Goal: Information Seeking & Learning: Learn about a topic

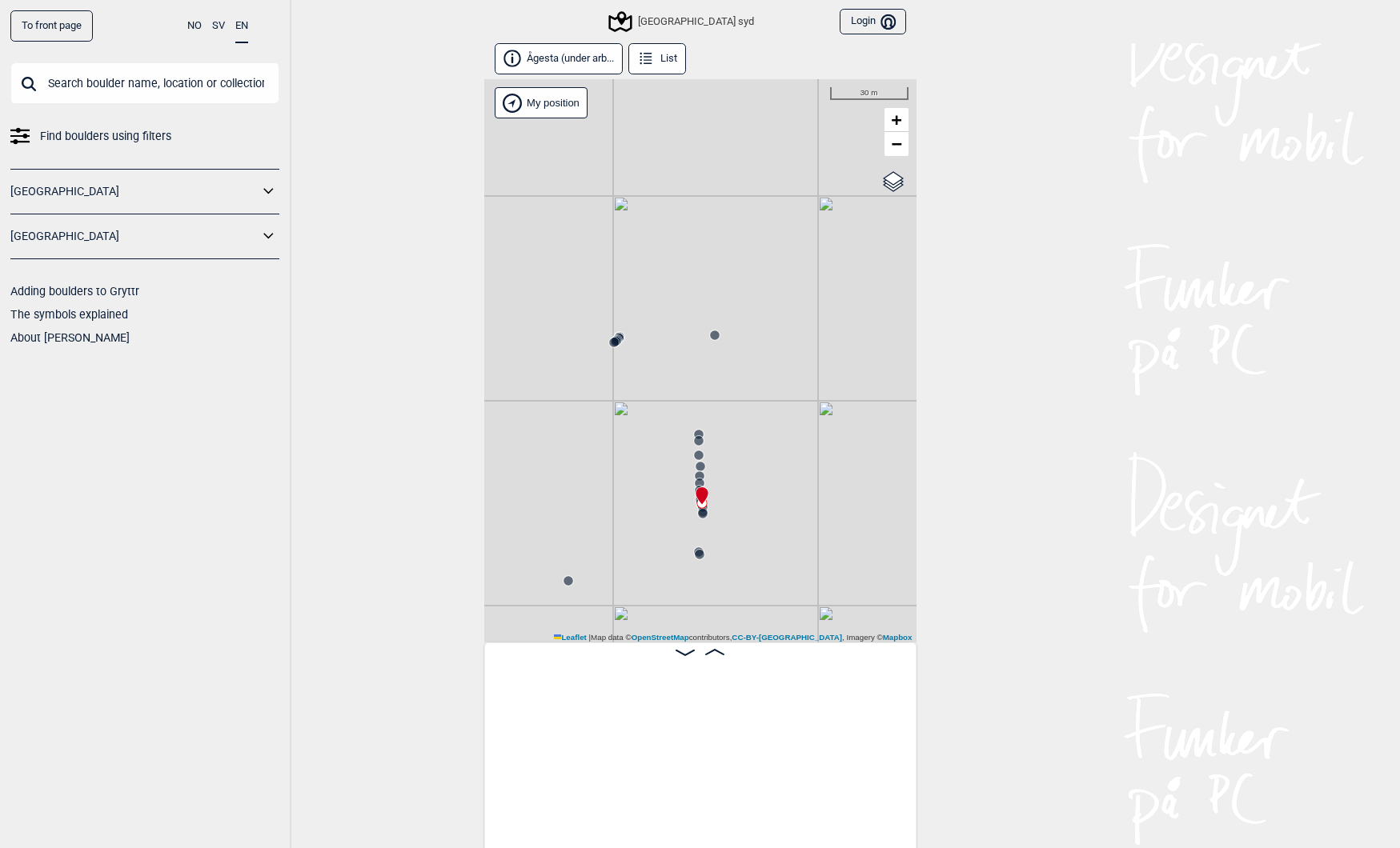
scroll to position [0, 15835]
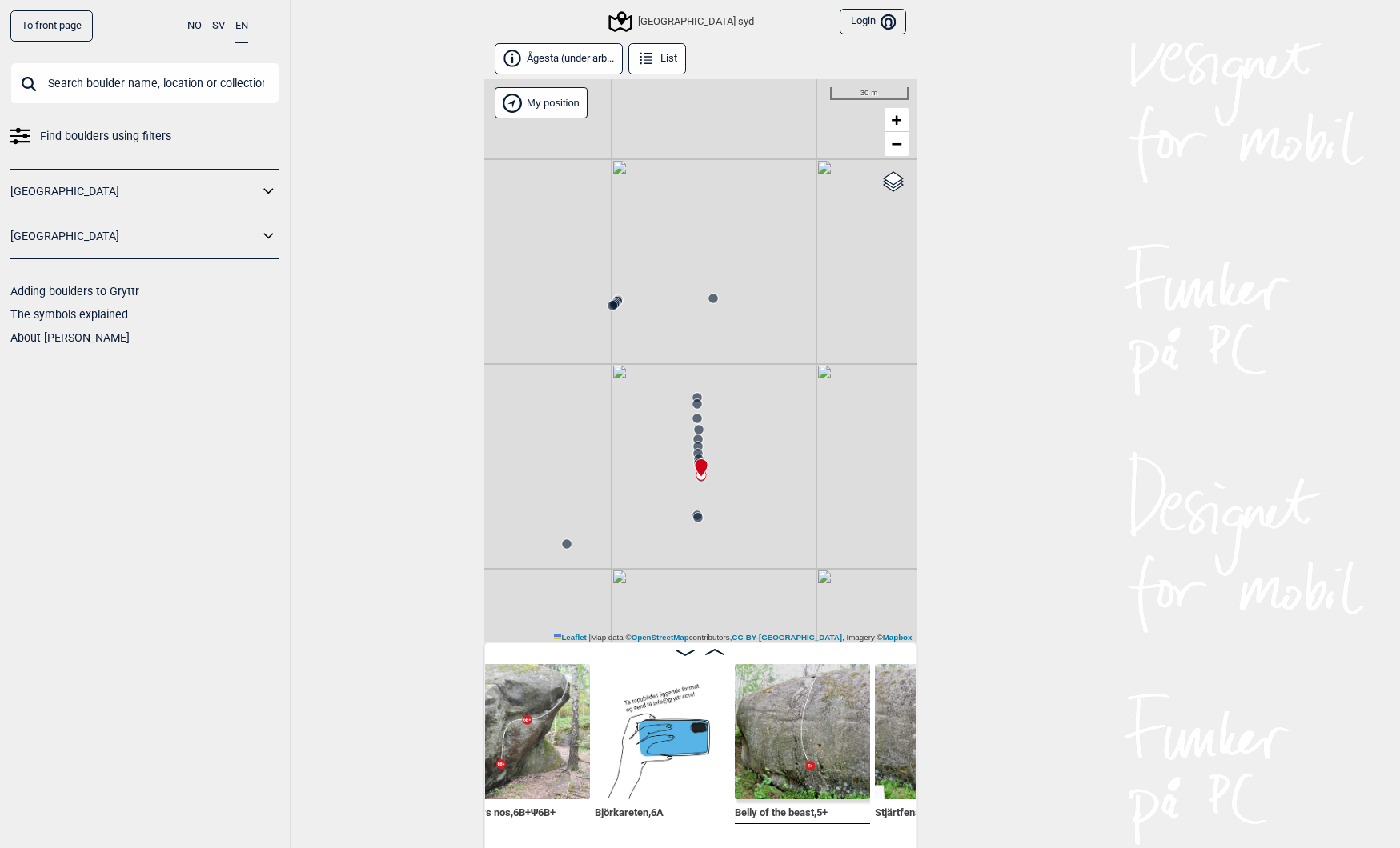
scroll to position [0, 16146]
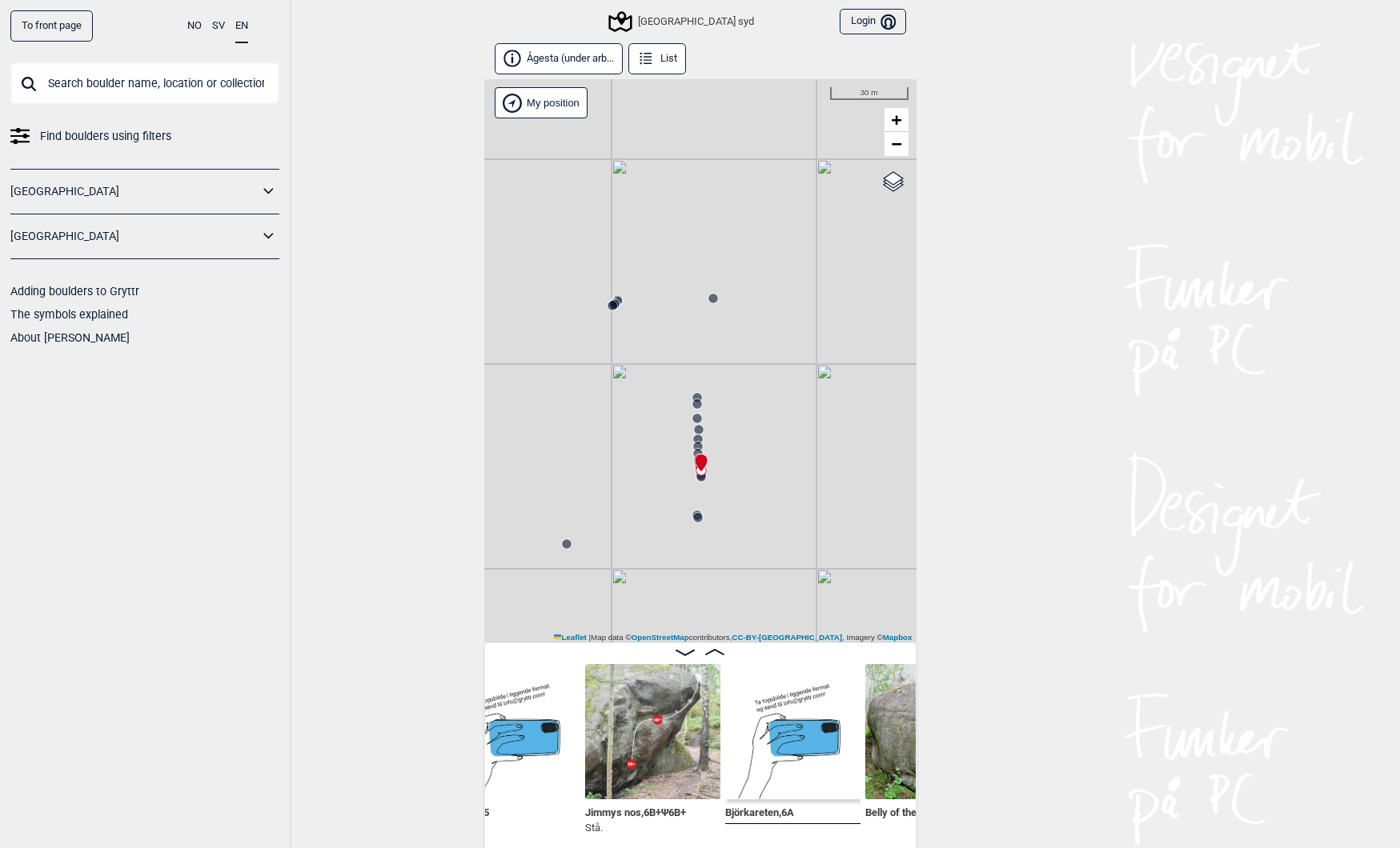
scroll to position [0, 15997]
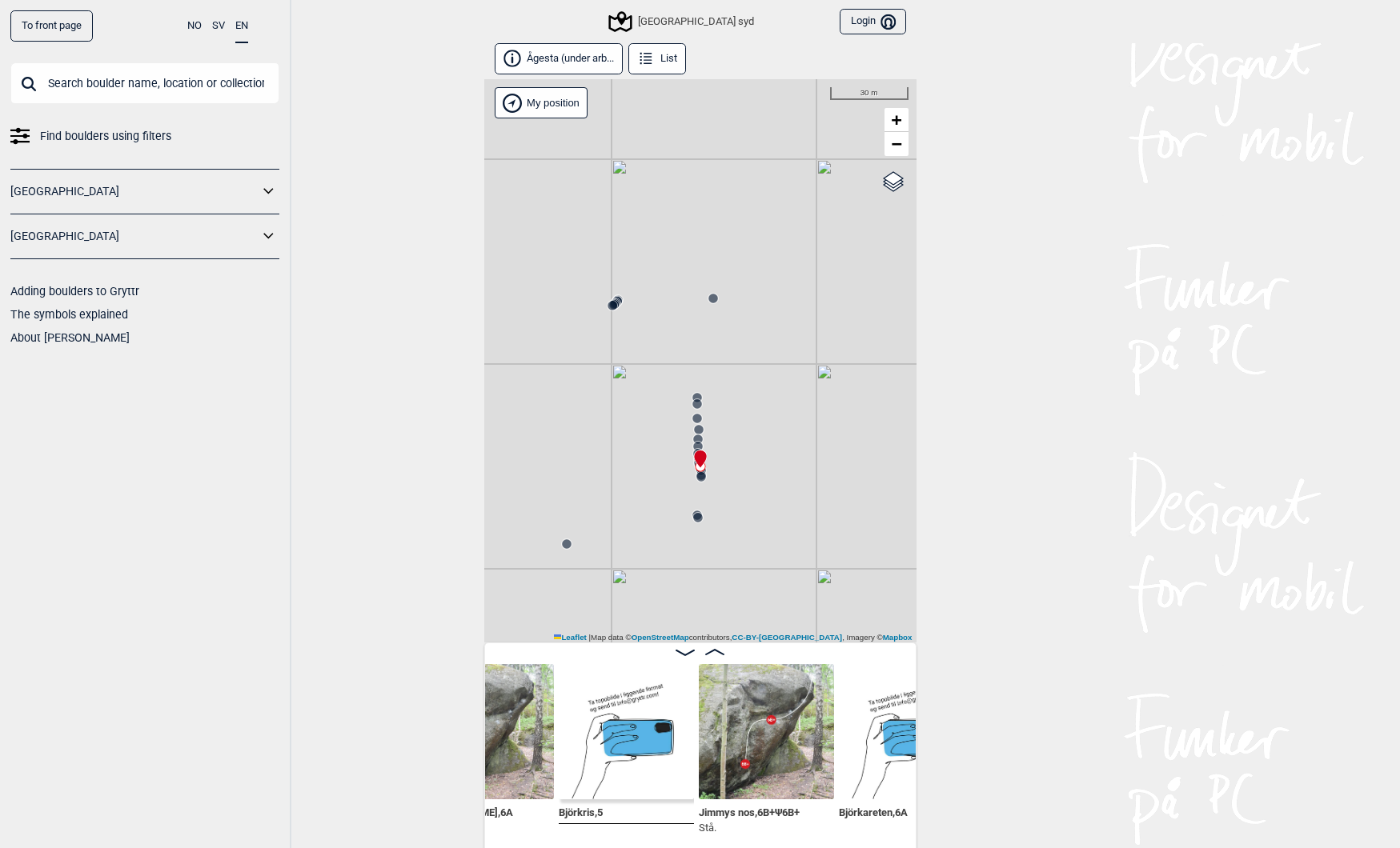
scroll to position [0, 15904]
click at [605, 728] on img at bounding box center [623, 731] width 135 height 135
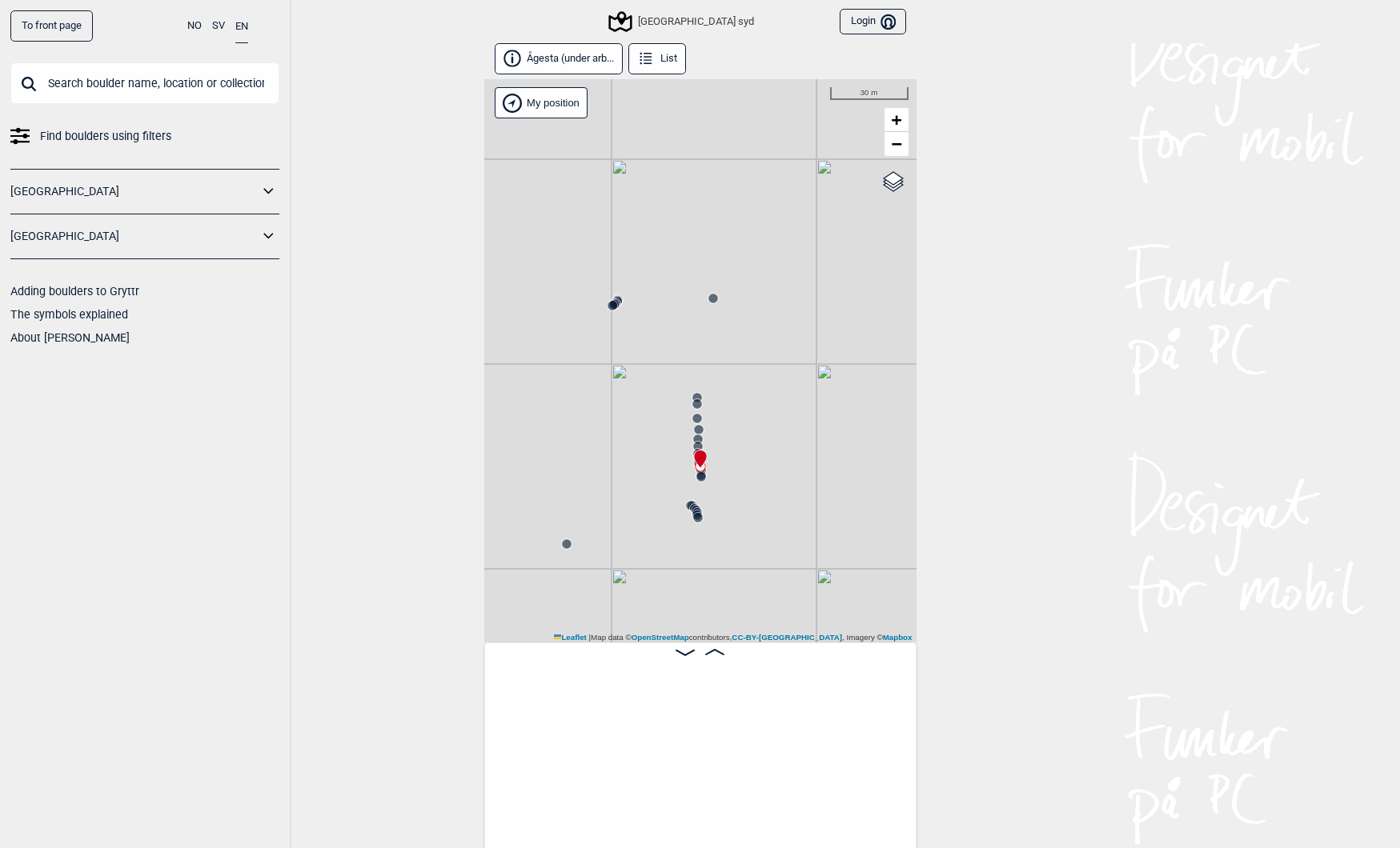
scroll to position [0, 15827]
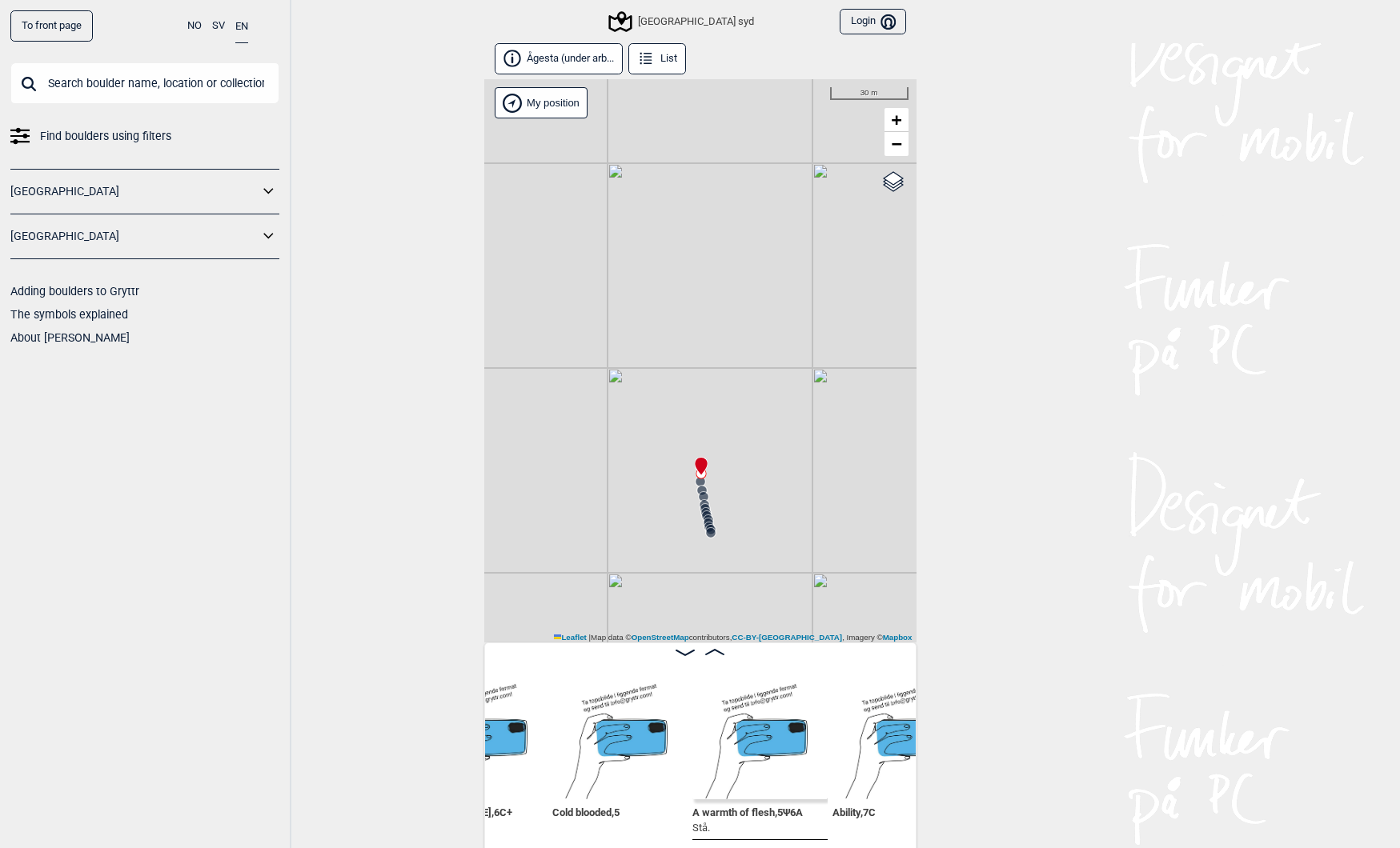
scroll to position [0, 18710]
click at [723, 812] on span "A warmth of flesh , 5 Ψ 6A" at bounding box center [755, 811] width 111 height 15
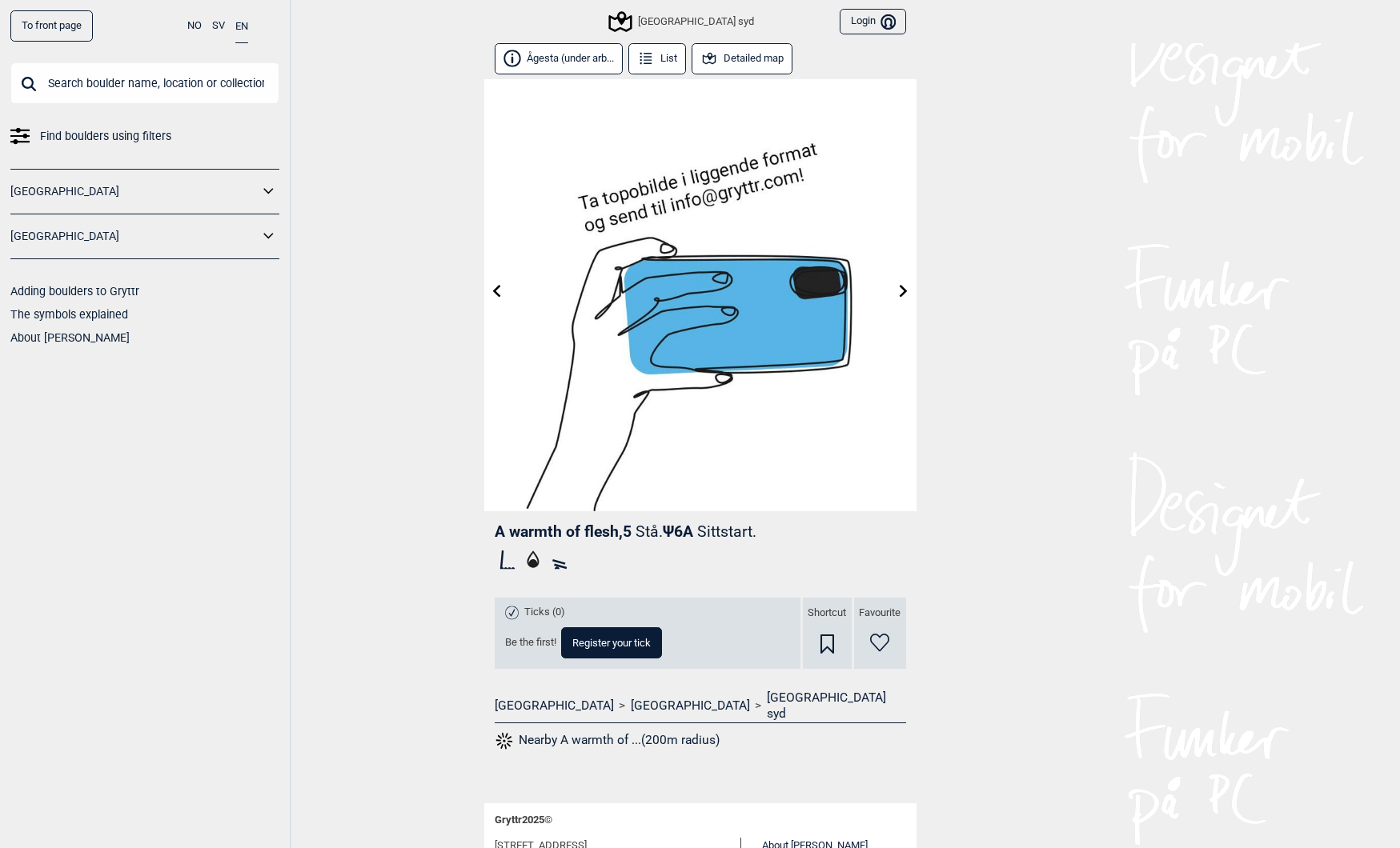
click at [596, 528] on span "A warmth of flesh , 5" at bounding box center [563, 531] width 137 height 19
drag, startPoint x: 596, startPoint y: 528, endPoint x: 493, endPoint y: 533, distance: 103.1
click at [493, 533] on div "A warmth of flesh , 5 Stå. Ψ 6A Sittstart. Ticks (0) Be the first! Register you…" at bounding box center [700, 642] width 432 height 261
copy span "A warmth of flesh"
click at [749, 60] on button "Detailed map" at bounding box center [742, 58] width 102 height 31
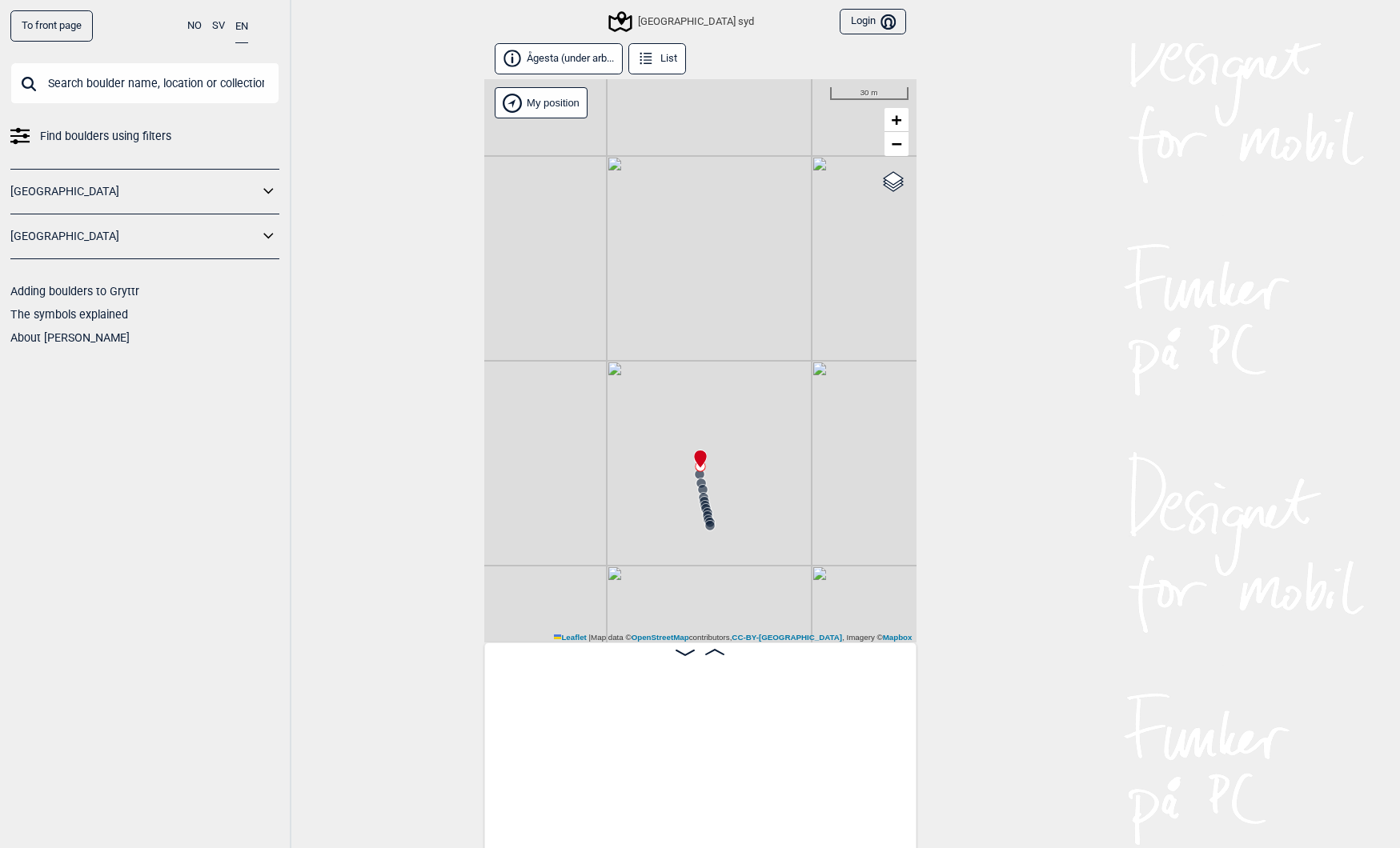
scroll to position [0, 18668]
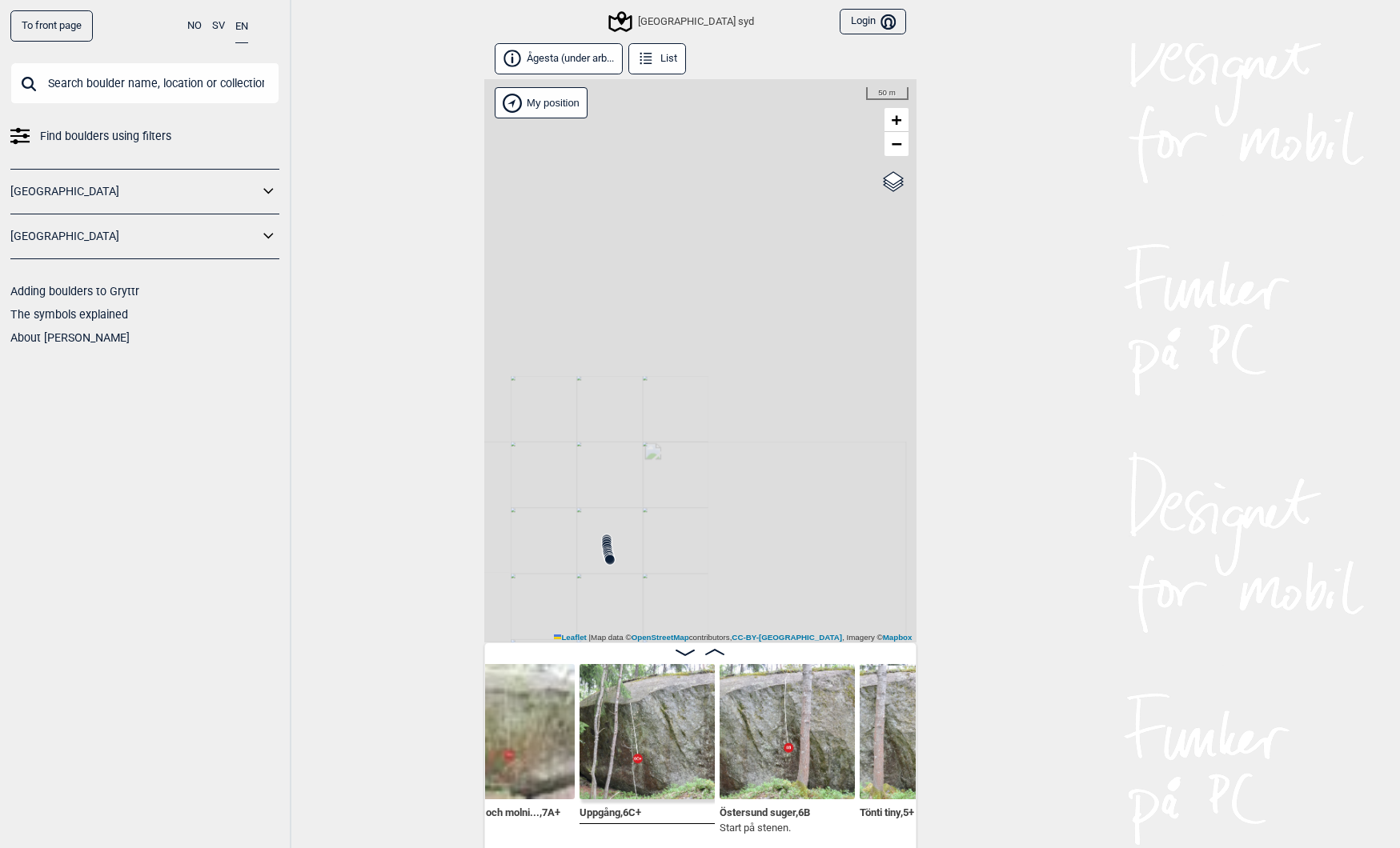
scroll to position [0, 16471]
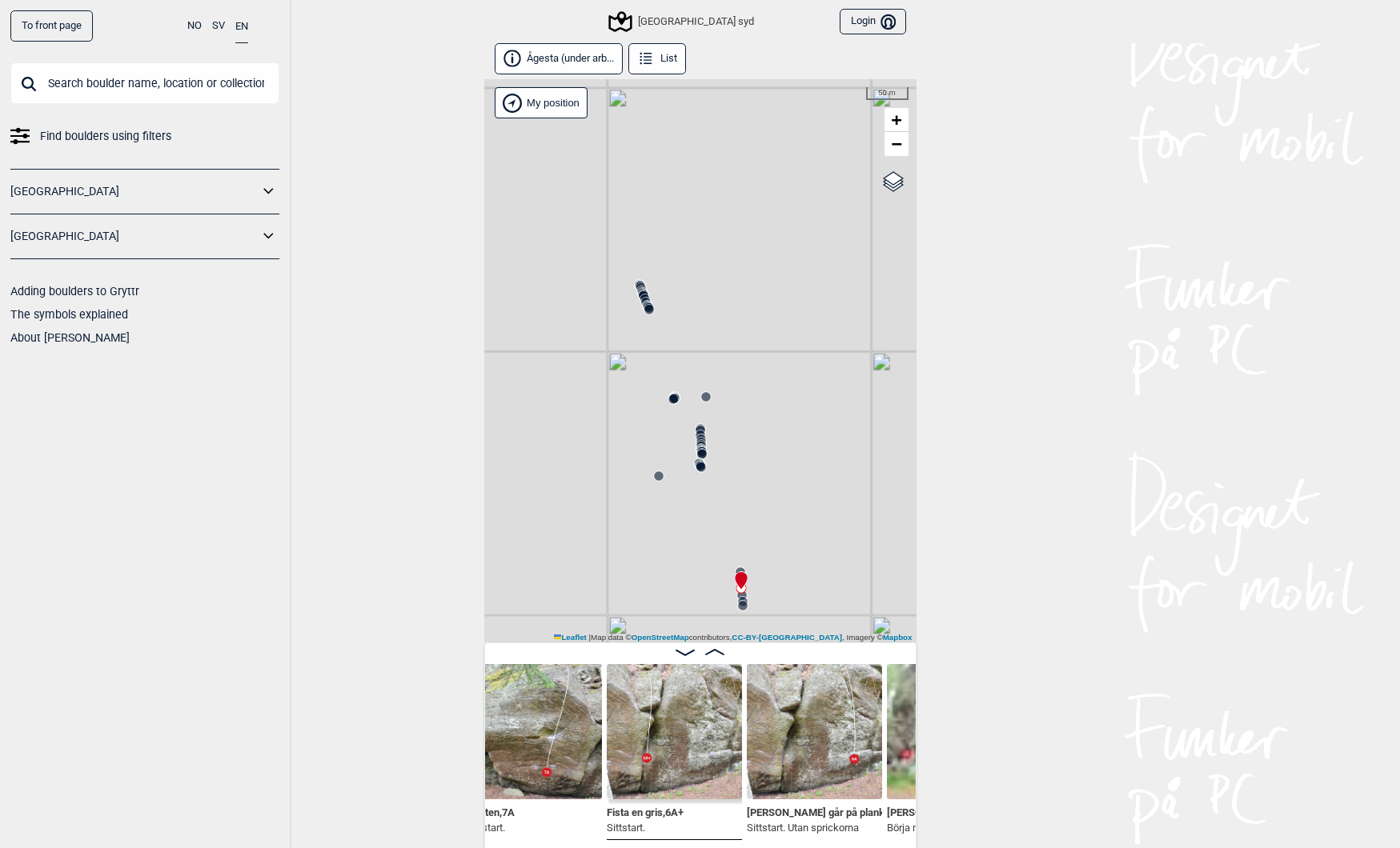
scroll to position [0, 18127]
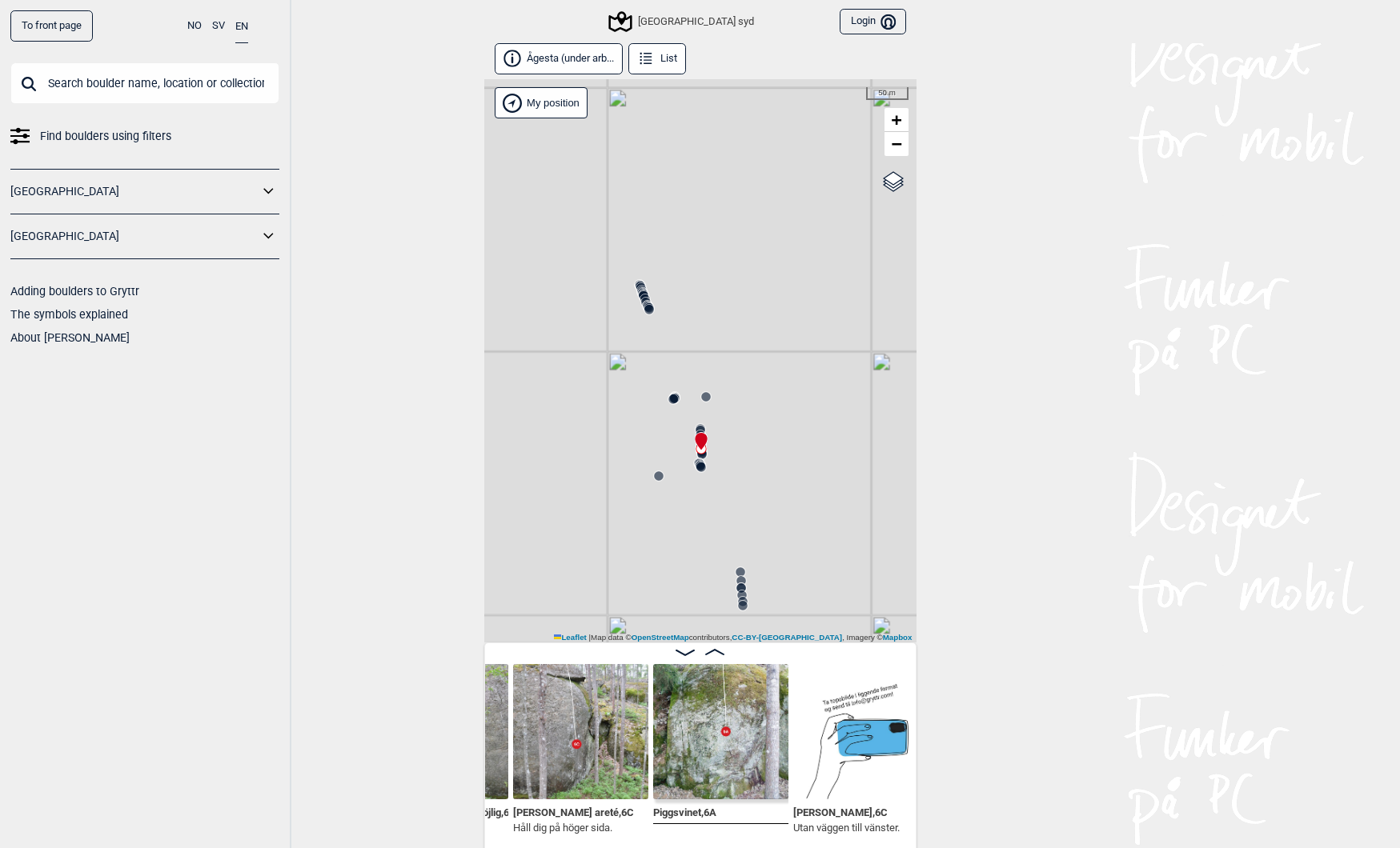
scroll to position [0, 15404]
click at [808, 724] on img at bounding box center [856, 731] width 135 height 135
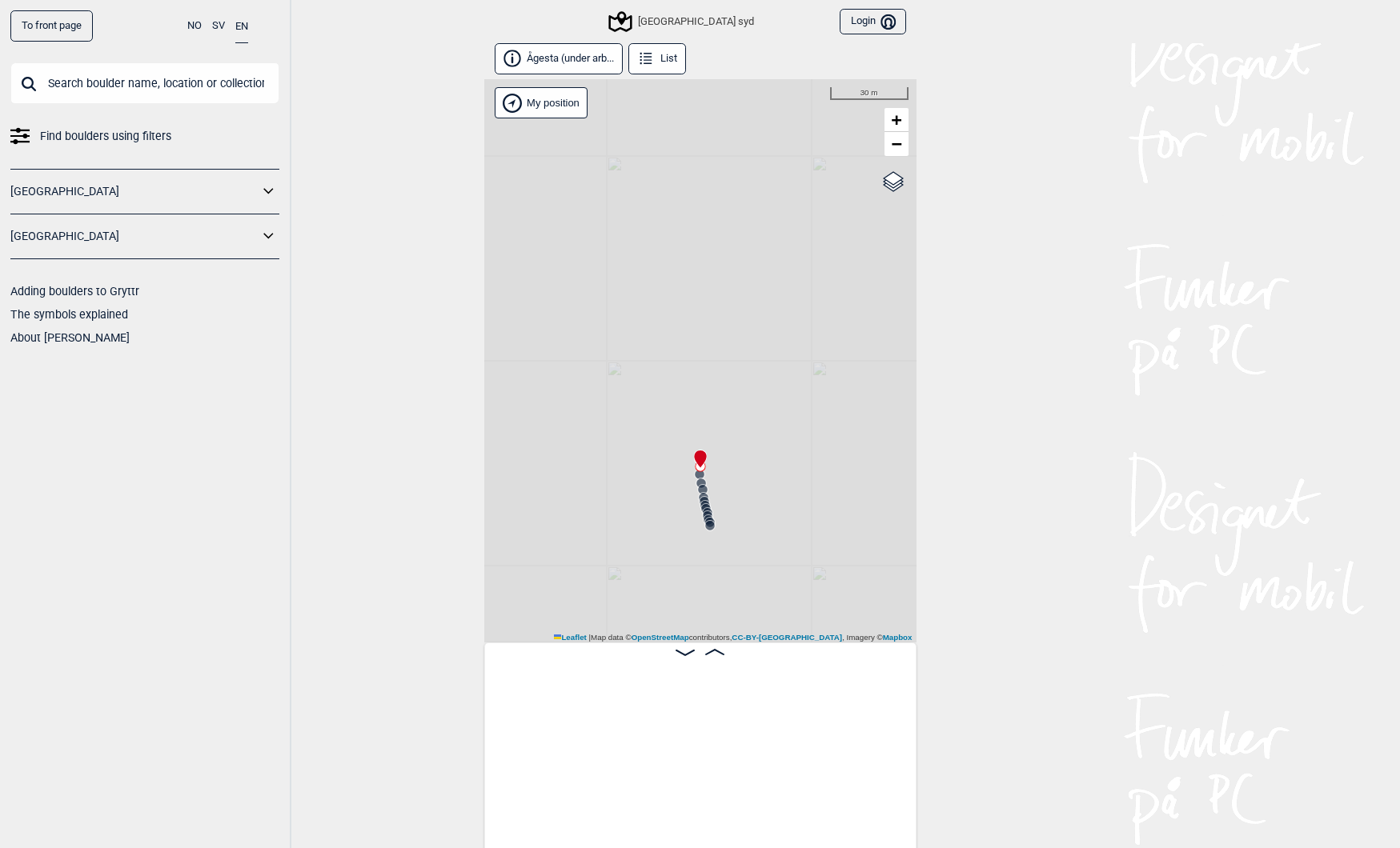
scroll to position [0, 18668]
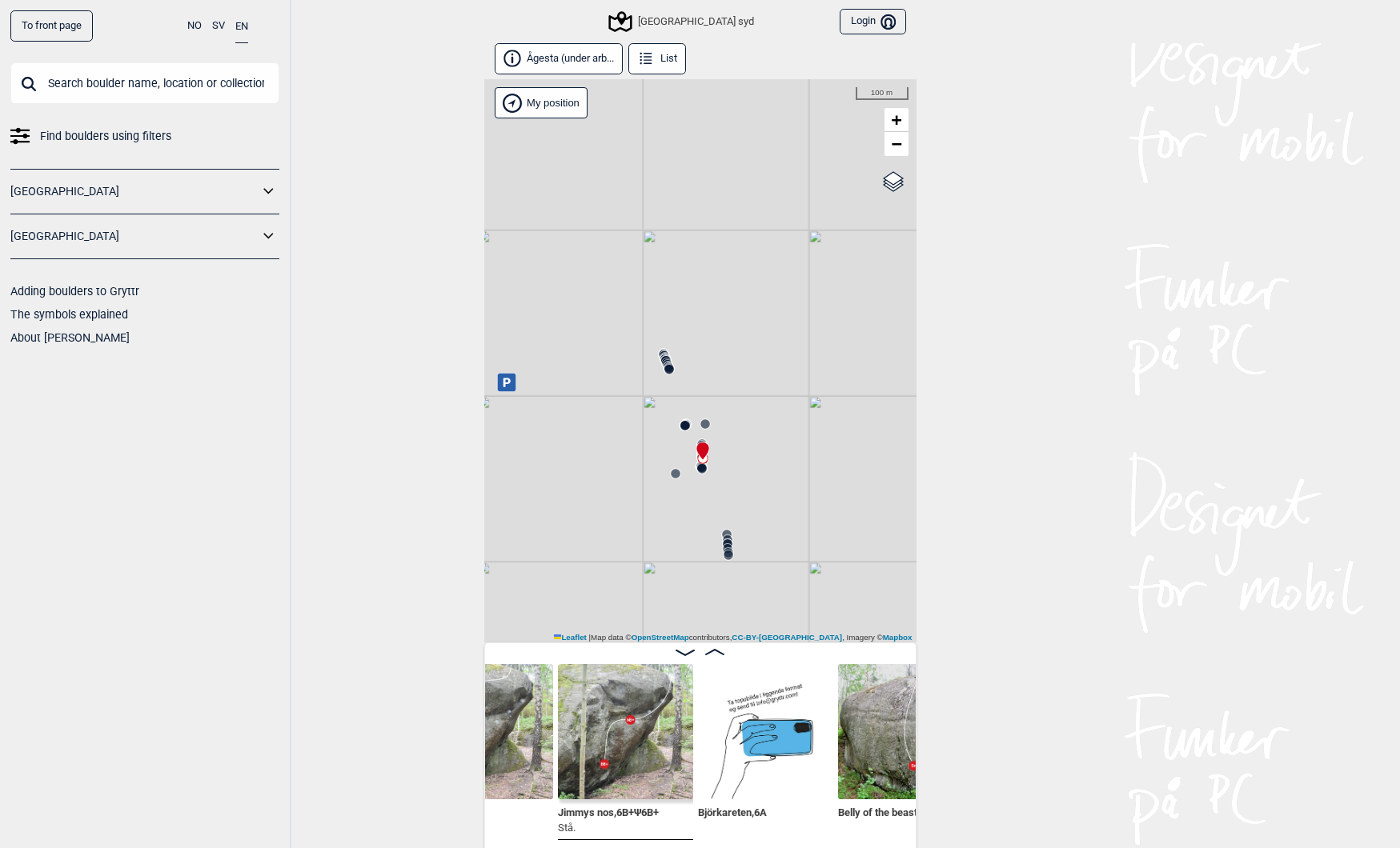
scroll to position [0, 16030]
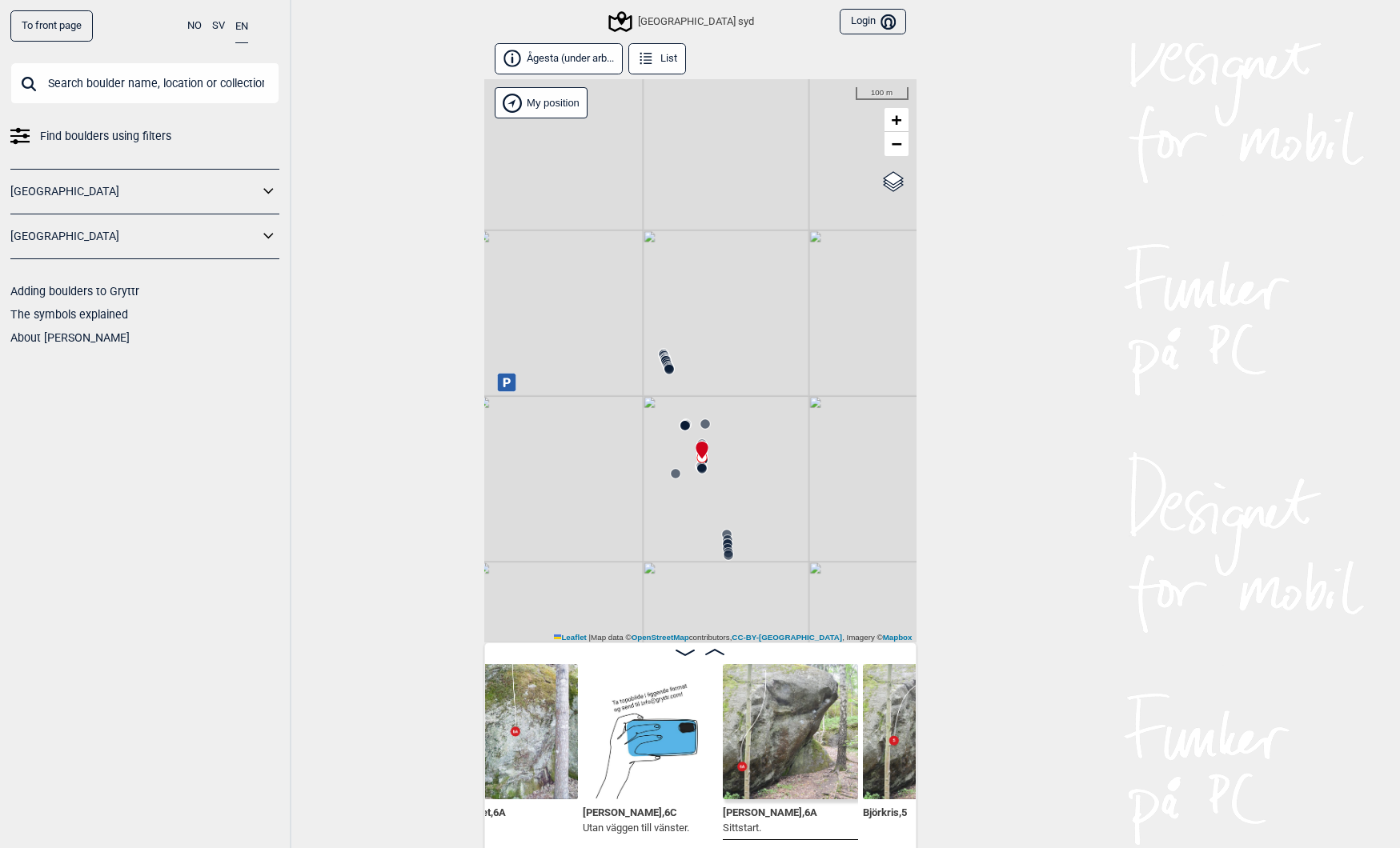
scroll to position [0, 15597]
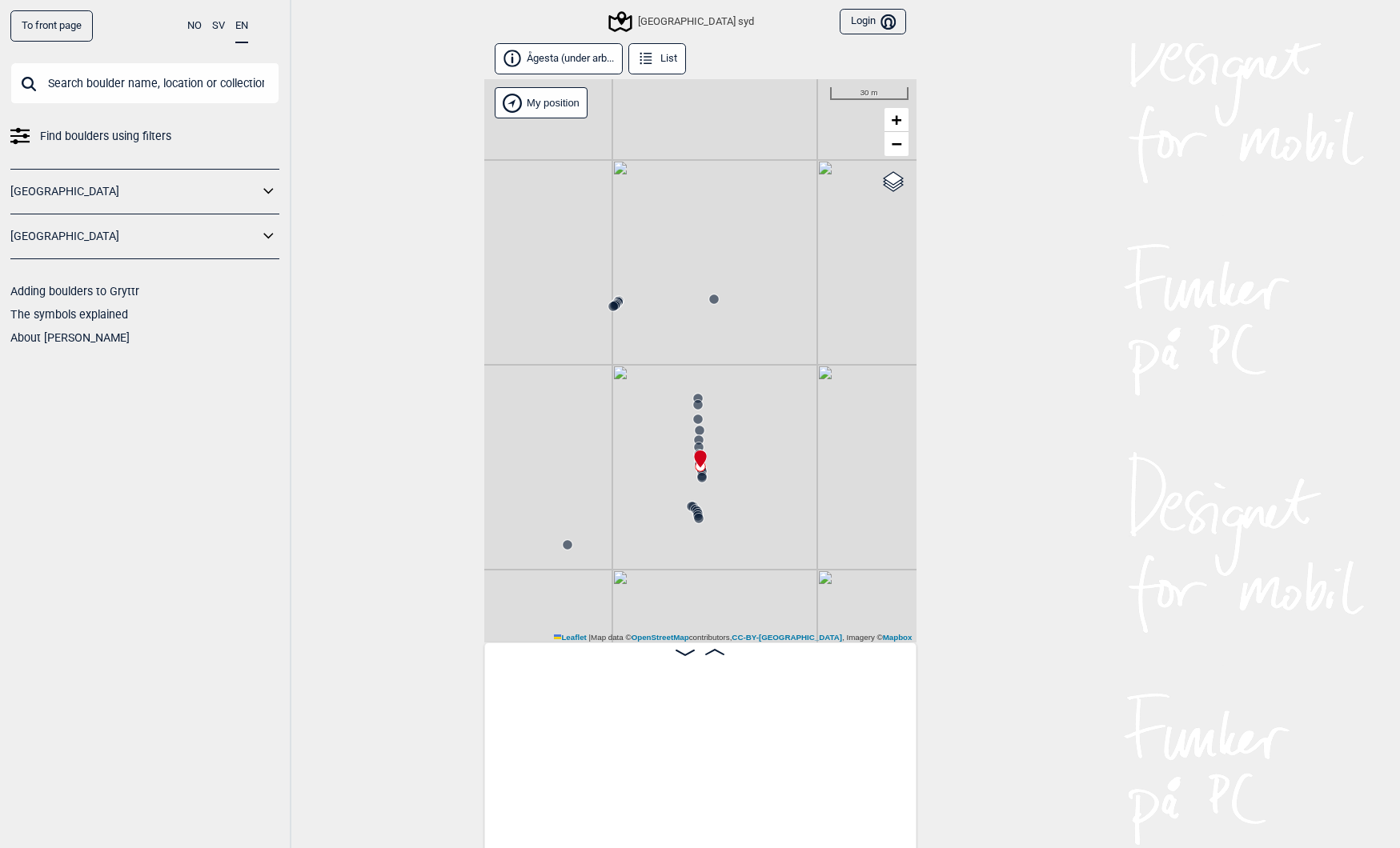
scroll to position [0, 15691]
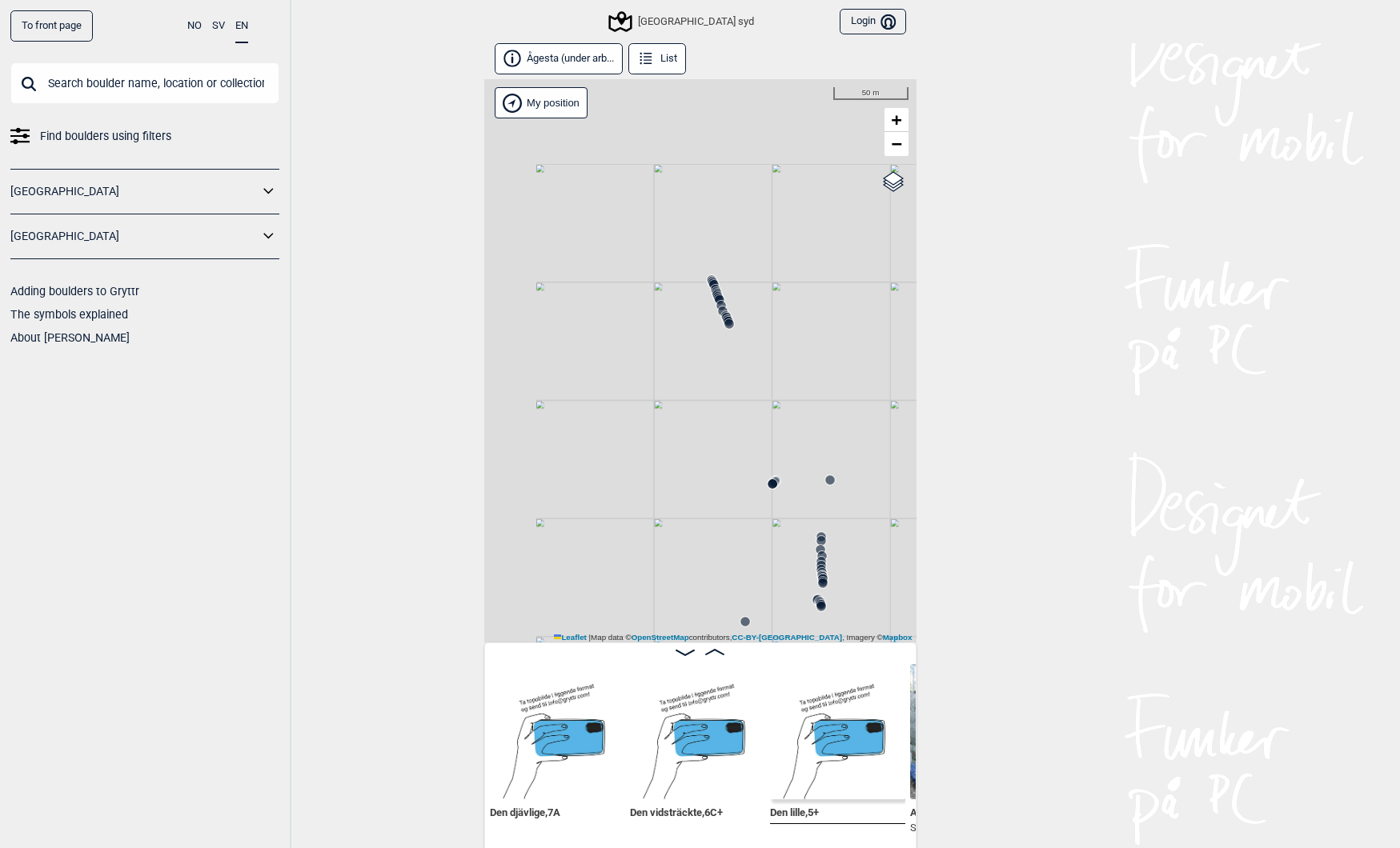
scroll to position [0, 10650]
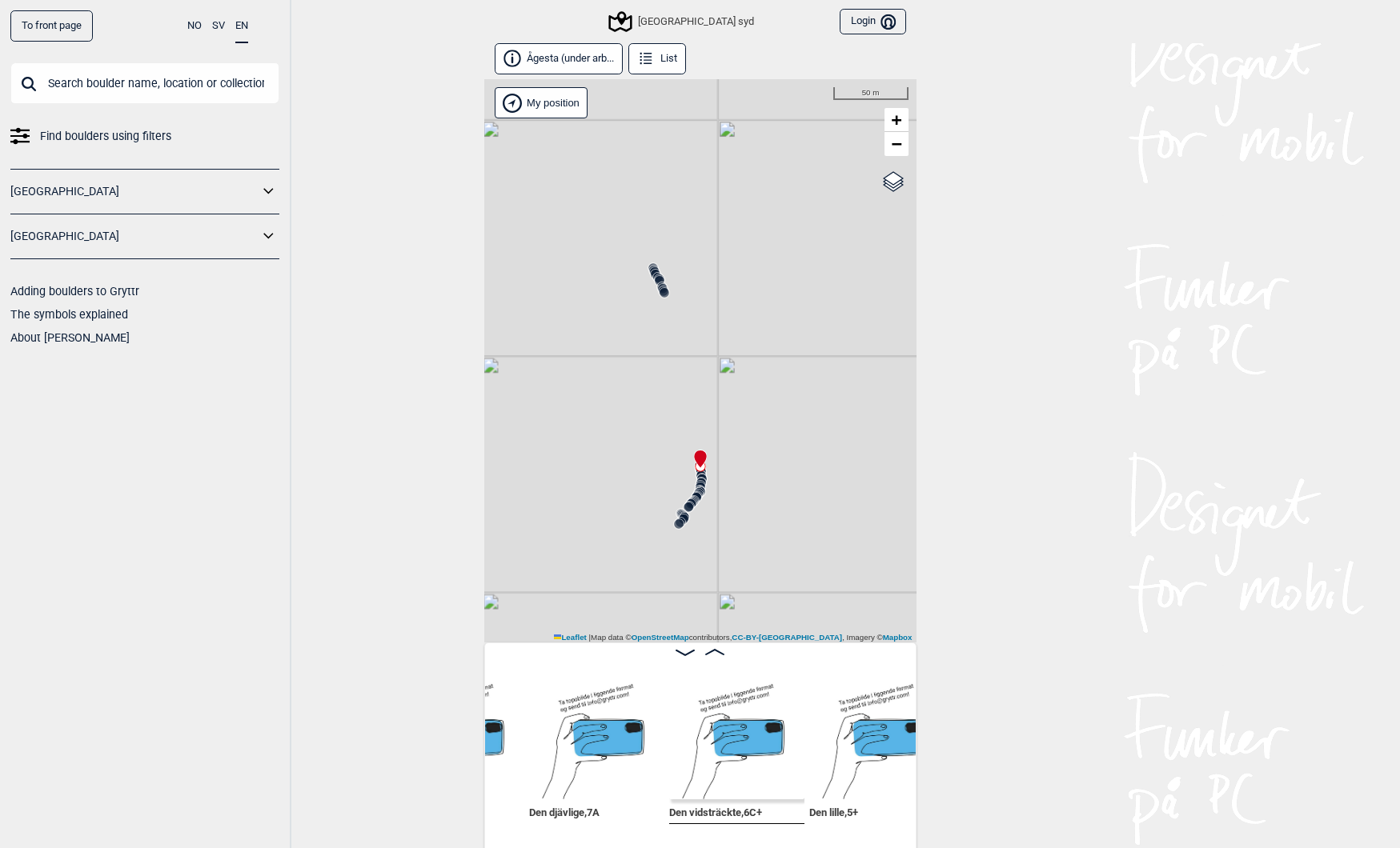
click at [722, 757] on img at bounding box center [737, 731] width 135 height 135
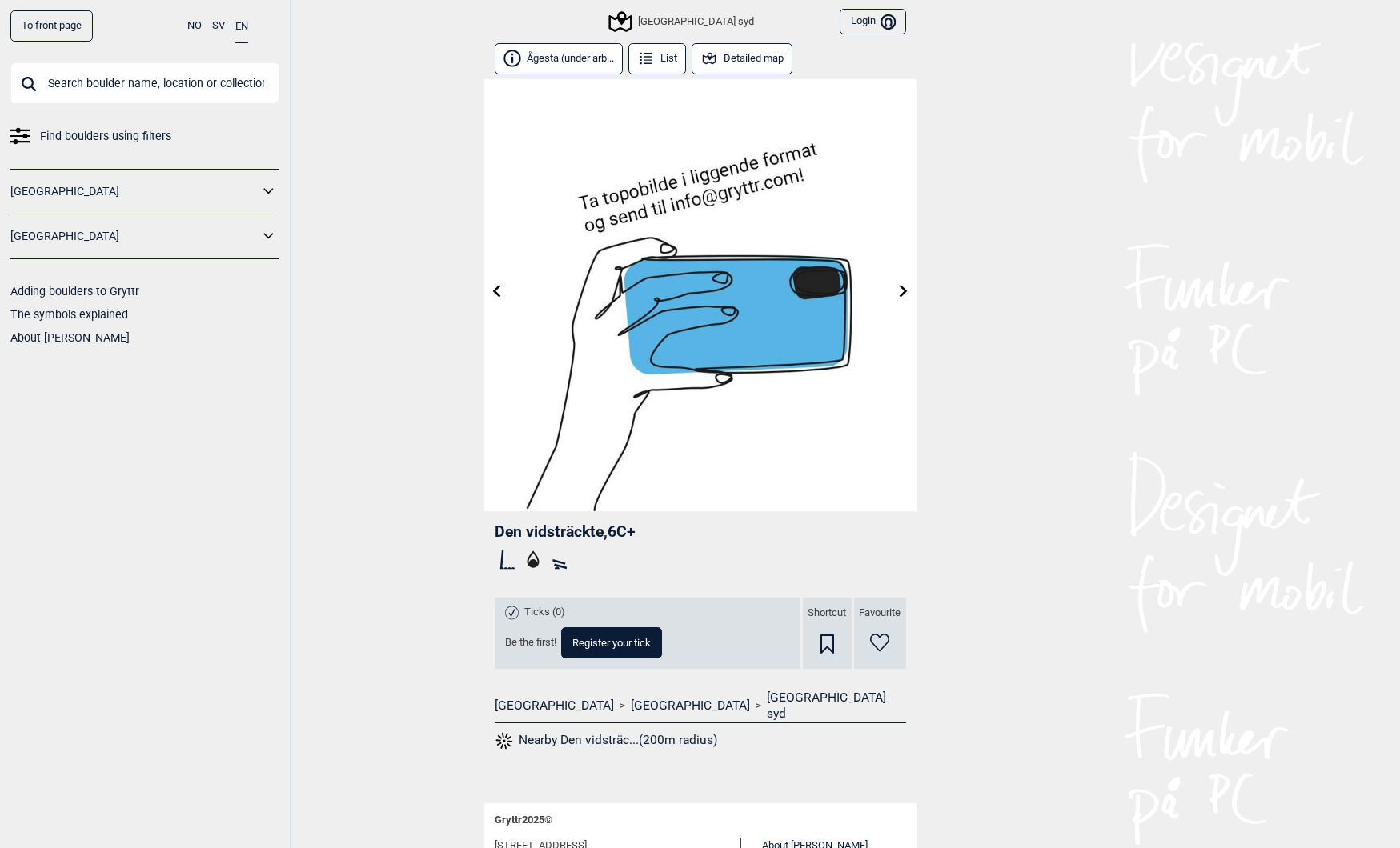
click at [581, 537] on span "Den vidsträckte , 6C+" at bounding box center [565, 531] width 141 height 19
drag, startPoint x: 581, startPoint y: 537, endPoint x: 503, endPoint y: 541, distance: 78.1
click at [503, 541] on header "Den vidsträckte , 6C+" at bounding box center [700, 531] width 412 height 20
copy span "Den vidsträckte"
click at [122, 97] on input "text" at bounding box center [145, 83] width 269 height 42
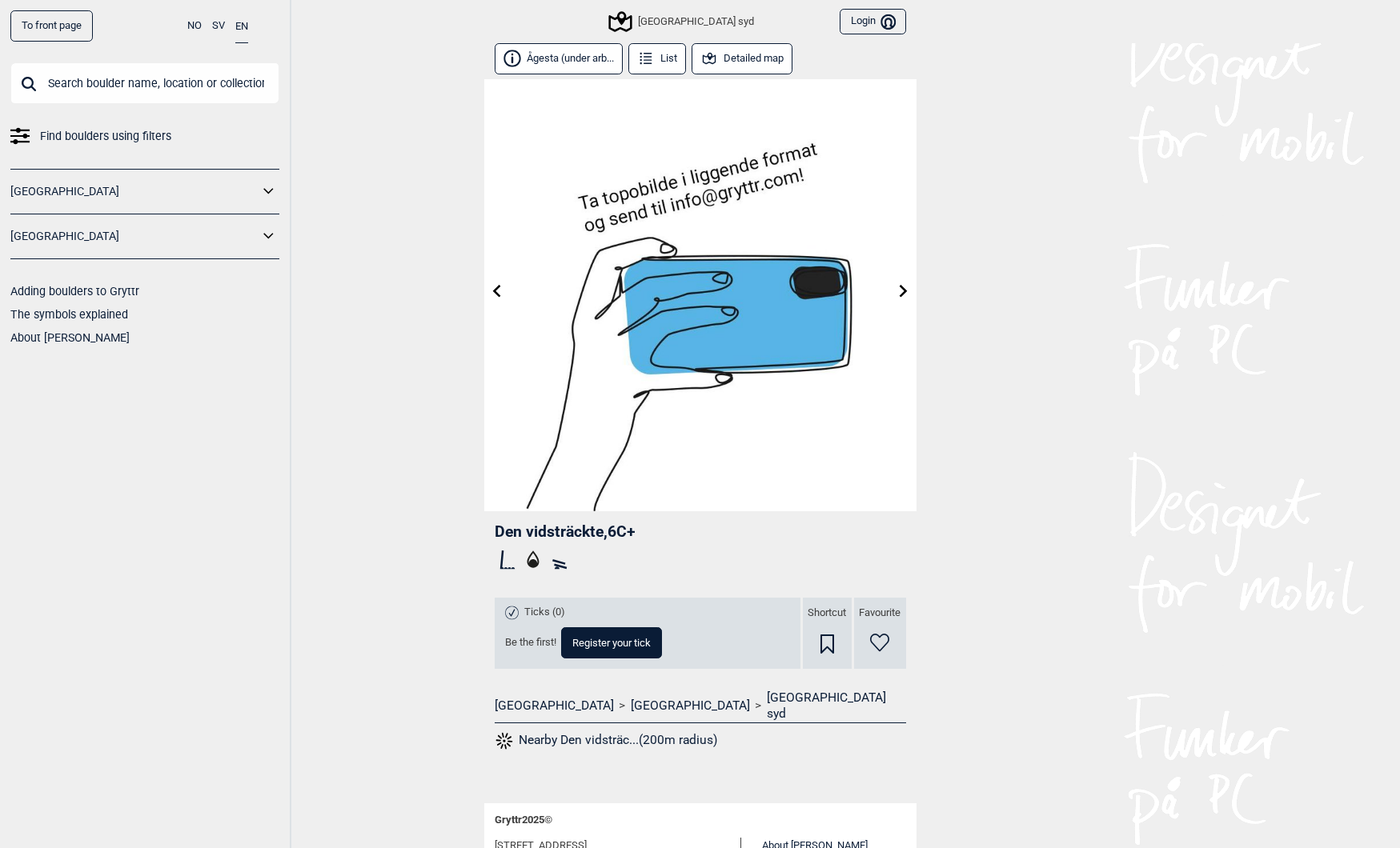
paste input "Fräs Alis näsa"
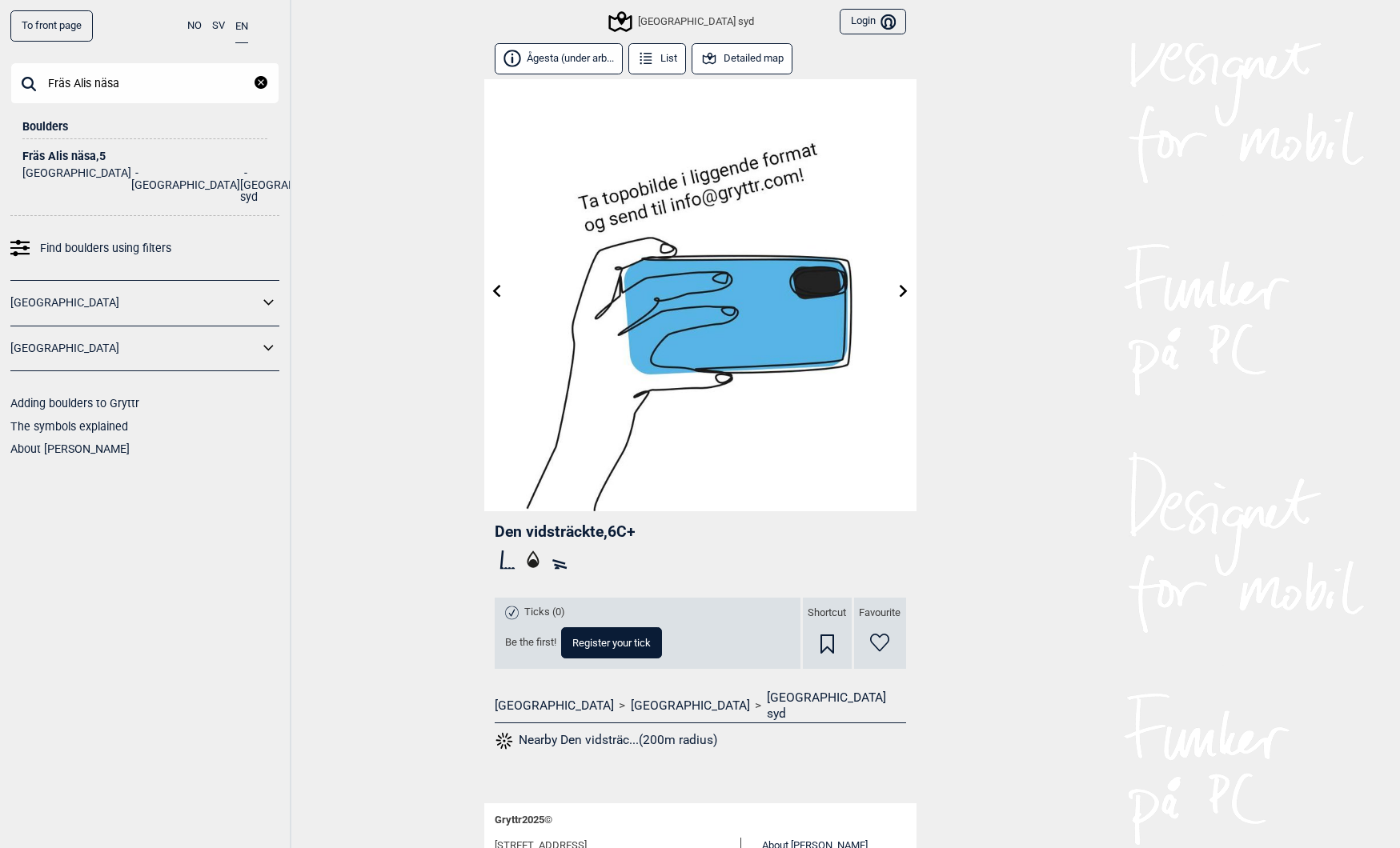
type input "Fräs Alis näsa"
click at [61, 155] on div "Fräs Alis näsa , 5" at bounding box center [144, 157] width 245 height 12
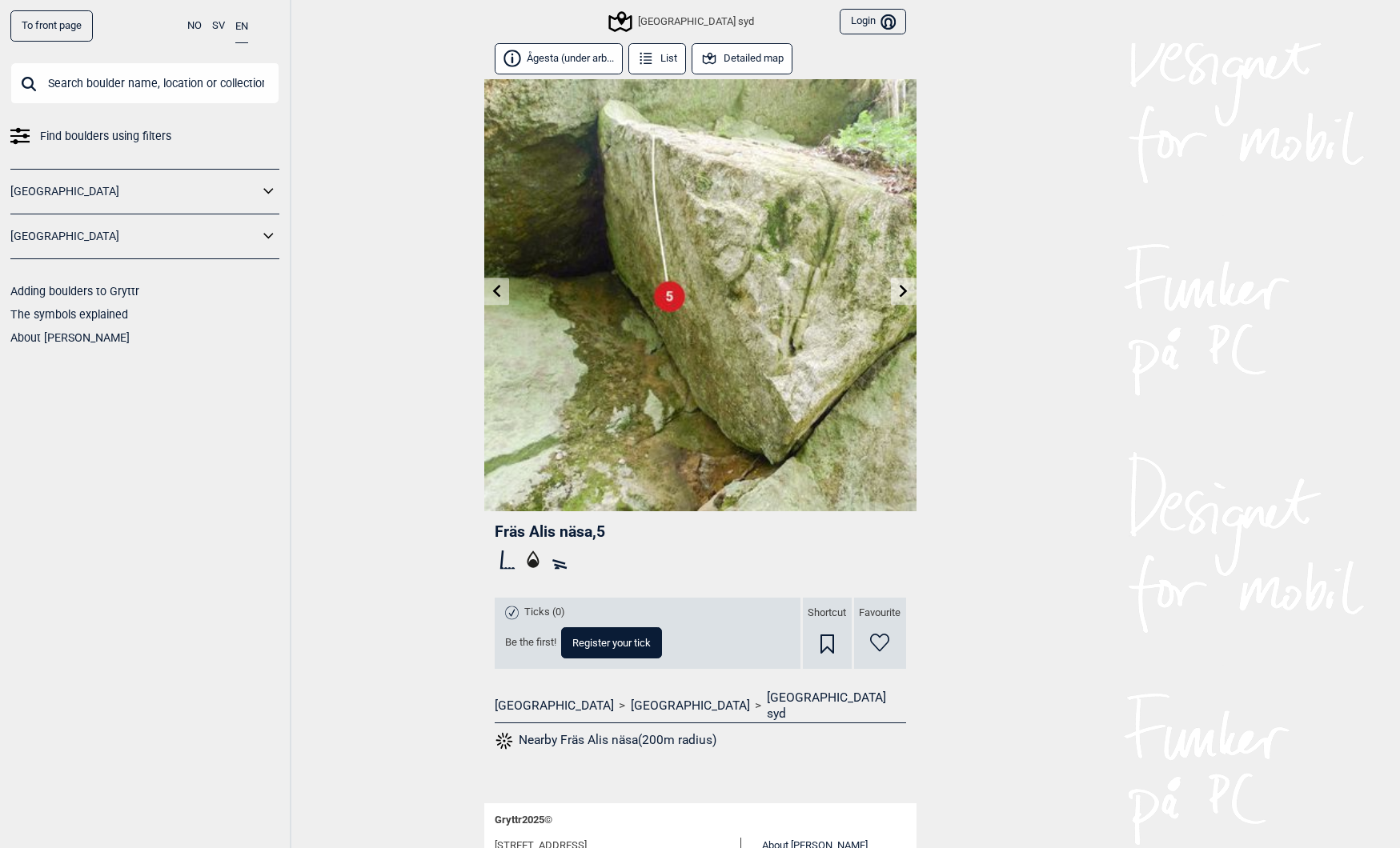
click at [732, 50] on button "Detailed map" at bounding box center [742, 58] width 102 height 31
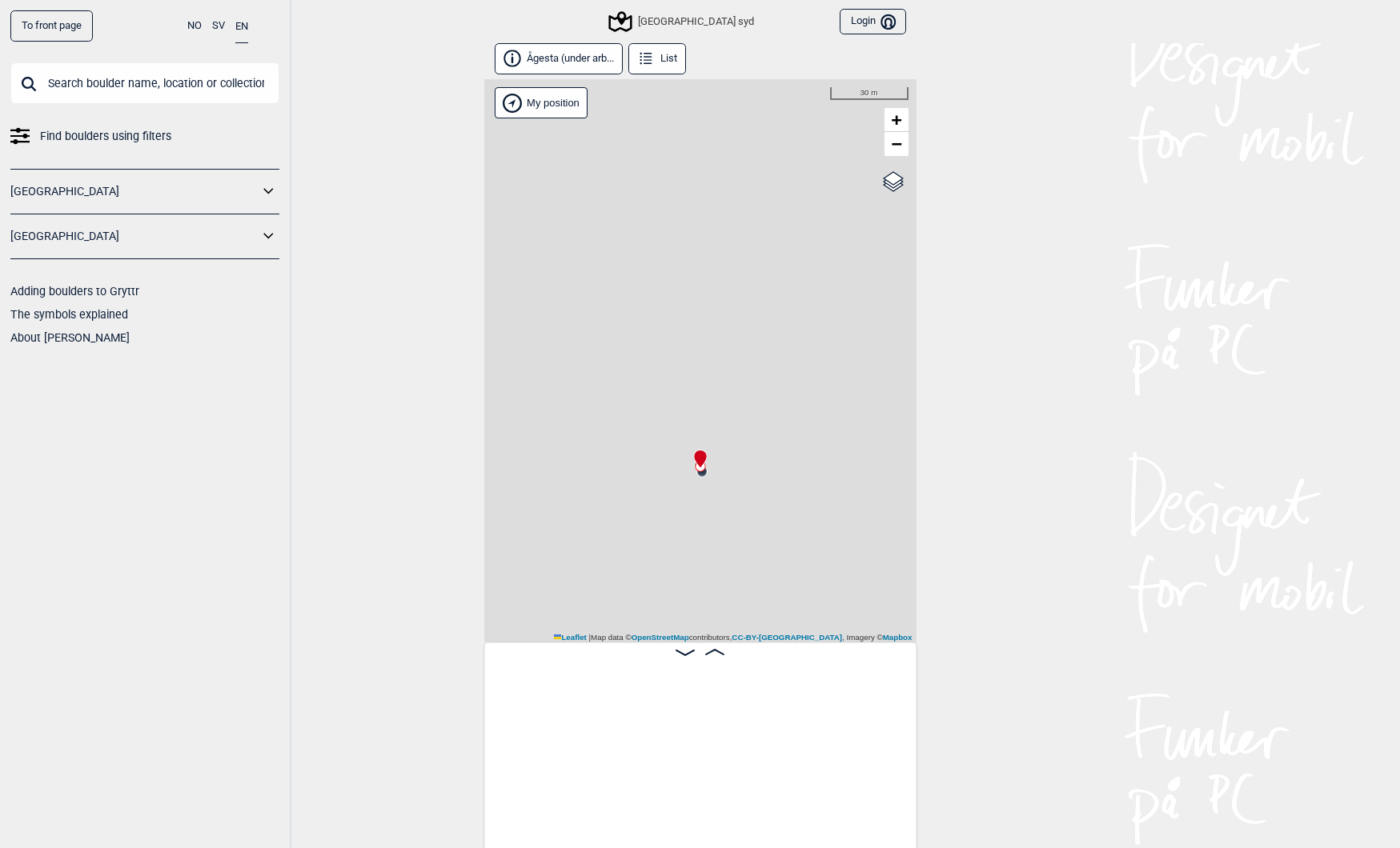
scroll to position [0, 3923]
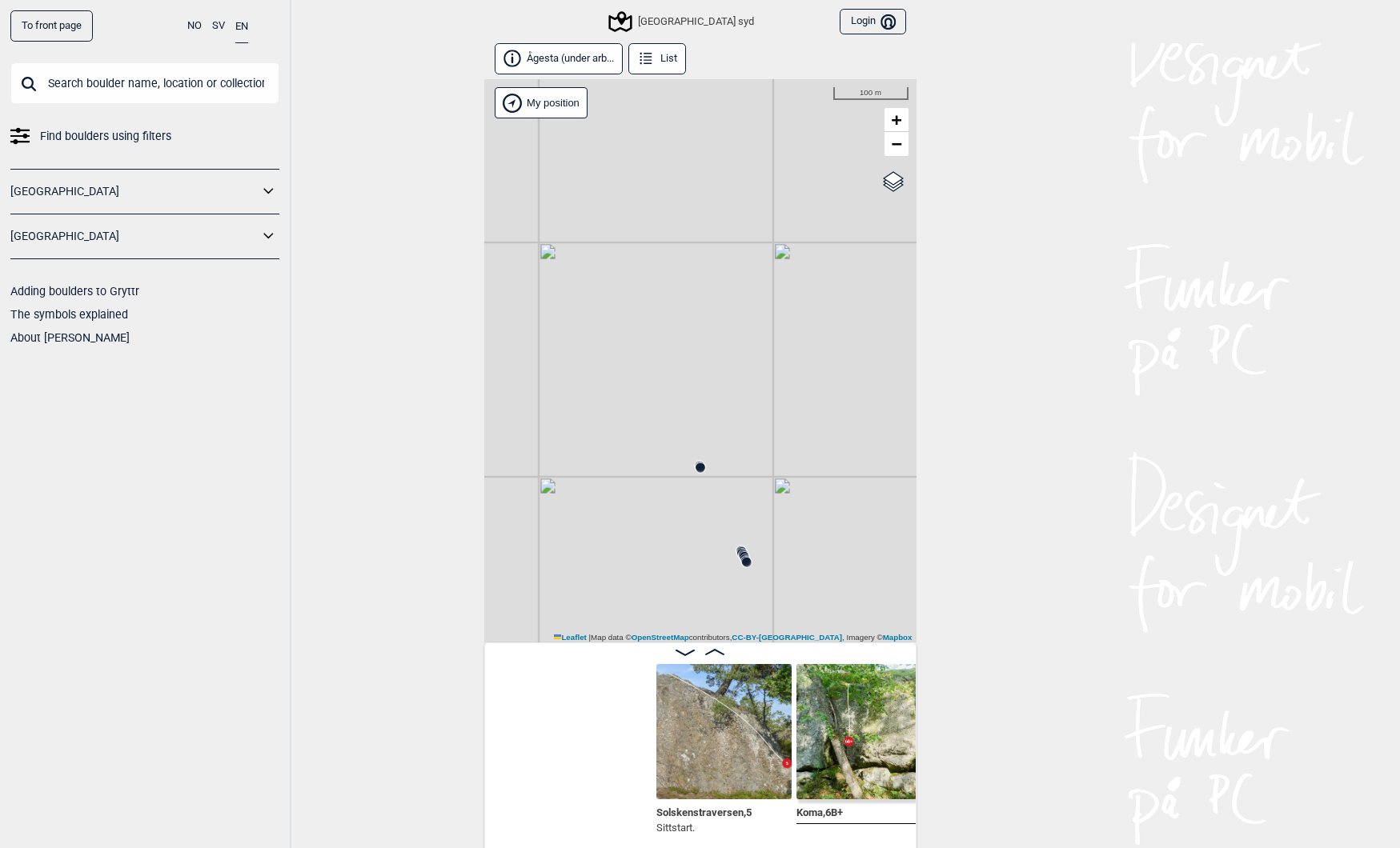
scroll to position [0, 7272]
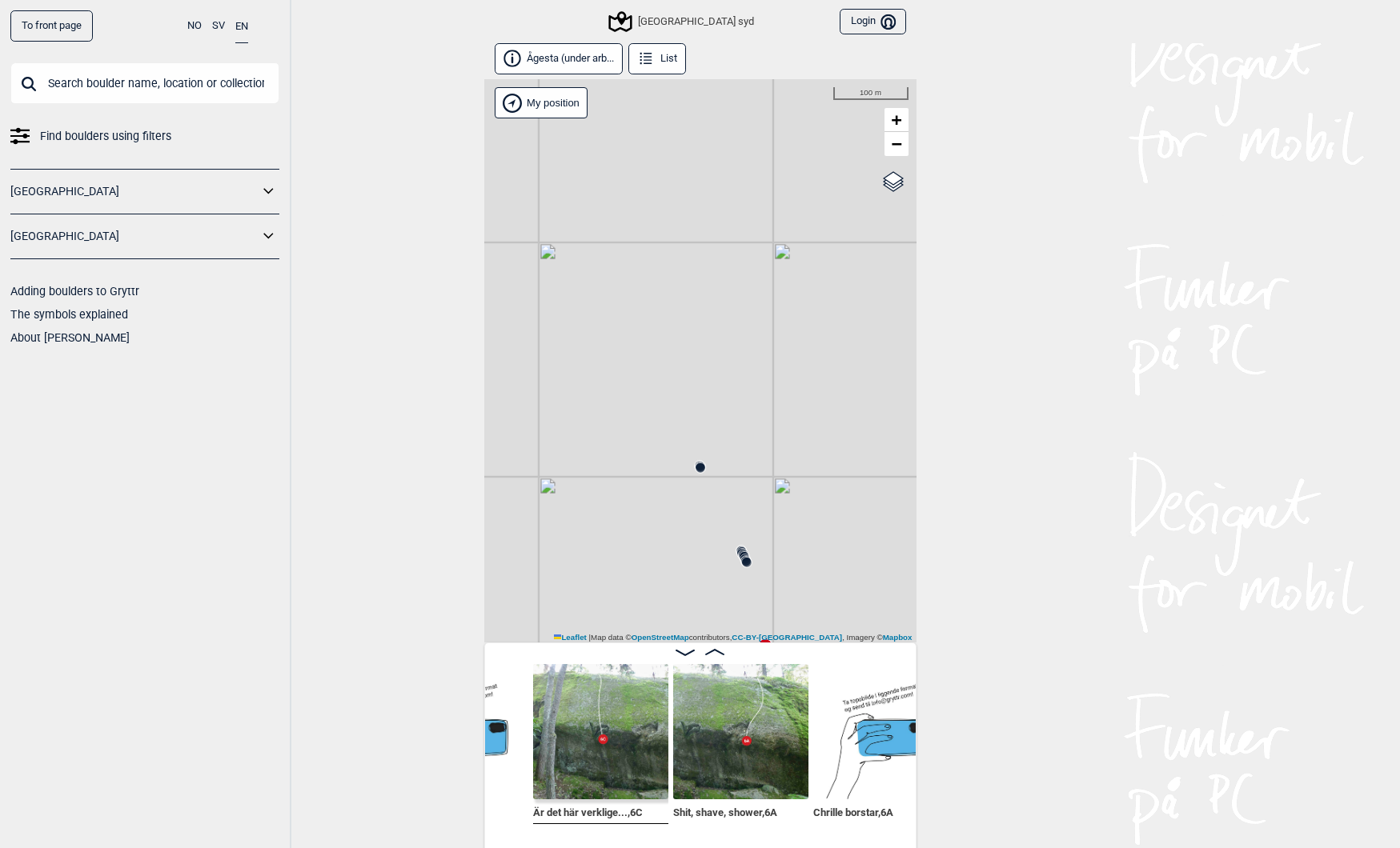
scroll to position [0, 9816]
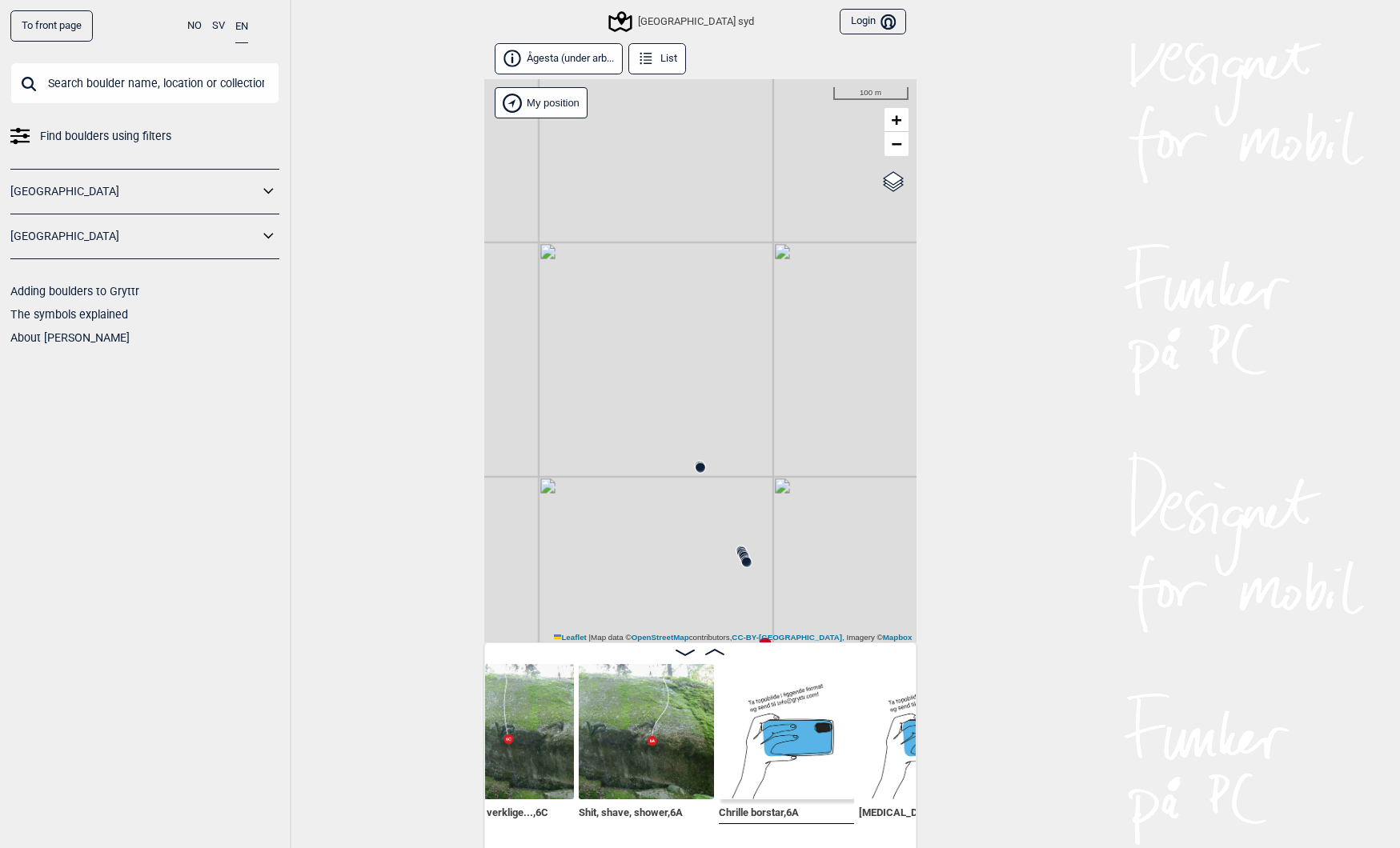
scroll to position [0, 9762]
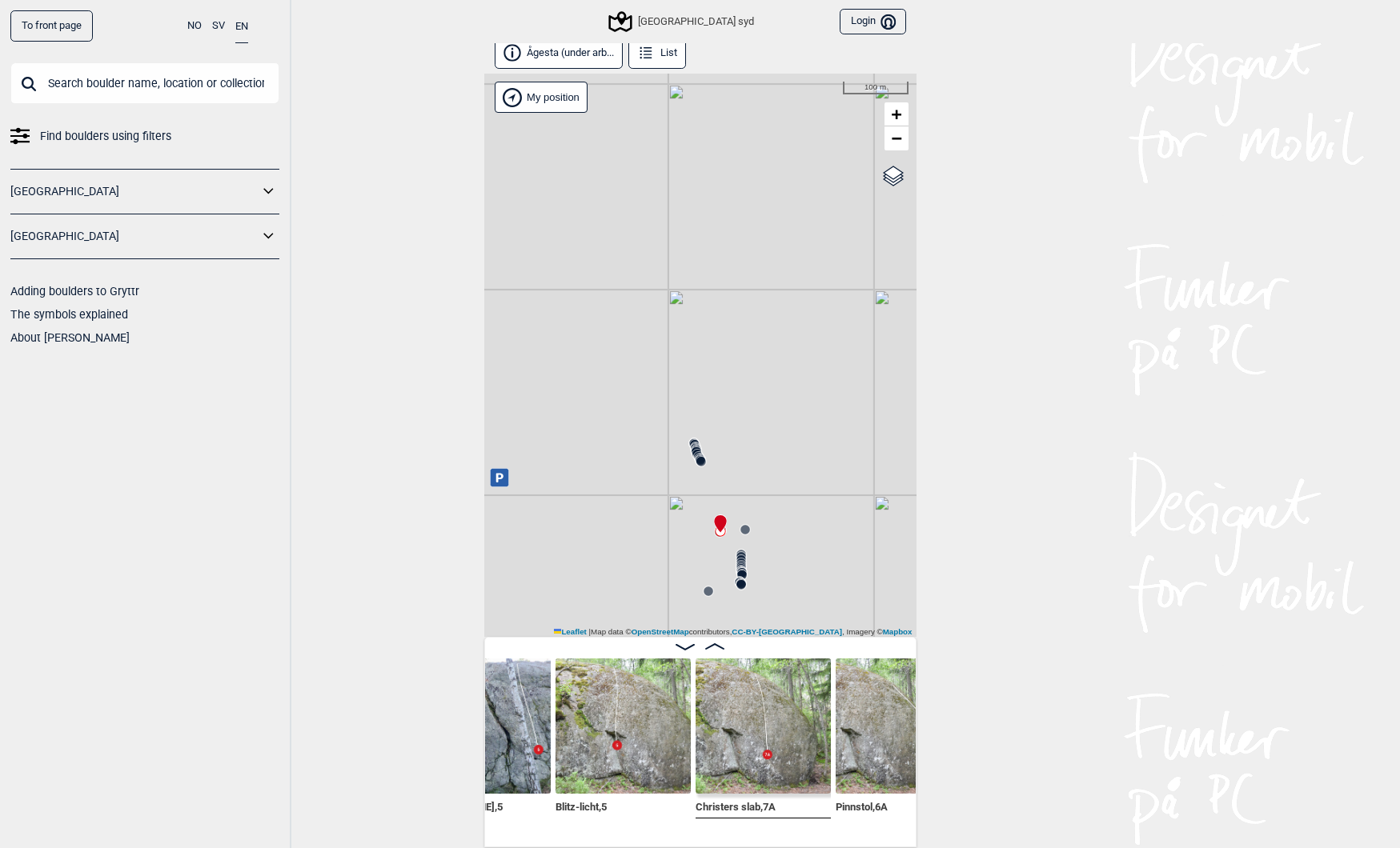
scroll to position [8, 0]
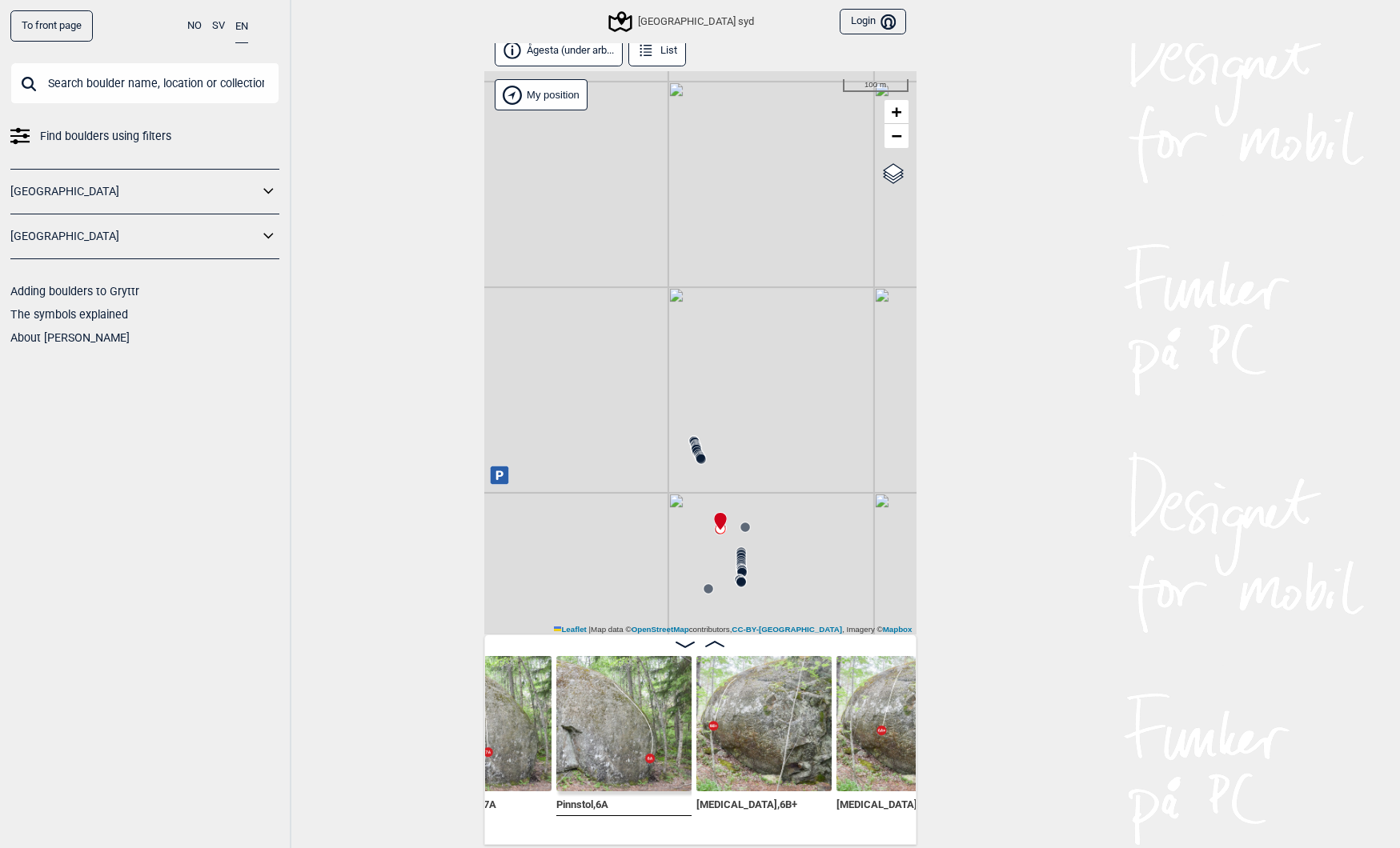
scroll to position [0, 14151]
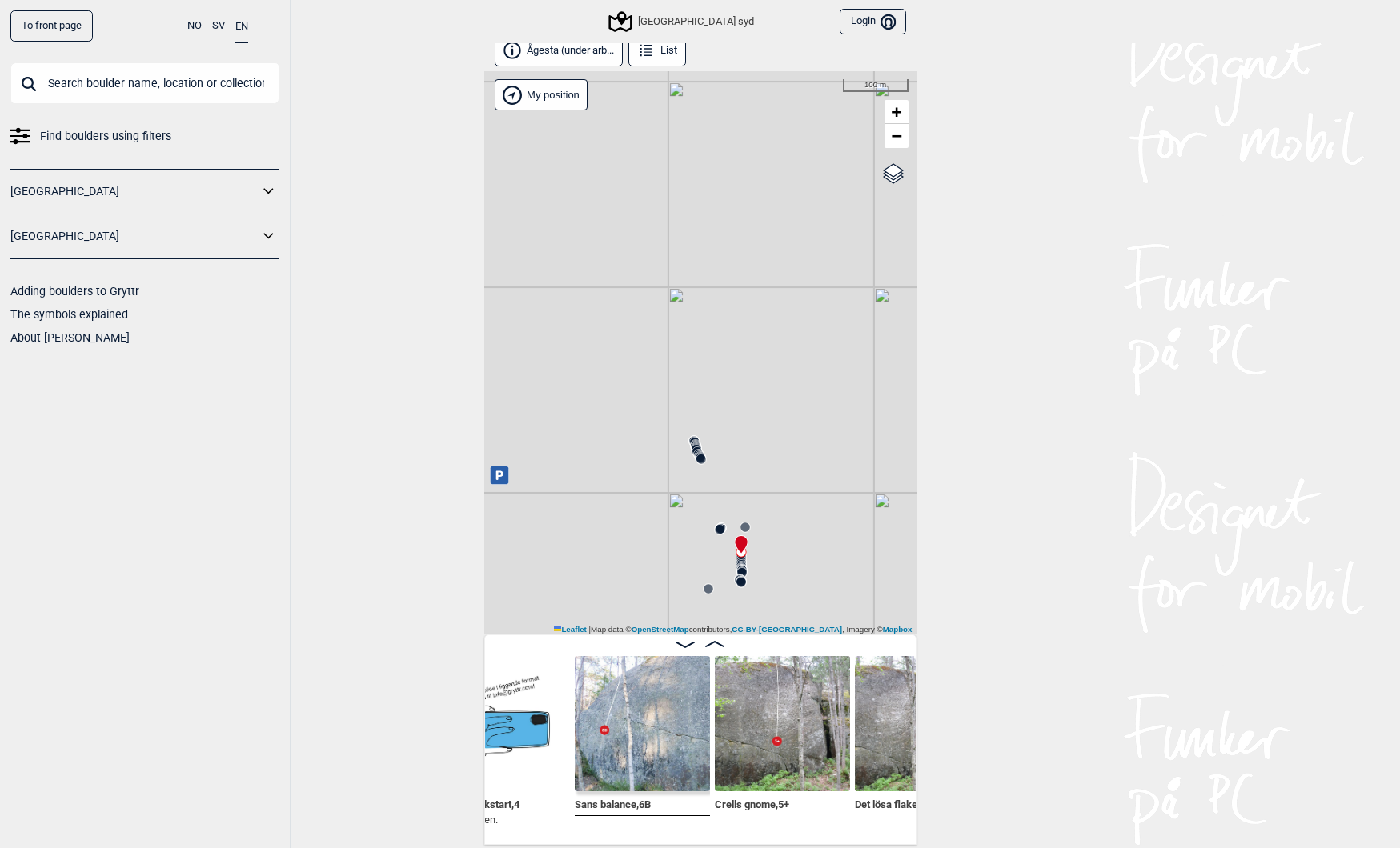
scroll to position [0, 14957]
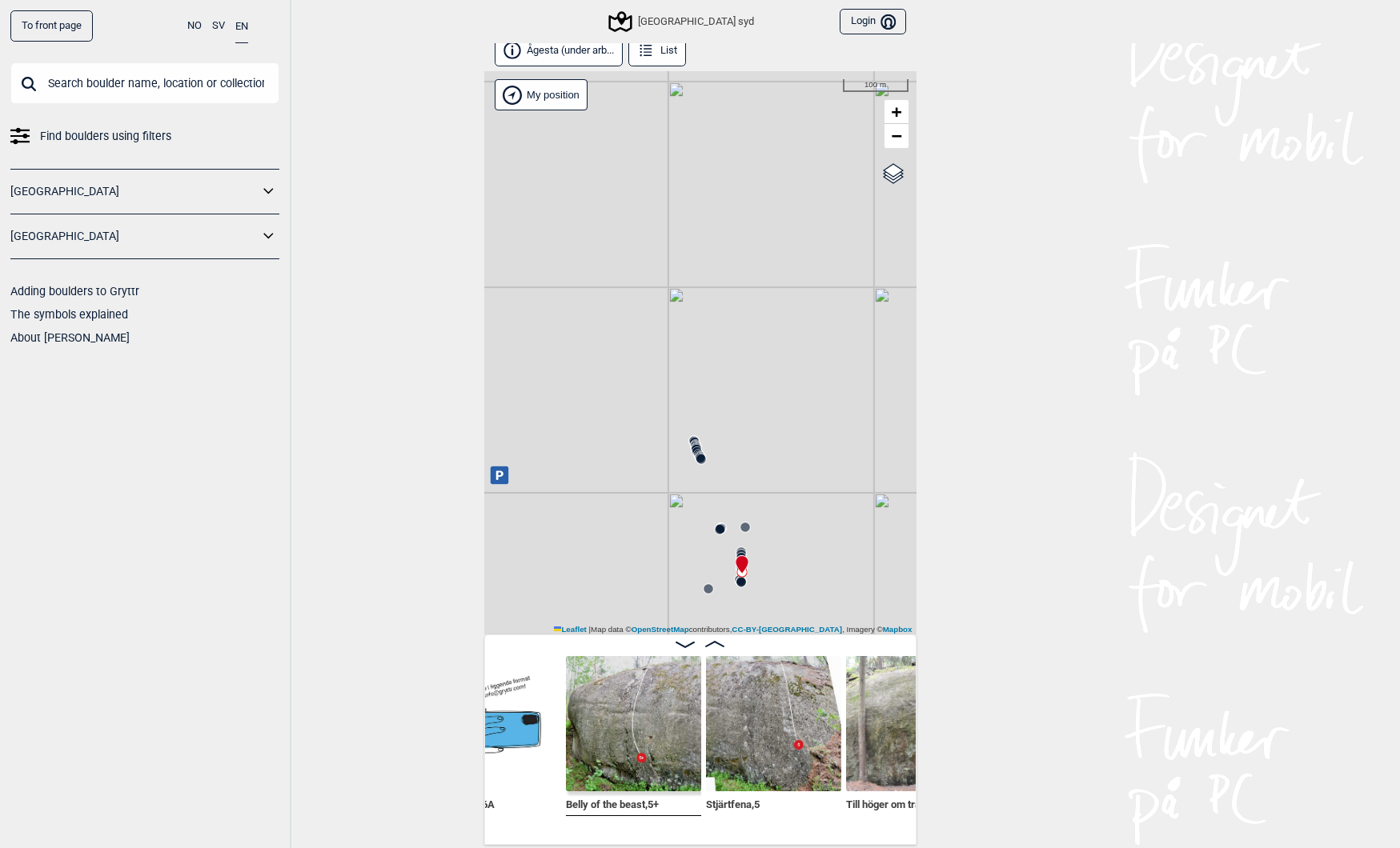
scroll to position [0, 16790]
click at [774, 765] on img at bounding box center [768, 723] width 135 height 135
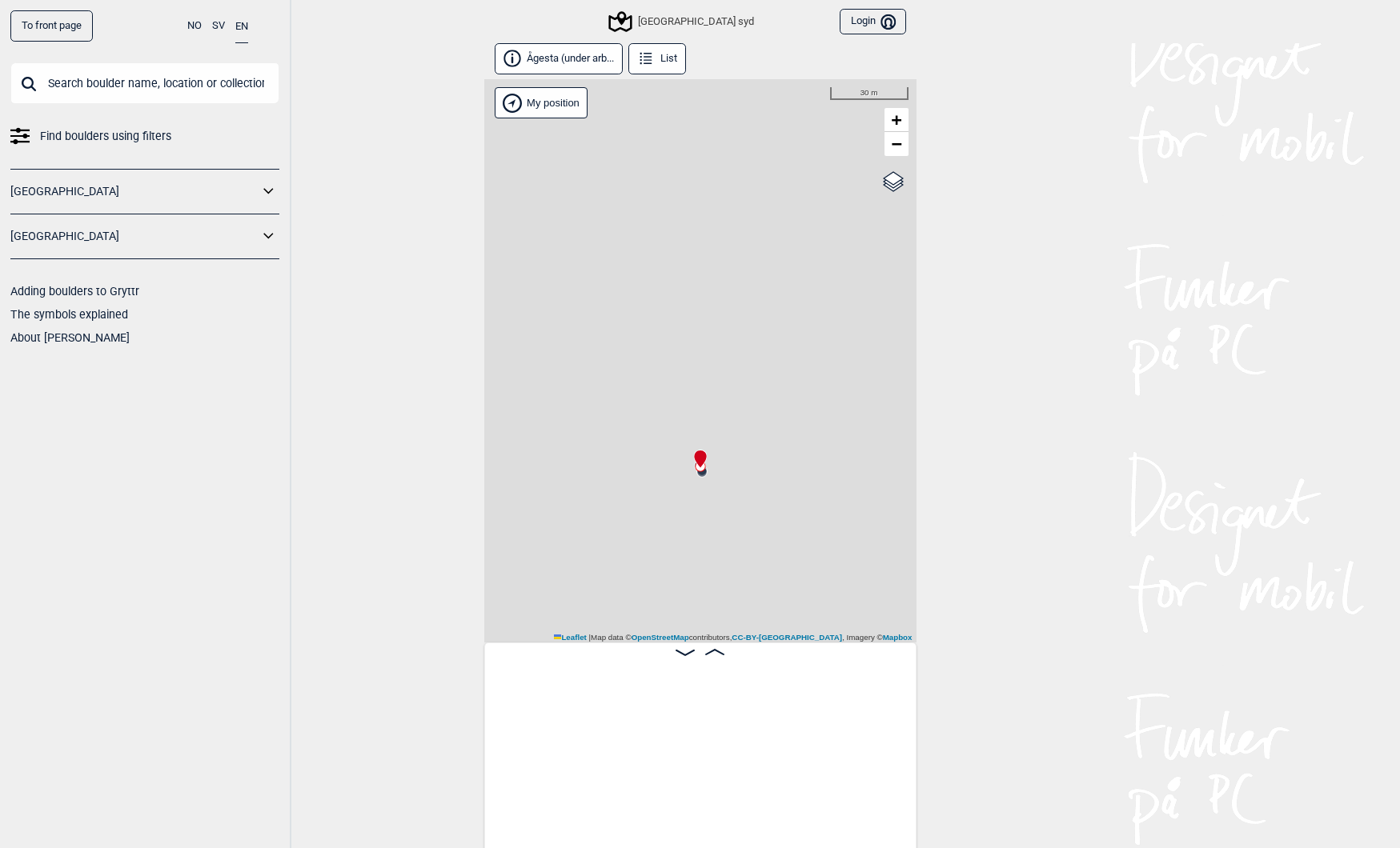
scroll to position [8, 0]
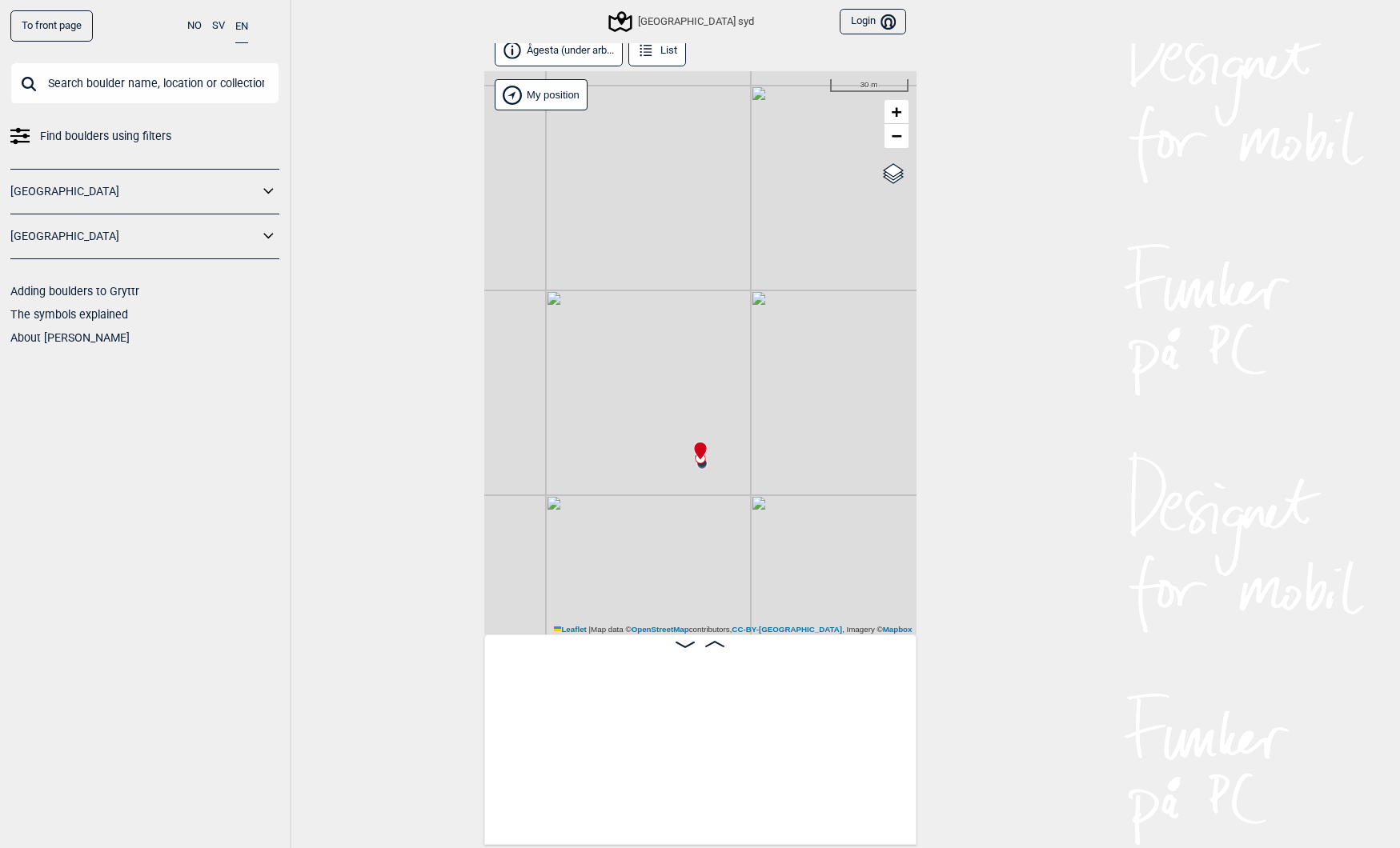
scroll to position [0, 3923]
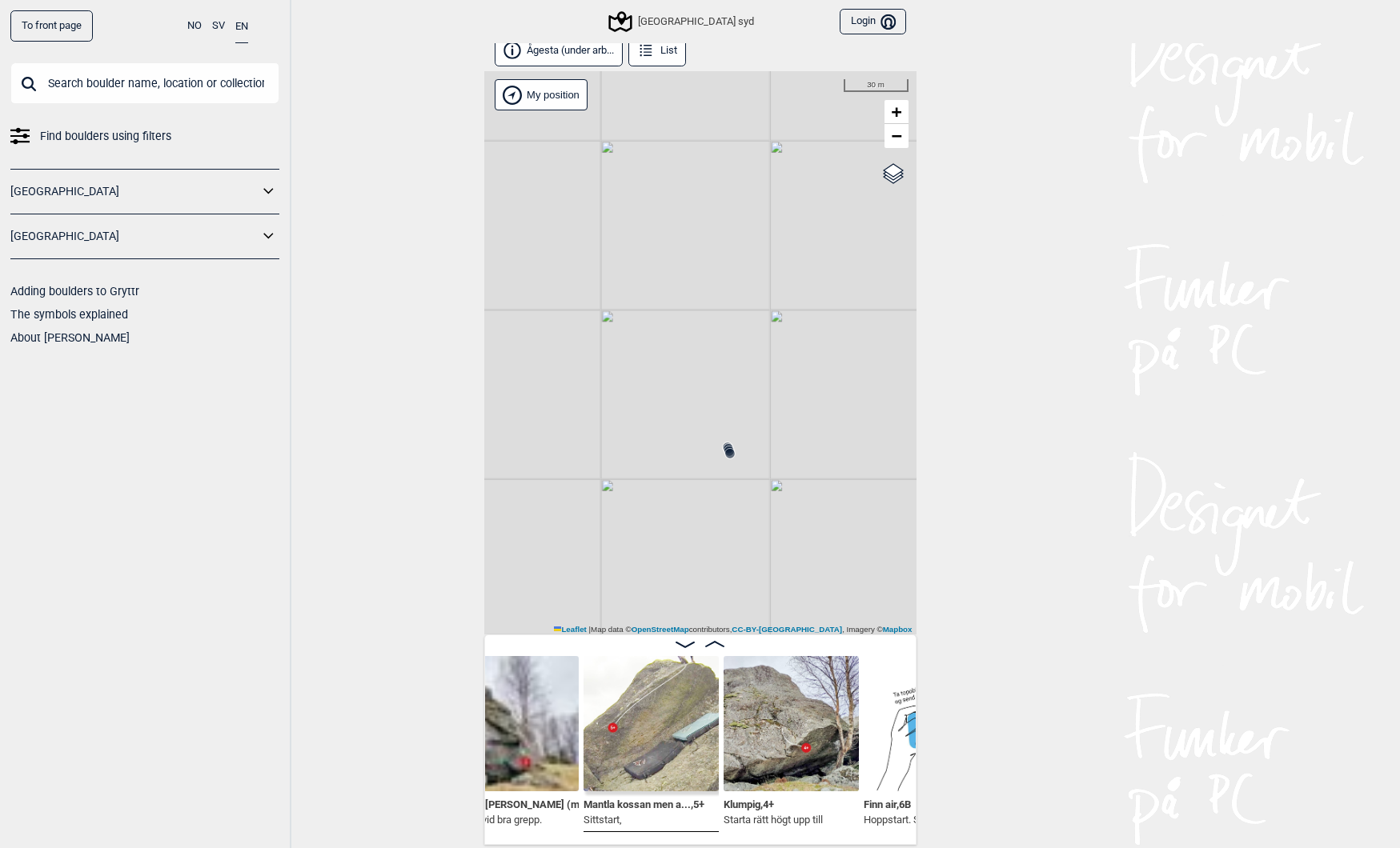
scroll to position [0, 3369]
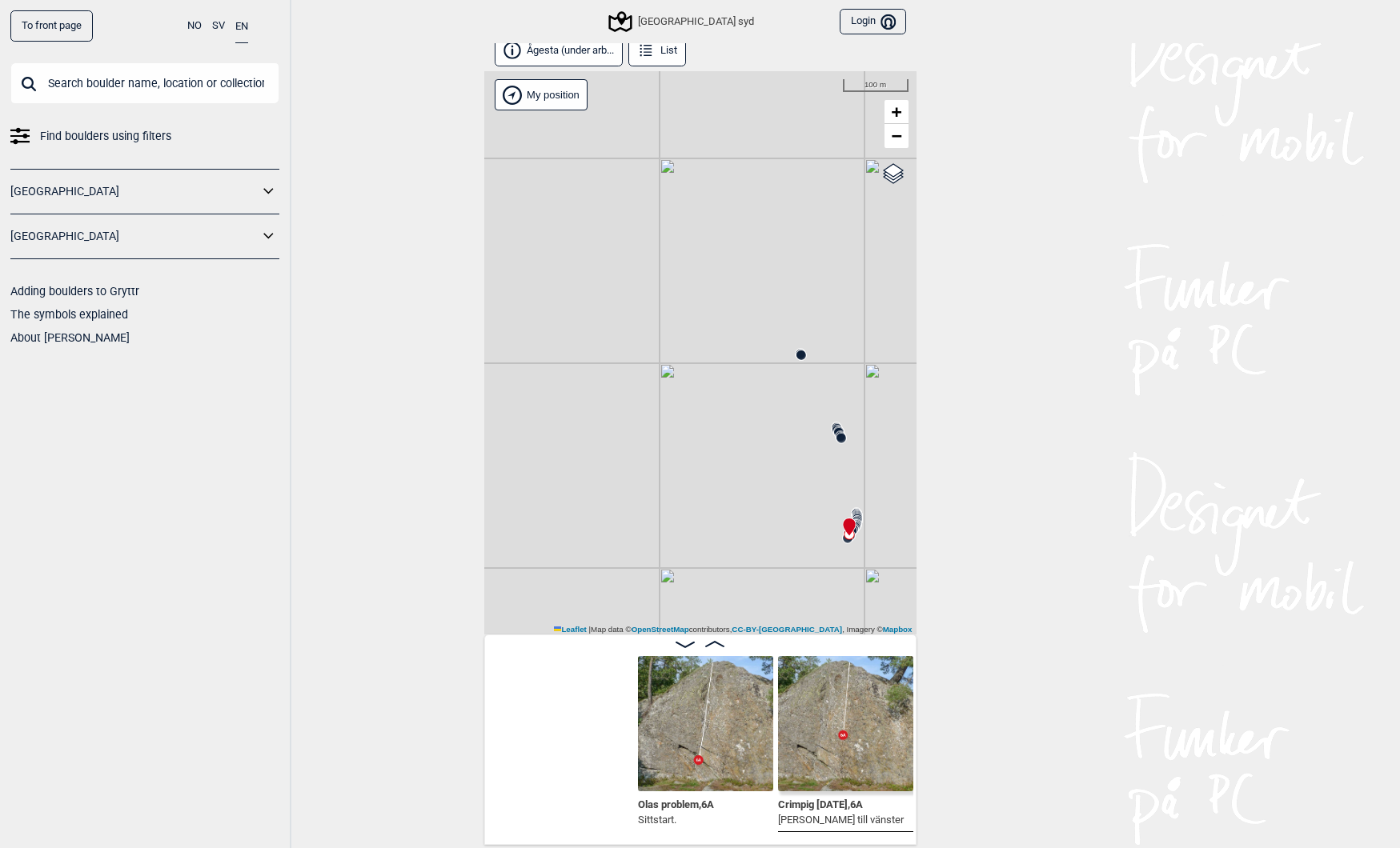
scroll to position [0, 6792]
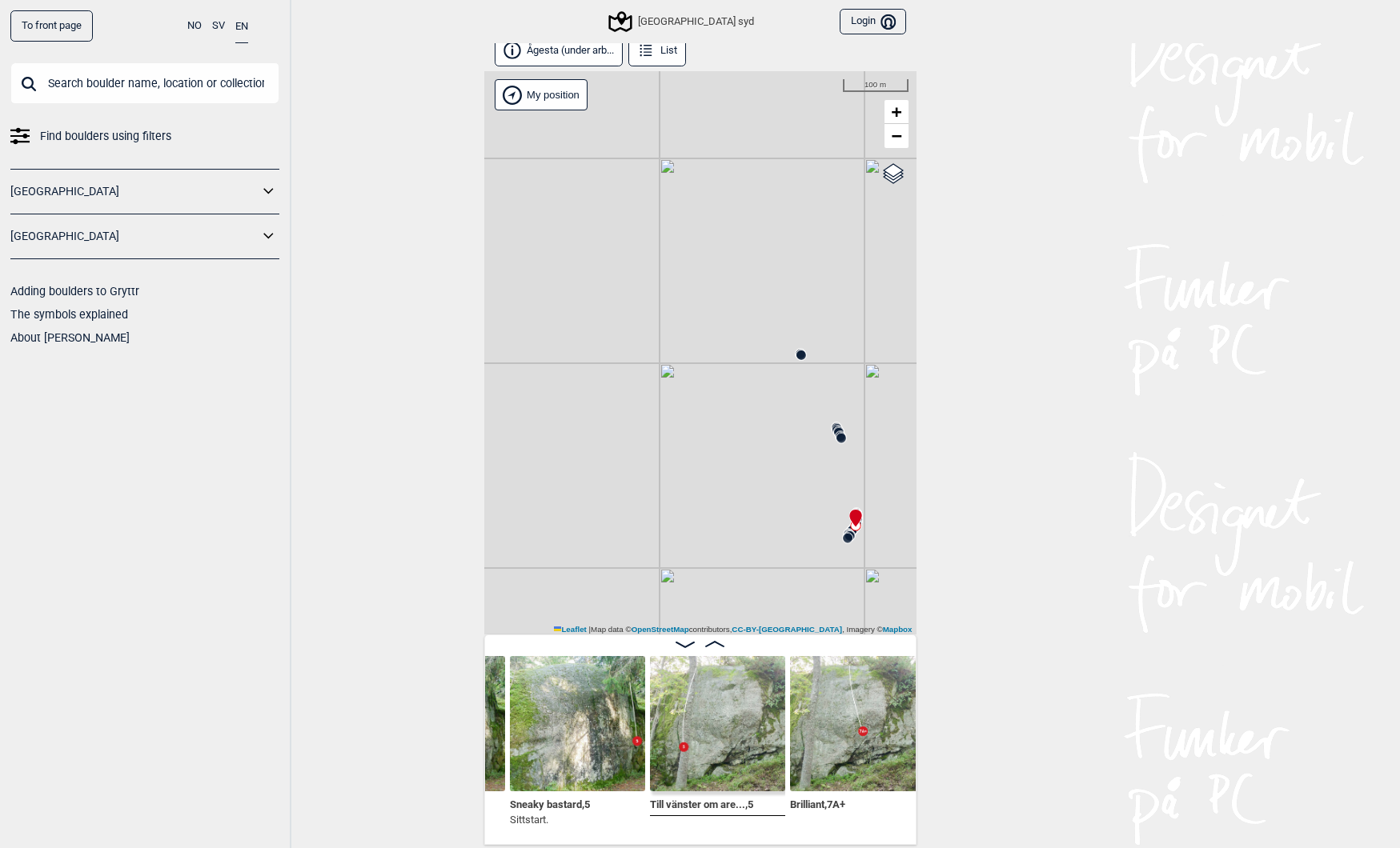
scroll to position [0, 8427]
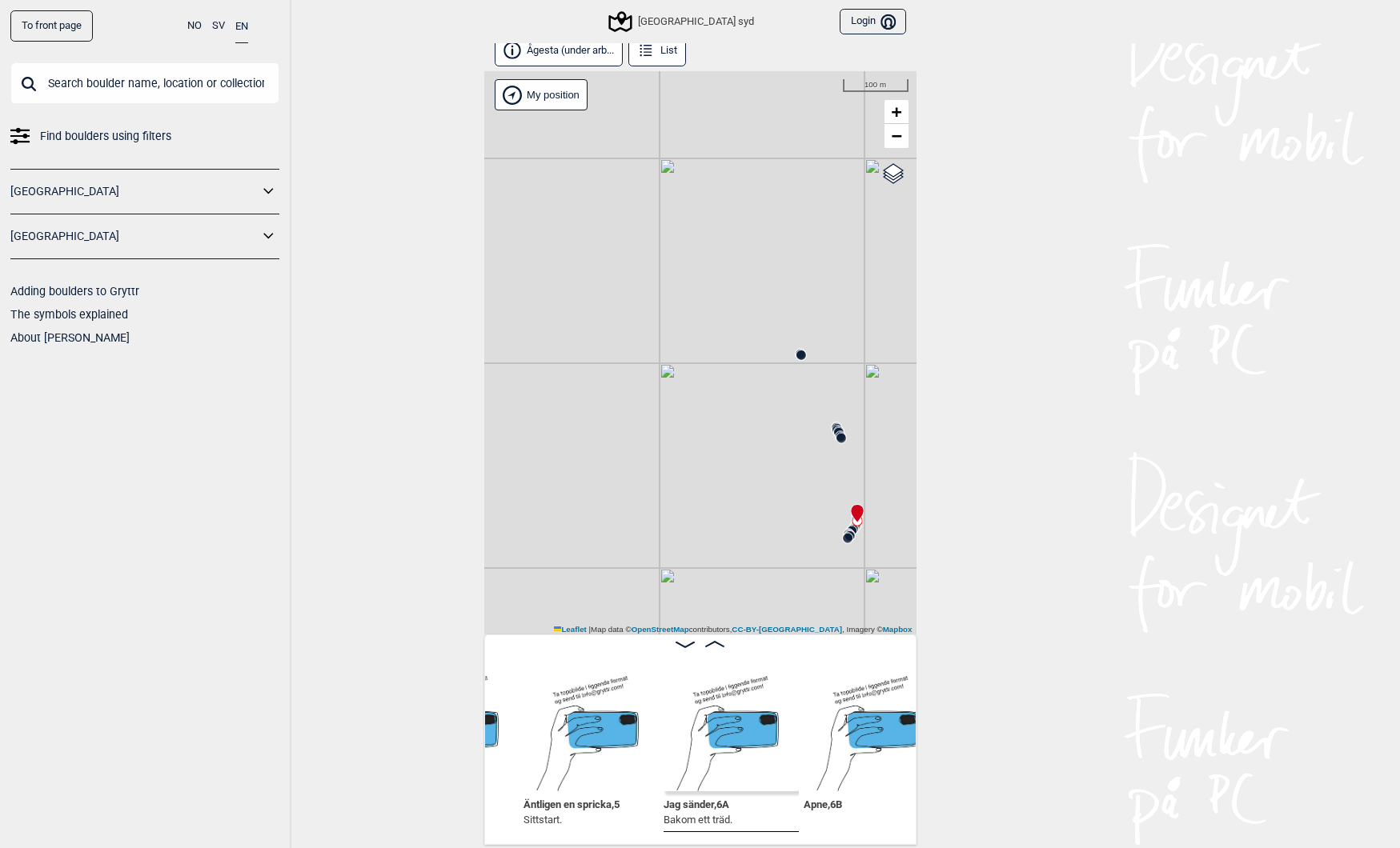
scroll to position [0, 9462]
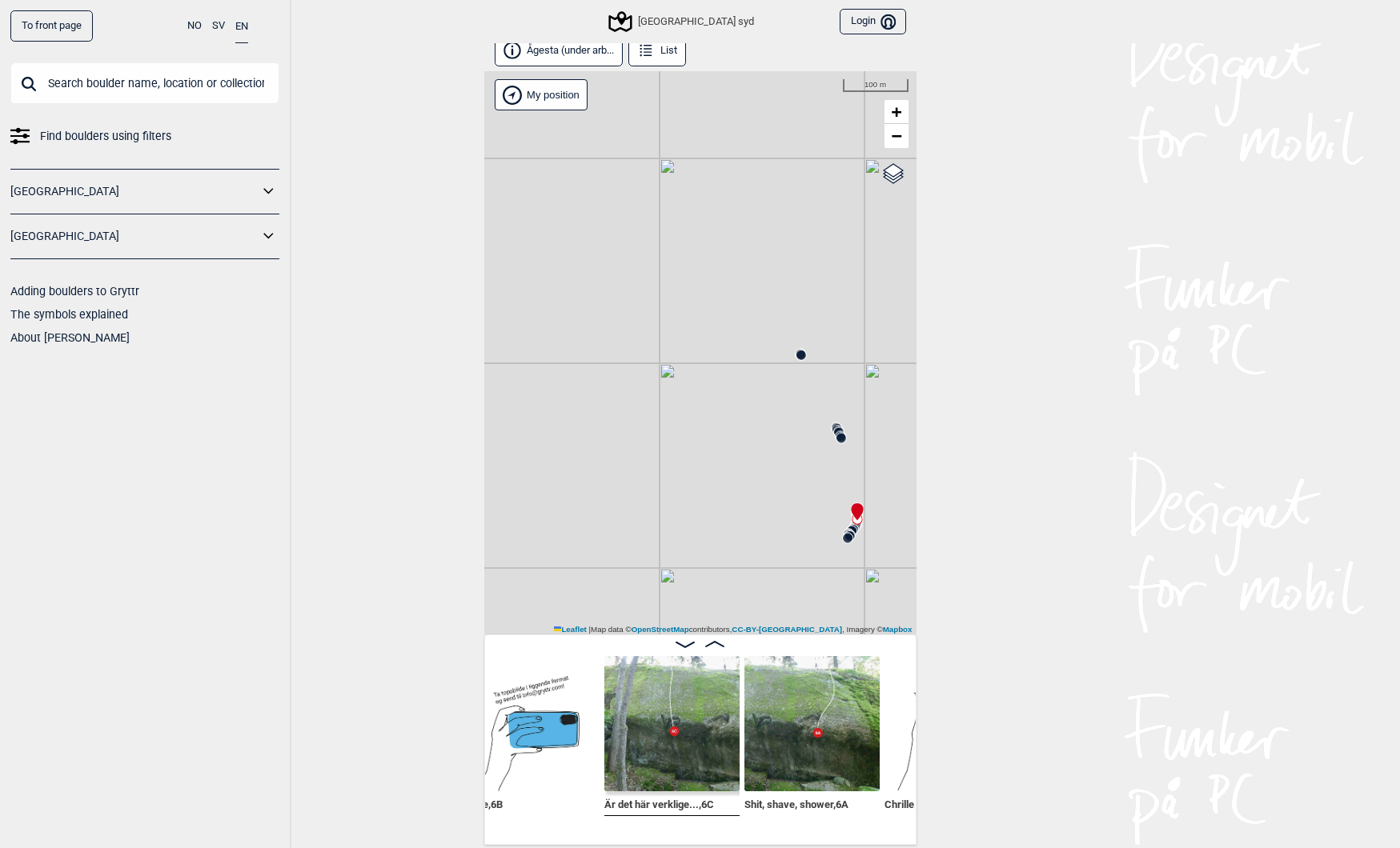
scroll to position [0, 9718]
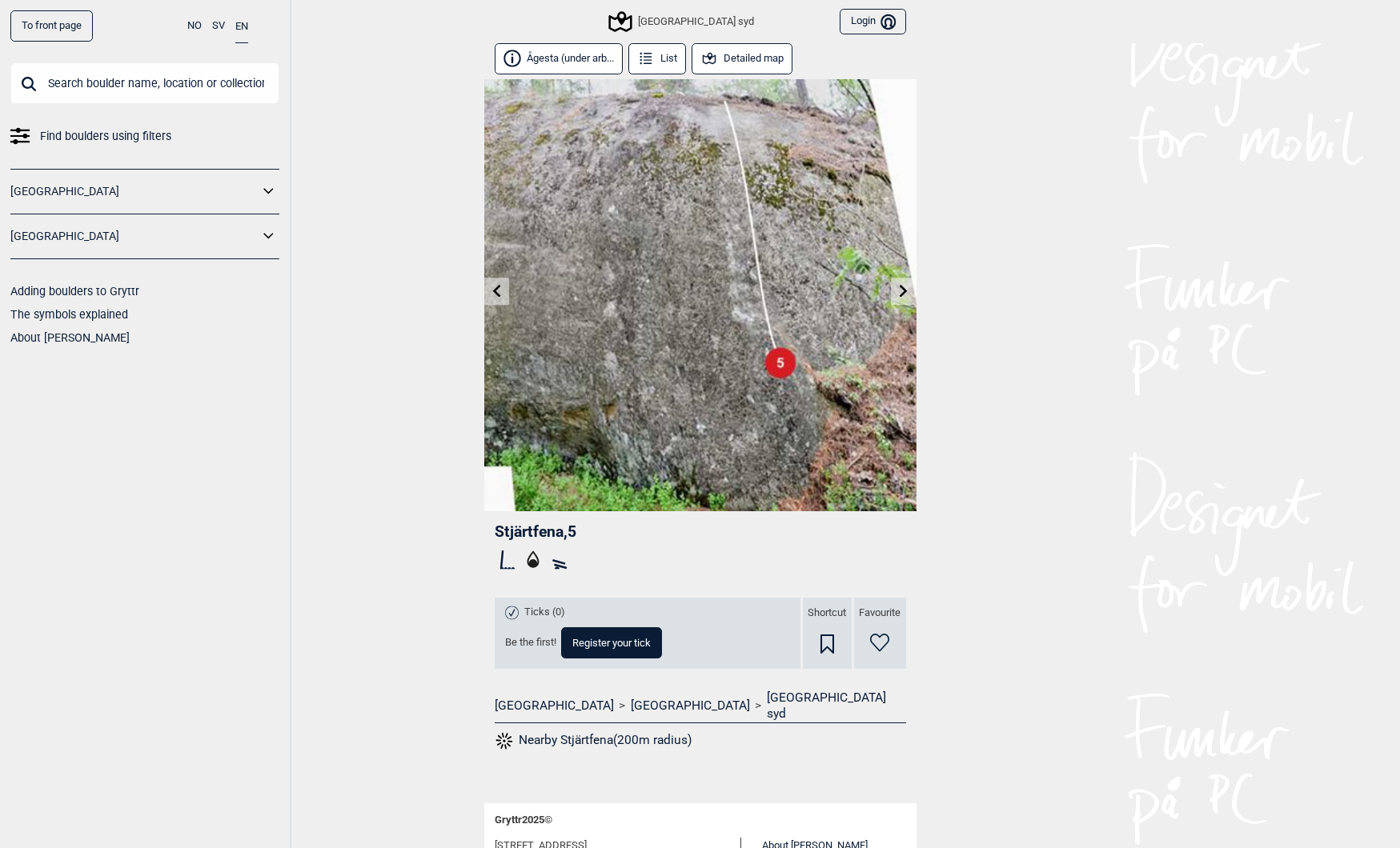
click at [746, 57] on button "Detailed map" at bounding box center [742, 58] width 102 height 31
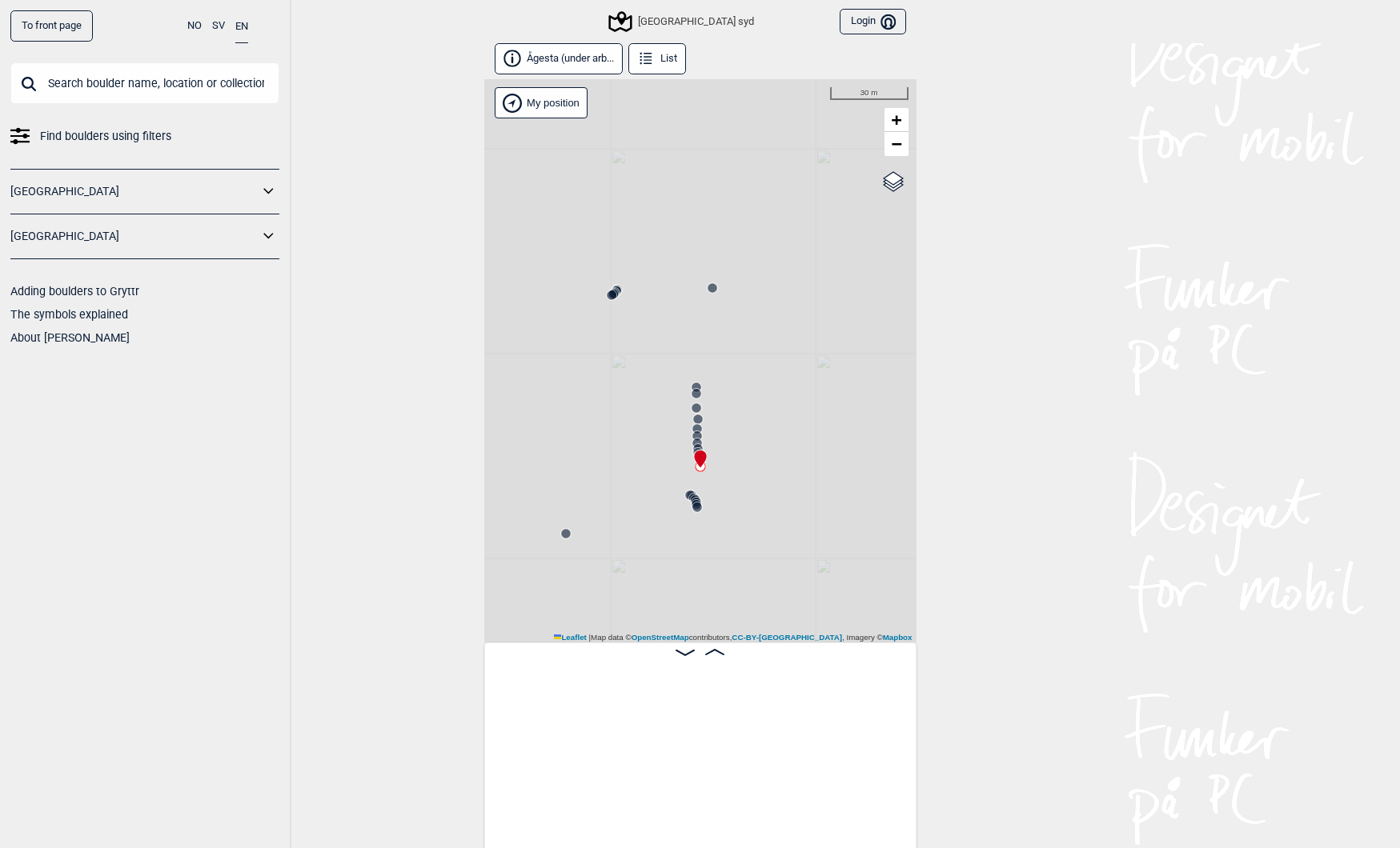
scroll to position [0, 16368]
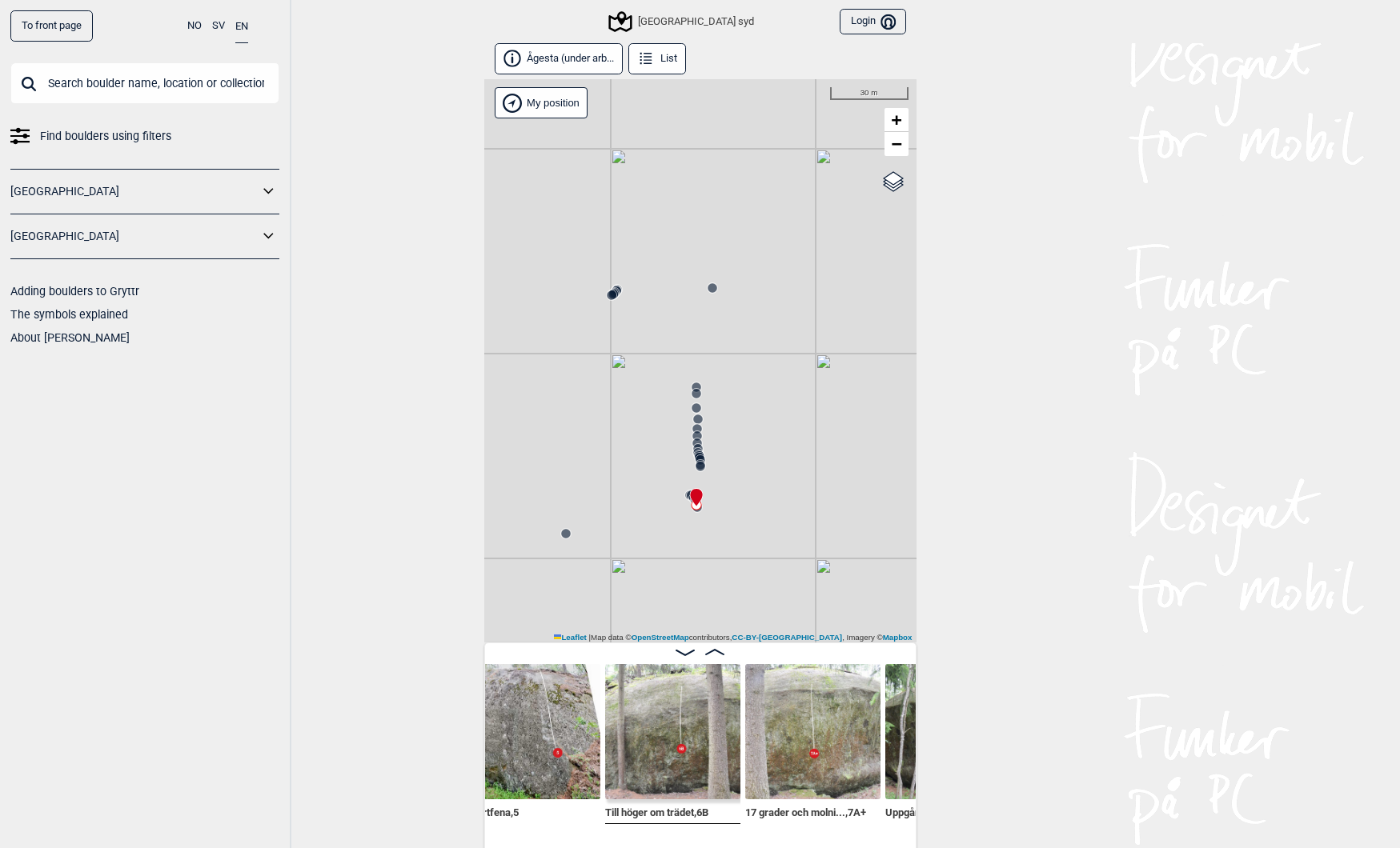
scroll to position [0, 16567]
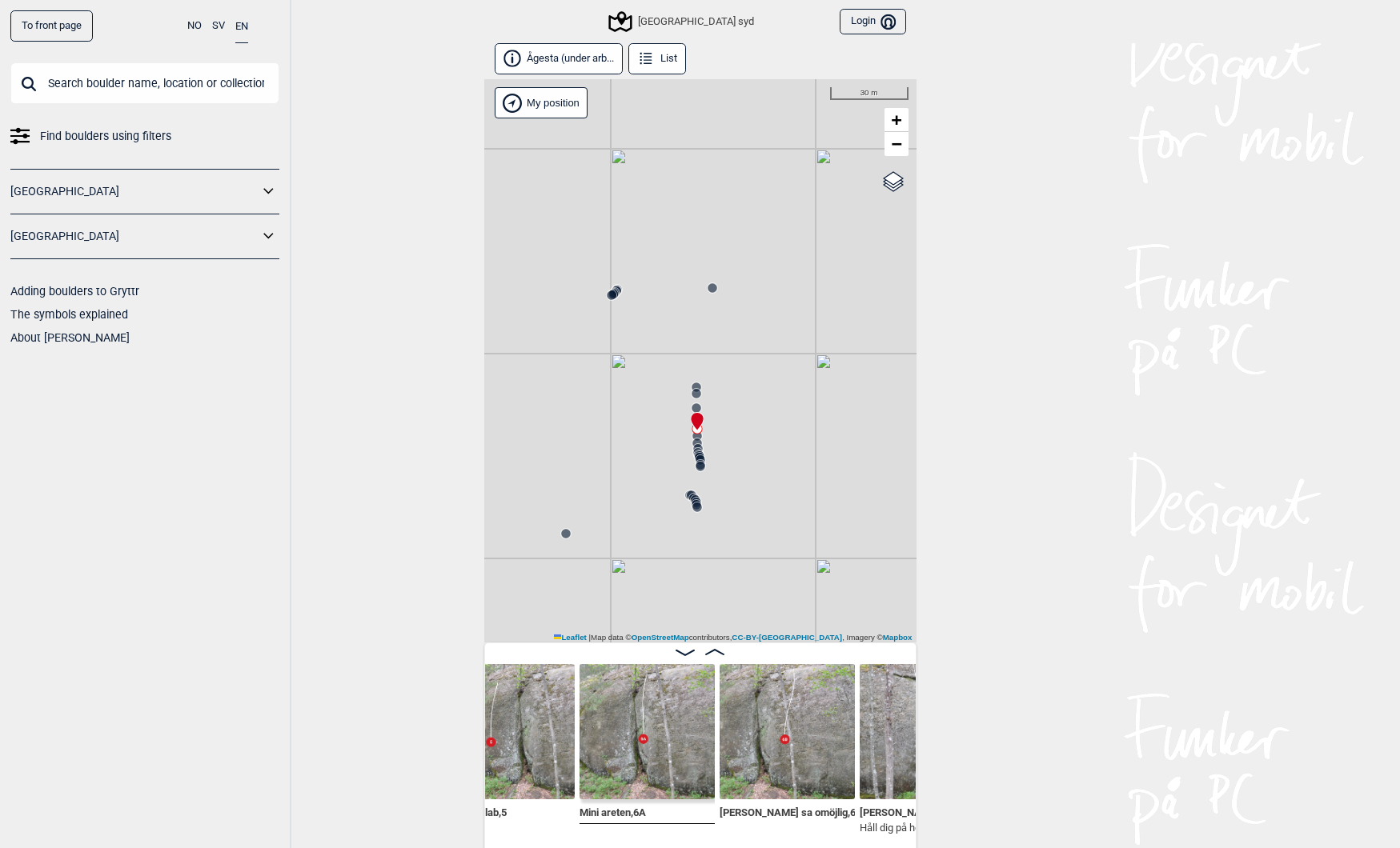
scroll to position [0, 15021]
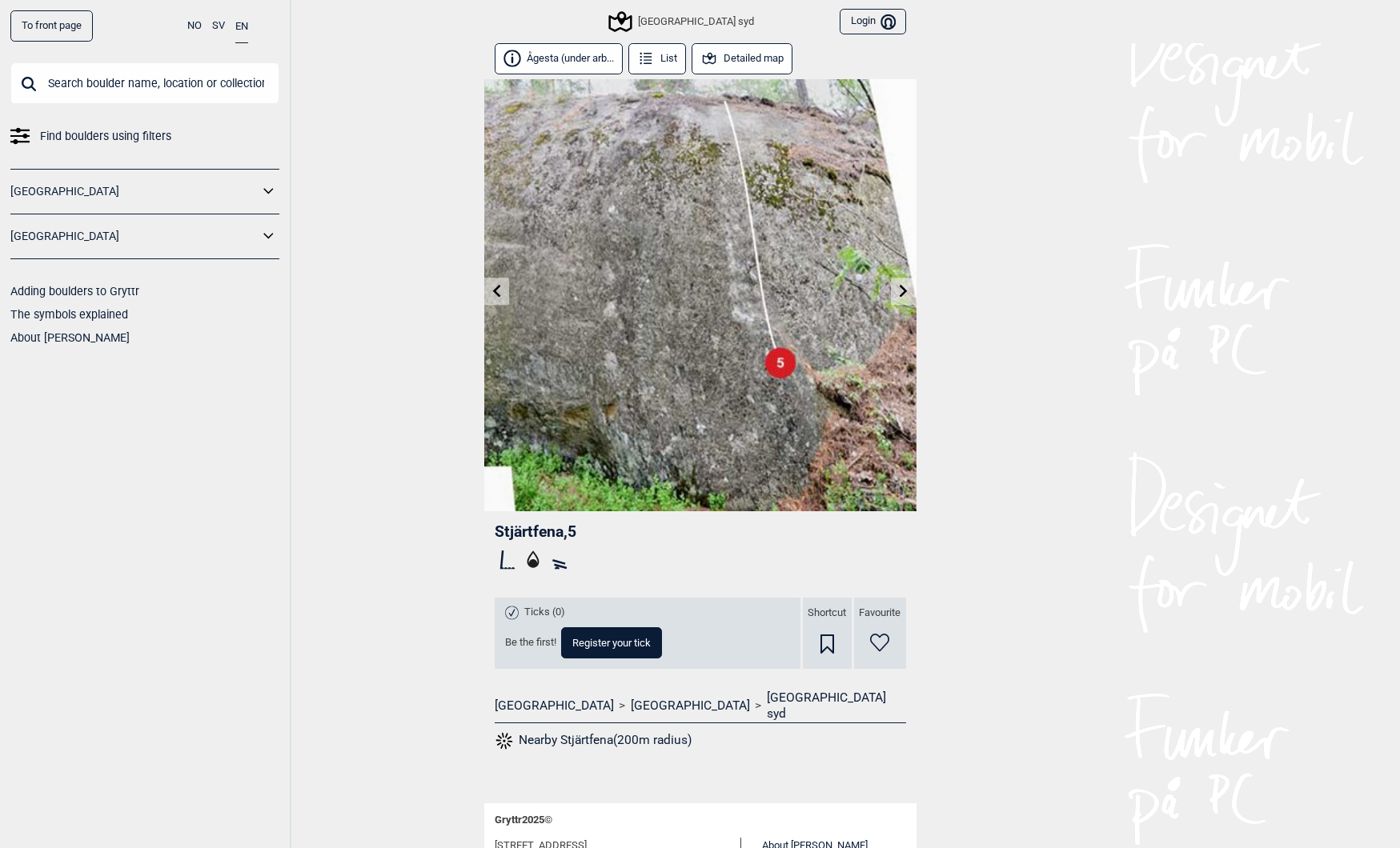
click at [743, 57] on button "Detailed map" at bounding box center [742, 58] width 102 height 31
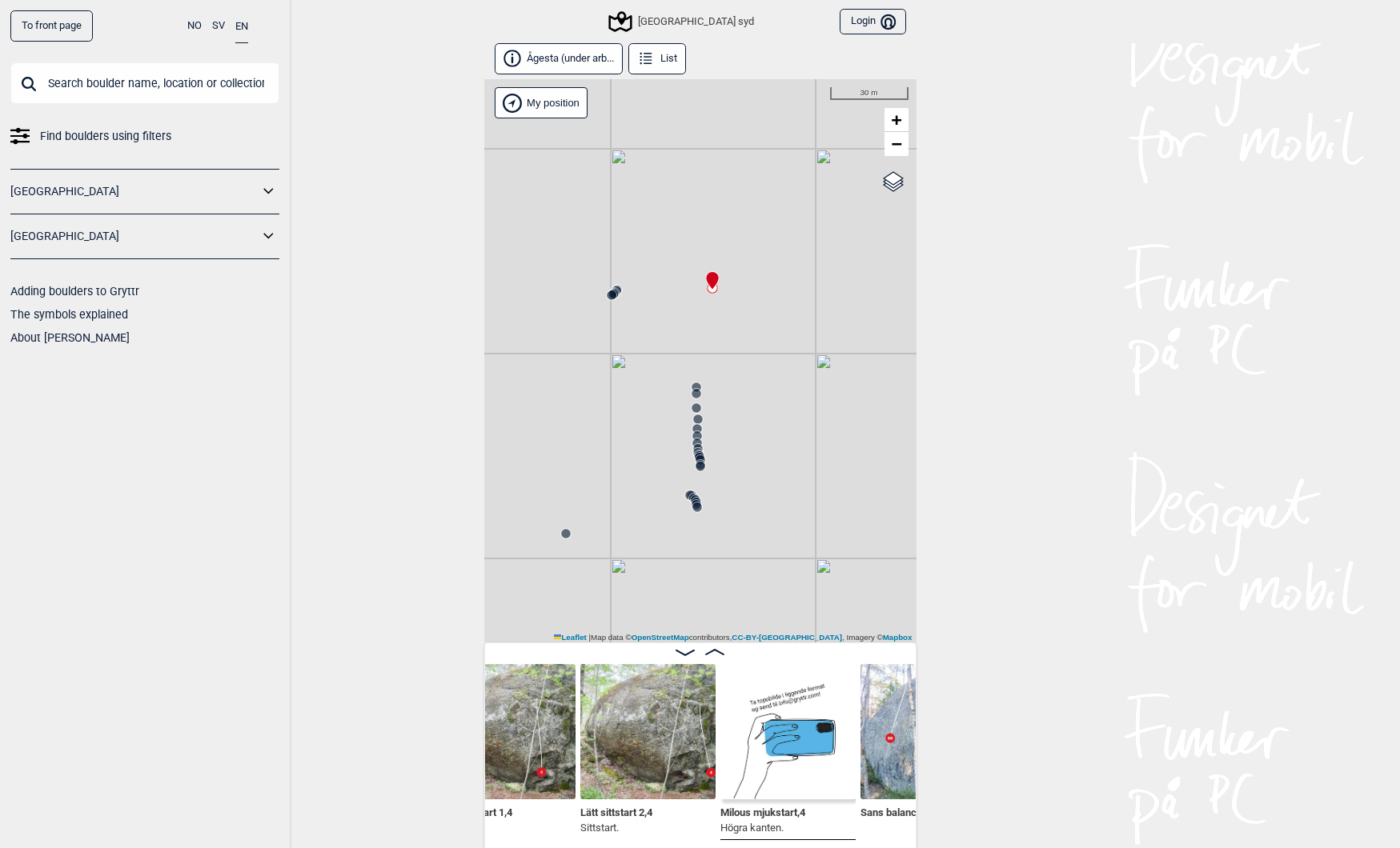
scroll to position [0, 14250]
click at [748, 811] on span "Milous mjukstart , 4" at bounding box center [763, 811] width 85 height 15
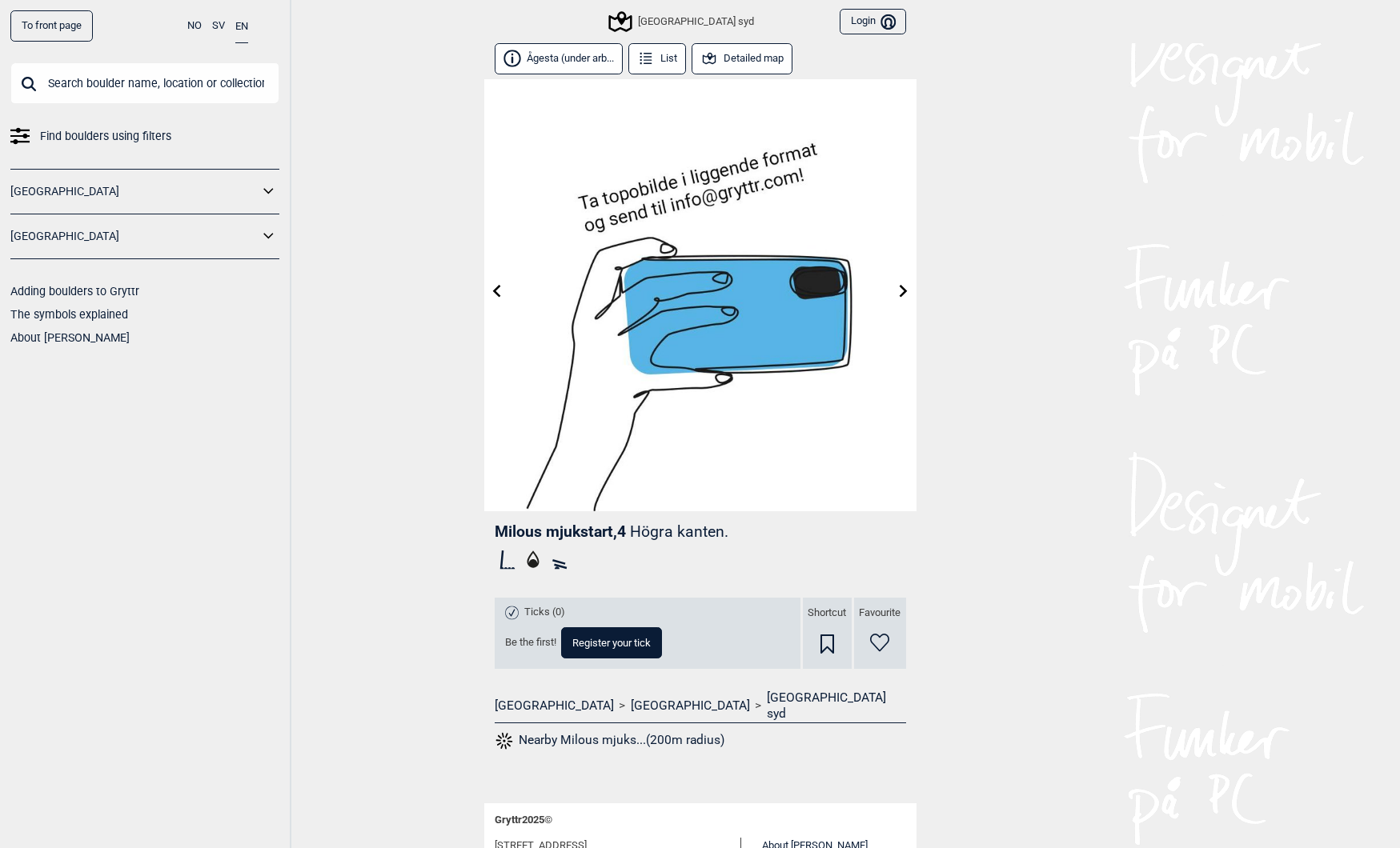
click at [590, 524] on span "Milous mjukstart , 4" at bounding box center [561, 531] width 131 height 19
drag, startPoint x: 590, startPoint y: 524, endPoint x: 529, endPoint y: 525, distance: 61.0
click at [529, 525] on span "Milous mjukstart , 4" at bounding box center [561, 531] width 131 height 19
copy span "Milous mjukstart"
click at [750, 61] on button "Detailed map" at bounding box center [742, 58] width 102 height 31
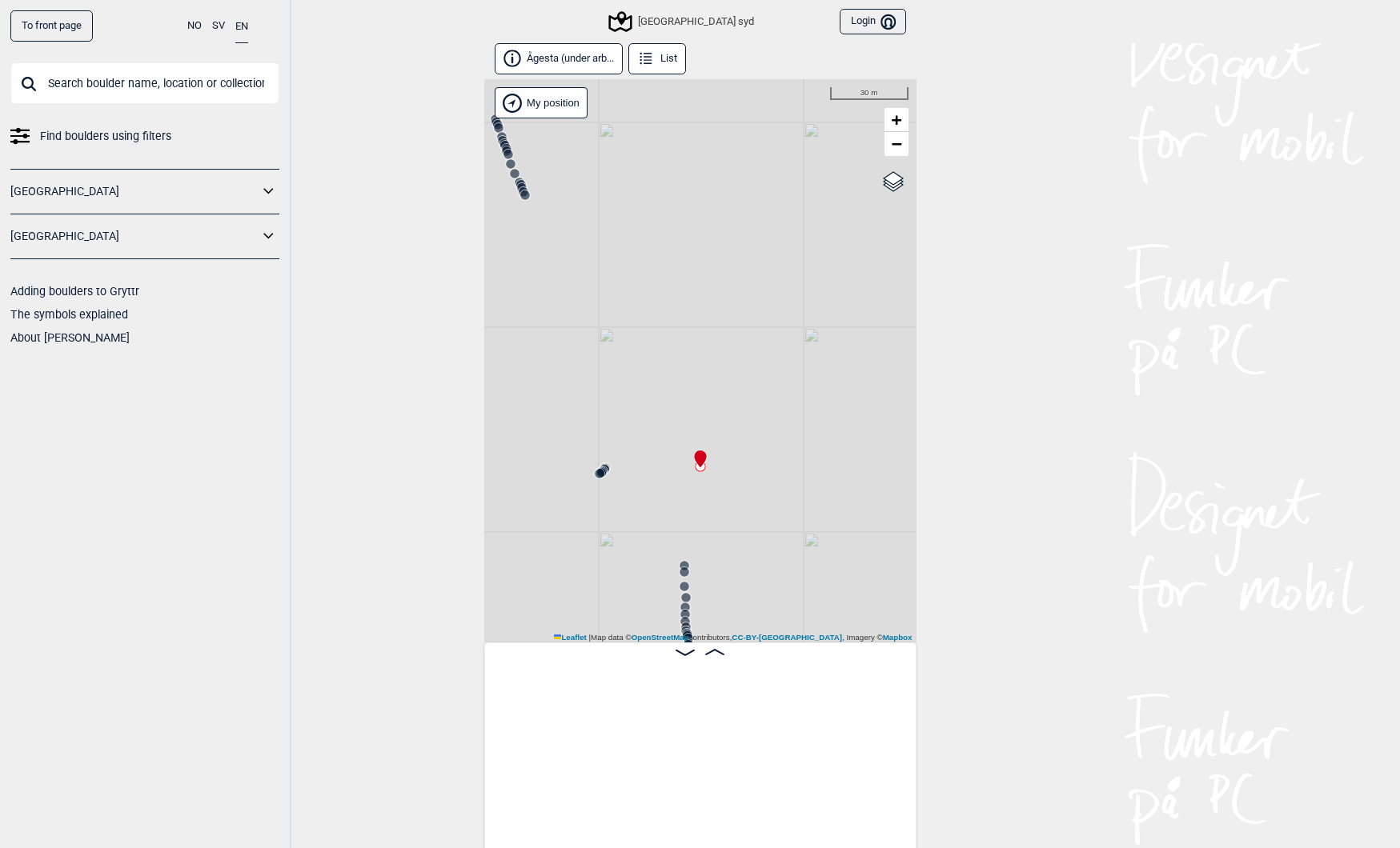
scroll to position [0, 14339]
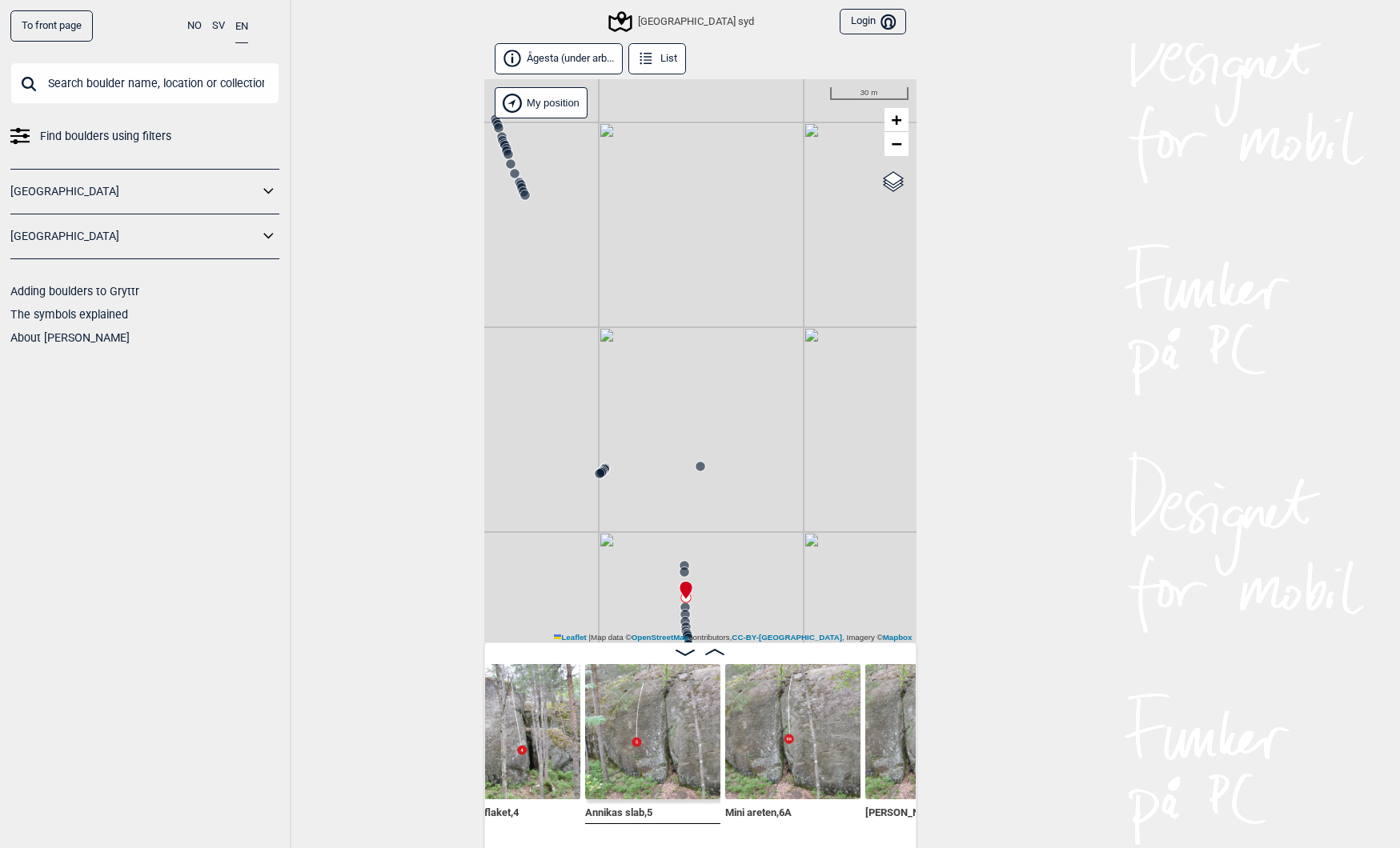
scroll to position [0, 14949]
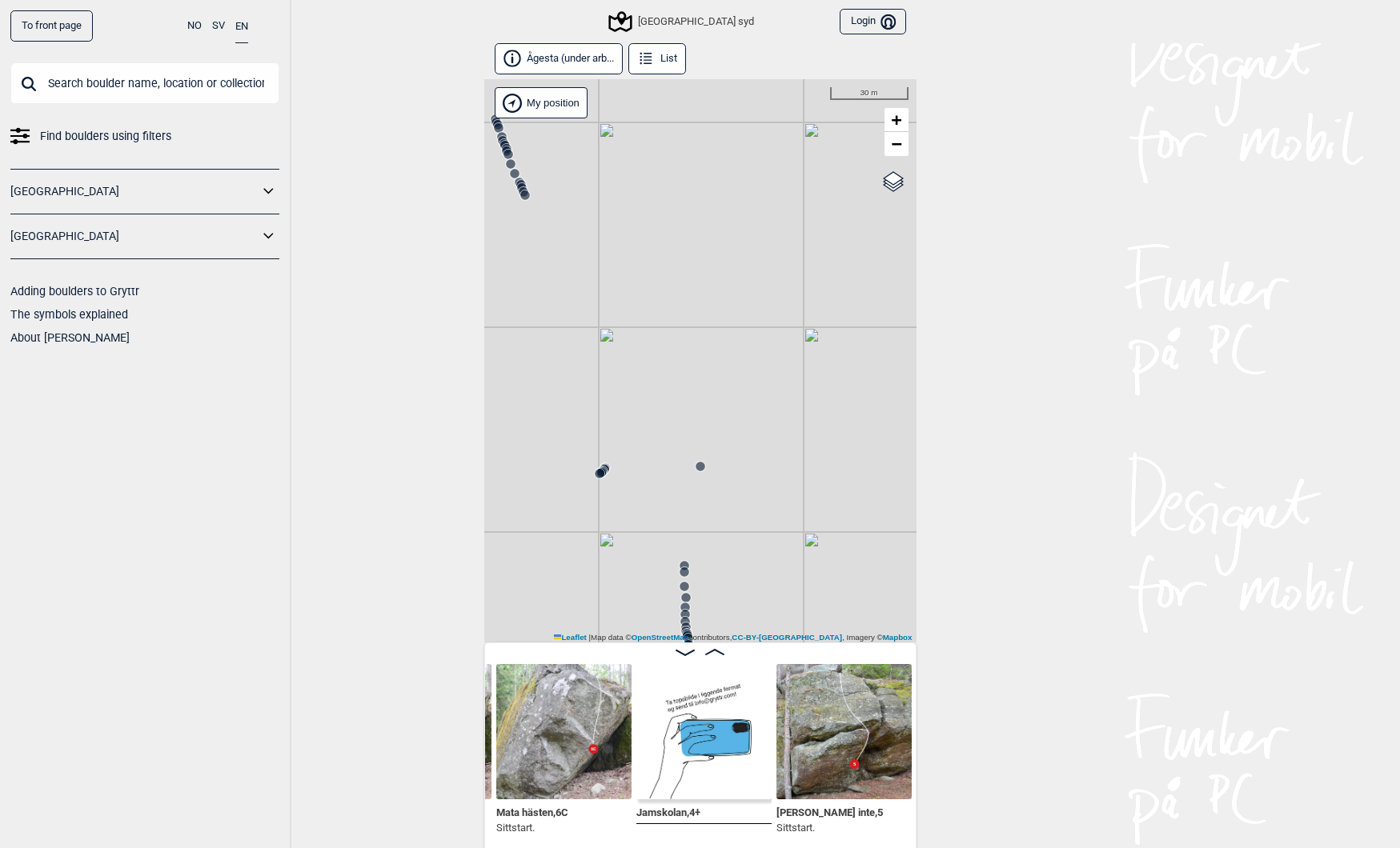
scroll to position [0, 17559]
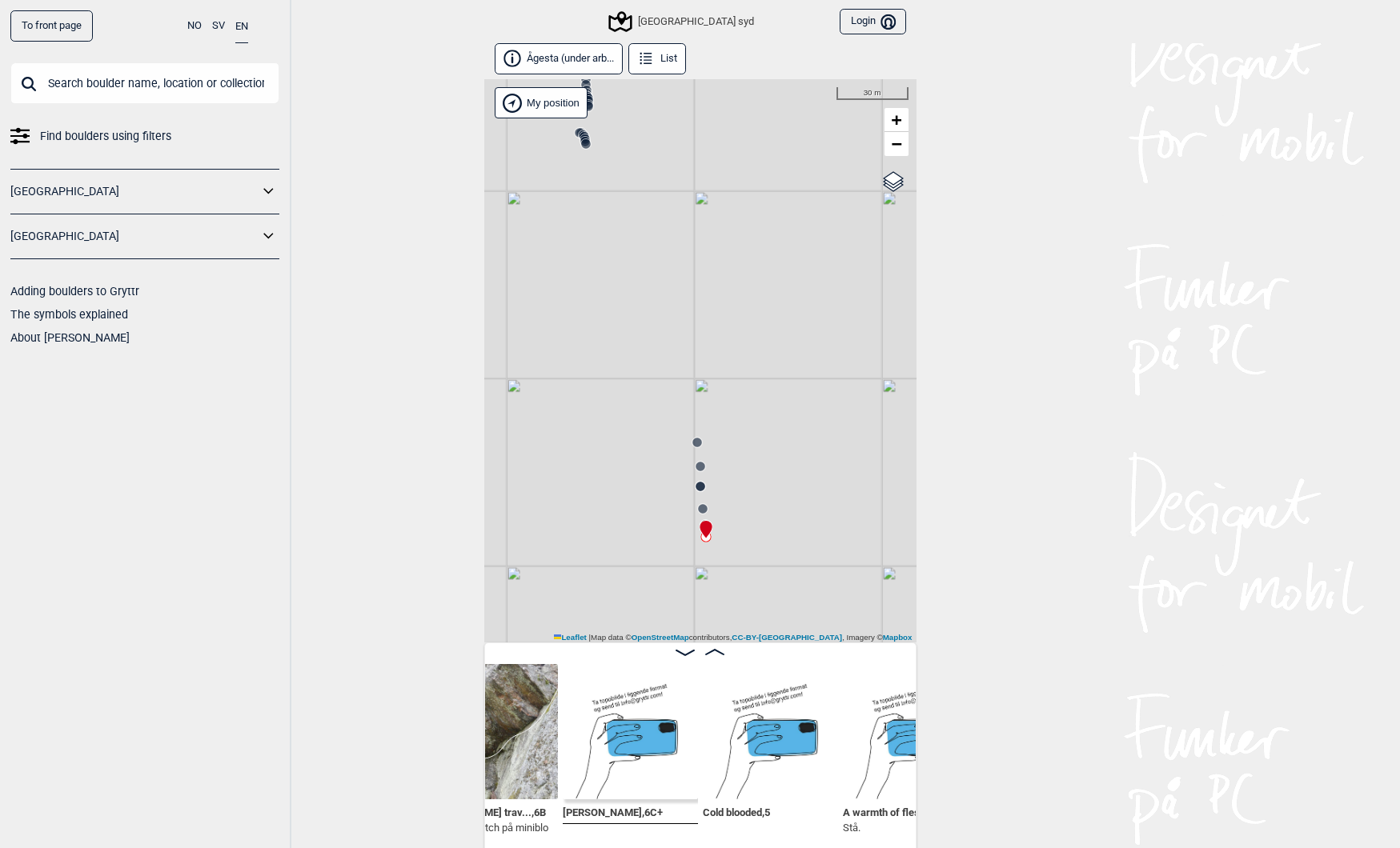
scroll to position [0, 18655]
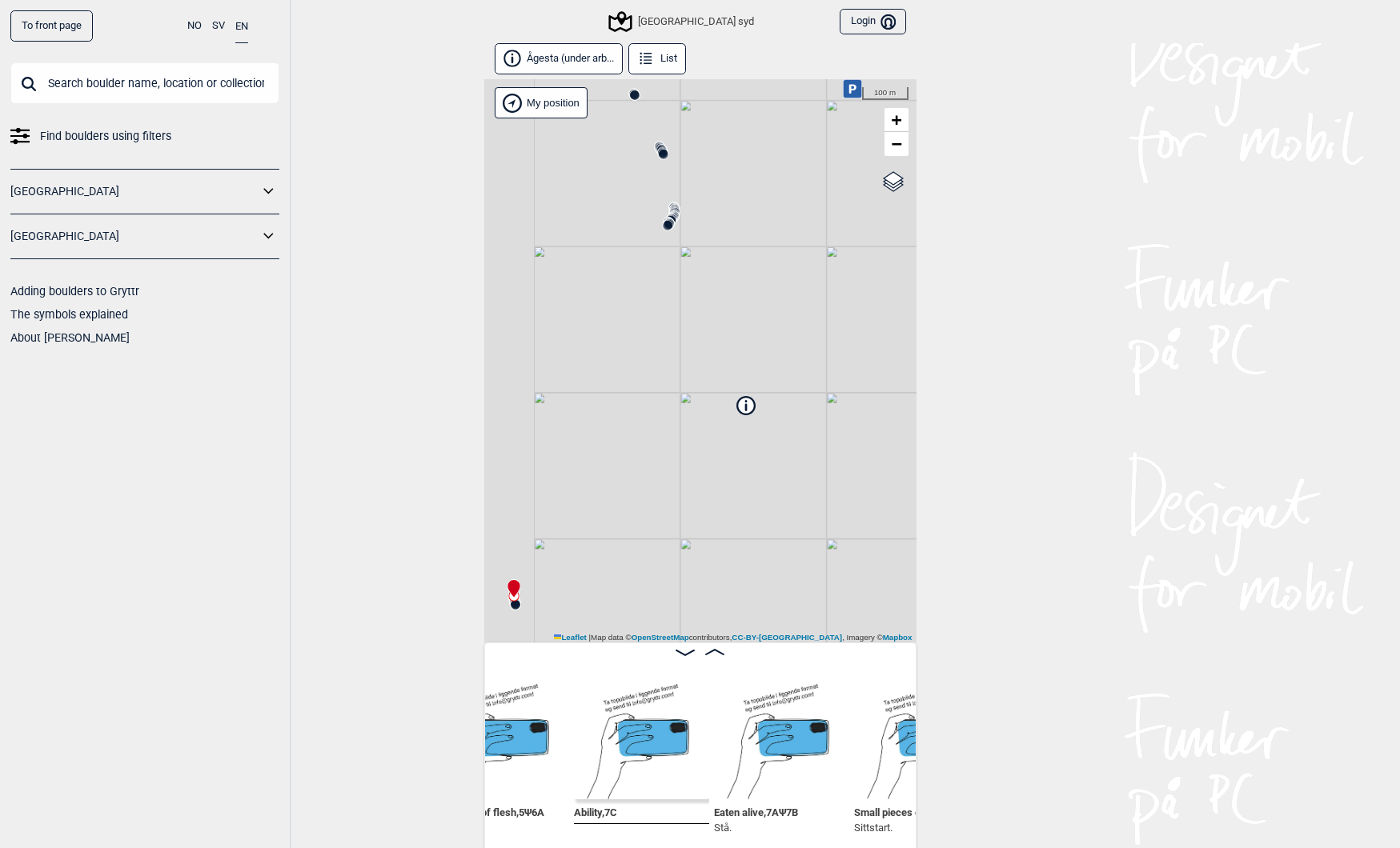
scroll to position [0, 19024]
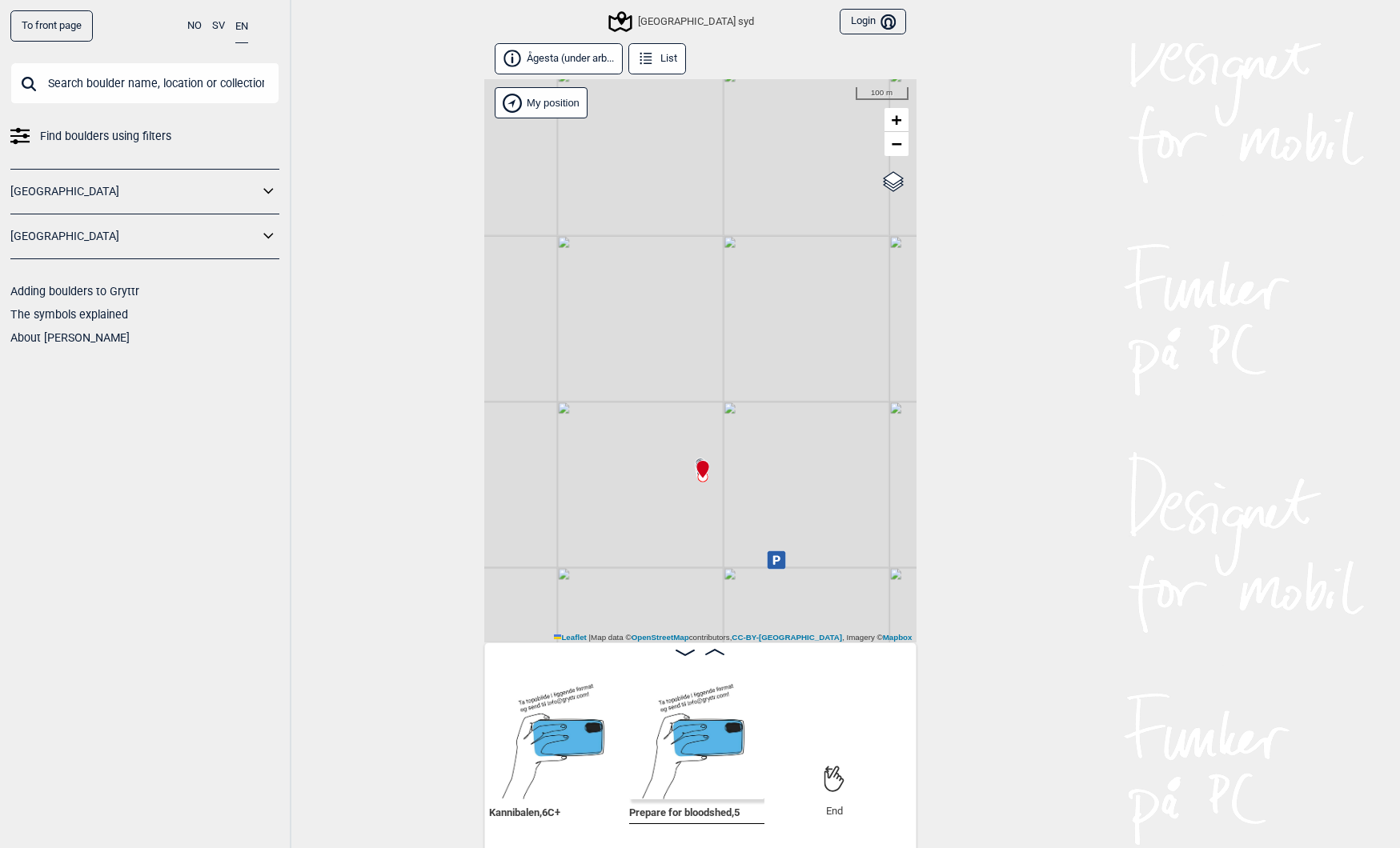
scroll to position [0, 20627]
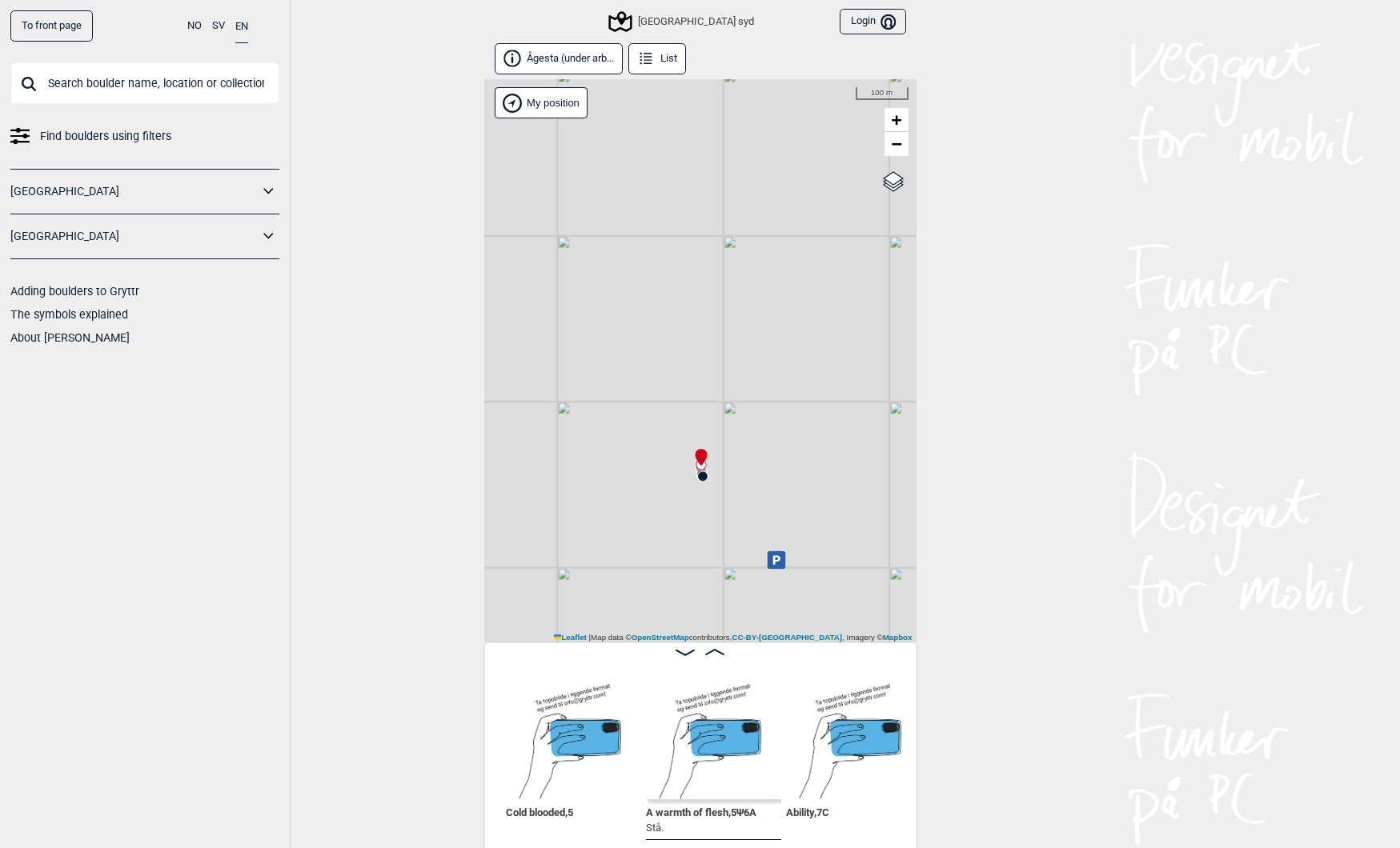
scroll to position [0, 18788]
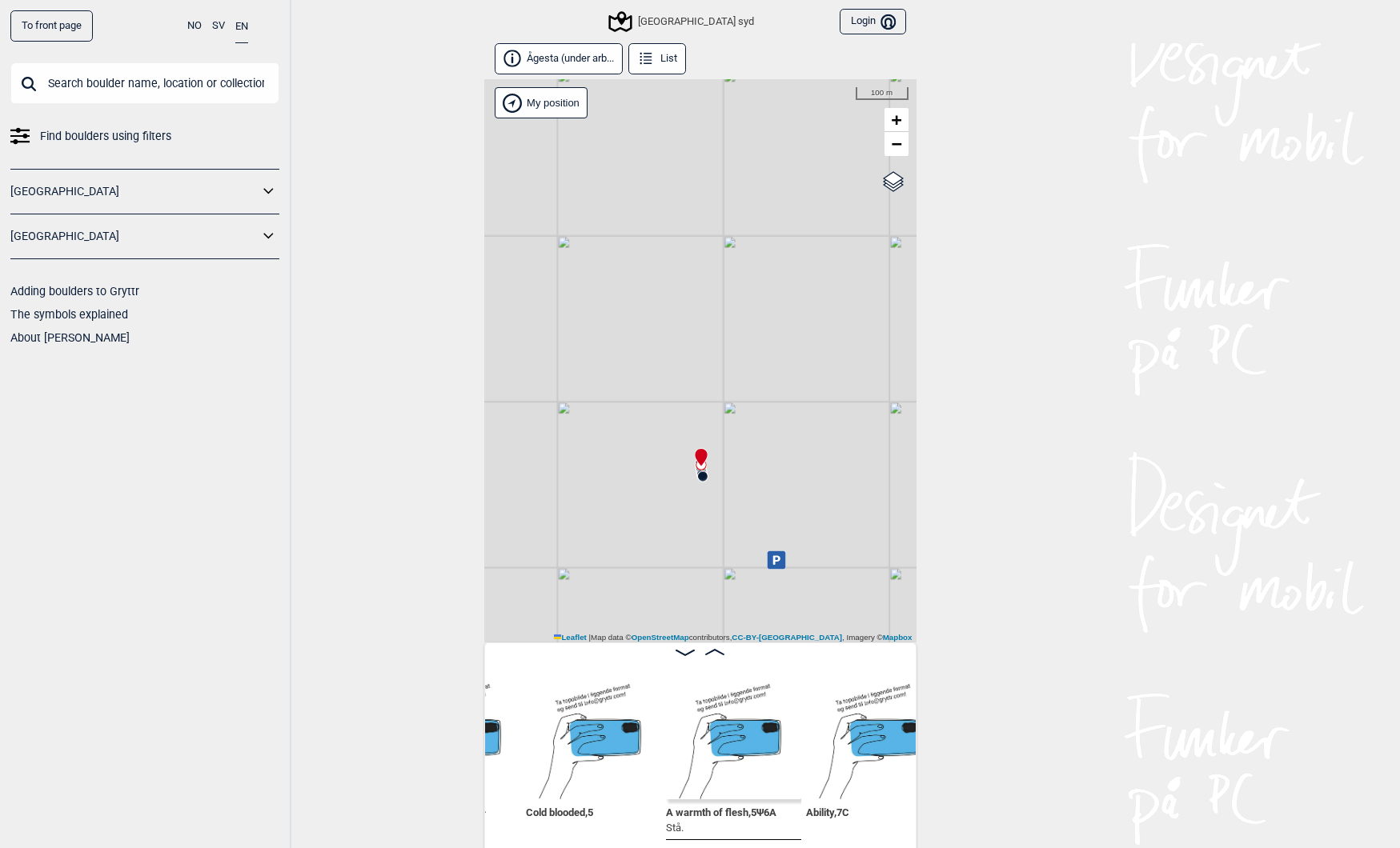
click at [125, 79] on input "text" at bounding box center [145, 83] width 269 height 42
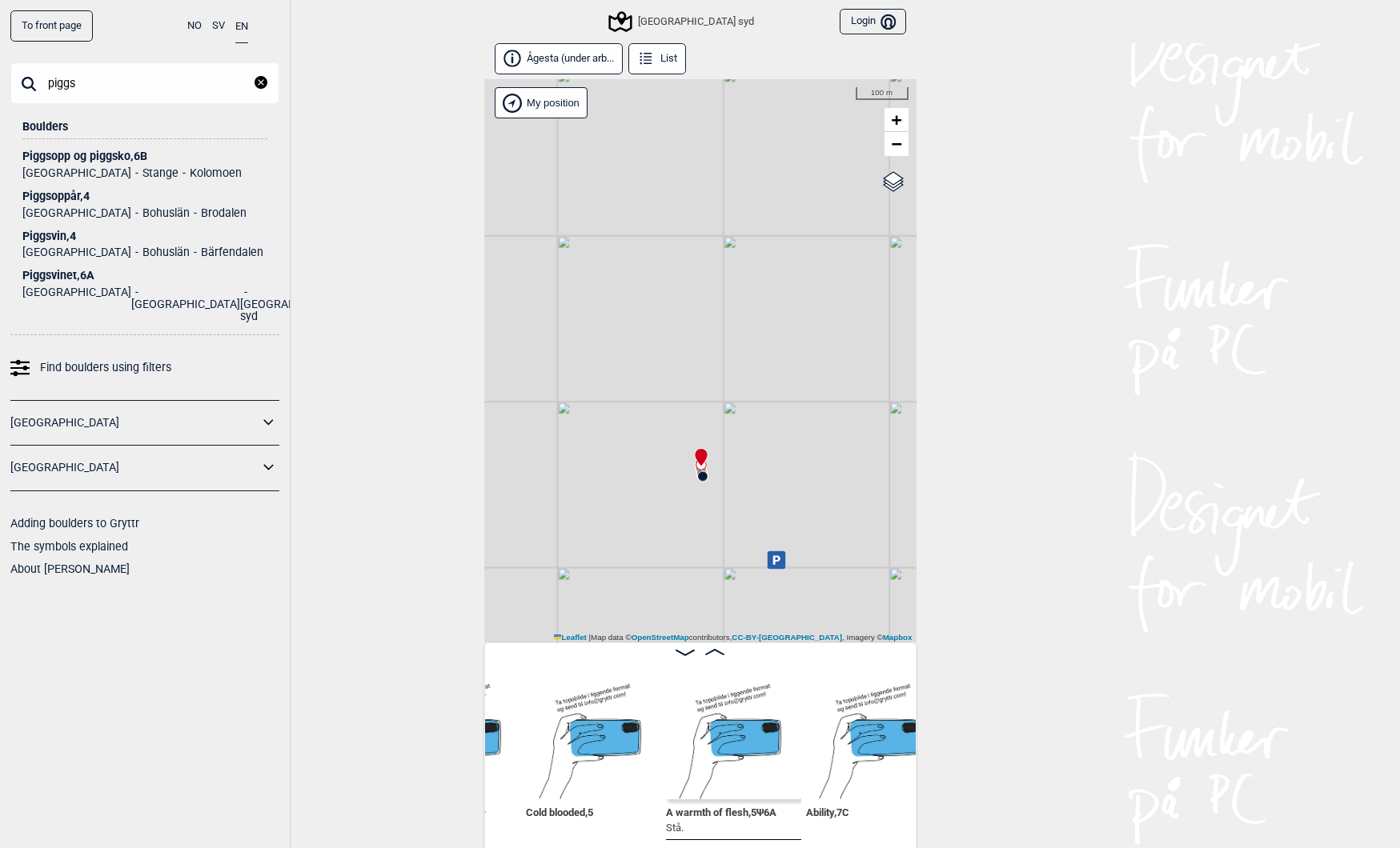
type input "piggs"
click at [37, 278] on div "Piggsvinet , 6A" at bounding box center [144, 276] width 245 height 12
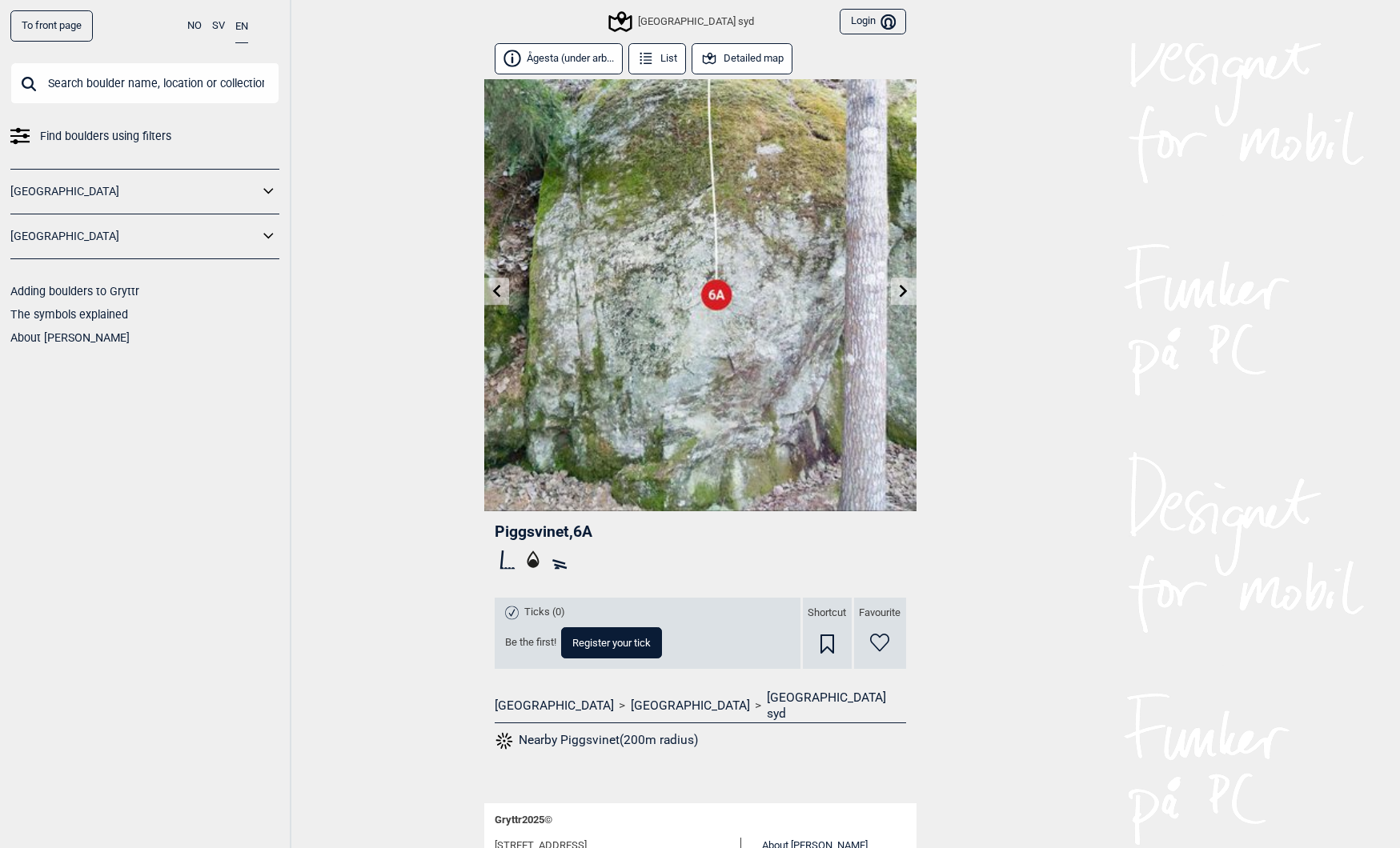
click at [167, 81] on input "text" at bounding box center [145, 83] width 269 height 42
paste input "Stjartfena"
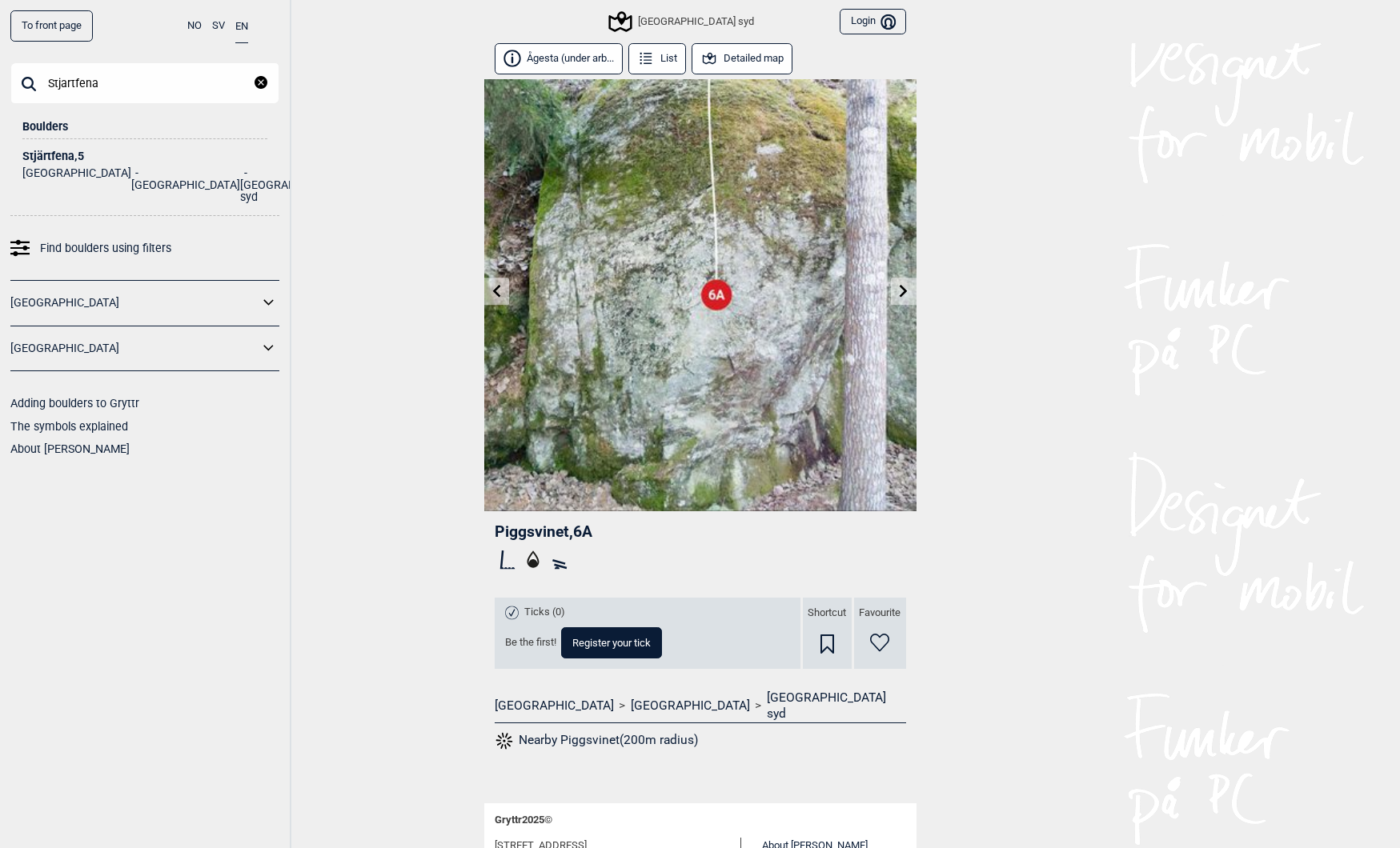
click at [86, 87] on input "Stjartfena" at bounding box center [145, 83] width 269 height 42
click at [86, 86] on input "Stjartfena" at bounding box center [145, 83] width 269 height 42
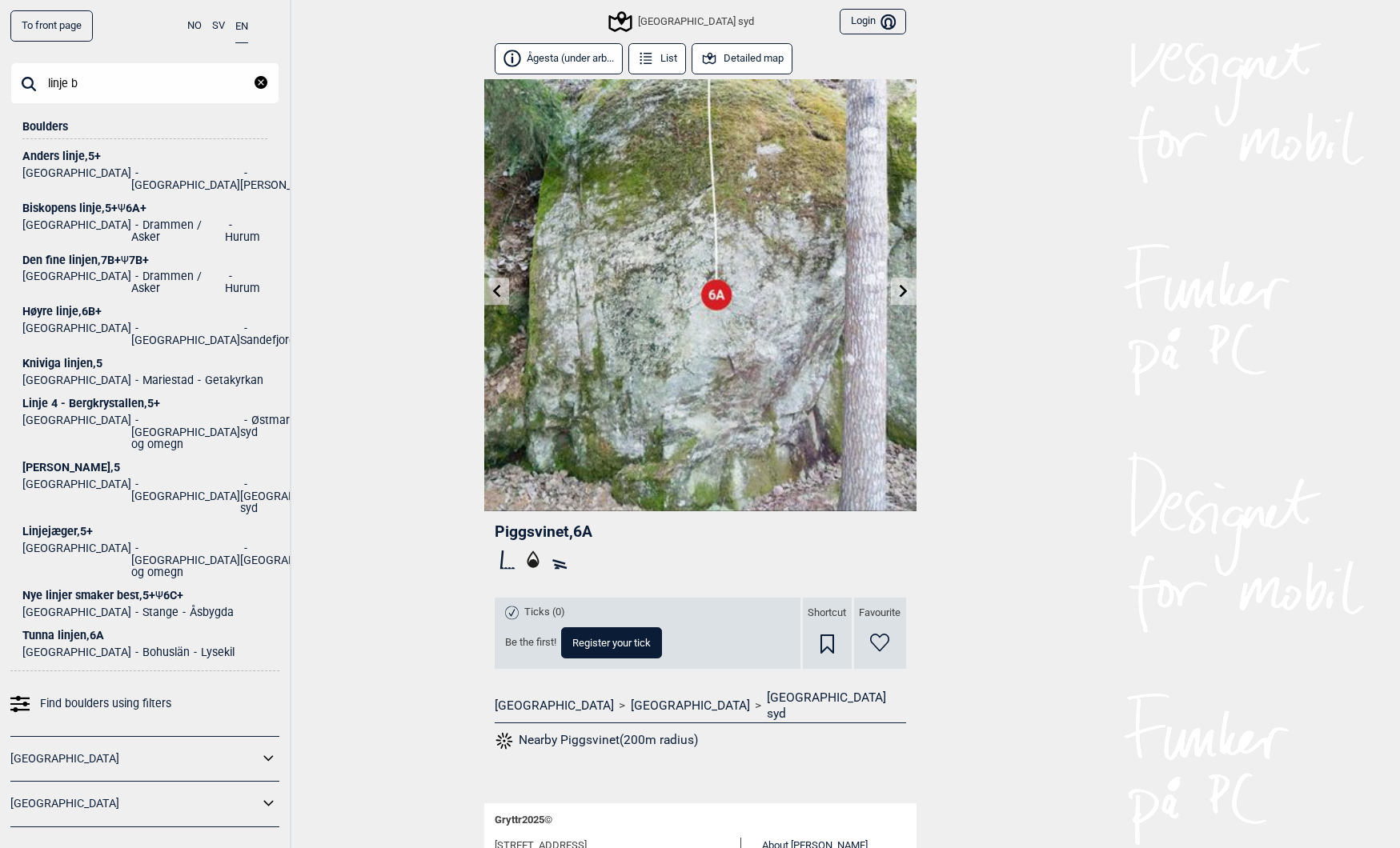
type input "linje b"
click at [42, 462] on div "Linje blasé , 5" at bounding box center [144, 468] width 245 height 12
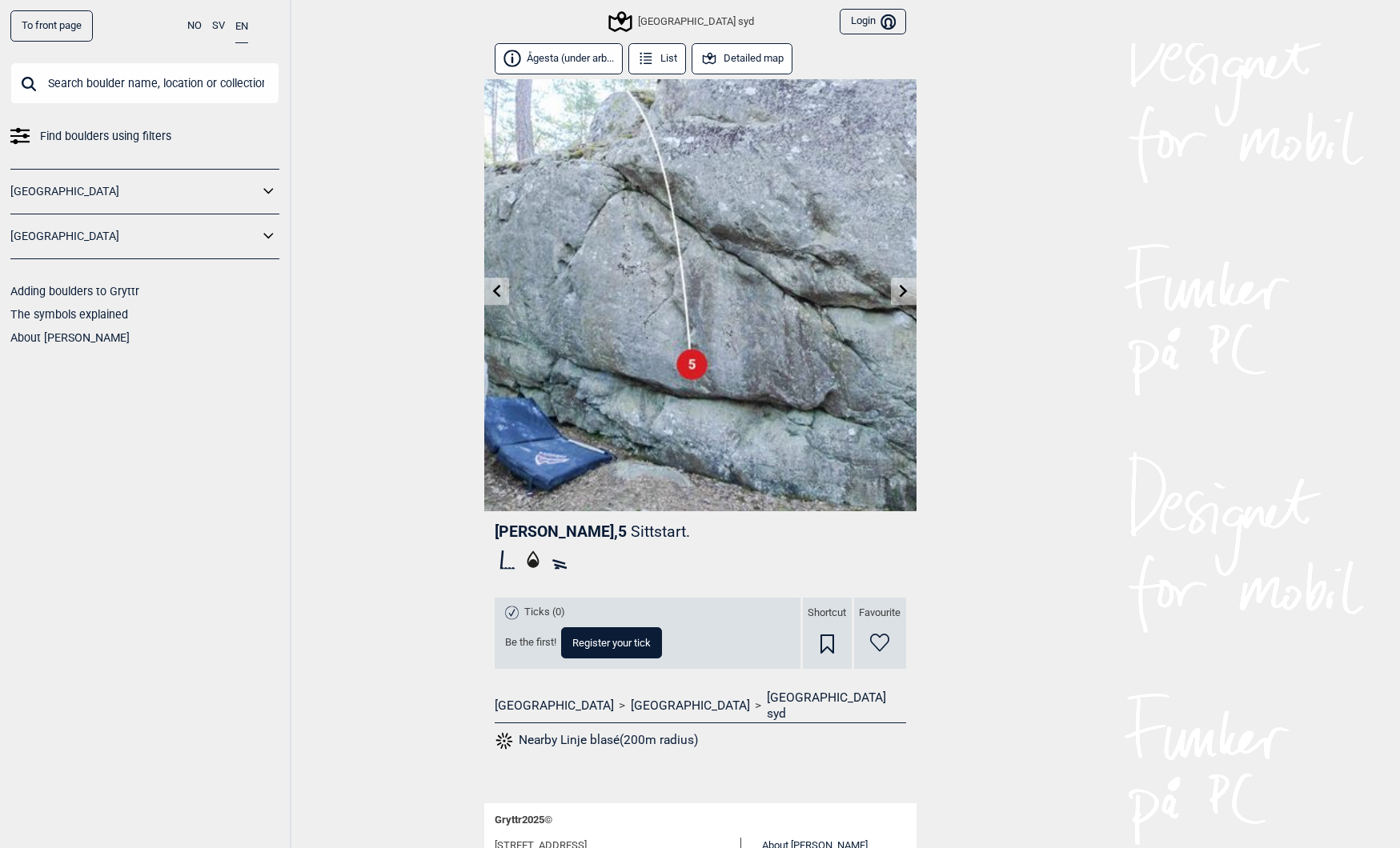
click at [729, 53] on button "Detailed map" at bounding box center [742, 58] width 102 height 31
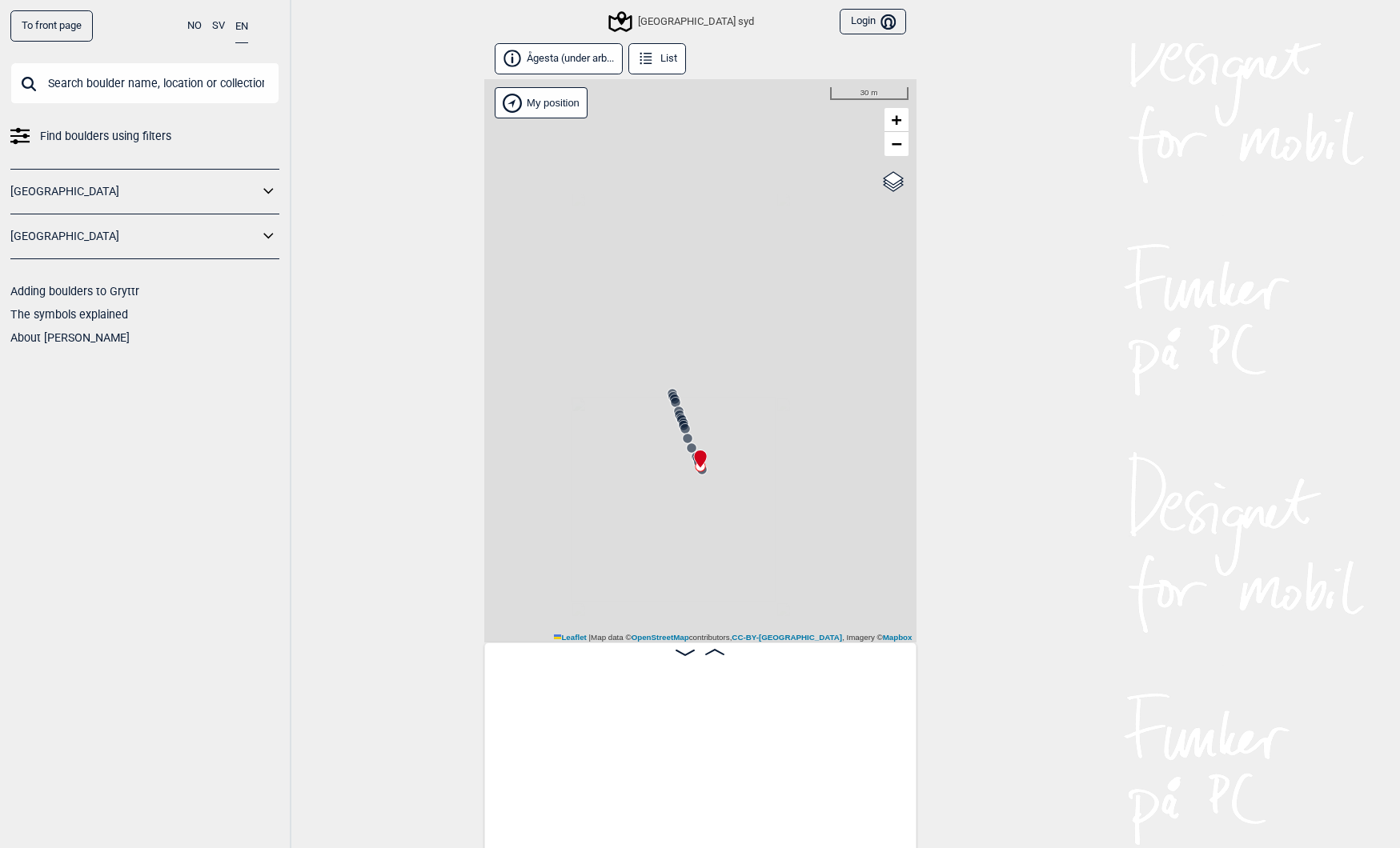
scroll to position [0, 11092]
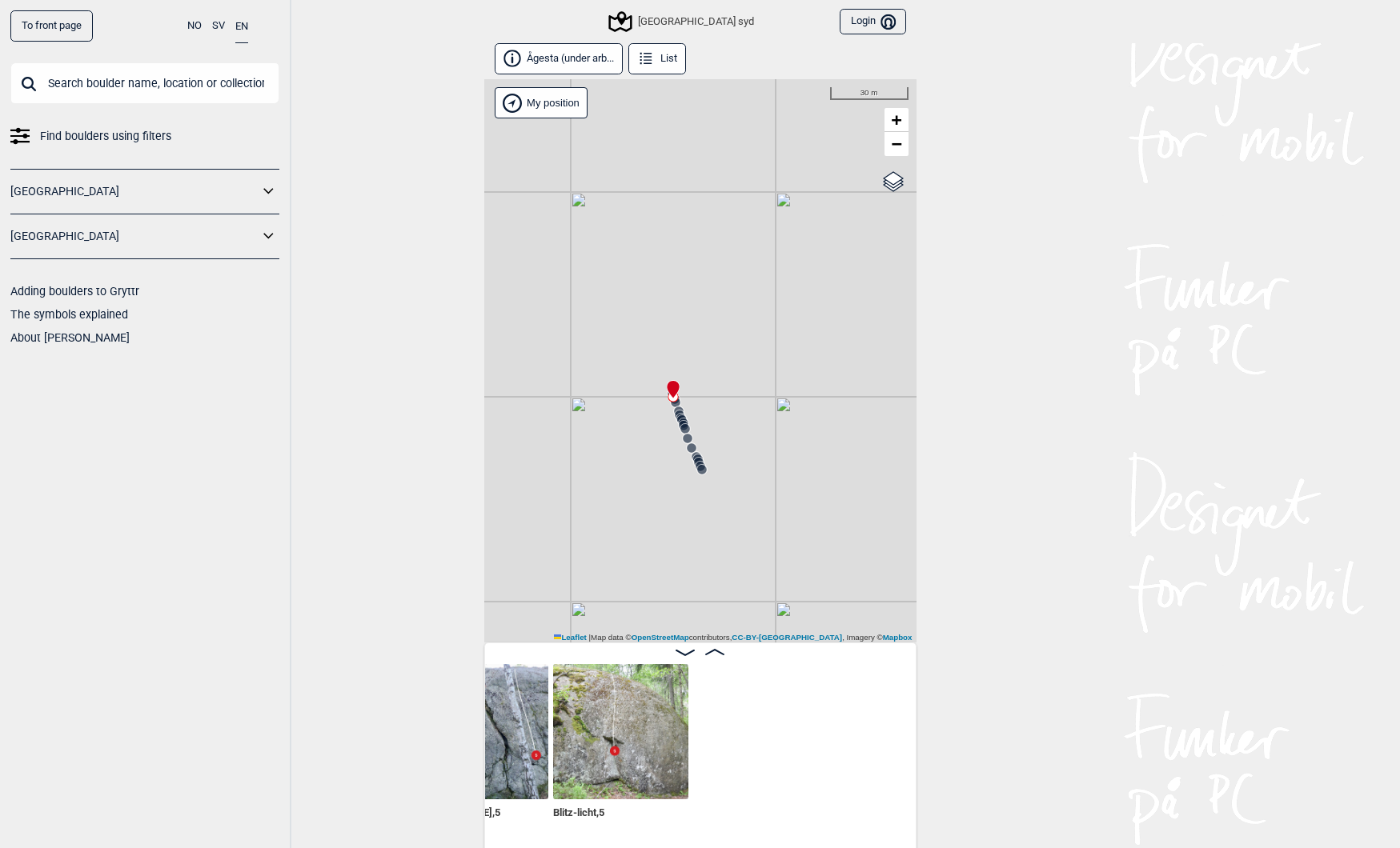
scroll to position [0, 13065]
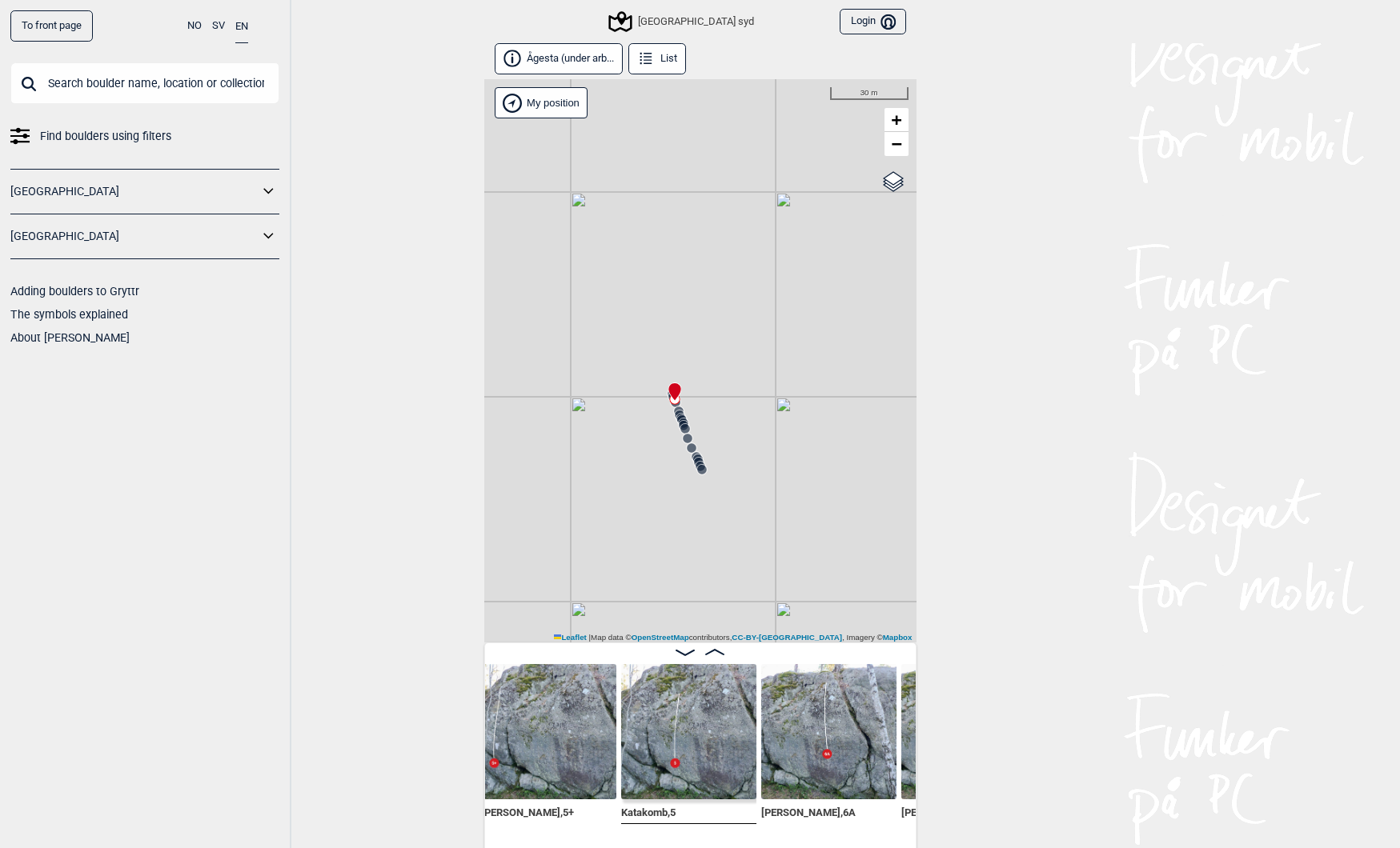
click at [122, 89] on input "text" at bounding box center [145, 83] width 269 height 42
paste input "Lunchpaus"
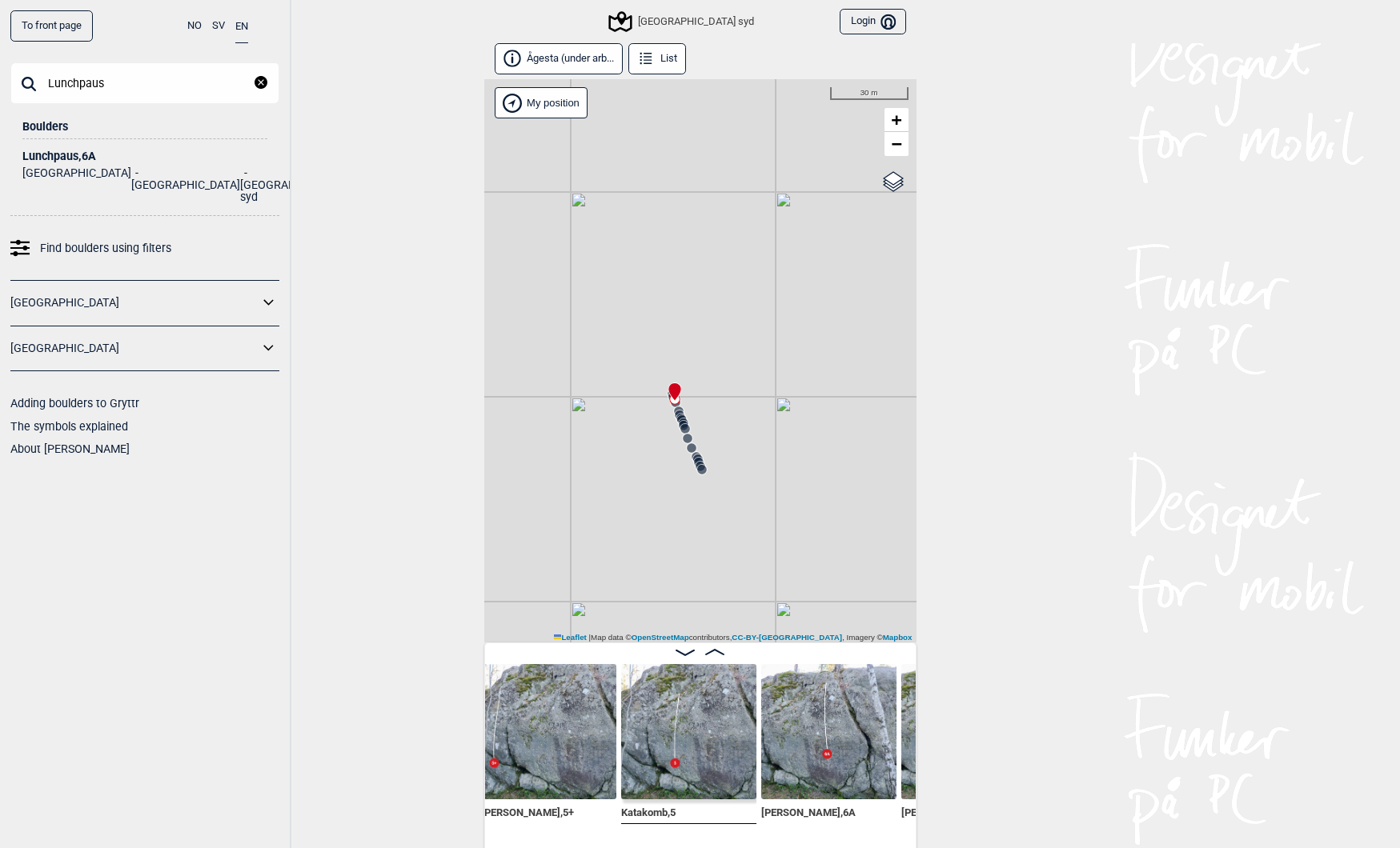
type input "Lunchpaus"
click at [47, 160] on div "Lunchpaus , 6A" at bounding box center [144, 157] width 245 height 12
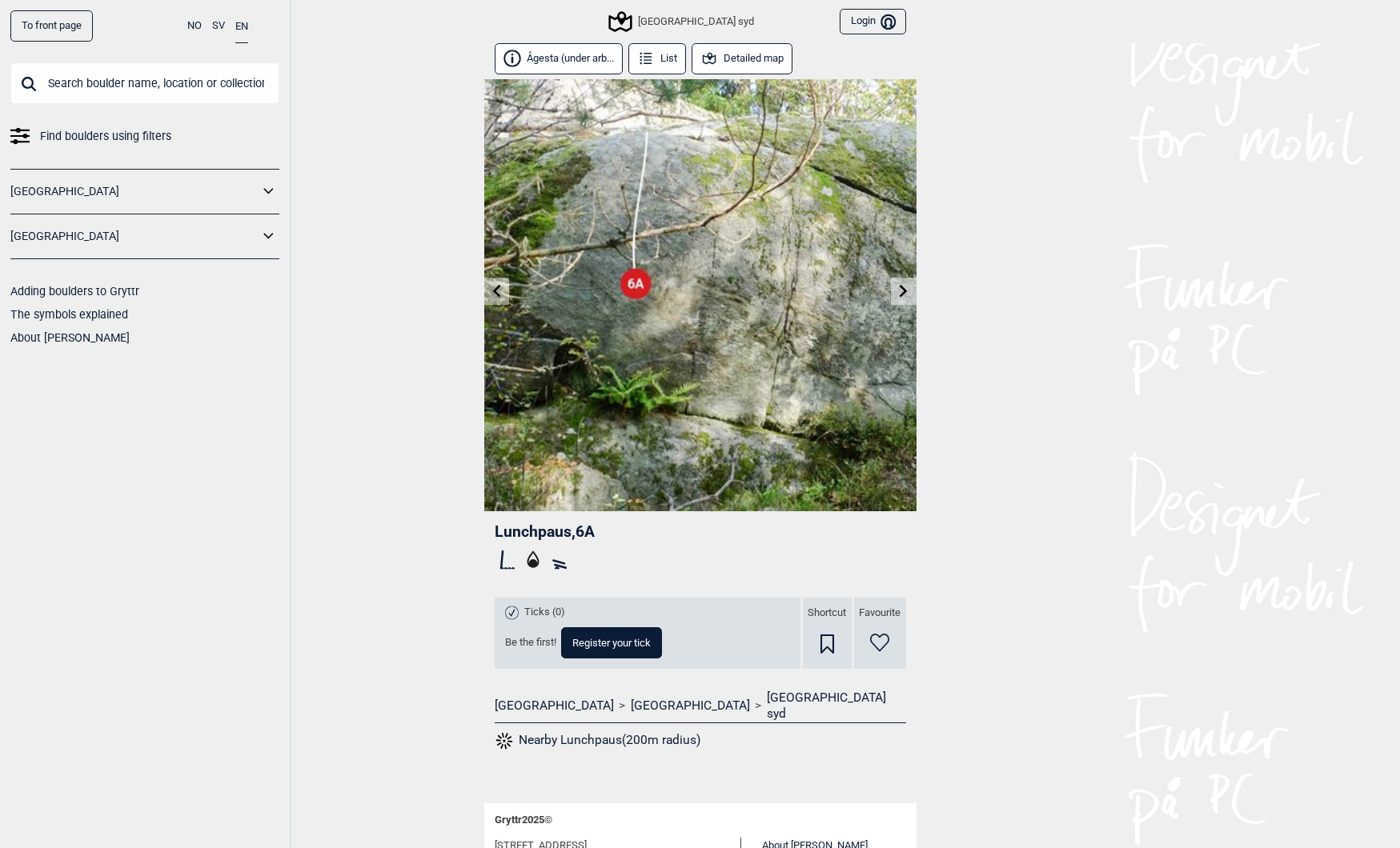
click at [747, 58] on button "Detailed map" at bounding box center [742, 58] width 102 height 31
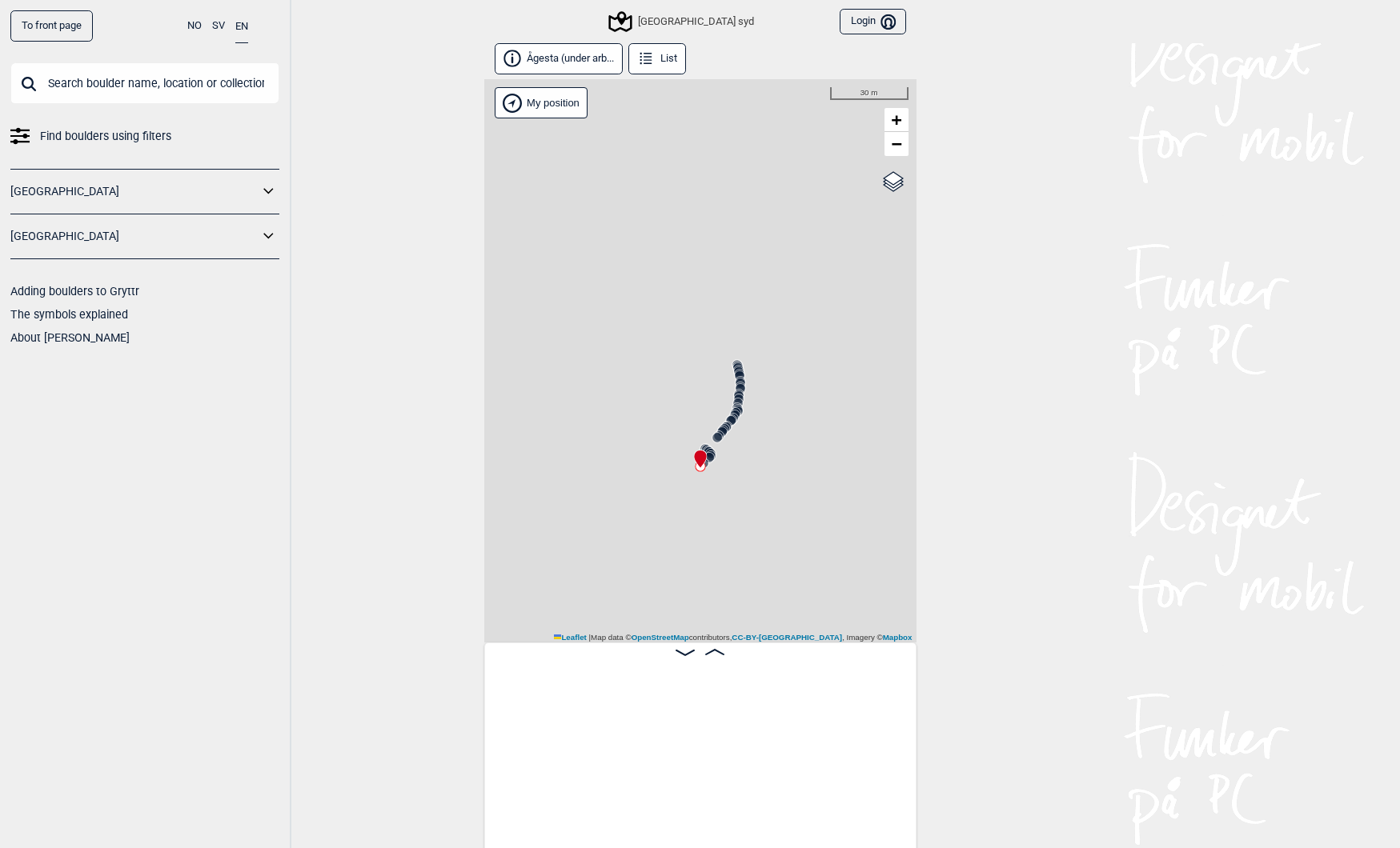
scroll to position [0, 5681]
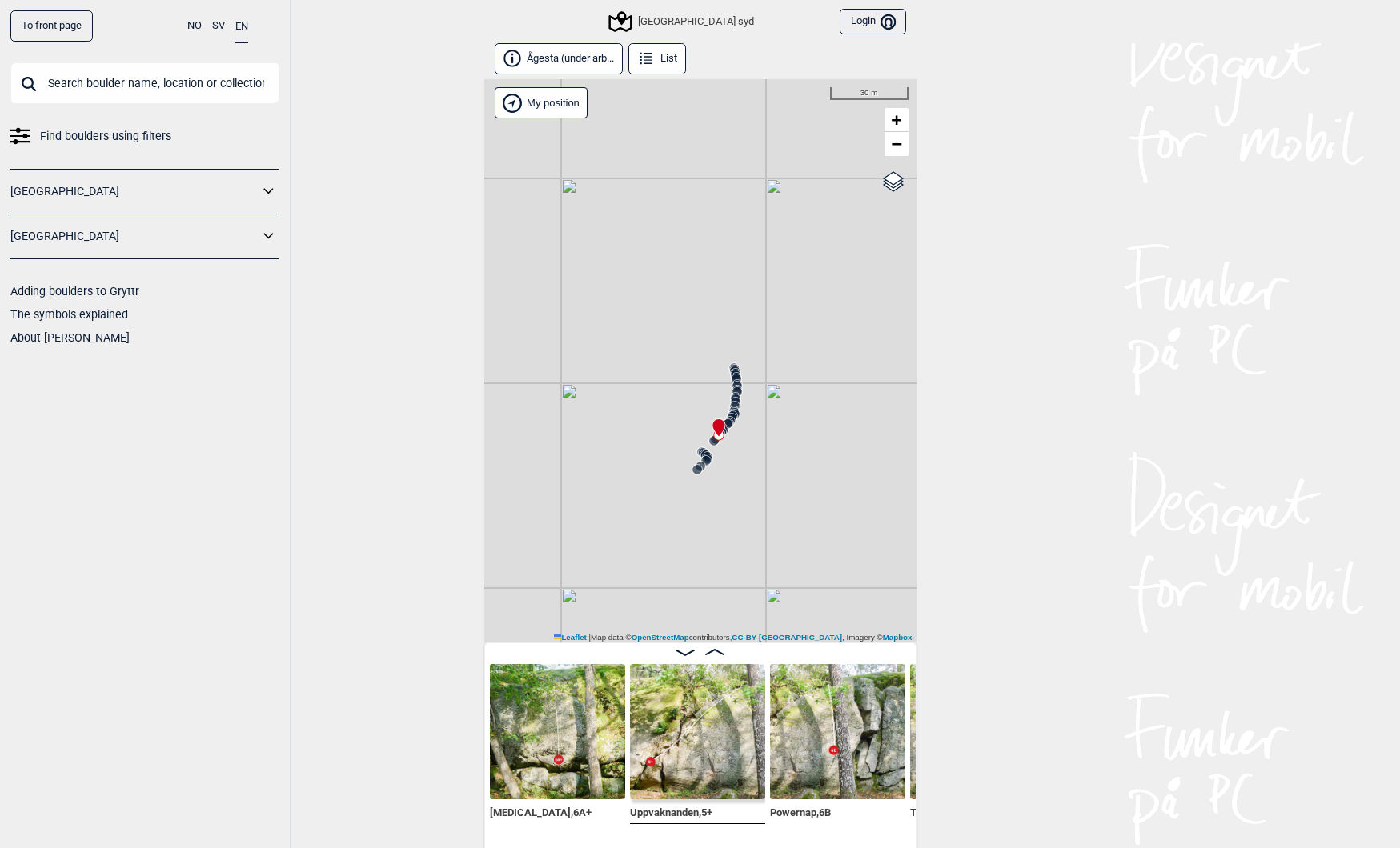
scroll to position [0, 7235]
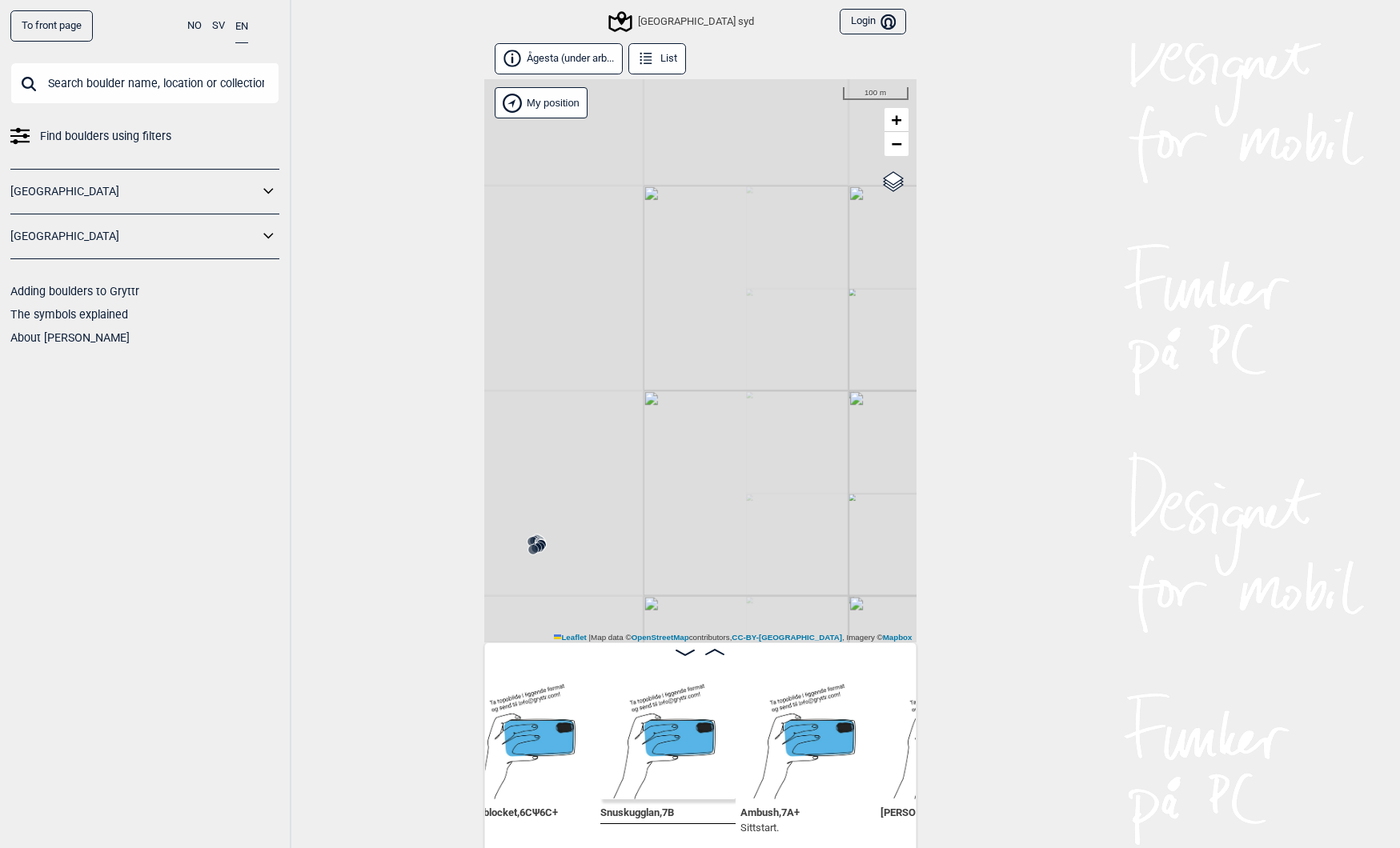
scroll to position [0, 213]
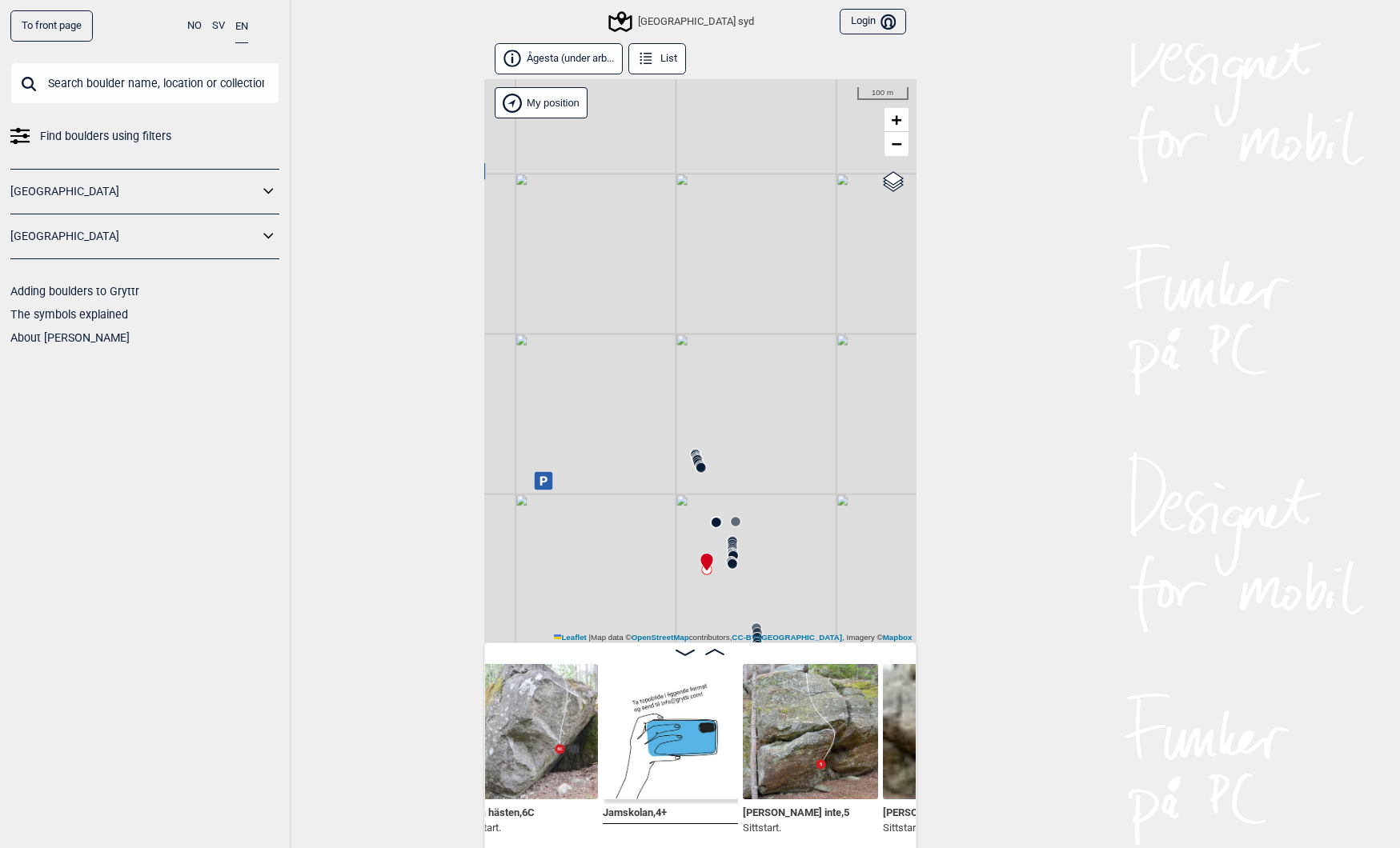
scroll to position [1, 0]
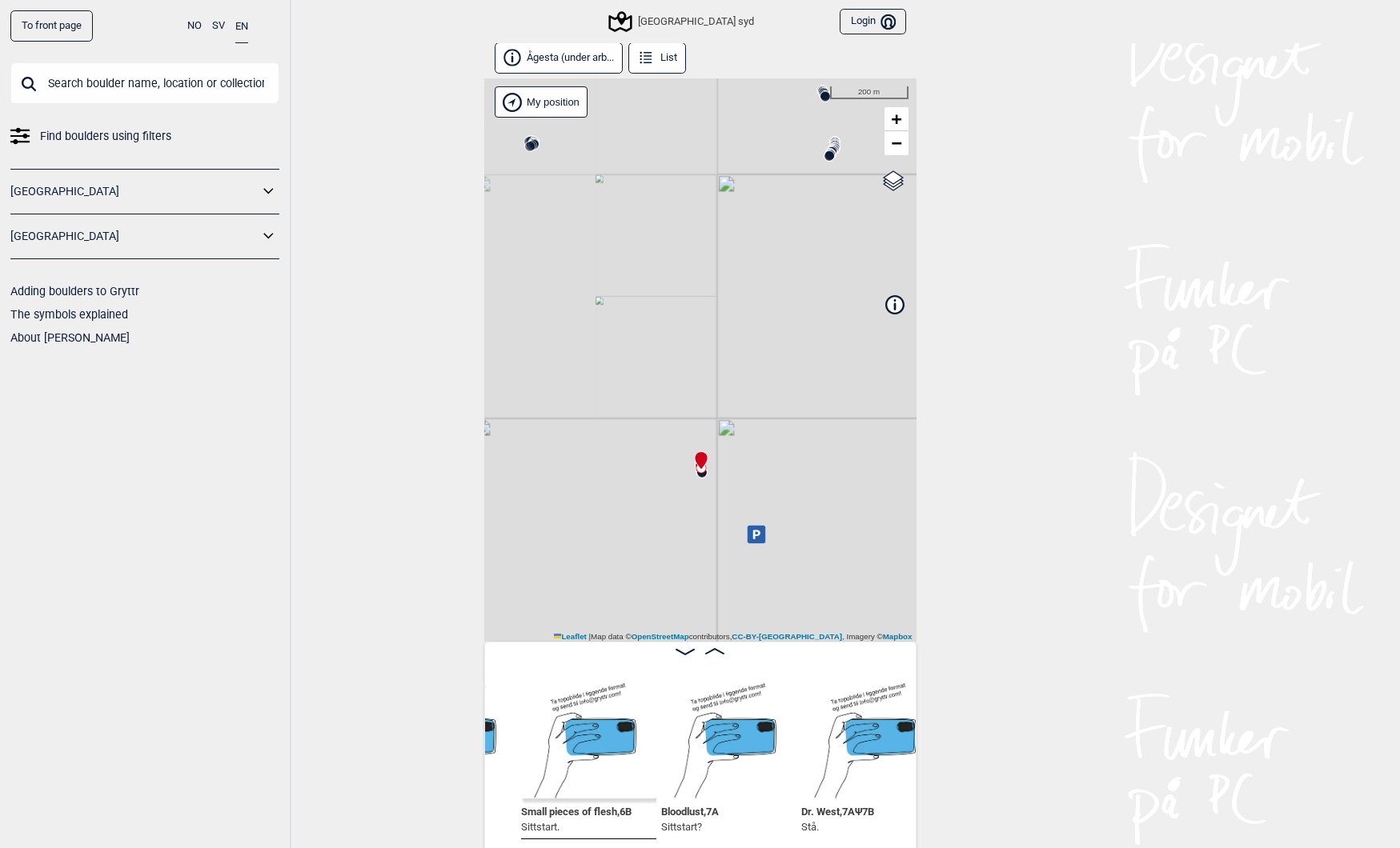
scroll to position [0, 19849]
click at [169, 87] on input "text" at bounding box center [145, 83] width 269 height 42
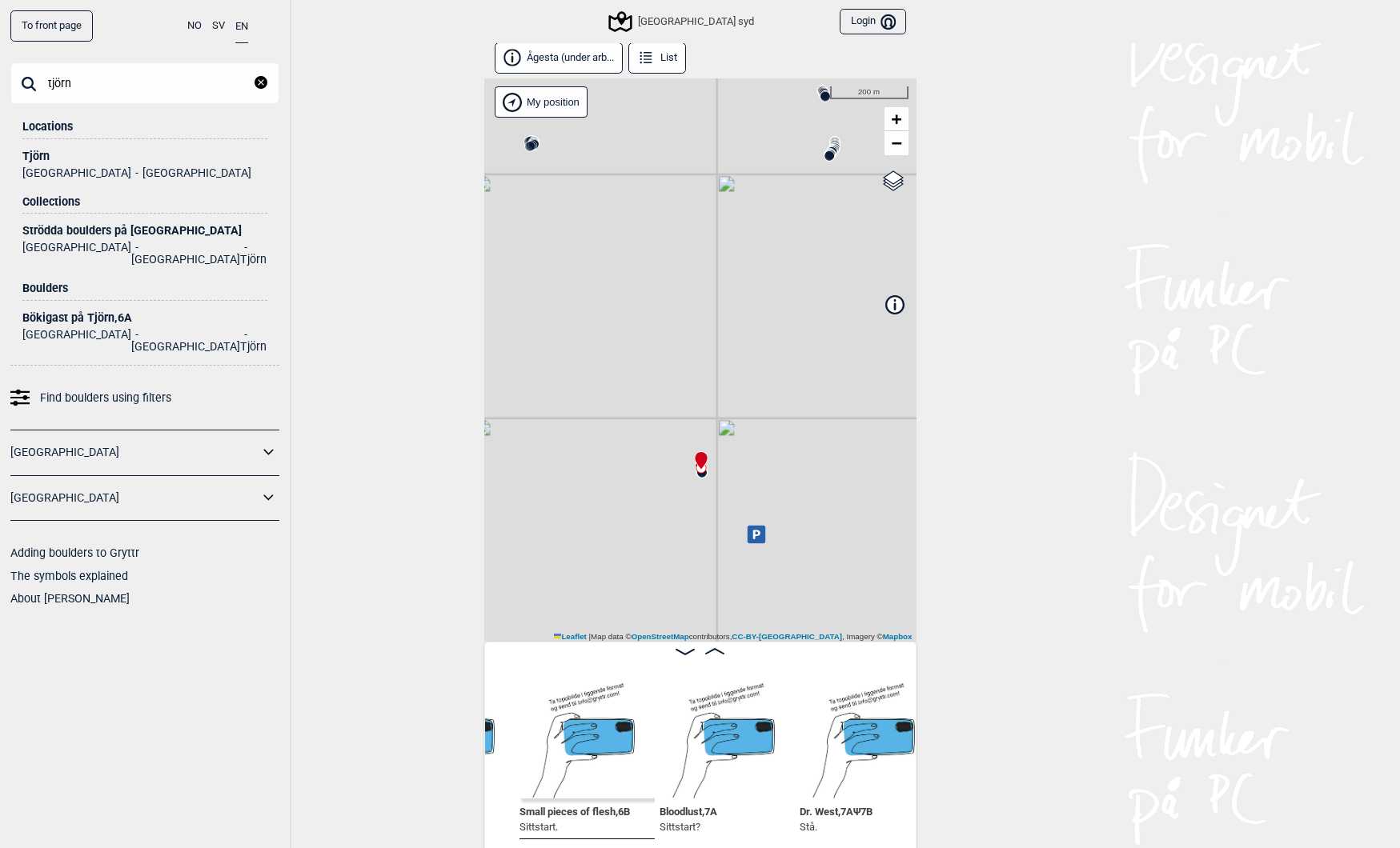
type input "tjörn"
click at [61, 229] on div "Strödda boulders på Tjörn" at bounding box center [144, 231] width 245 height 12
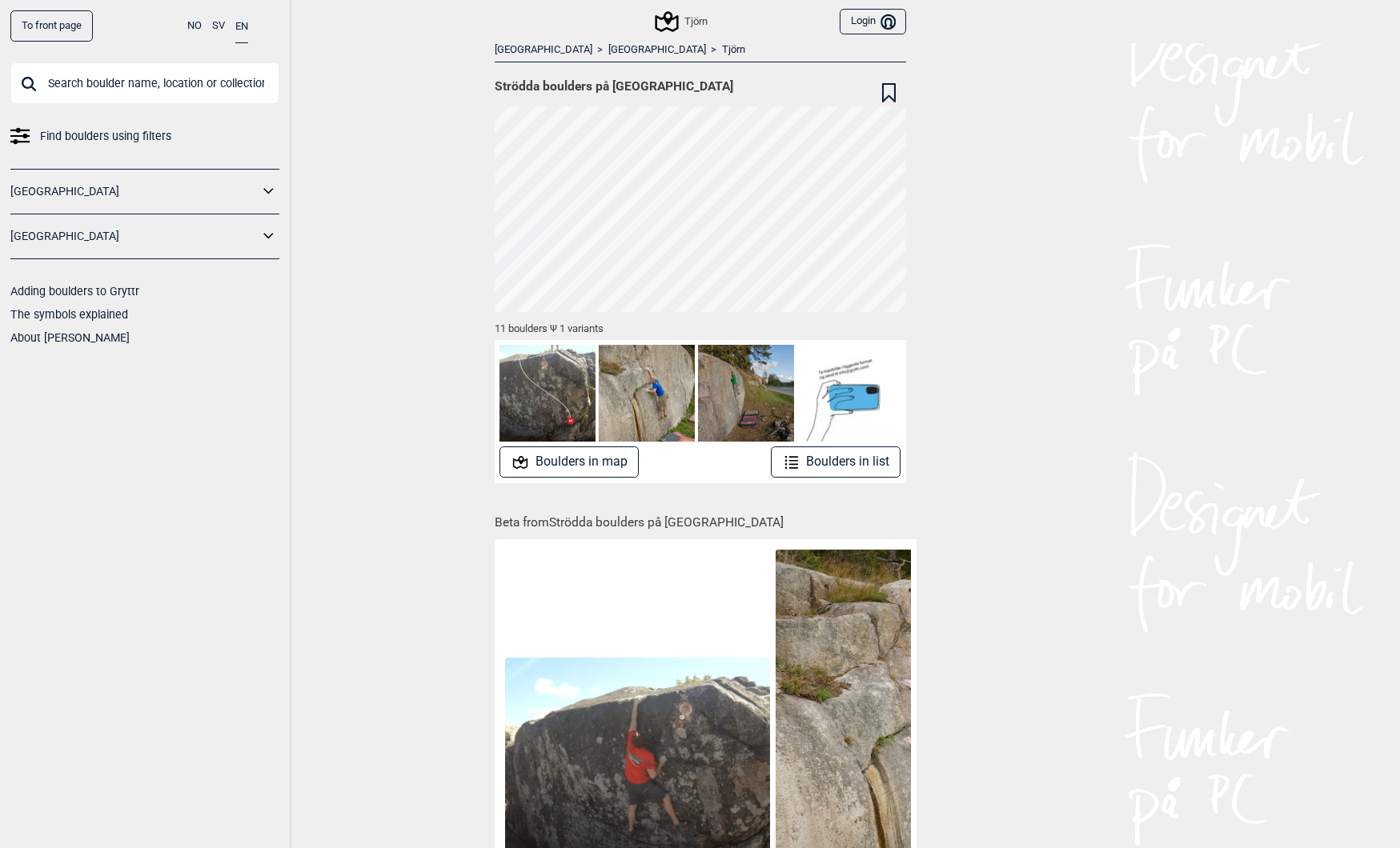
click at [594, 458] on button "Boulders in map" at bounding box center [569, 461] width 139 height 31
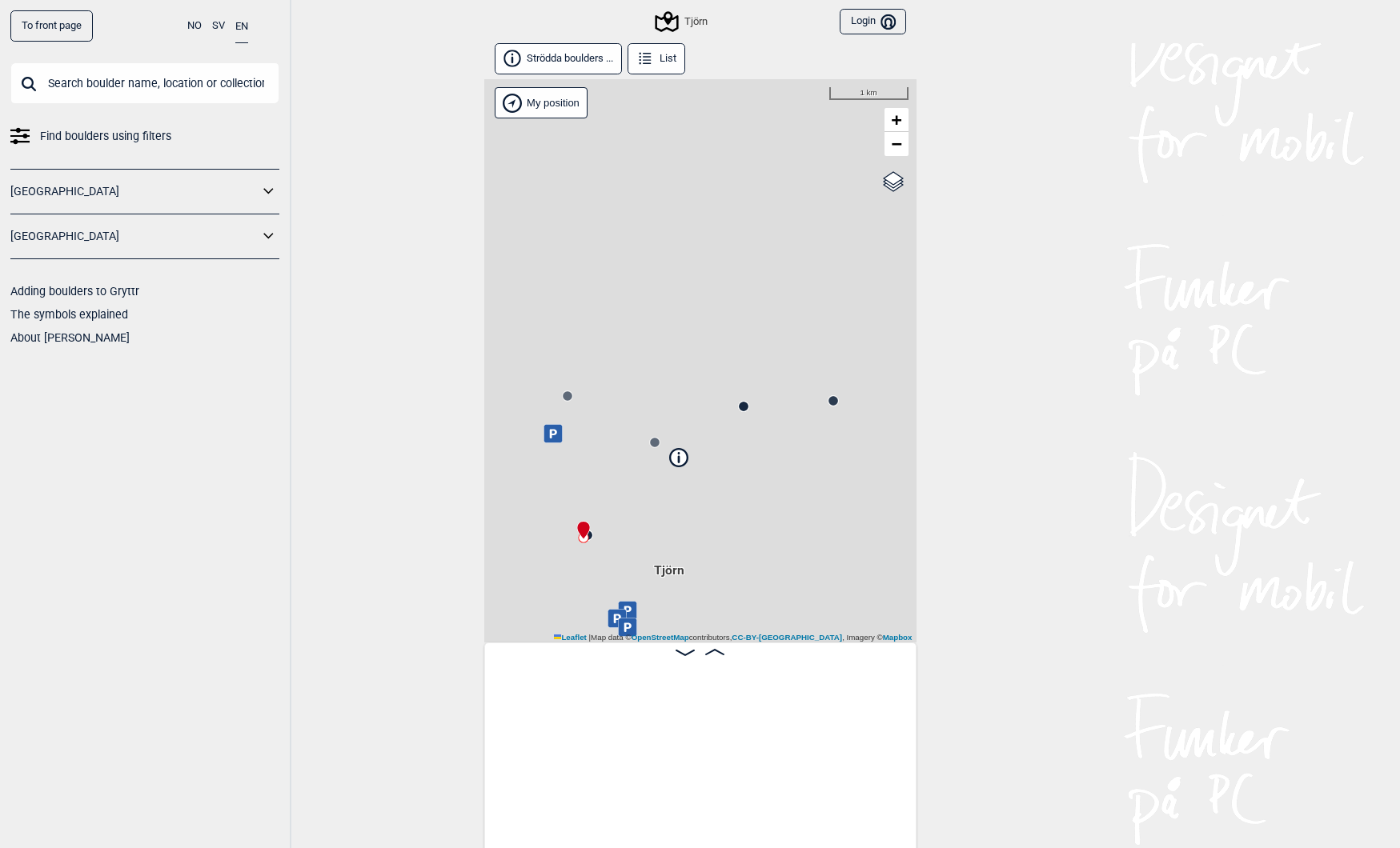
scroll to position [0, 126]
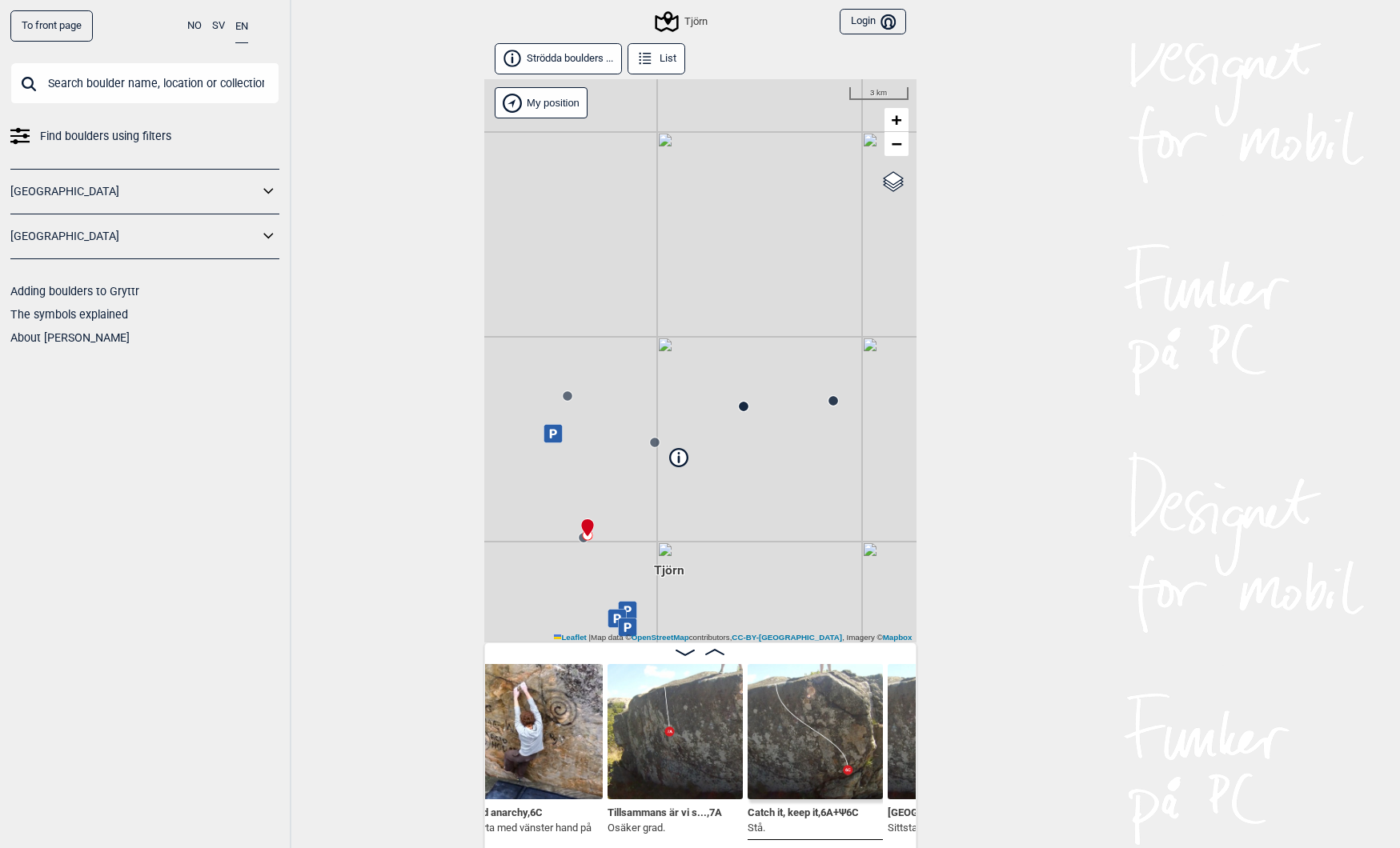
scroll to position [0, 279]
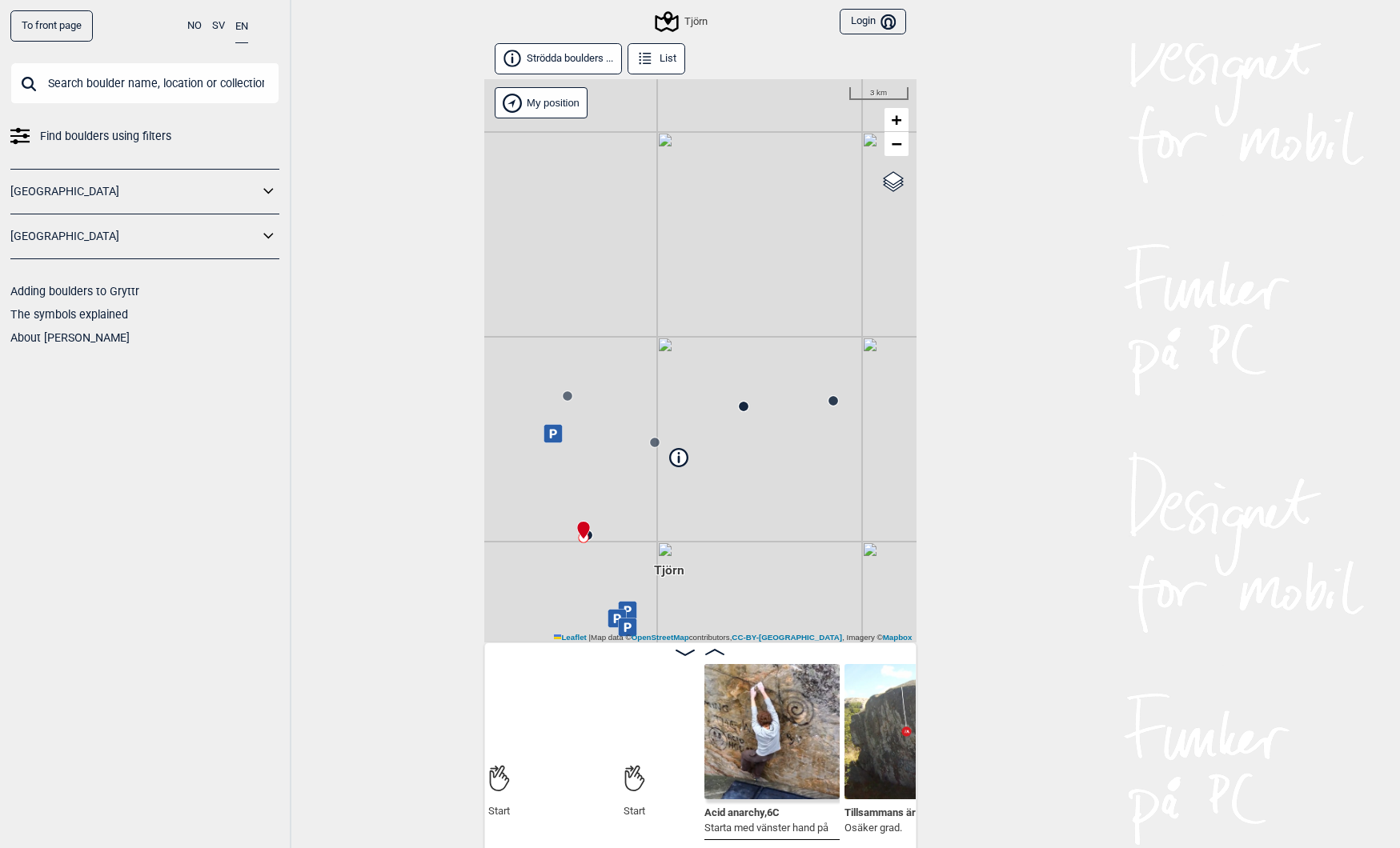
scroll to position [0, 1]
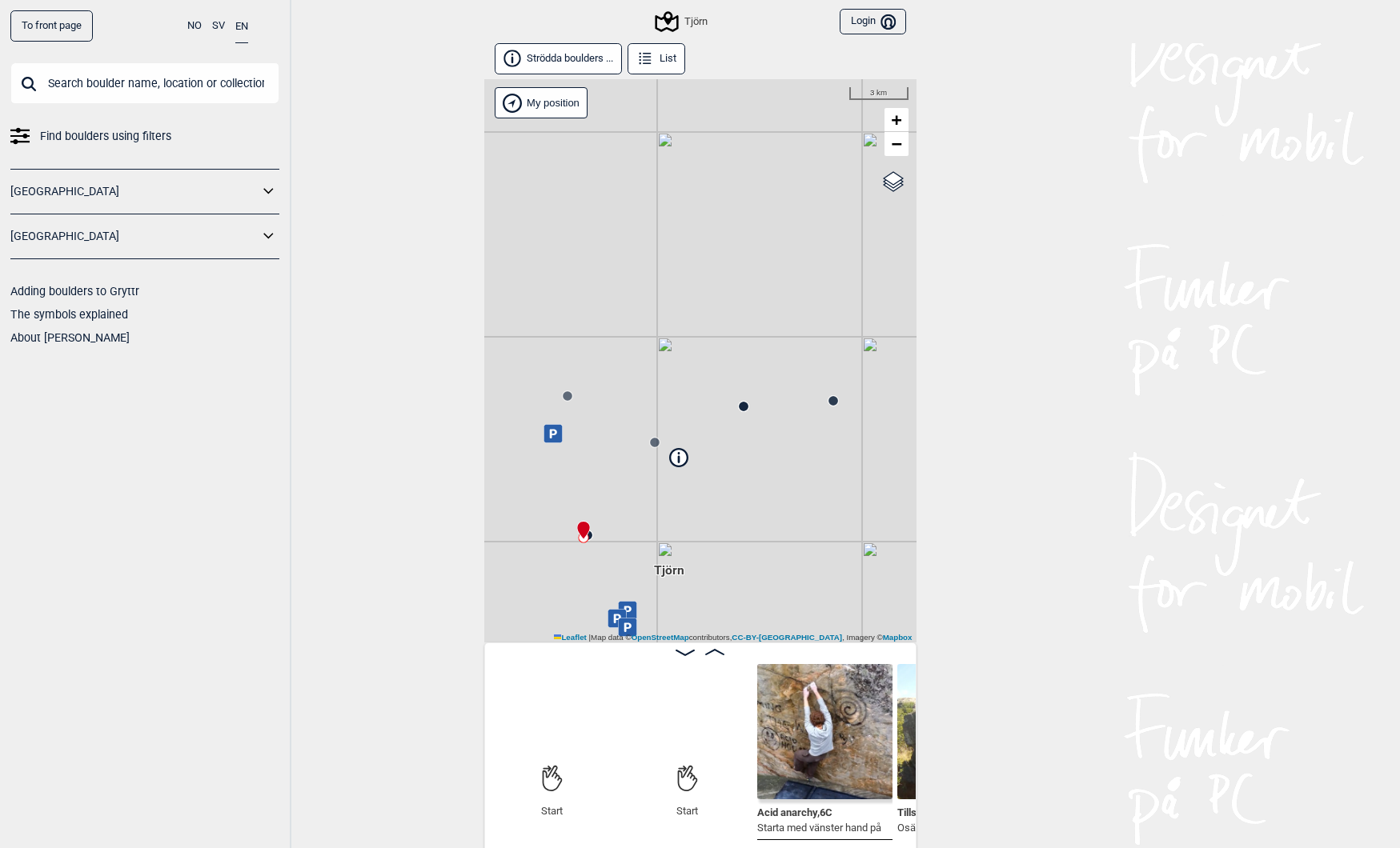
click at [787, 817] on span "Acid anarchy , 6C" at bounding box center [794, 811] width 75 height 15
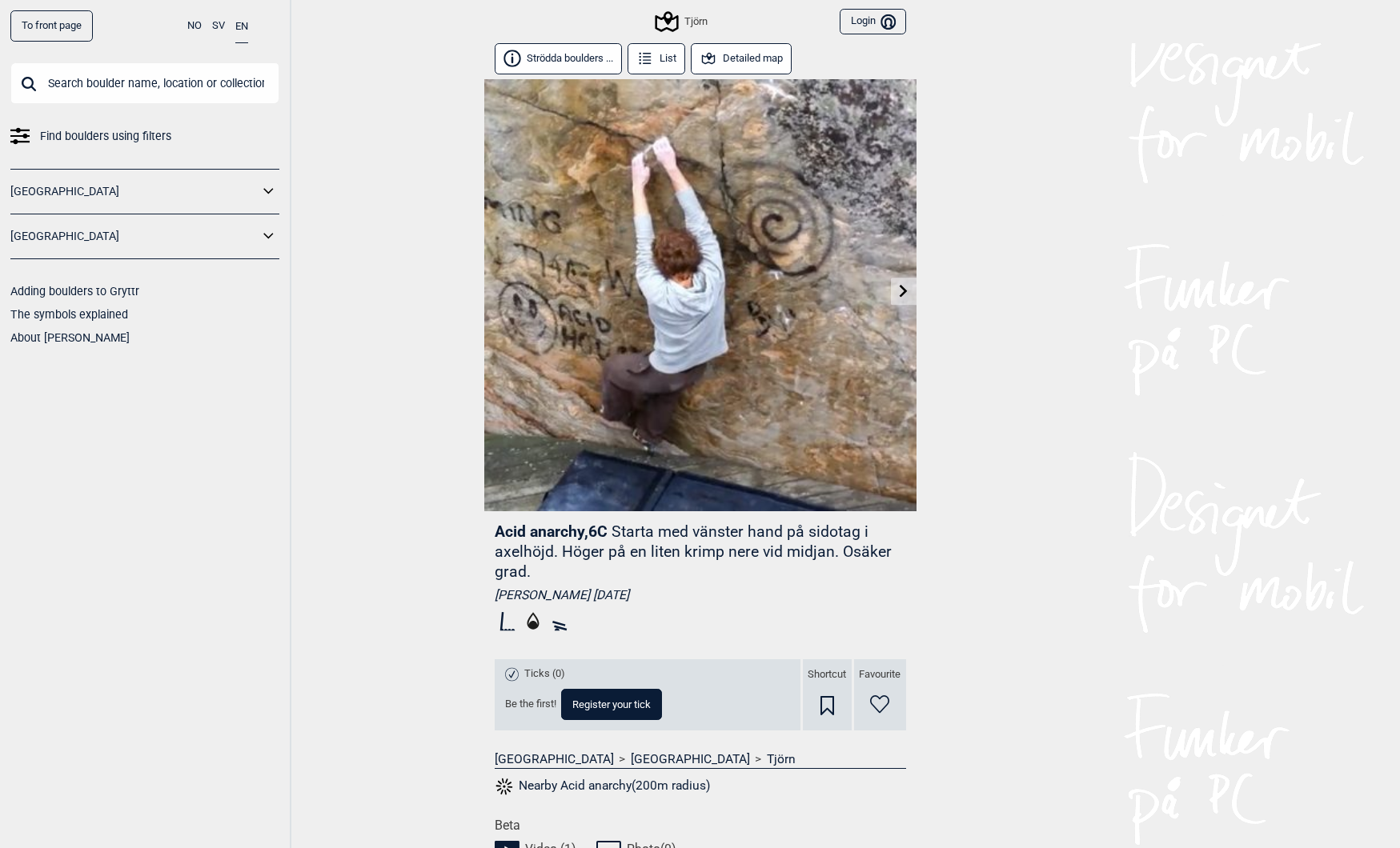
click at [548, 528] on span "Acid anarchy , 6C" at bounding box center [551, 531] width 112 height 19
drag, startPoint x: 548, startPoint y: 528, endPoint x: 488, endPoint y: 523, distance: 60.2
click at [488, 523] on div "Acid anarchy , 6C Starta med vänster hand på sidotag i axelhöjd. Höger på en li…" at bounding box center [700, 665] width 432 height 306
copy span "Acid anarchy"
click at [736, 59] on button "Detailed map" at bounding box center [741, 58] width 102 height 31
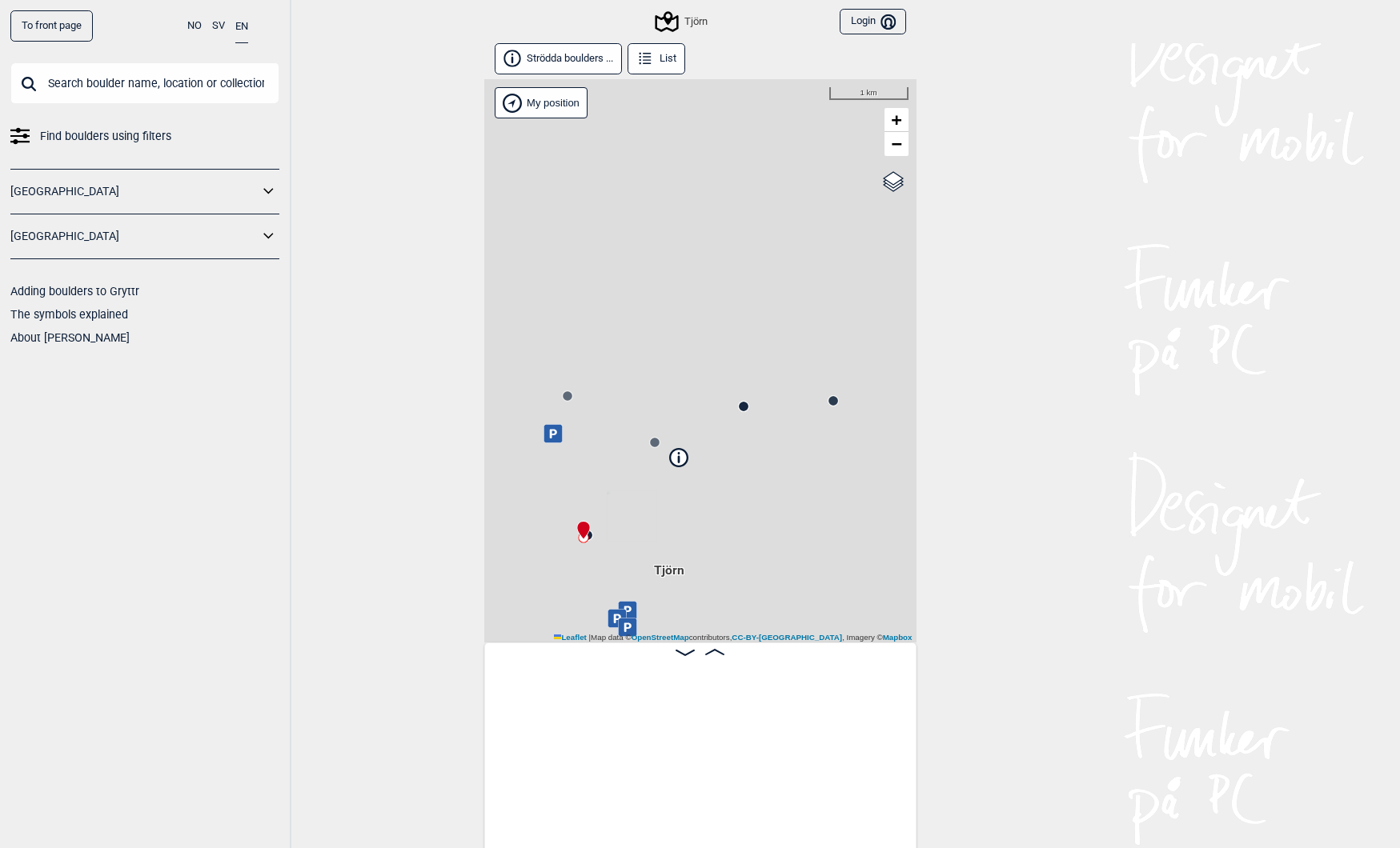
scroll to position [0, 126]
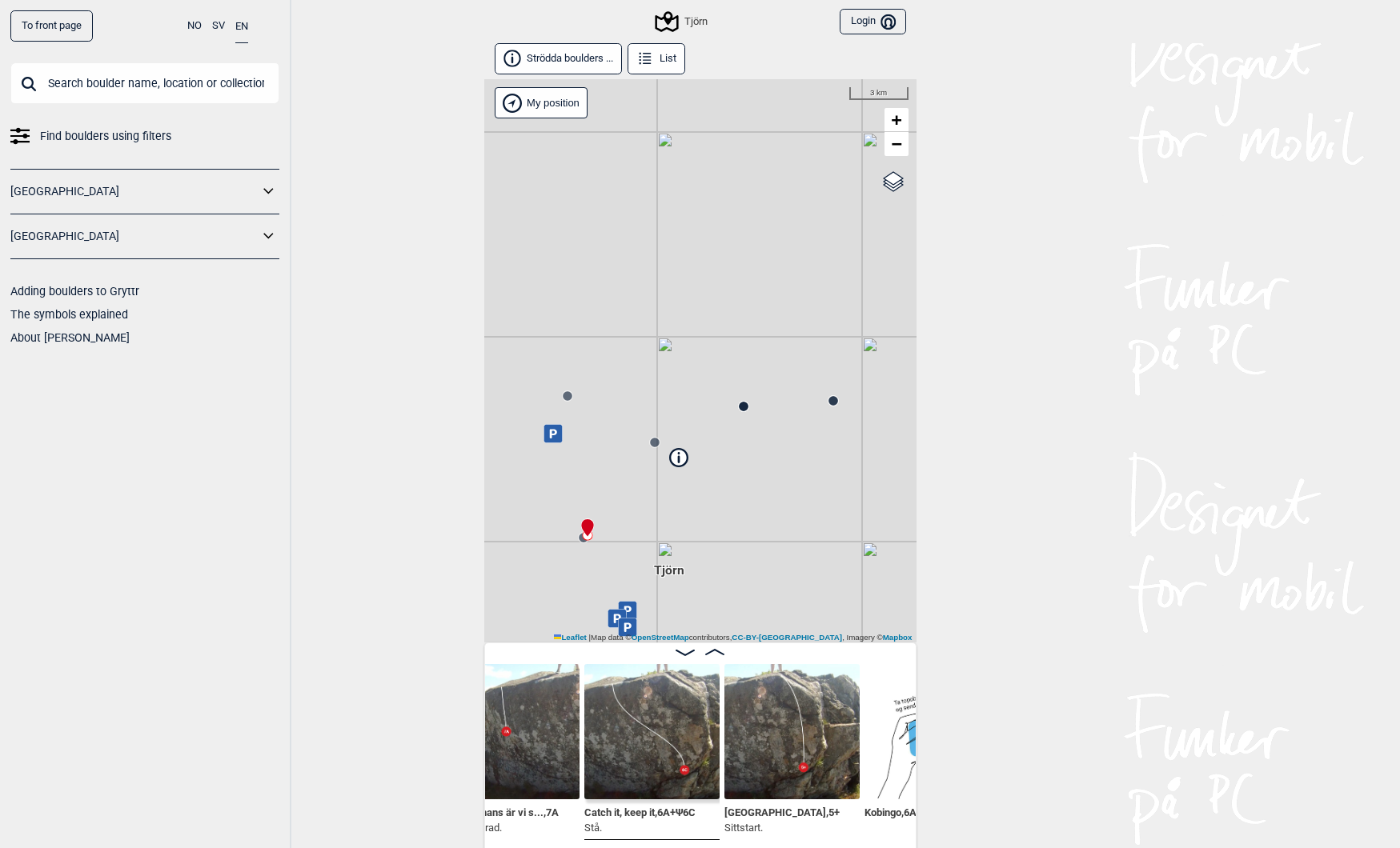
scroll to position [0, 454]
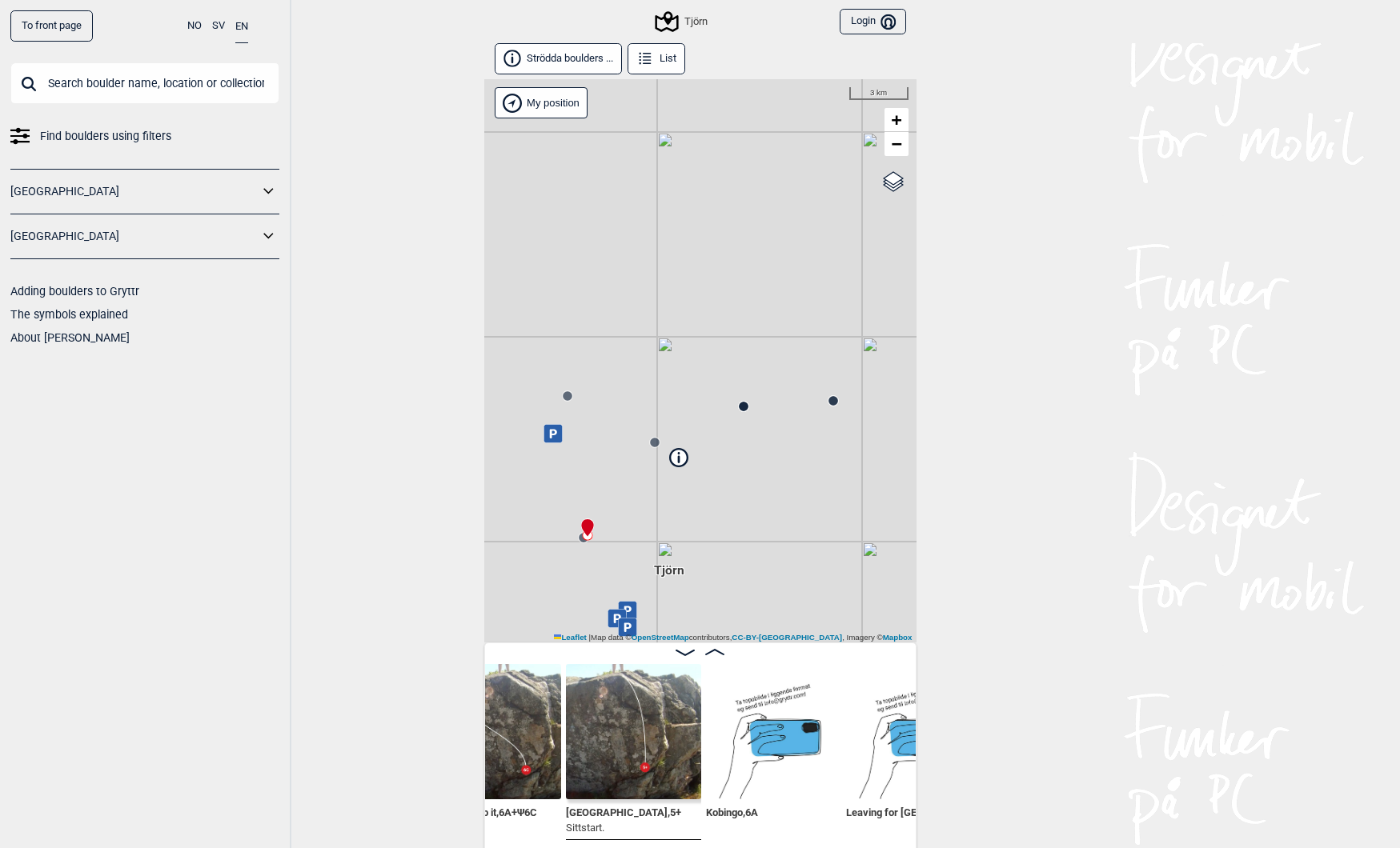
scroll to position [0, 616]
click at [760, 749] on img at bounding box center [770, 731] width 135 height 135
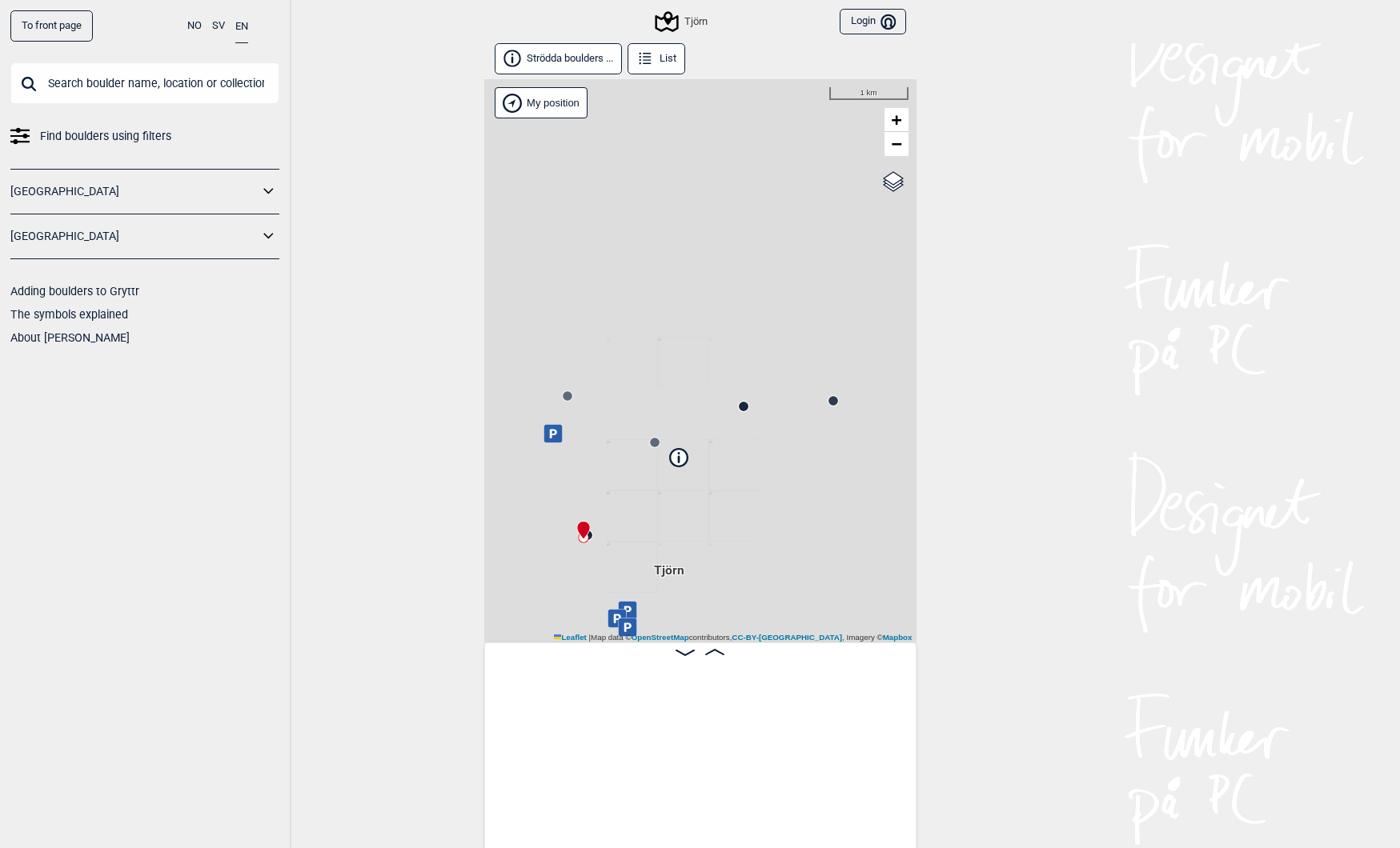
scroll to position [0, 126]
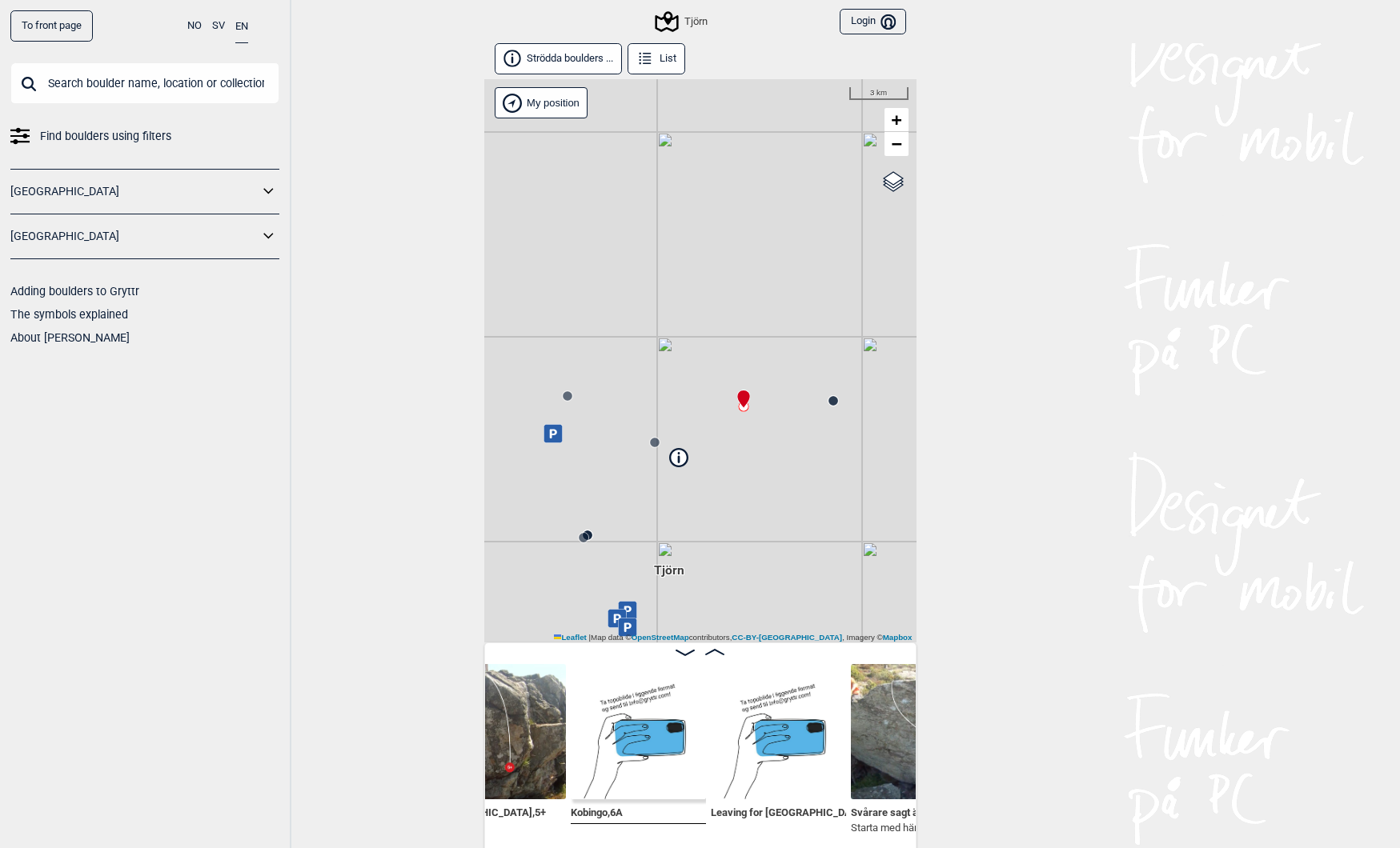
scroll to position [0, 750]
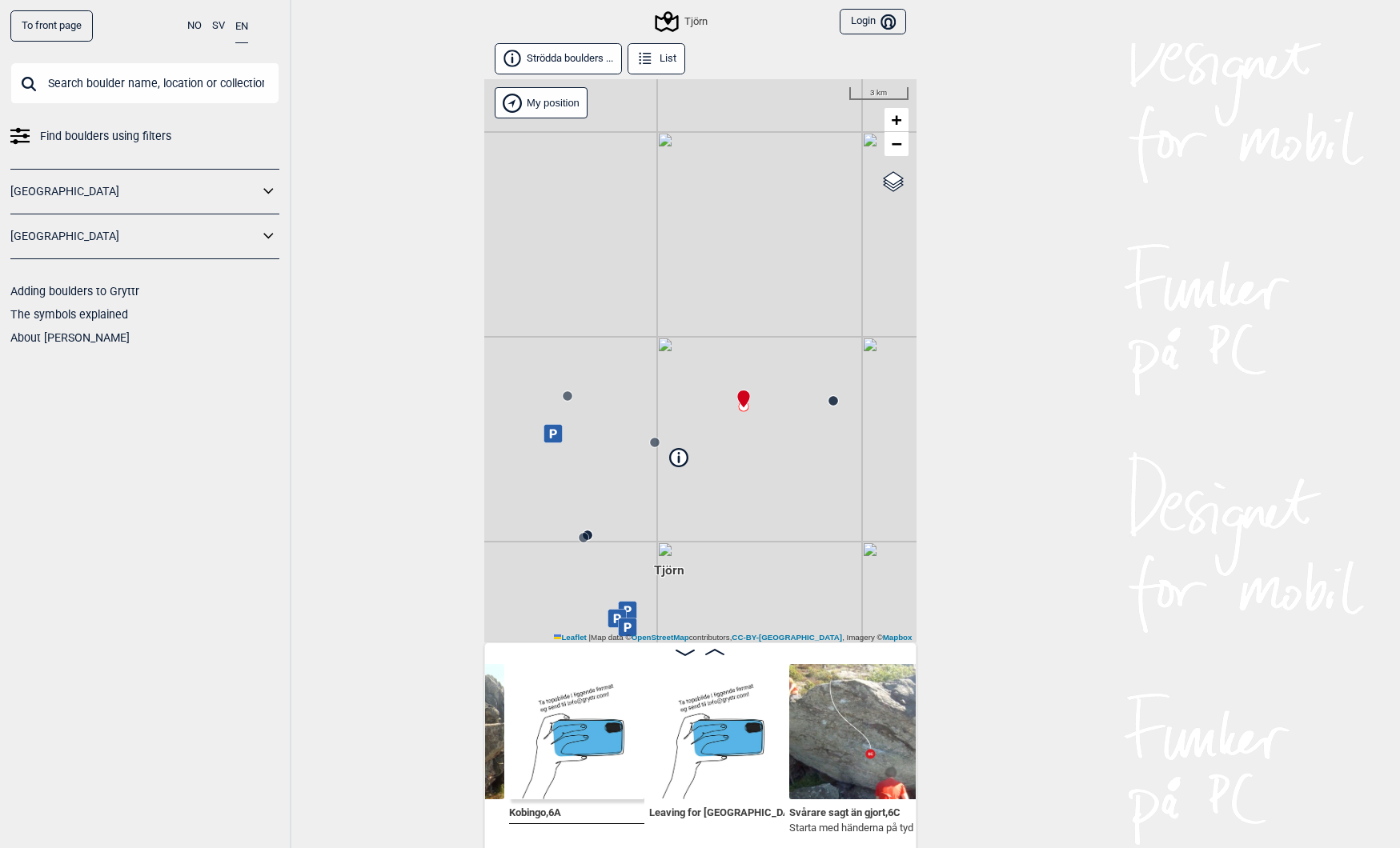
scroll to position [0, 848]
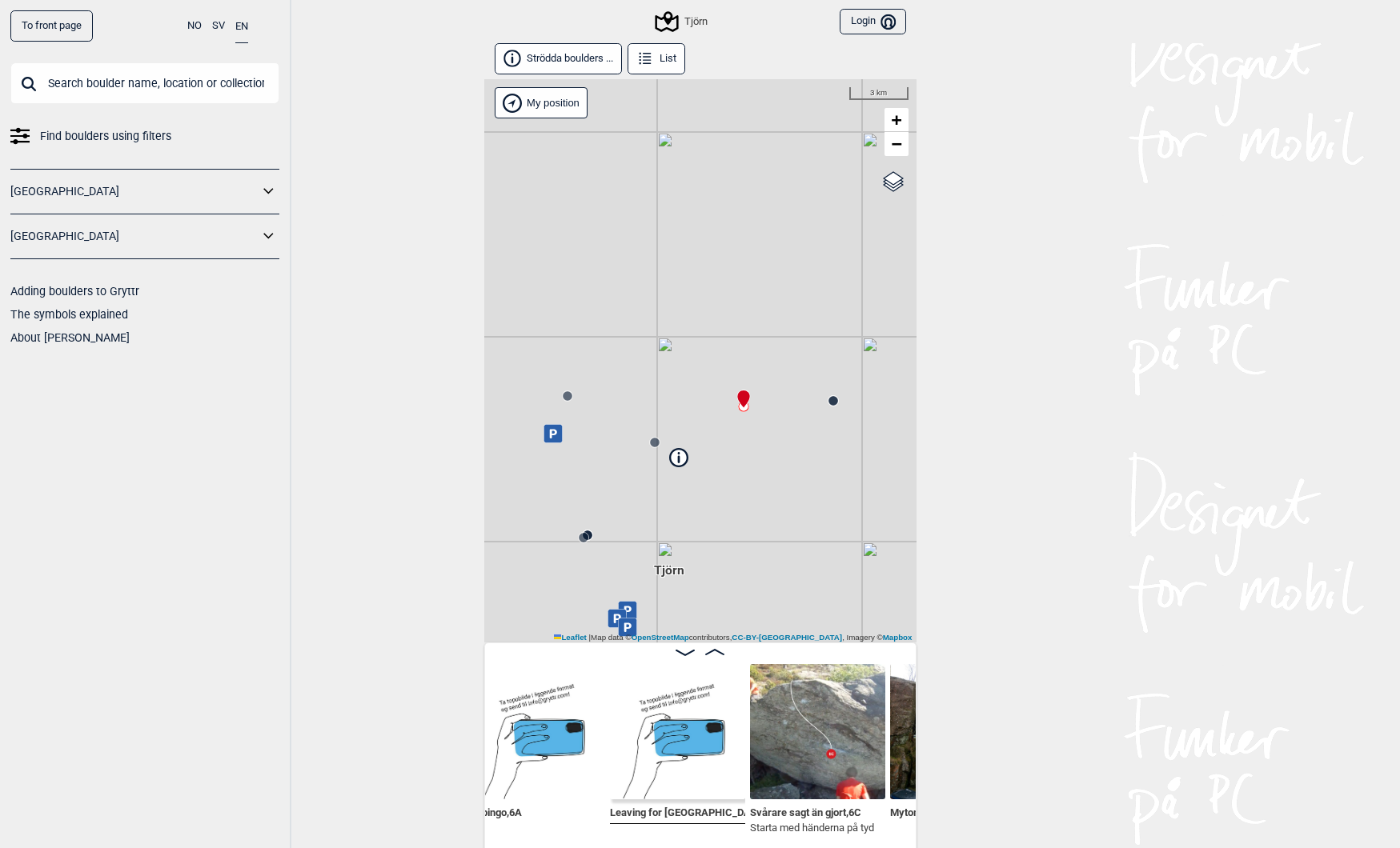
click at [695, 813] on span "Leaving for England , 7A" at bounding box center [695, 811] width 171 height 15
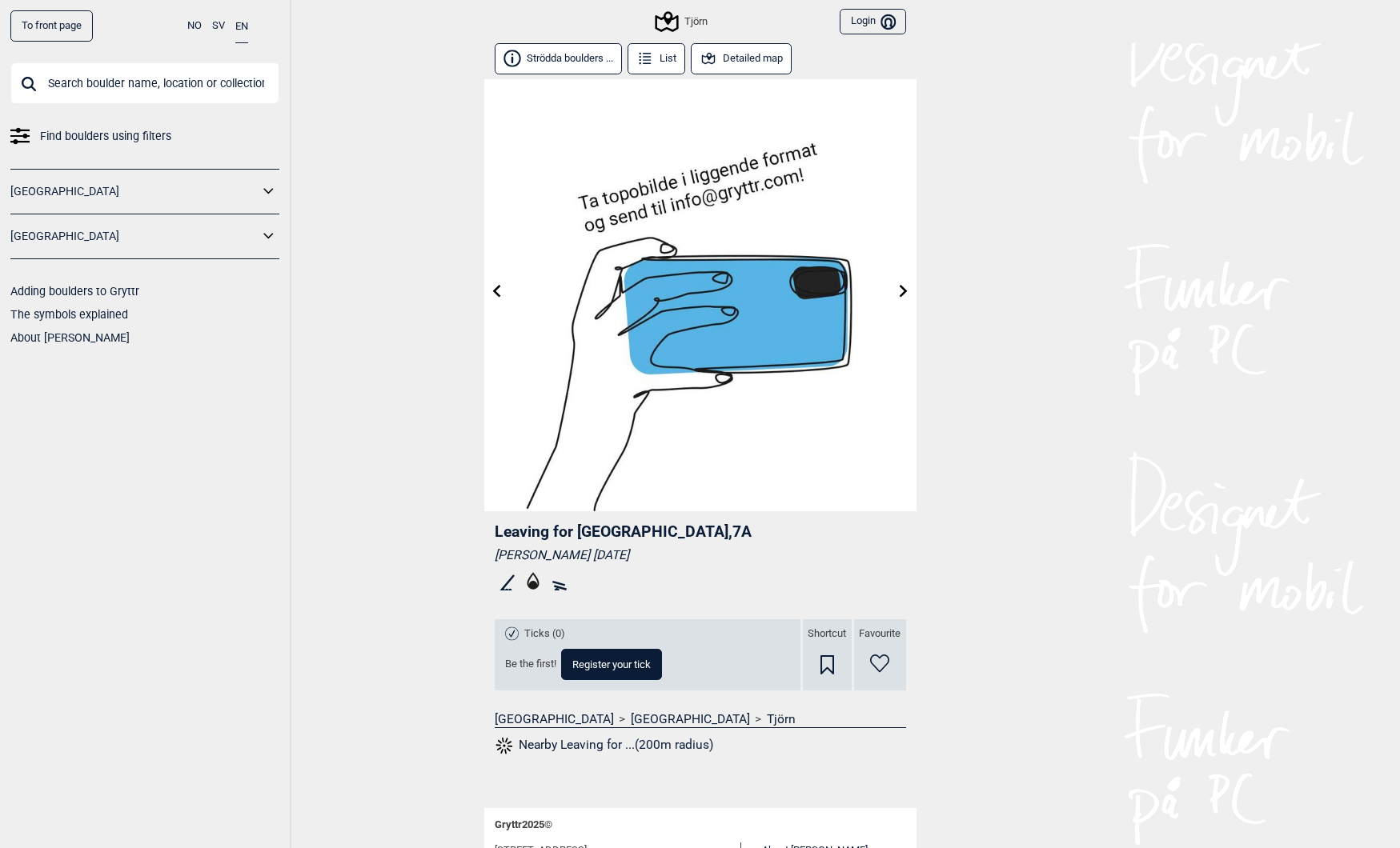
click at [608, 526] on span "Leaving for England , 7A" at bounding box center [623, 531] width 257 height 19
drag, startPoint x: 608, startPoint y: 526, endPoint x: 530, endPoint y: 523, distance: 78.1
click at [530, 523] on span "Leaving for England , 7A" at bounding box center [623, 531] width 257 height 19
copy span "Leaving for England"
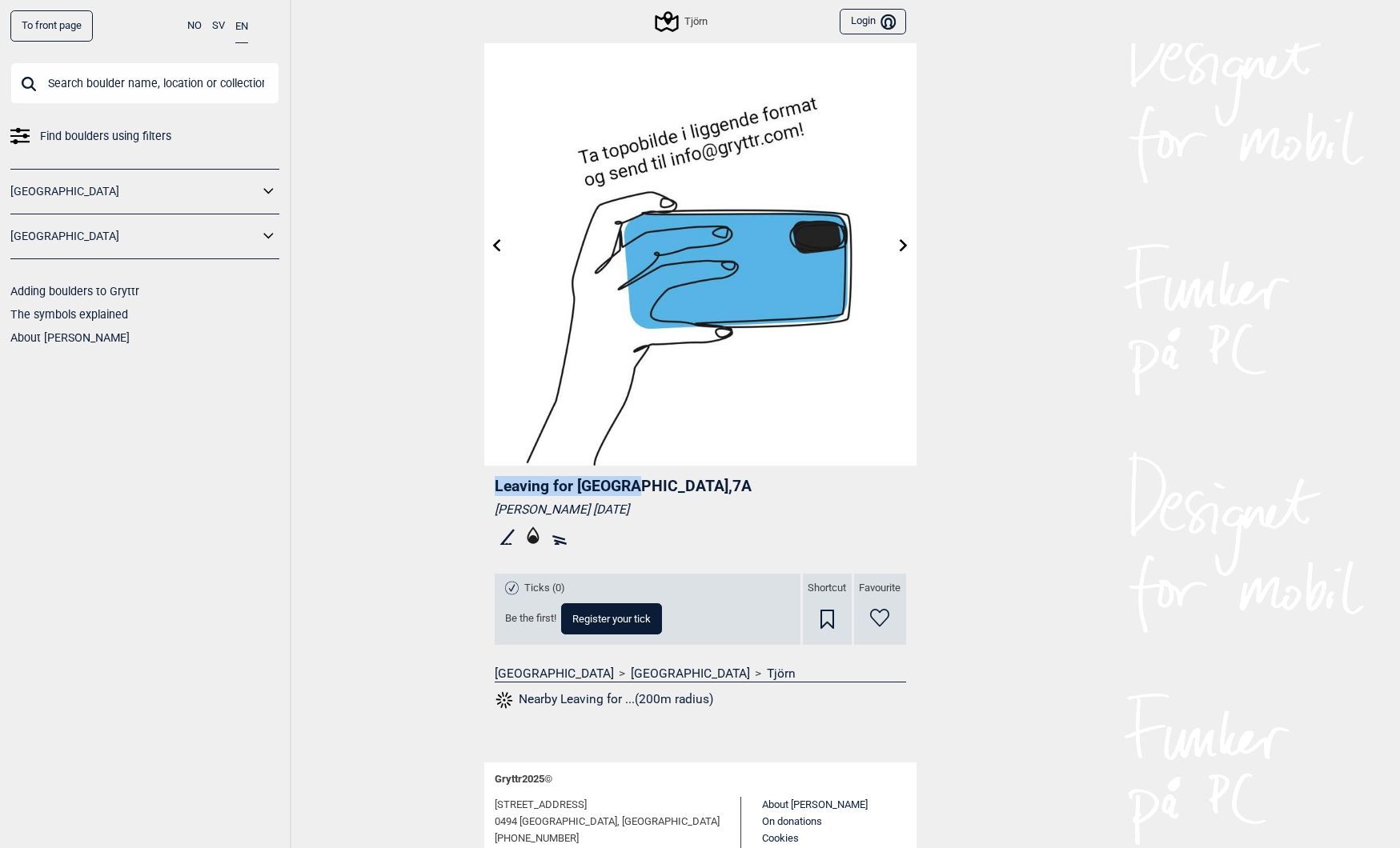
scroll to position [37, 0]
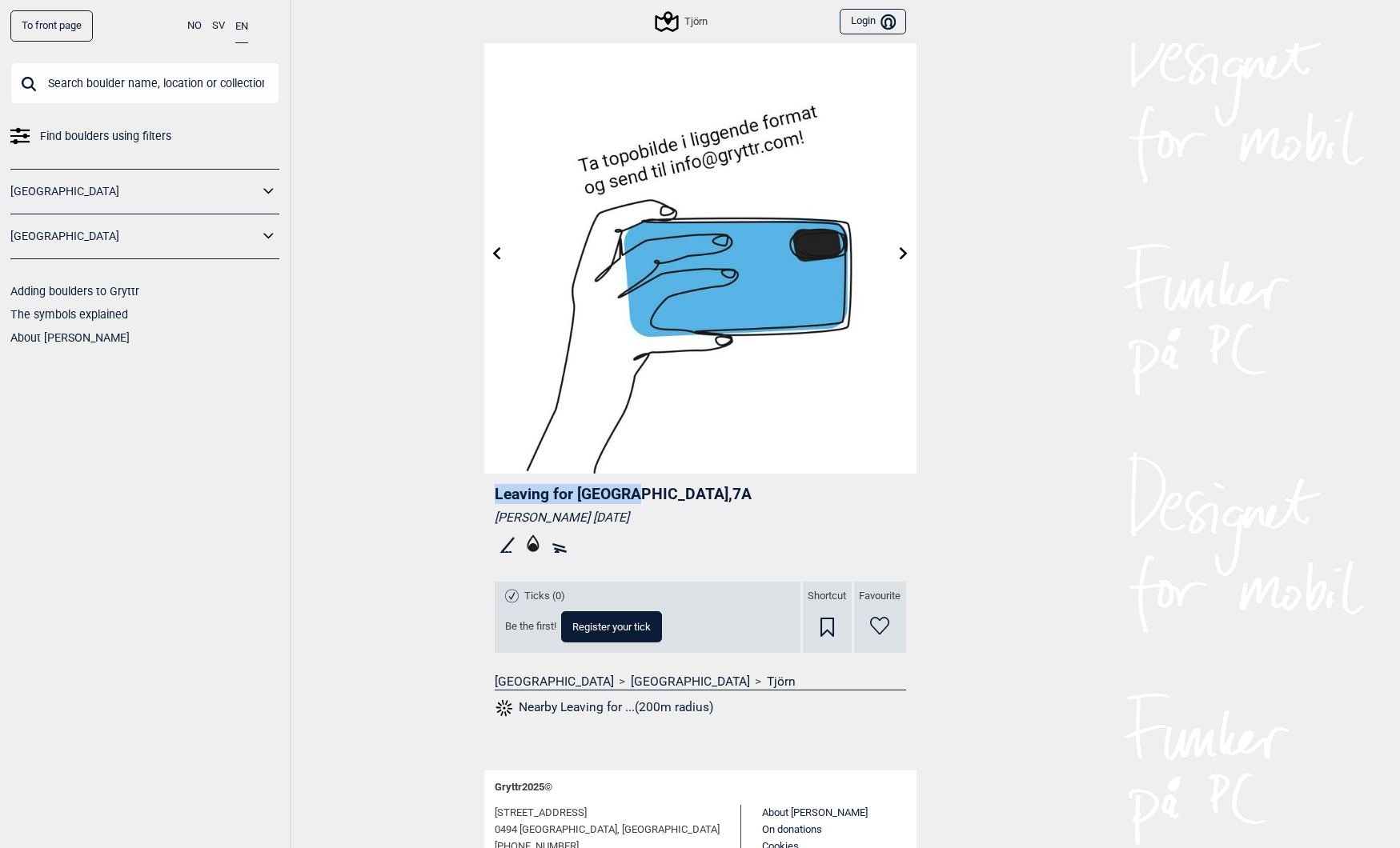
click at [496, 257] on icon at bounding box center [496, 252] width 12 height 12
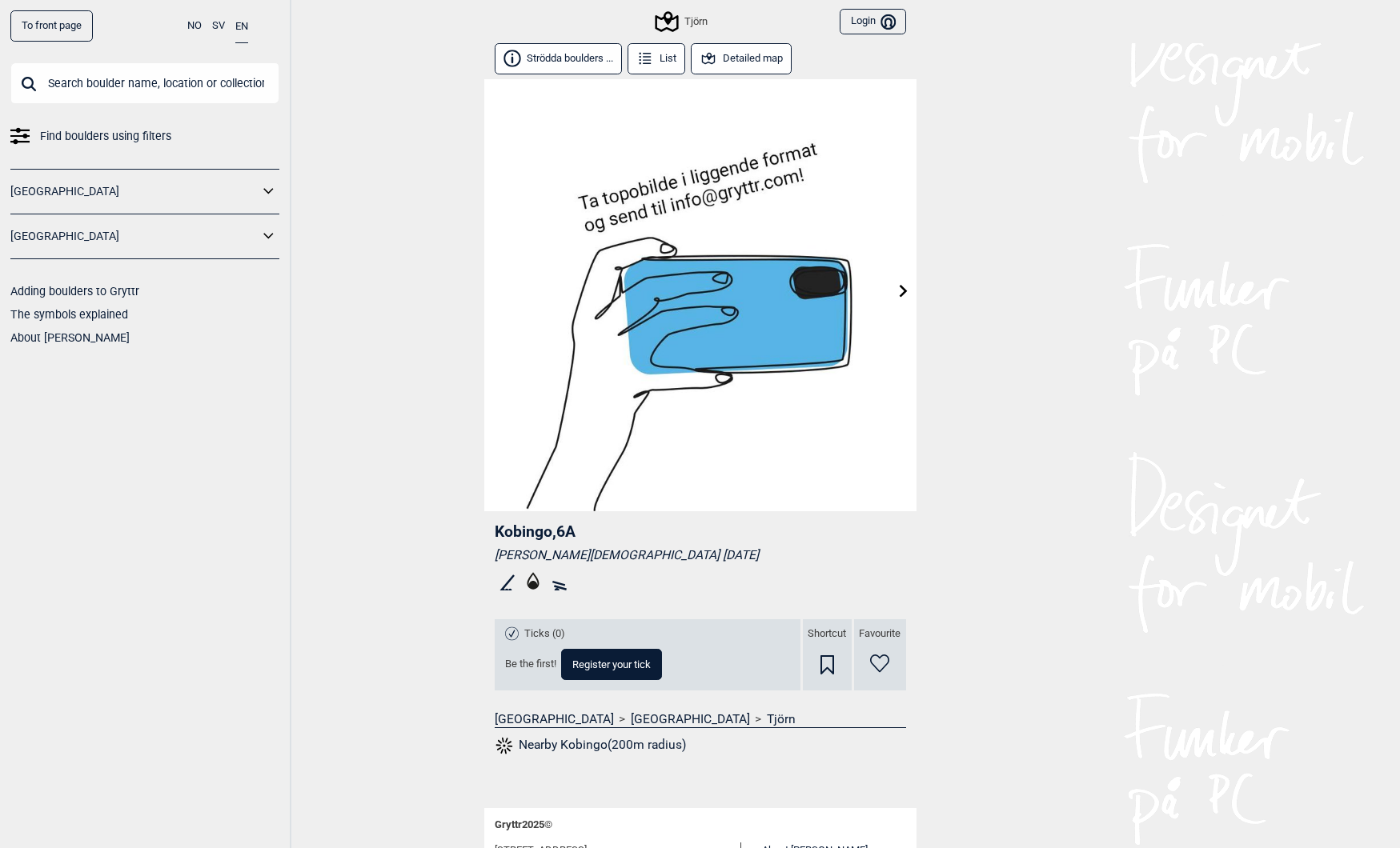
click at [729, 50] on button "Detailed map" at bounding box center [741, 58] width 102 height 31
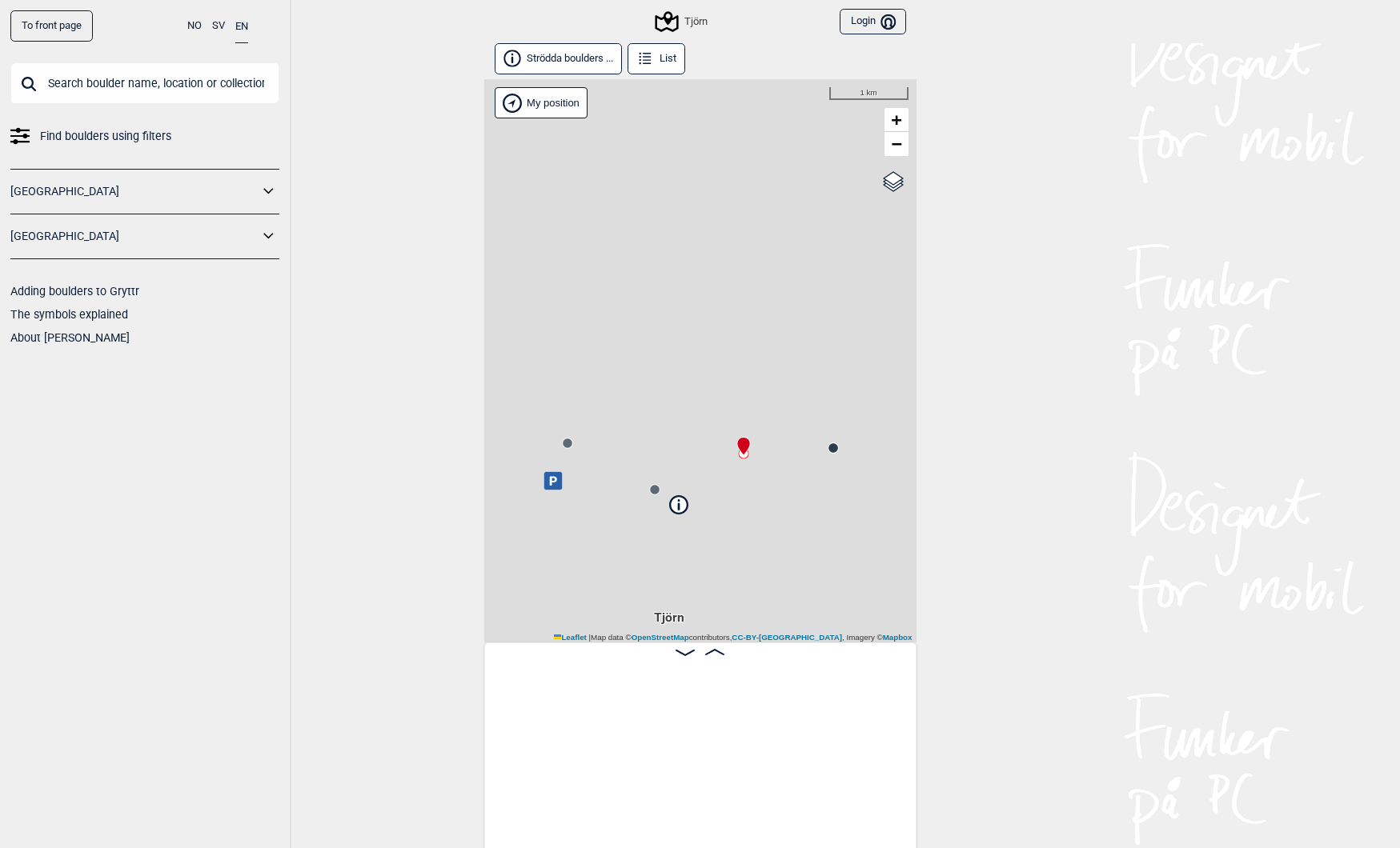
scroll to position [0, 126]
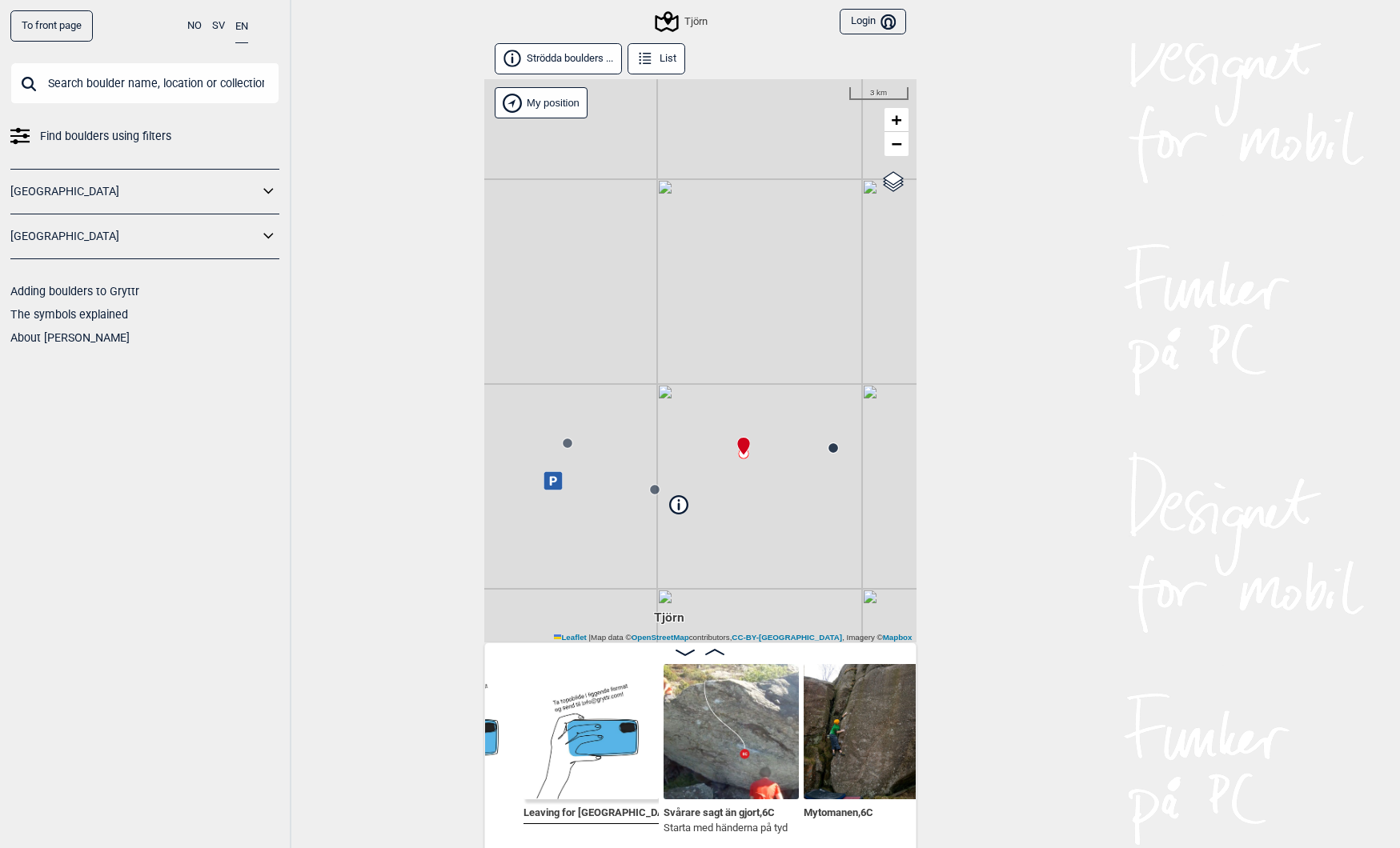
scroll to position [0, 413]
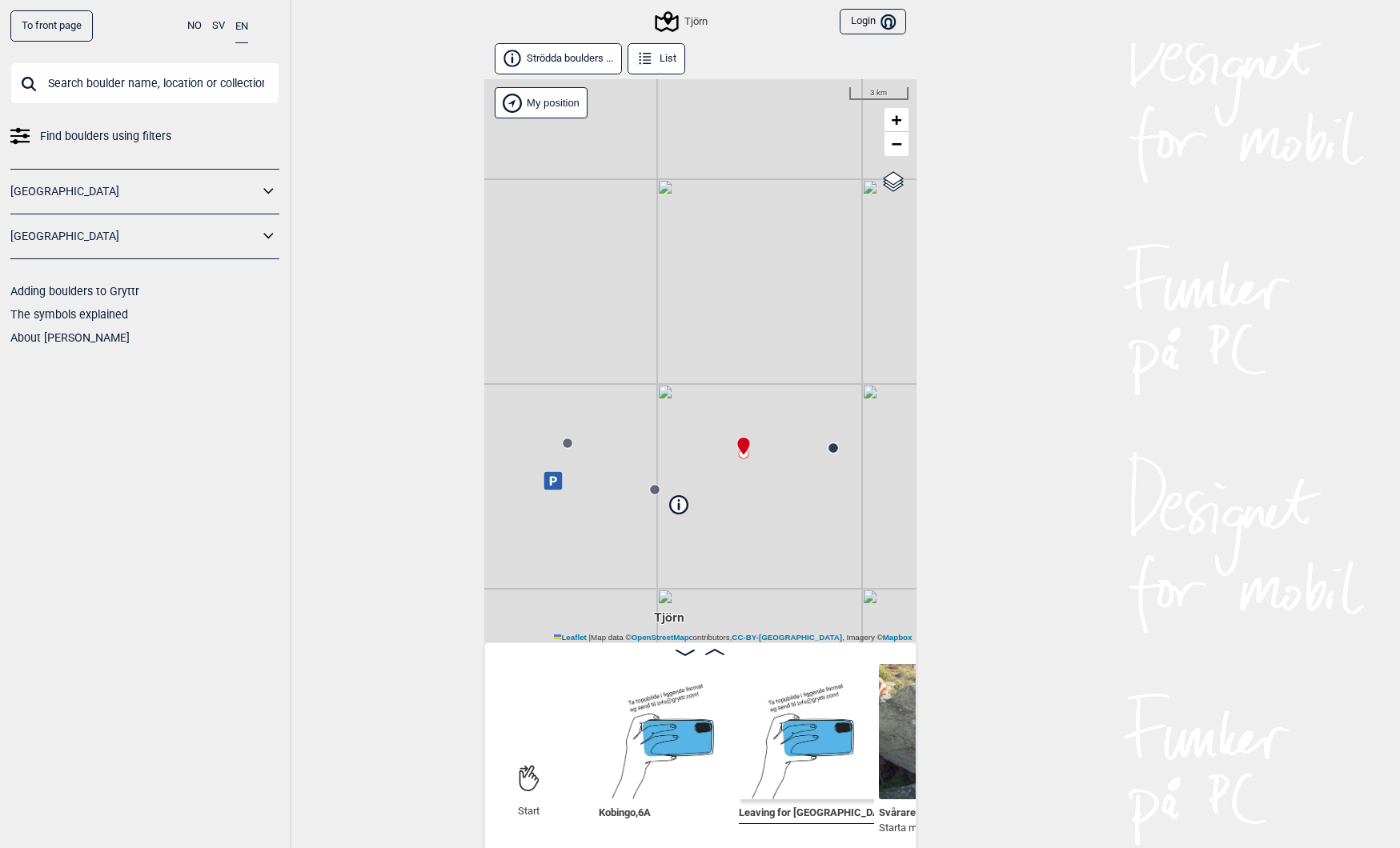
scroll to position [0, 156]
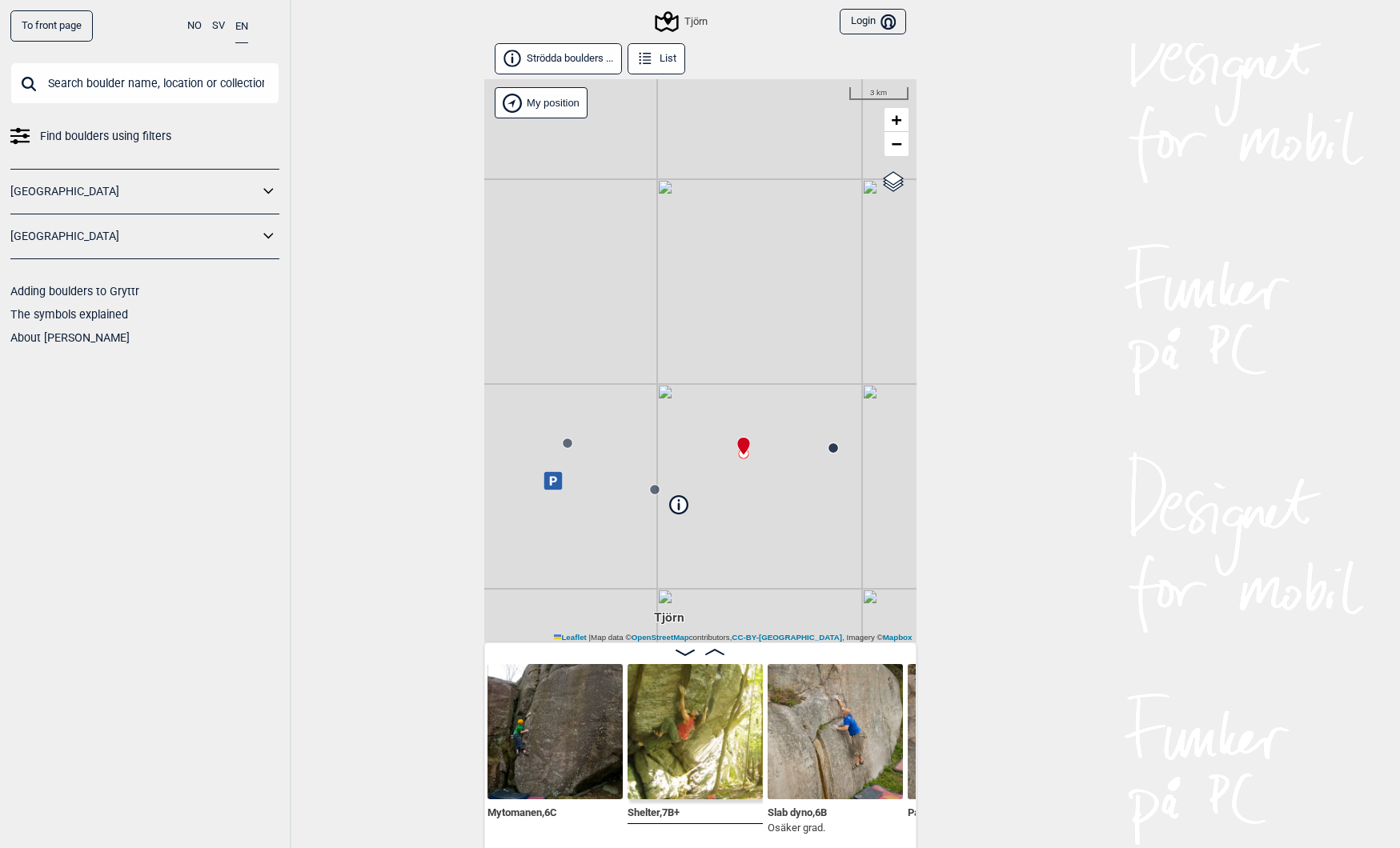
scroll to position [0, 692]
drag, startPoint x: 615, startPoint y: 341, endPoint x: 824, endPoint y: 512, distance: 270.0
click at [824, 512] on div "Tjörn Brukerens posisjon My position 200 m + − OpenStreetMap Google satellite L…" at bounding box center [700, 360] width 432 height 563
drag, startPoint x: 670, startPoint y: 445, endPoint x: 856, endPoint y: 502, distance: 194.5
click at [856, 505] on div "Tjörn Brukerens posisjon My position 200 m + − OpenStreetMap Google satellite L…" at bounding box center [700, 360] width 432 height 563
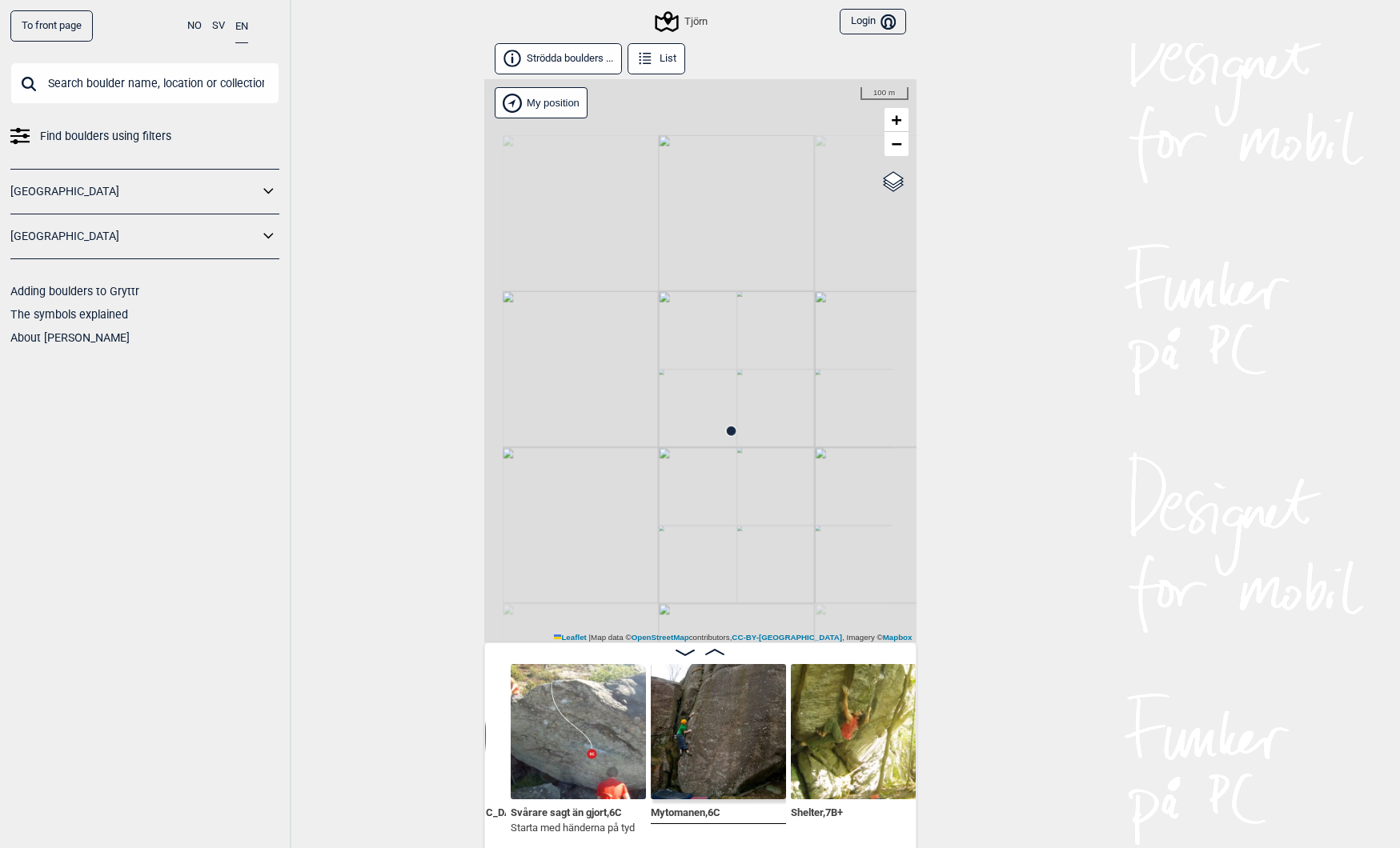
scroll to position [0, 522]
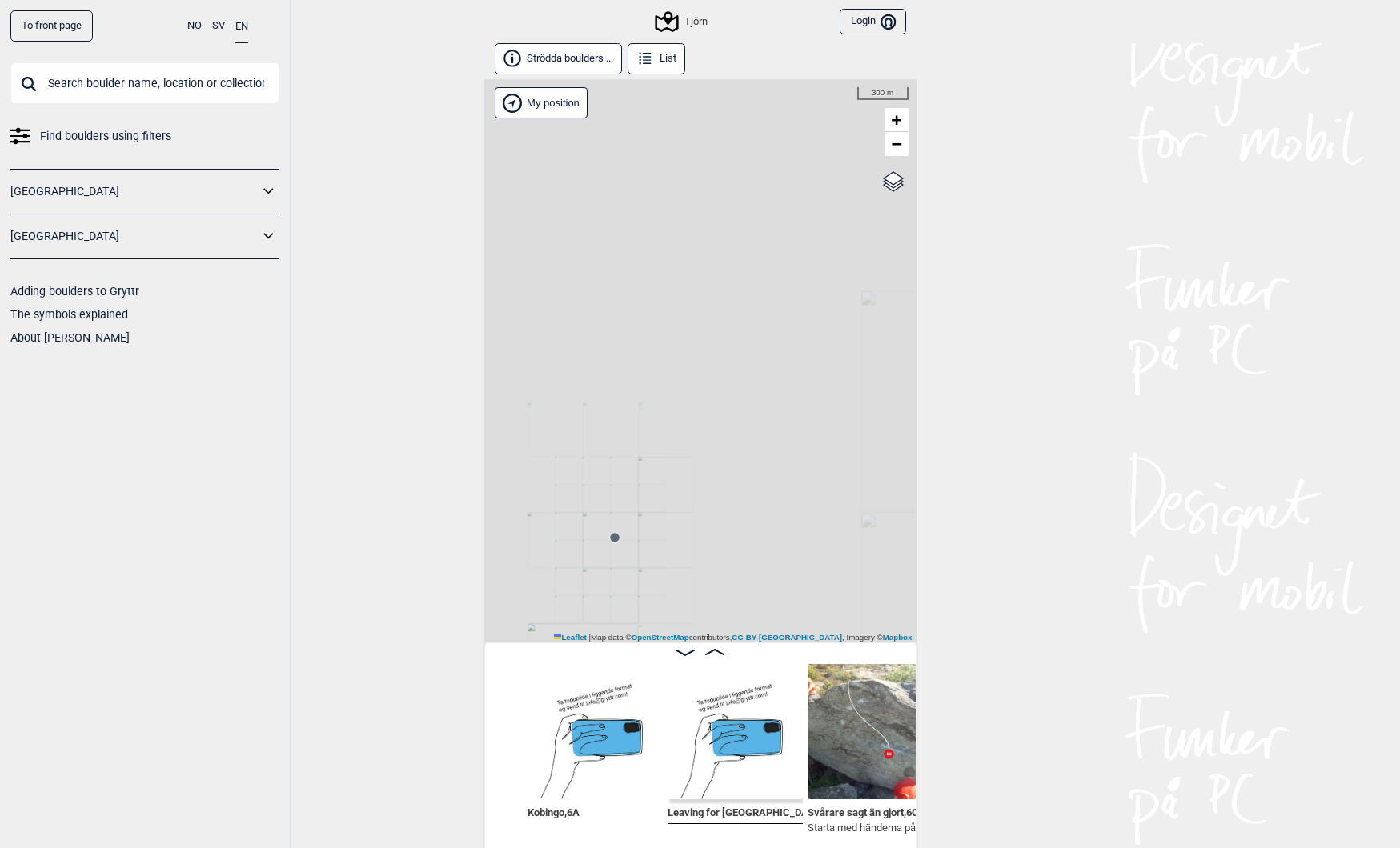
scroll to position [0, 220]
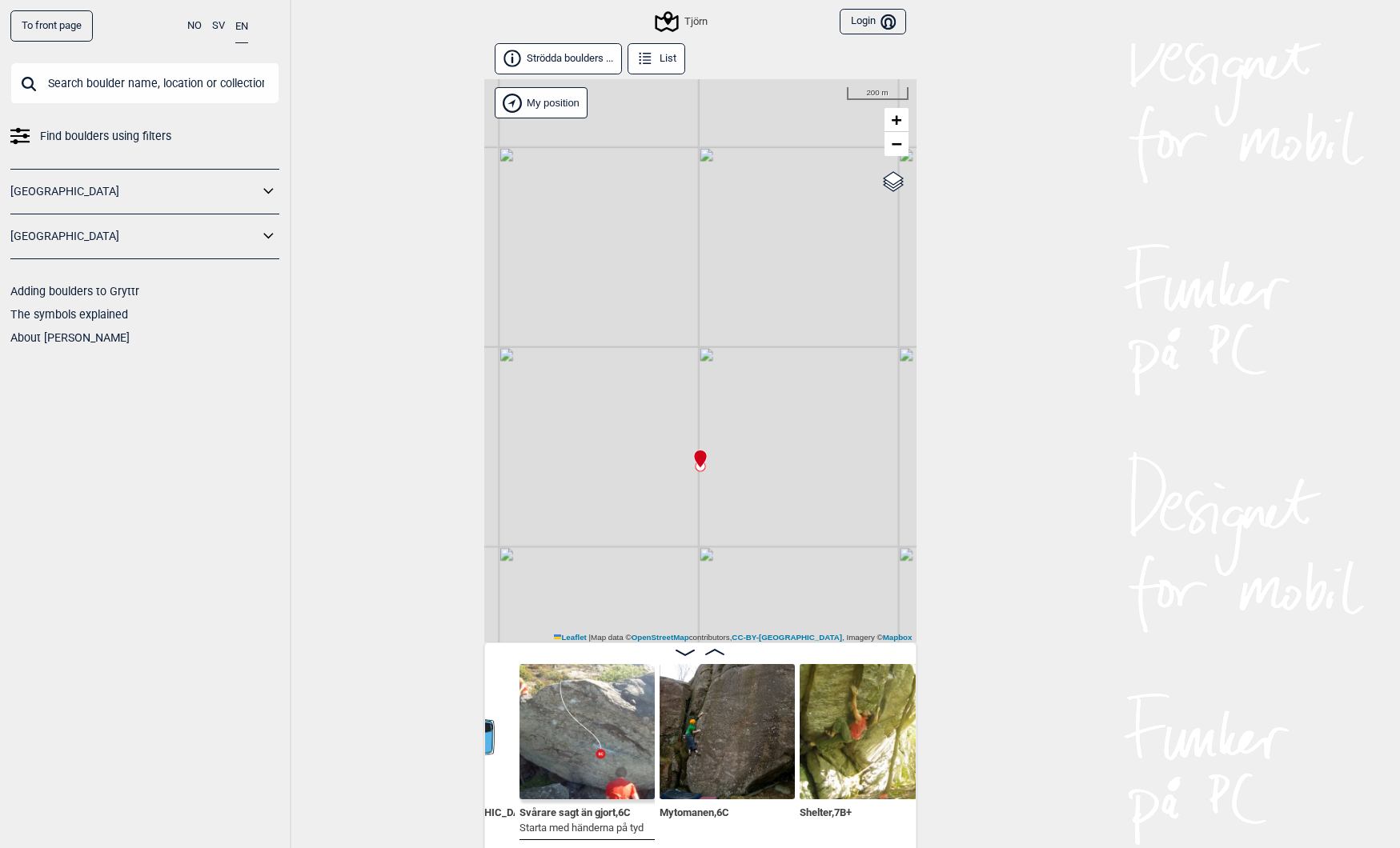
scroll to position [0, 521]
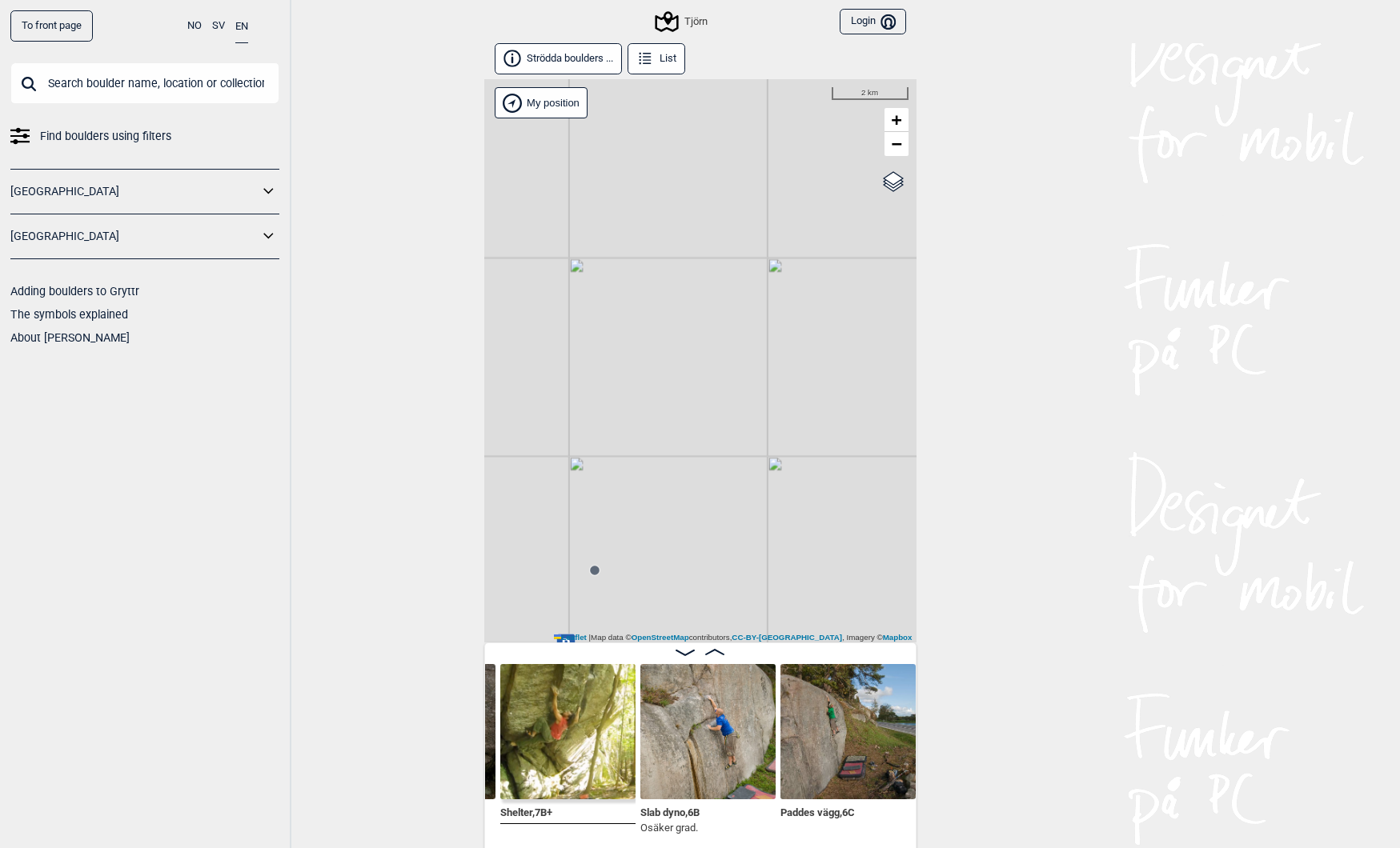
scroll to position [0, 1091]
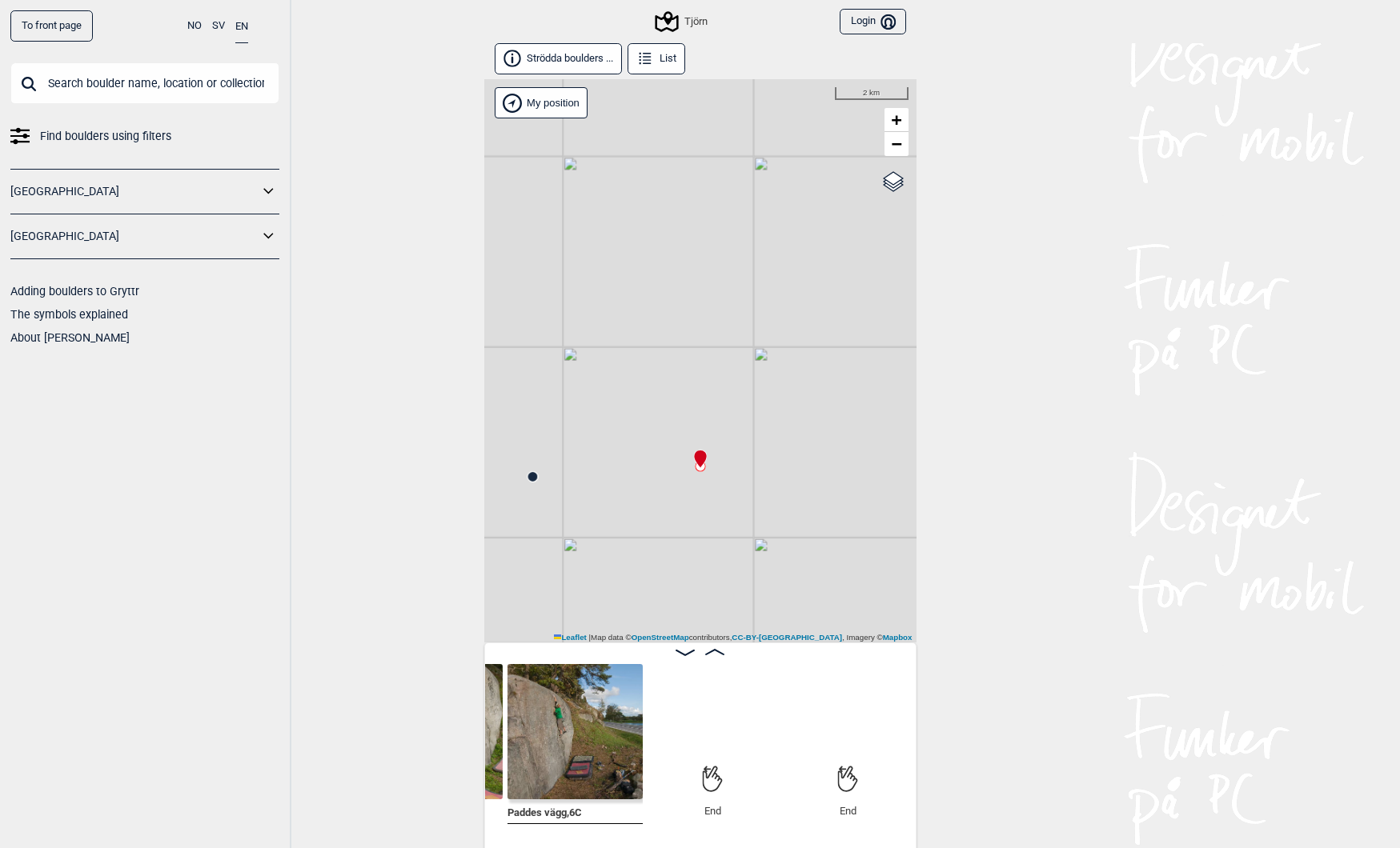
click at [547, 813] on span "Paddes vägg , 6C" at bounding box center [545, 811] width 74 height 15
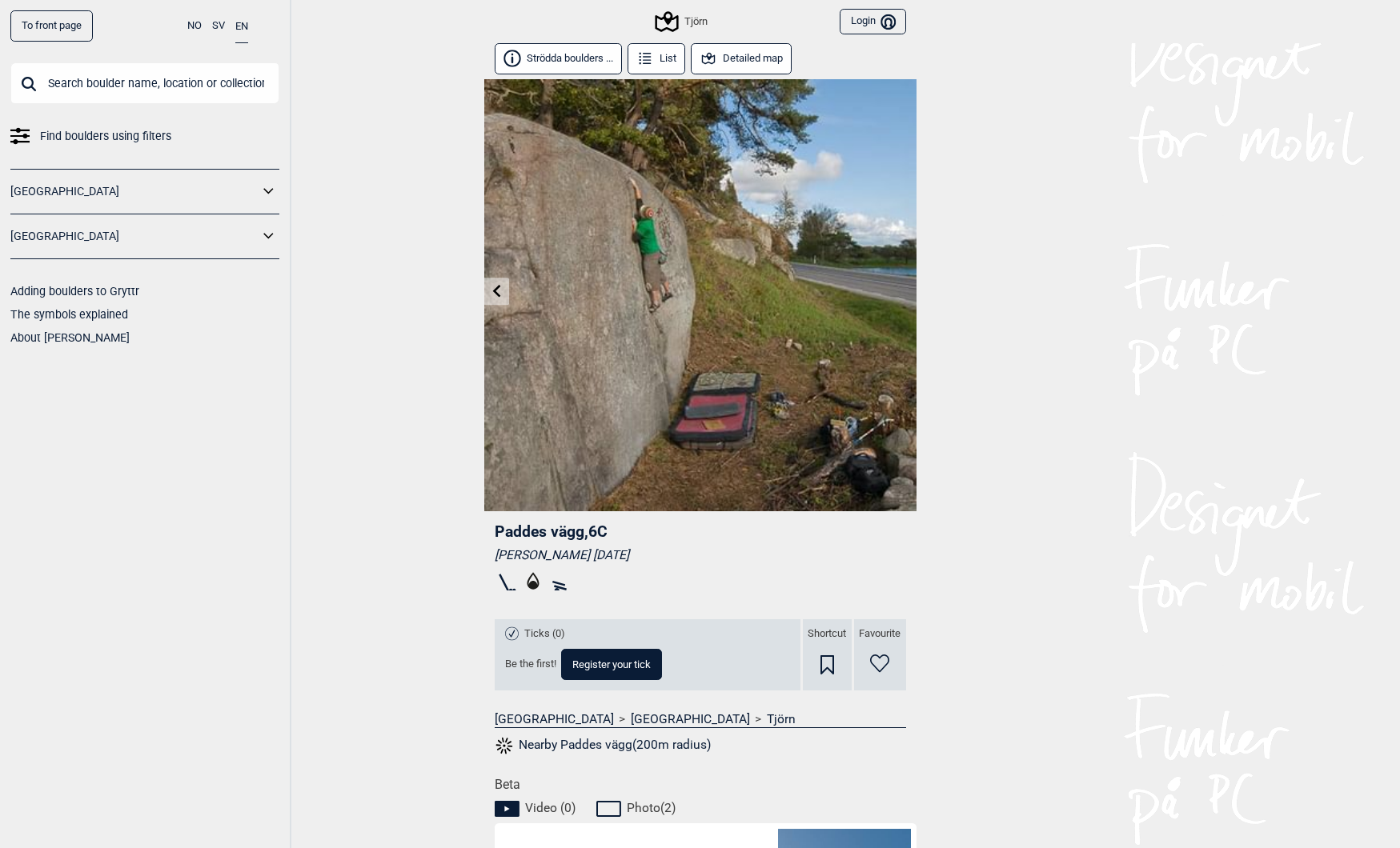
click at [560, 530] on span "Paddes vägg , 6C" at bounding box center [551, 531] width 112 height 19
drag, startPoint x: 560, startPoint y: 530, endPoint x: 491, endPoint y: 528, distance: 69.0
click at [491, 528] on div "Paddes vägg , 6C Fredrik Jutfelt 2009.09.15 Ticks (0) Be the first! Register yo…" at bounding box center [700, 644] width 432 height 266
copy span "Paddes vägg"
click at [661, 27] on icon at bounding box center [667, 21] width 30 height 30
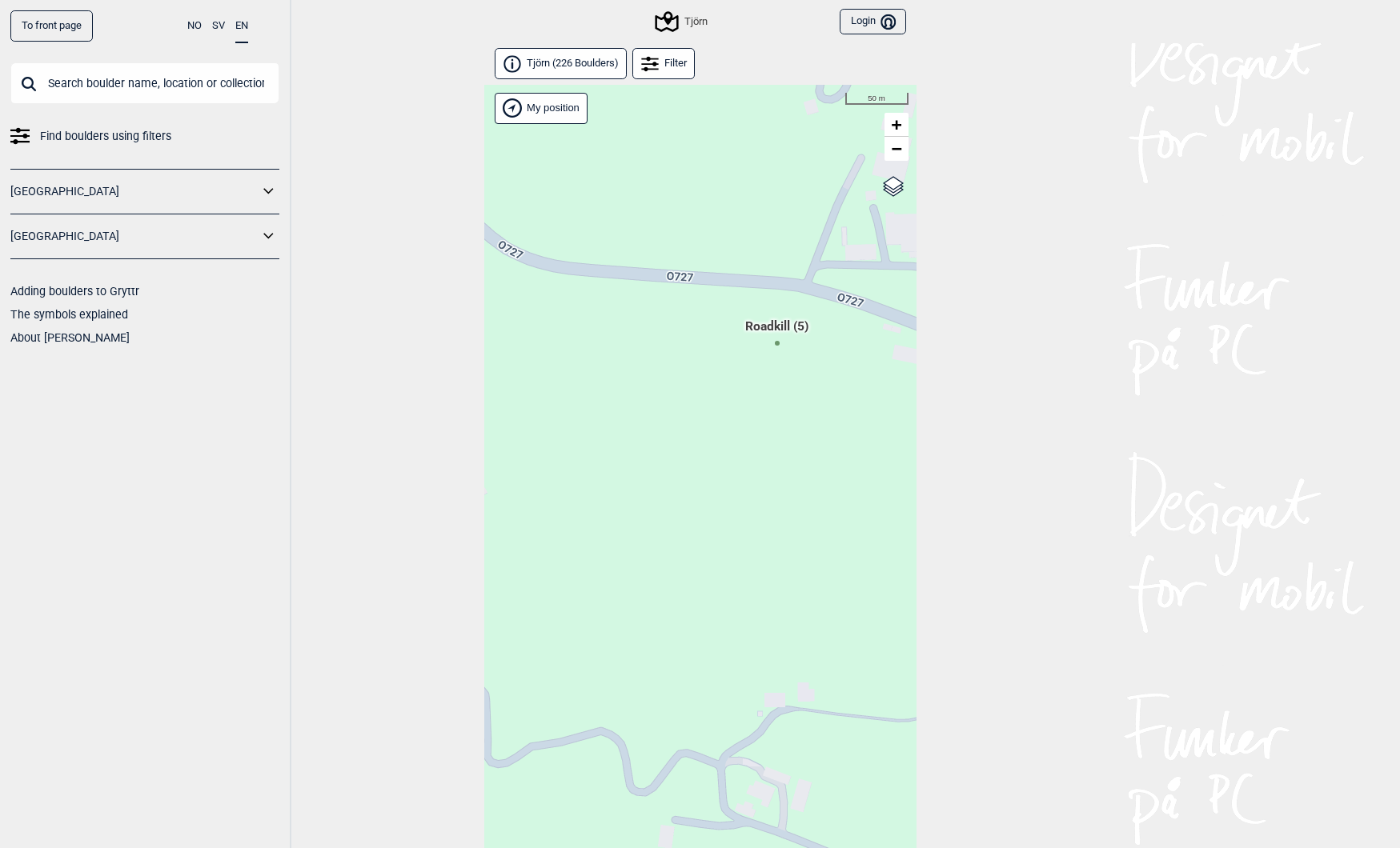
click at [779, 345] on span "Roadkill (5)" at bounding box center [777, 333] width 63 height 30
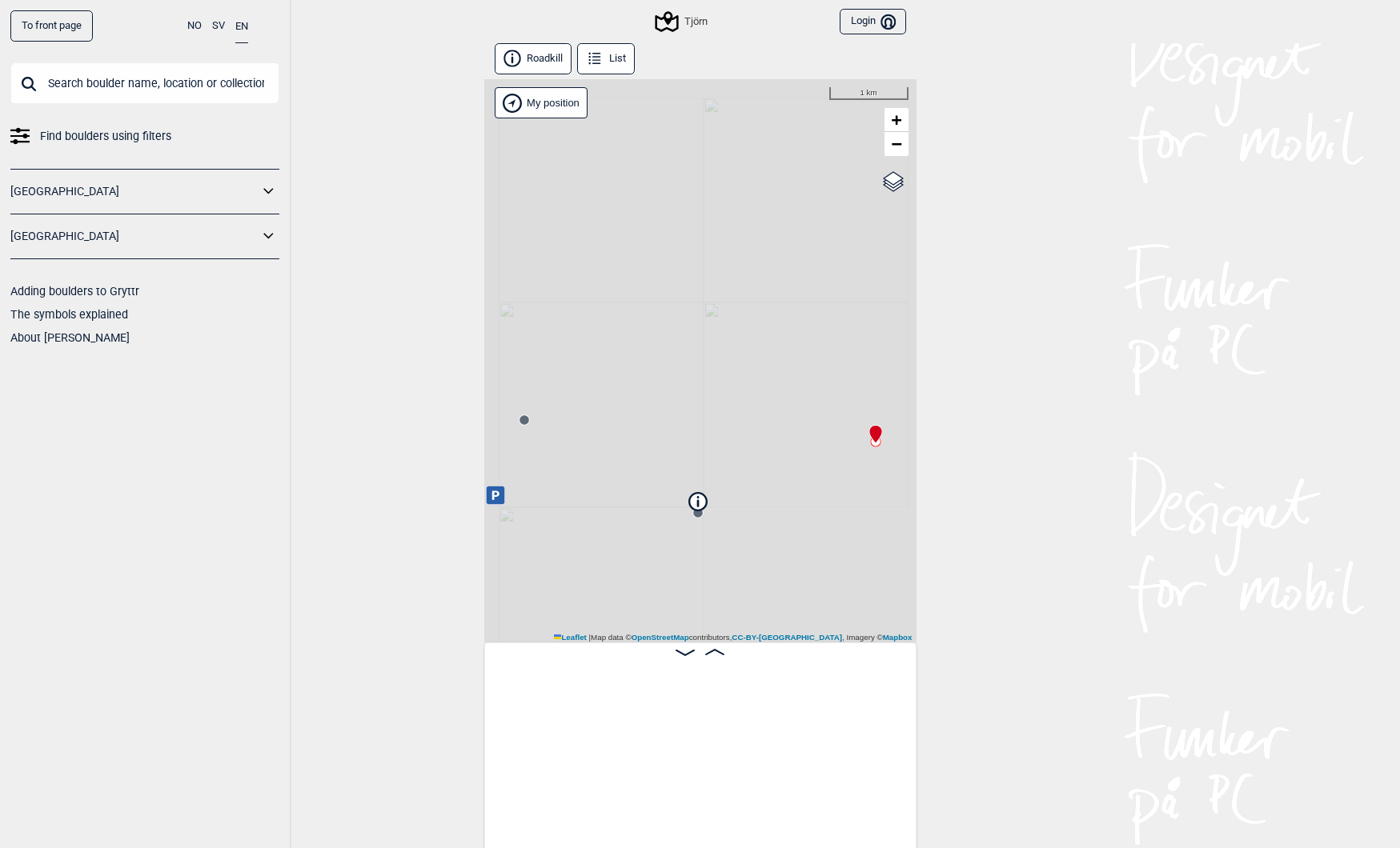
scroll to position [0, 123]
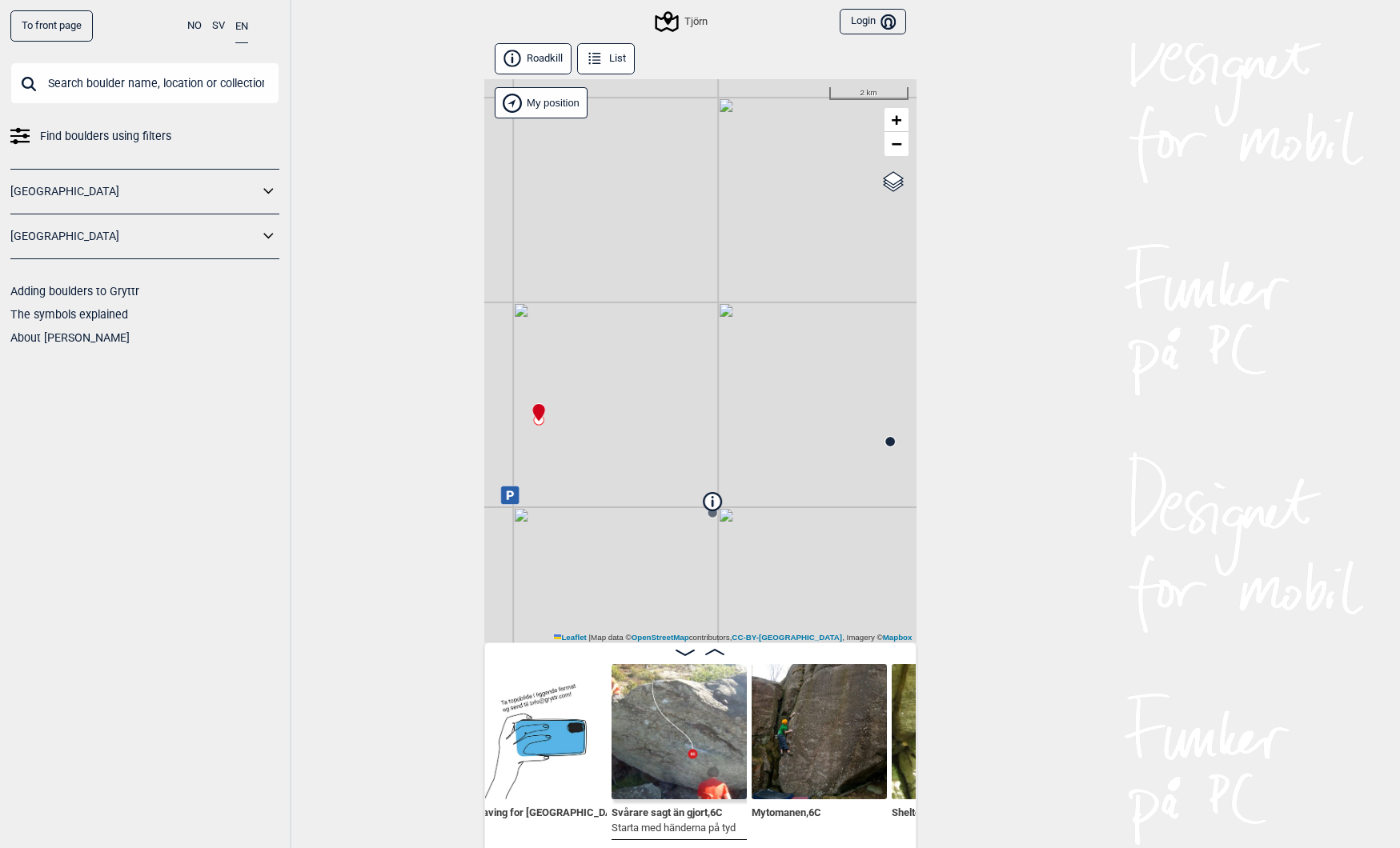
scroll to position [0, 439]
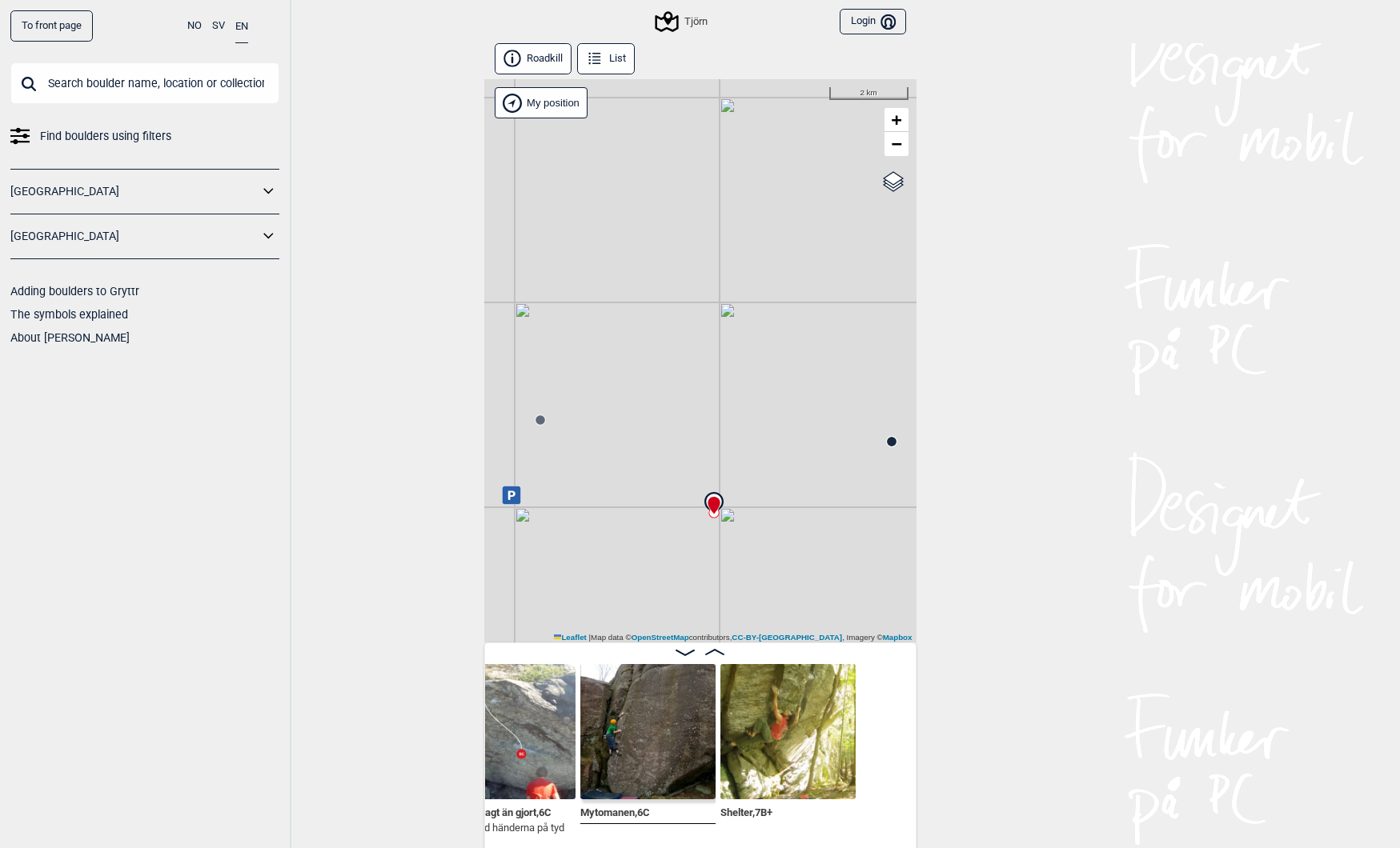
scroll to position [0, 599]
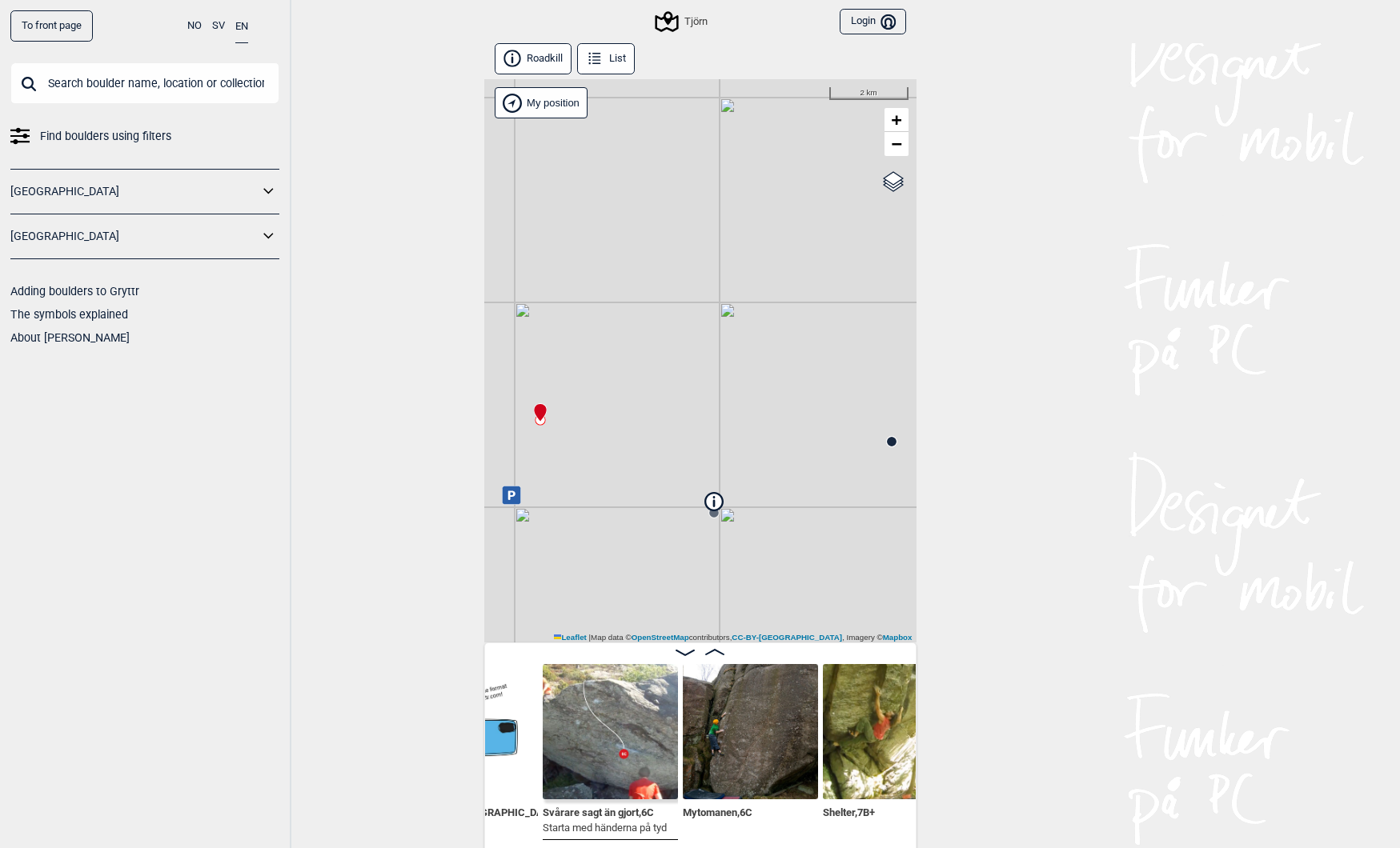
scroll to position [0, 503]
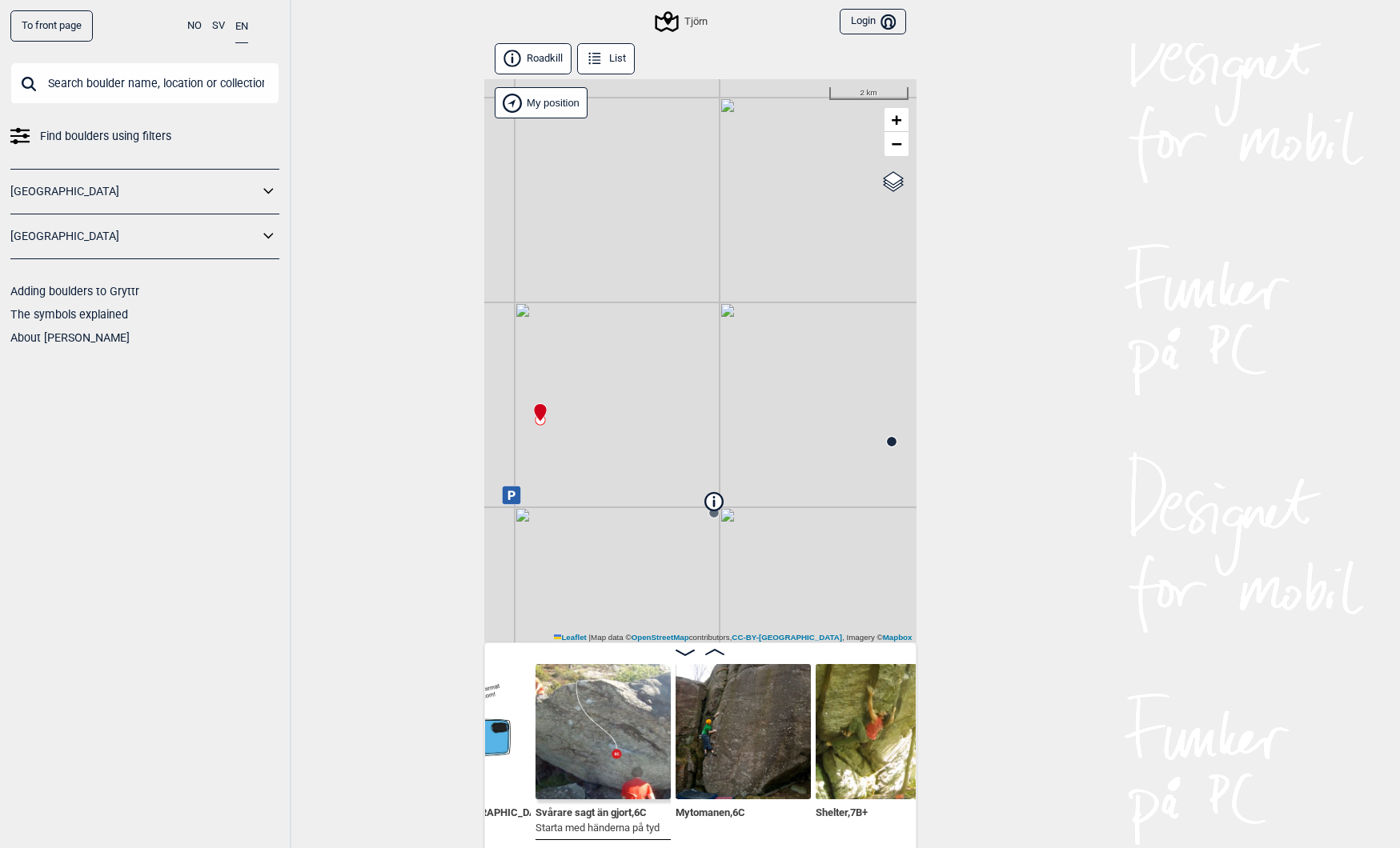
click at [718, 813] on span "Mytomanen , 6C" at bounding box center [710, 811] width 70 height 15
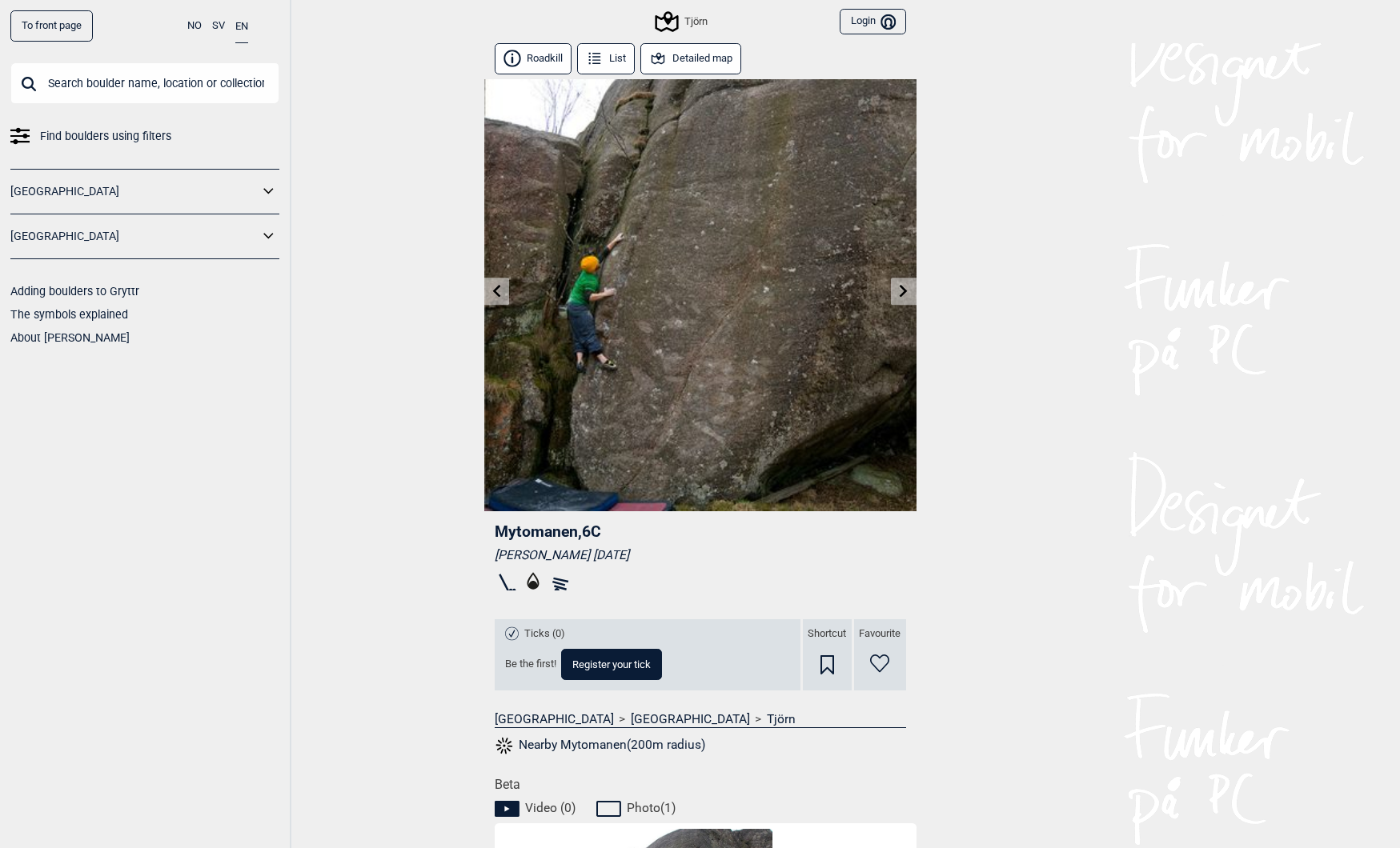
click at [526, 533] on span "Mytomanen , 6C" at bounding box center [548, 531] width 106 height 19
copy span "Mytomanen"
click at [670, 26] on icon at bounding box center [667, 21] width 30 height 30
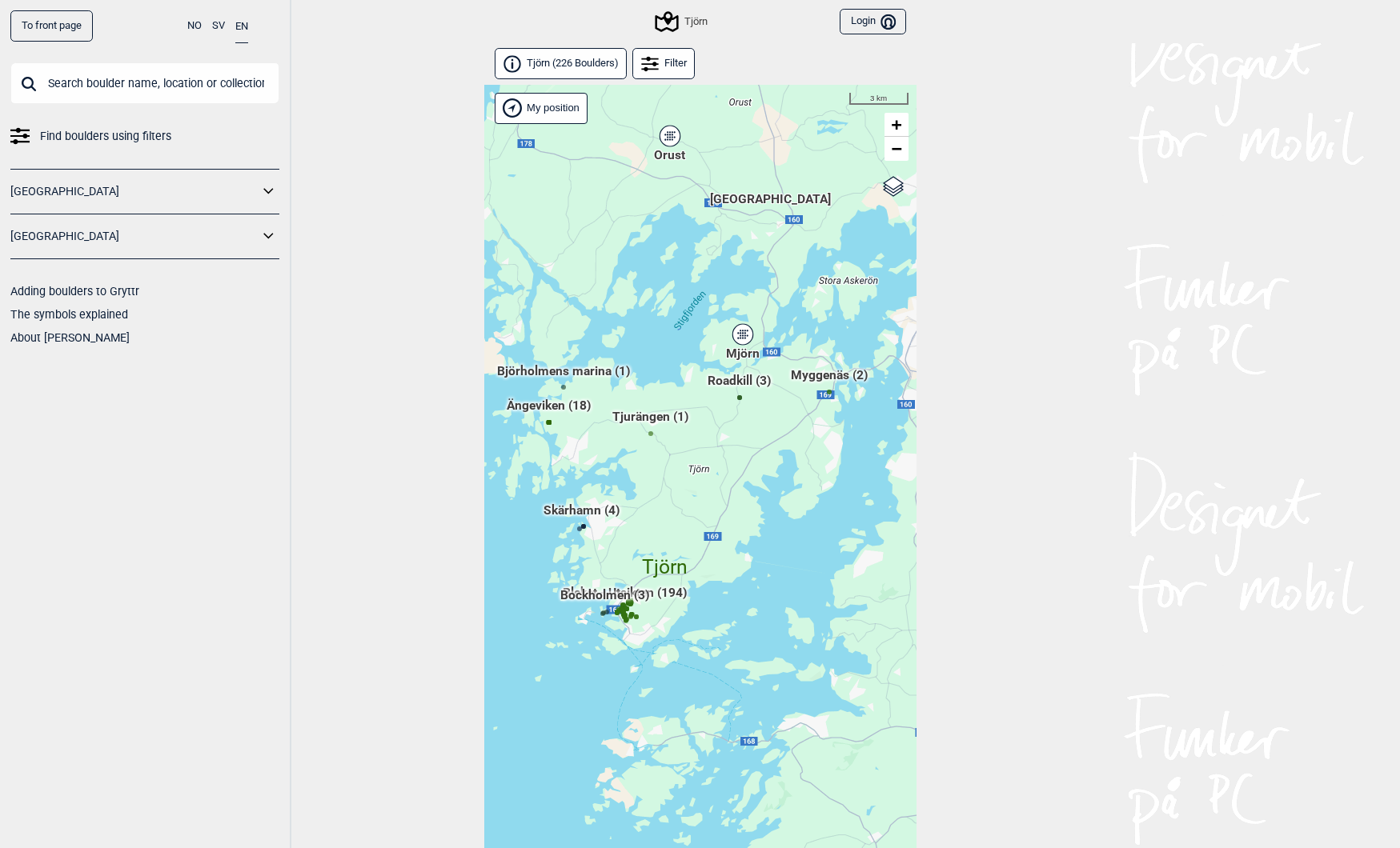
drag, startPoint x: 522, startPoint y: 463, endPoint x: 662, endPoint y: 462, distance: 140.0
click at [662, 462] on div "Hallingdal Gol [PERSON_NAME] Kolomoen [GEOGRAPHIC_DATA] [GEOGRAPHIC_DATA] [GEOG…" at bounding box center [700, 487] width 432 height 805
click at [669, 135] on div "Orust" at bounding box center [669, 135] width 10 height 10
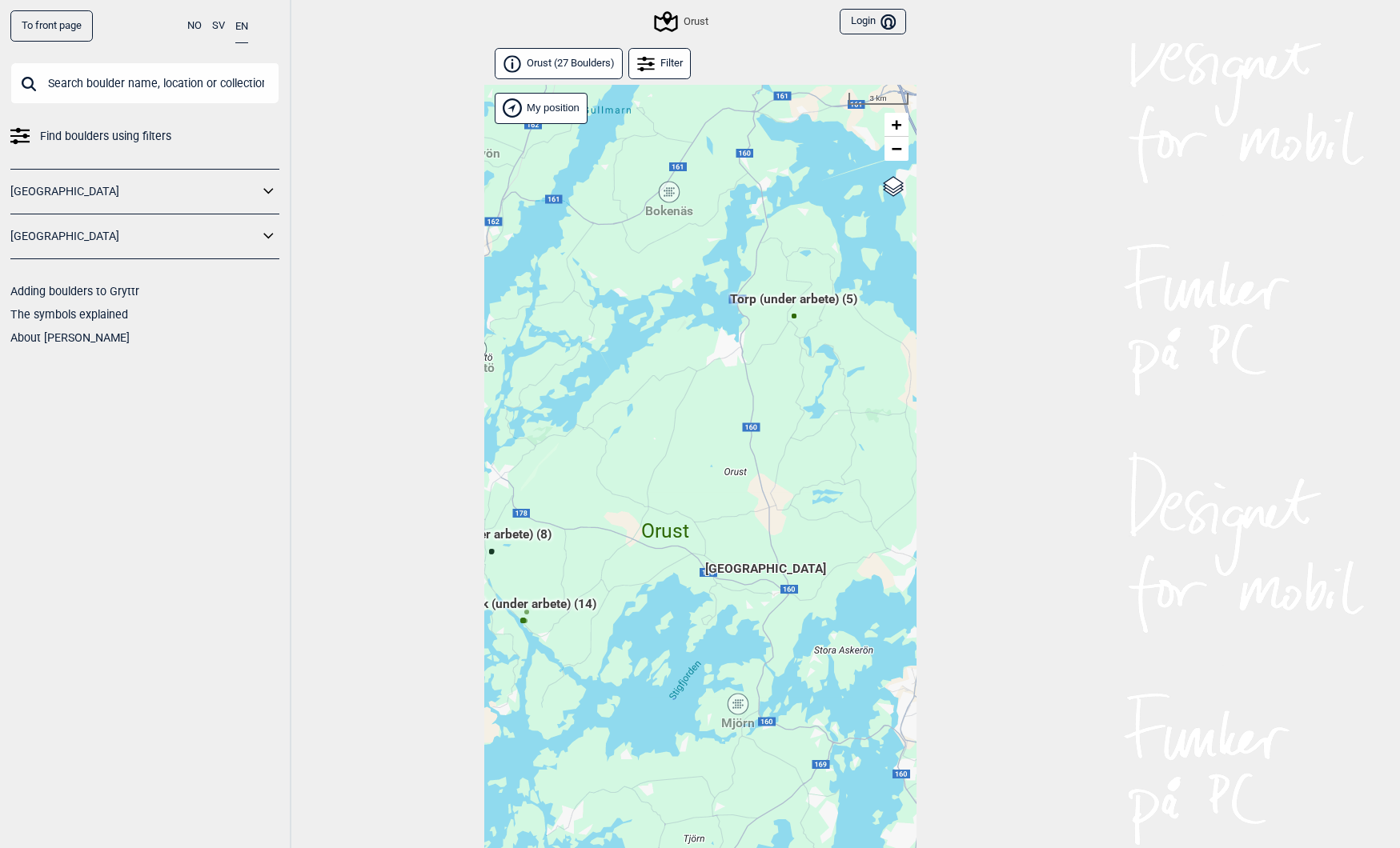
drag, startPoint x: 756, startPoint y: 447, endPoint x: 692, endPoint y: 428, distance: 66.8
click at [692, 428] on div "Hallingdal Gol Ål Stange Kolomoen Vallset Tangen Sørli Åsbygda Buskerud syd Kon…" at bounding box center [700, 487] width 432 height 805
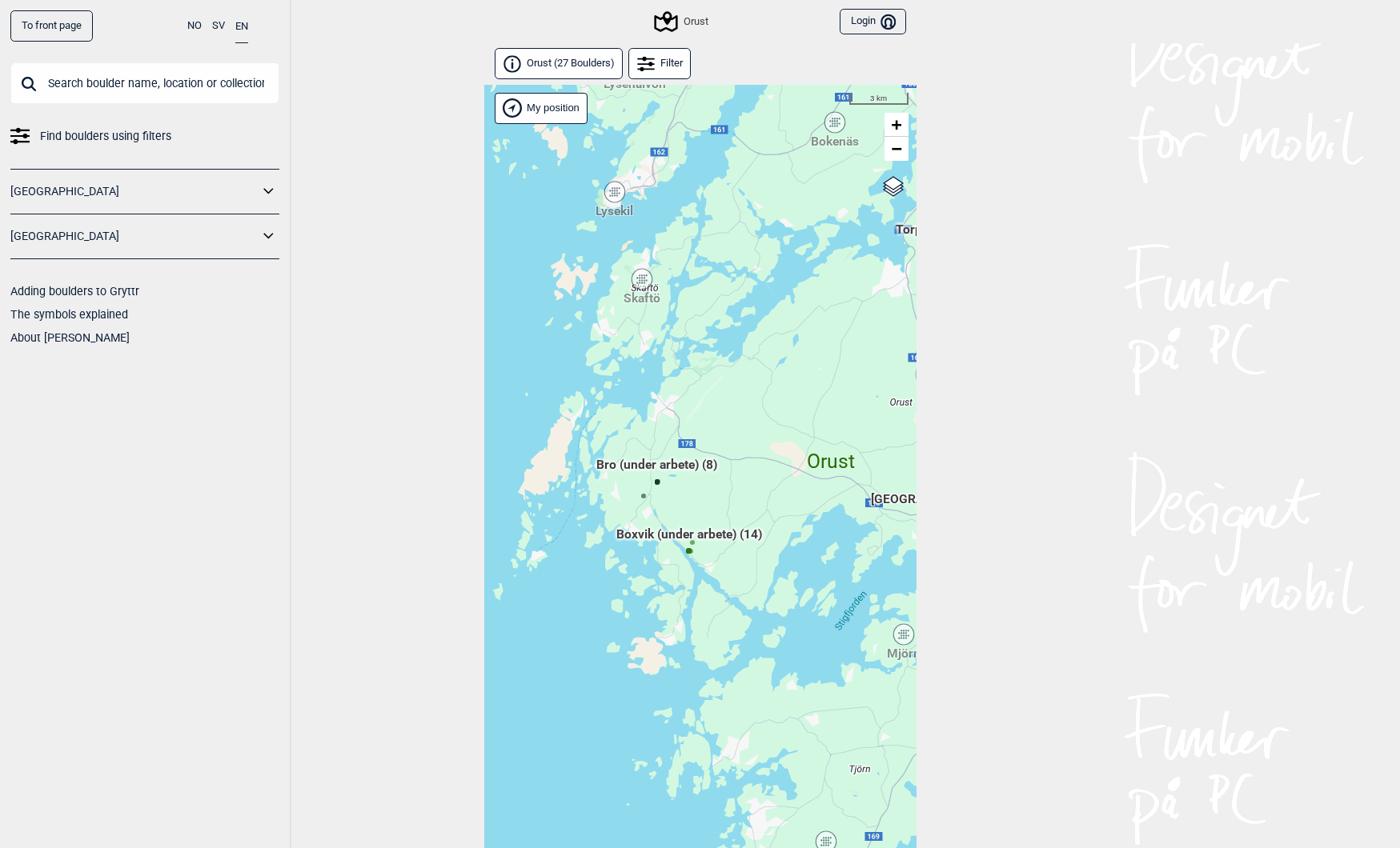
drag, startPoint x: 663, startPoint y: 472, endPoint x: 829, endPoint y: 404, distance: 179.4
click at [829, 404] on div "Hallingdal Gol Ål Stange Kolomoen Vallset Tangen Sørli Åsbygda Buskerud syd Kon…" at bounding box center [700, 487] width 432 height 805
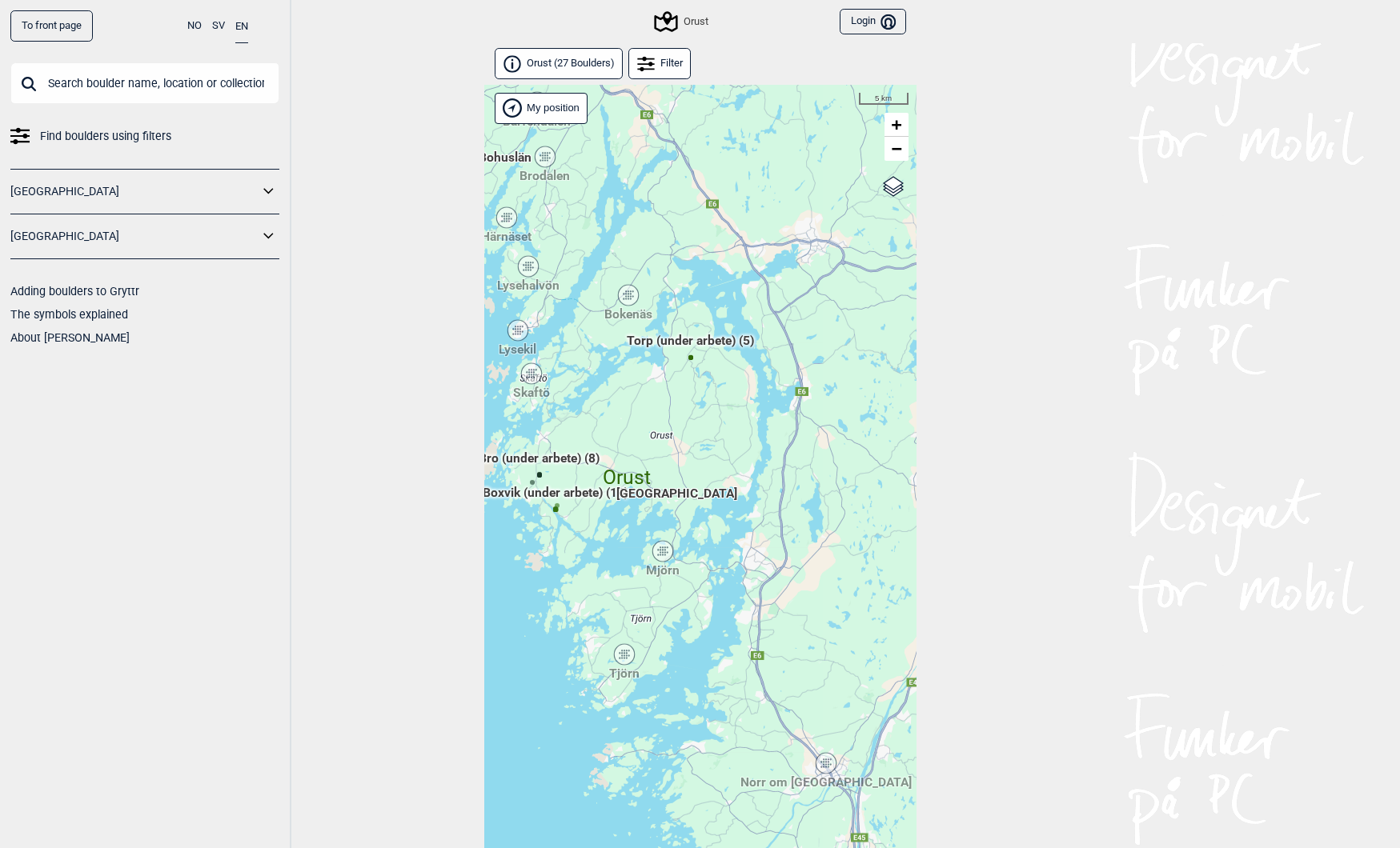
drag, startPoint x: 823, startPoint y: 478, endPoint x: 626, endPoint y: 452, distance: 198.7
click at [626, 452] on div "Orust" at bounding box center [626, 451] width 10 height 10
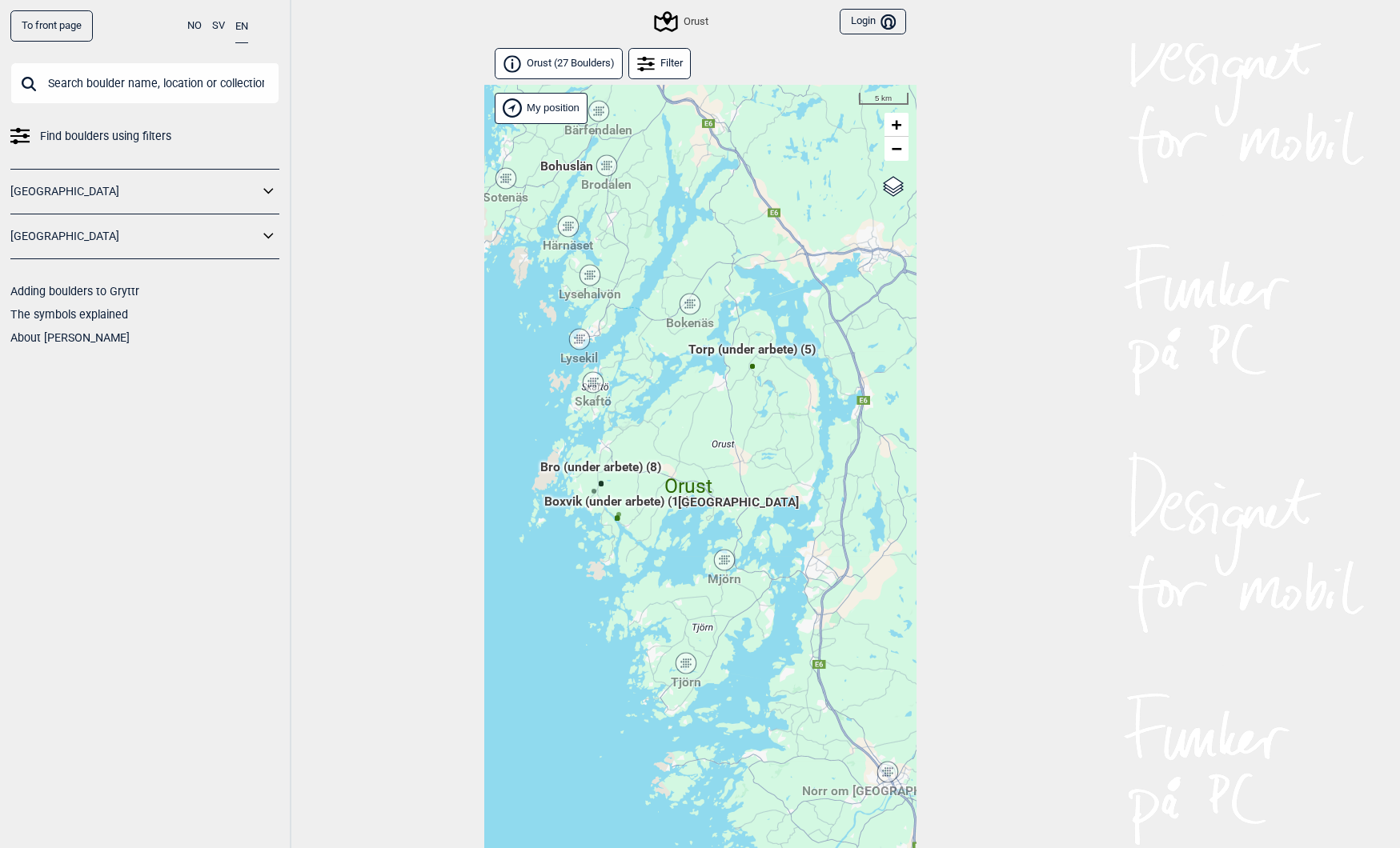
drag, startPoint x: 646, startPoint y: 455, endPoint x: 708, endPoint y: 464, distance: 62.6
click at [708, 464] on div "Hallingdal Gol Ål Stange Kolomoen Vallset Tangen Sørli Åsbygda Buskerud syd Kon…" at bounding box center [700, 487] width 432 height 805
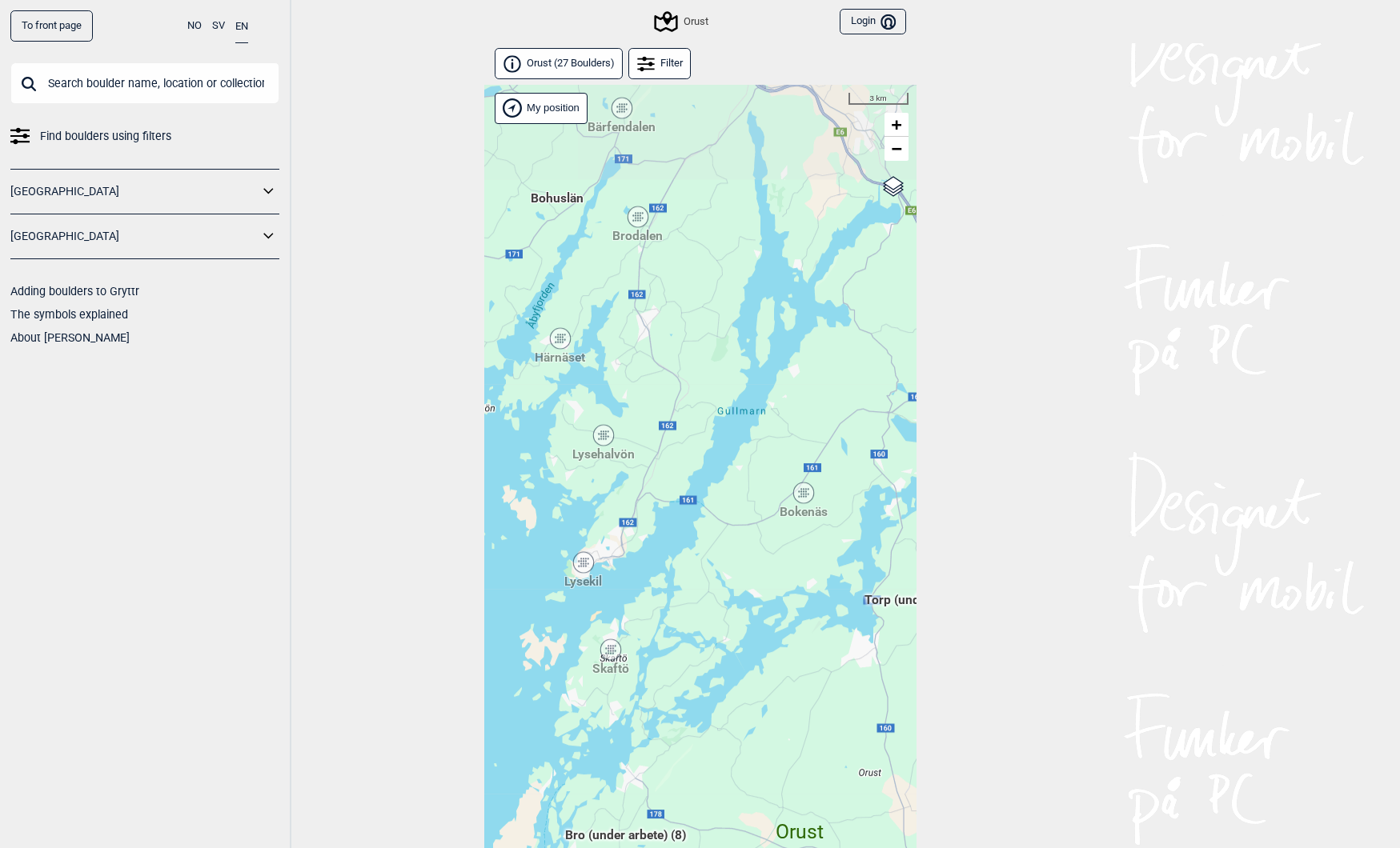
drag, startPoint x: 657, startPoint y: 353, endPoint x: 736, endPoint y: 615, distance: 273.7
click at [736, 615] on div "Hallingdal Stange Buskerud syd Oslo og omegn Follo Østfold Drammen/Asker" at bounding box center [700, 487] width 432 height 805
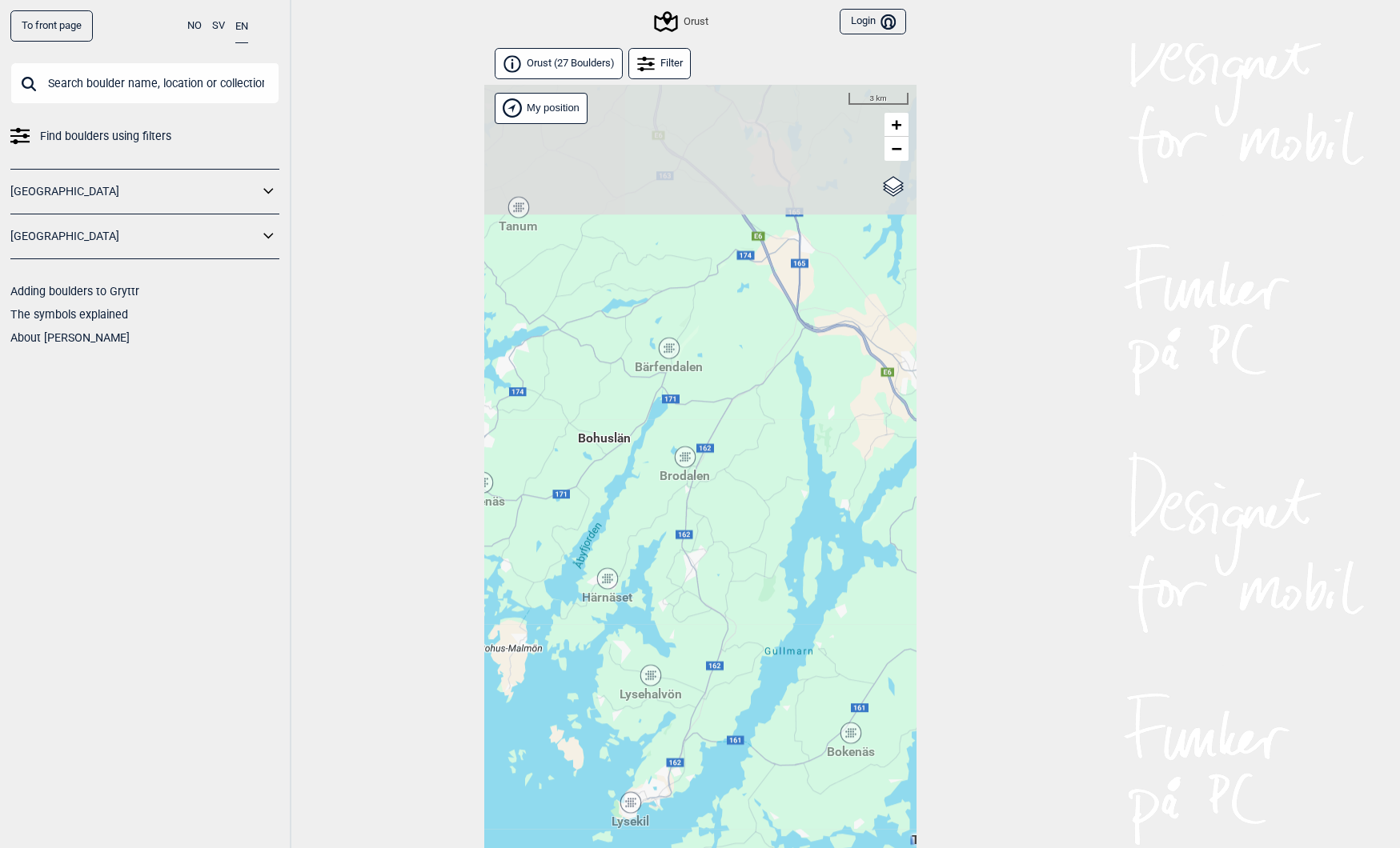
drag, startPoint x: 708, startPoint y: 531, endPoint x: 761, endPoint y: 771, distance: 245.8
click at [761, 771] on div "Hallingdal Stange Buskerud syd Oslo og omegn Follo Østfold Drammen/Asker" at bounding box center [700, 487] width 432 height 805
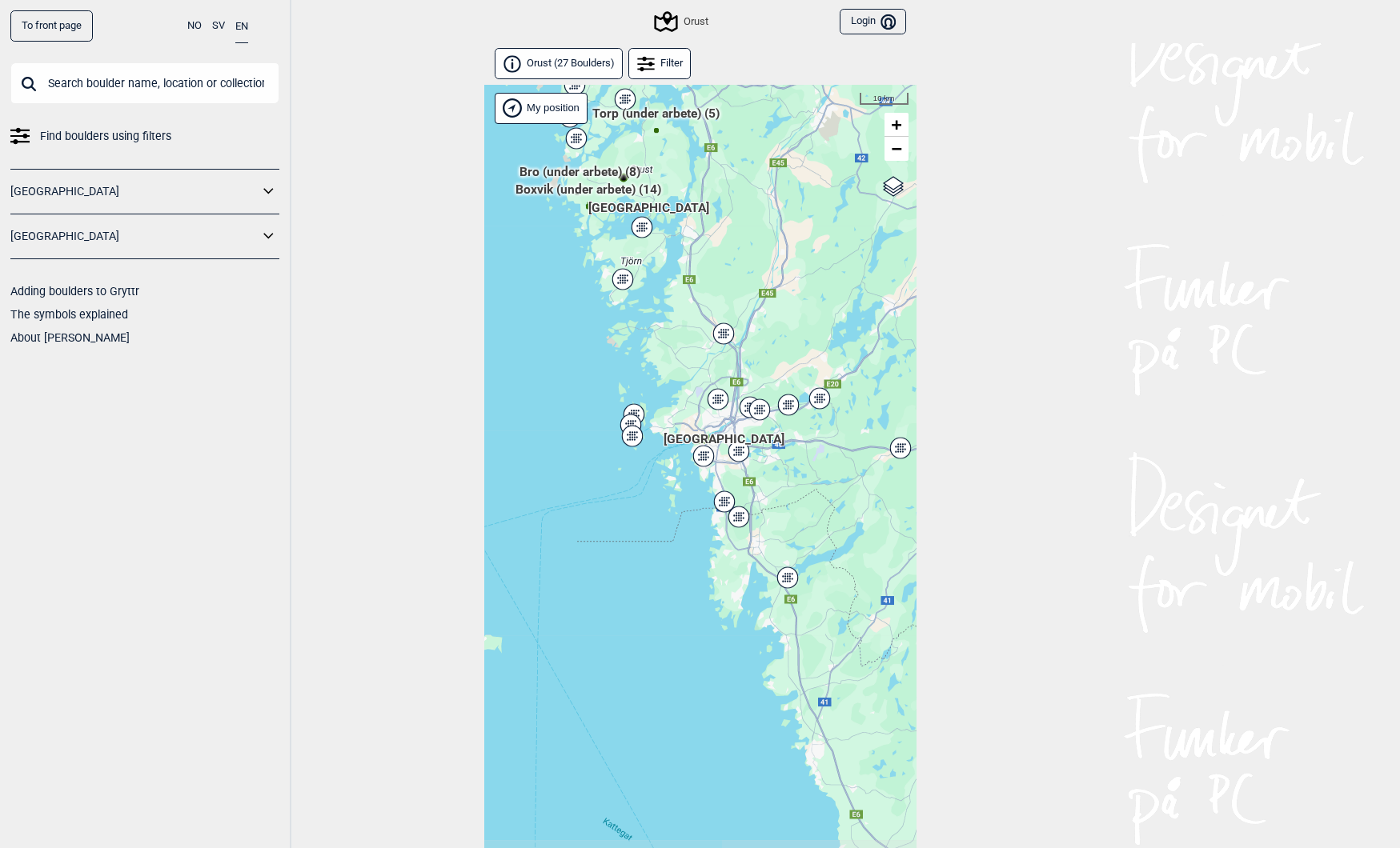
drag, startPoint x: 725, startPoint y: 759, endPoint x: 691, endPoint y: 428, distance: 332.7
click at [691, 428] on div "Hallingdal Stange Buskerud syd Oslo og omegn Follo Østfold Drammen/Asker" at bounding box center [700, 487] width 432 height 805
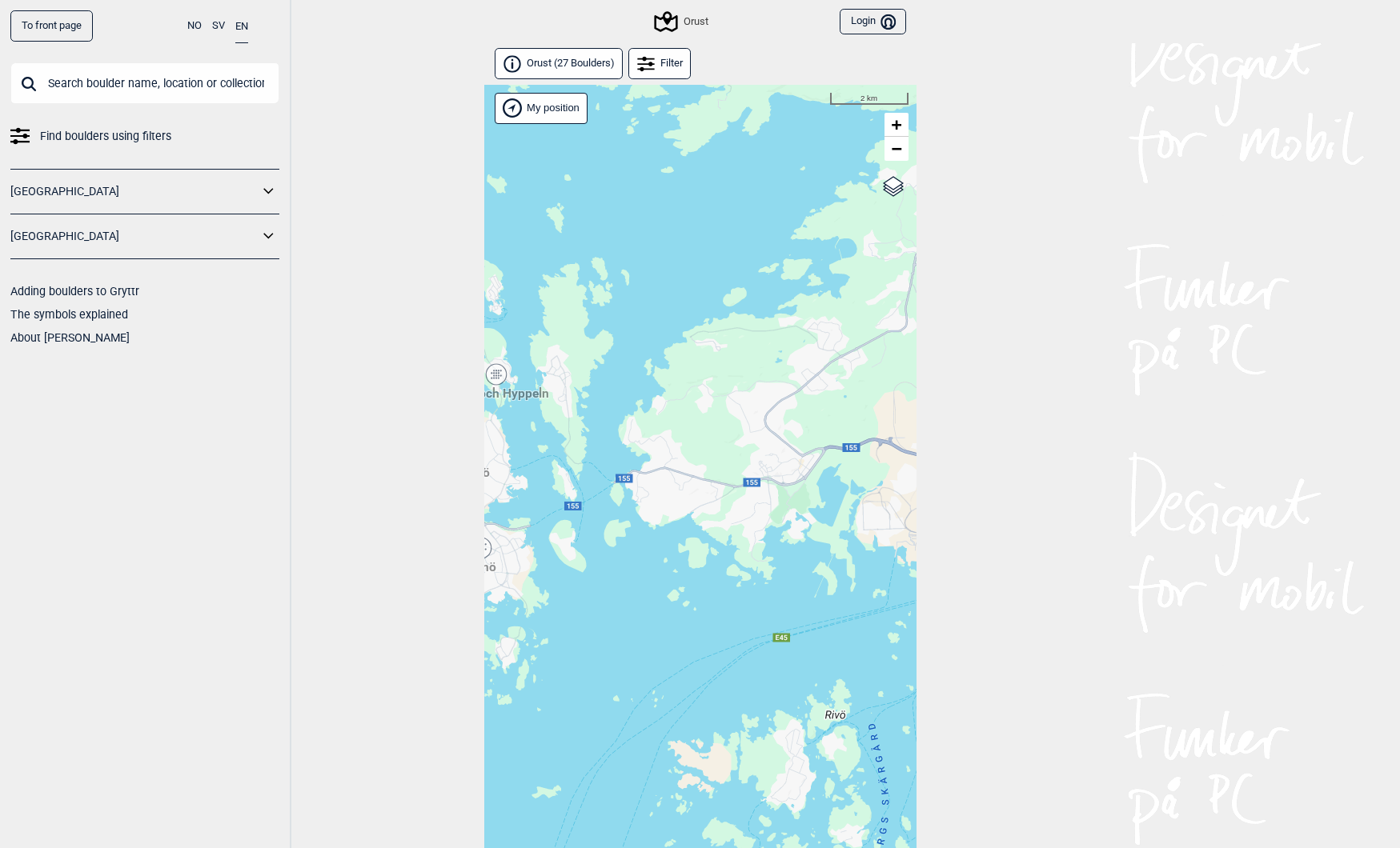
drag, startPoint x: 686, startPoint y: 517, endPoint x: 570, endPoint y: 452, distance: 133.0
click at [570, 452] on div "Hallingdal Stange Buskerud syd Oslo og omegn Follo Østfold Drammen/Asker" at bounding box center [700, 487] width 432 height 805
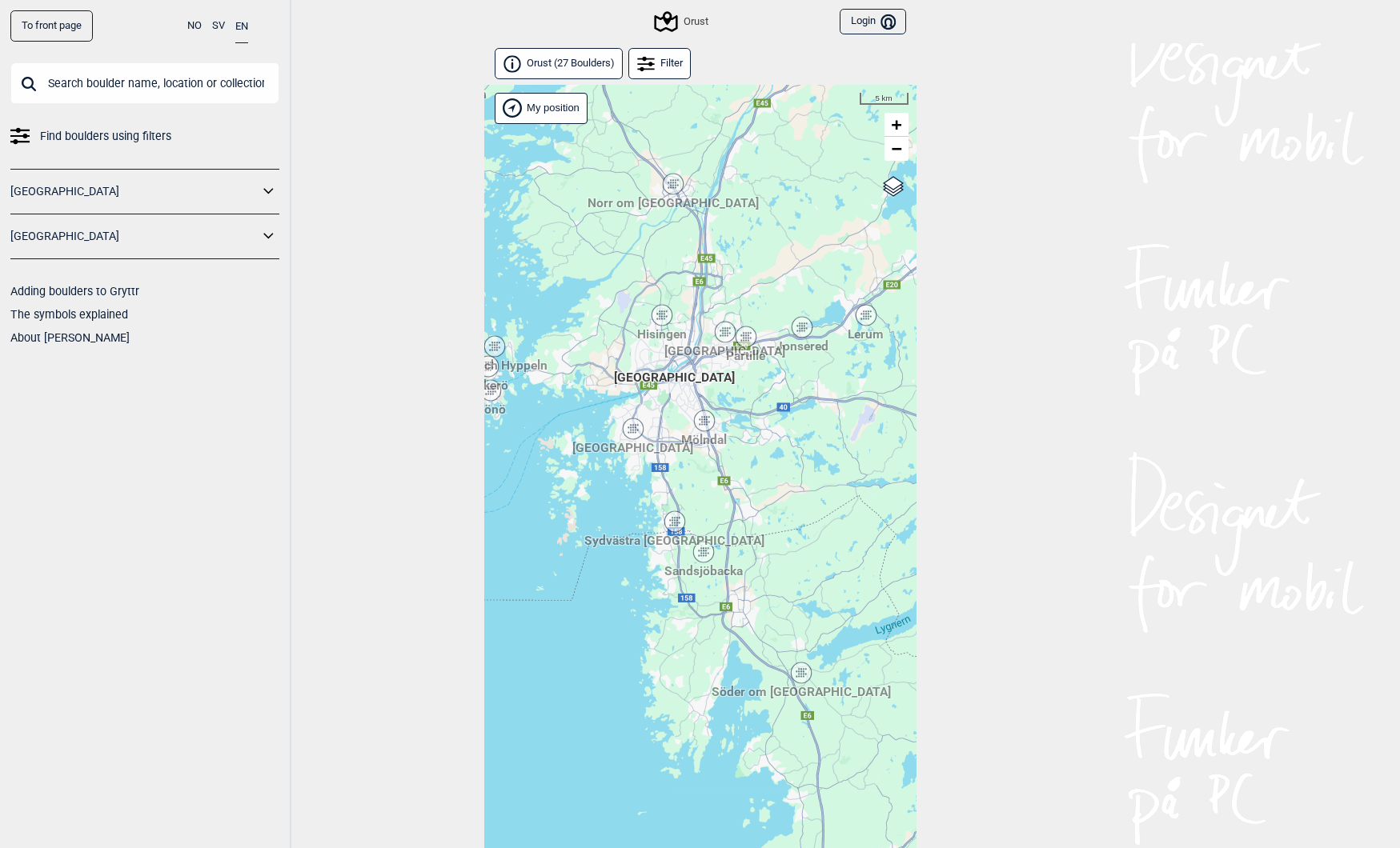
drag, startPoint x: 858, startPoint y: 537, endPoint x: 673, endPoint y: 424, distance: 216.8
click at [673, 424] on div "Hallingdal Stange Buskerud syd Oslo og omegn Follo Østfold Drammen/Asker" at bounding box center [700, 487] width 432 height 805
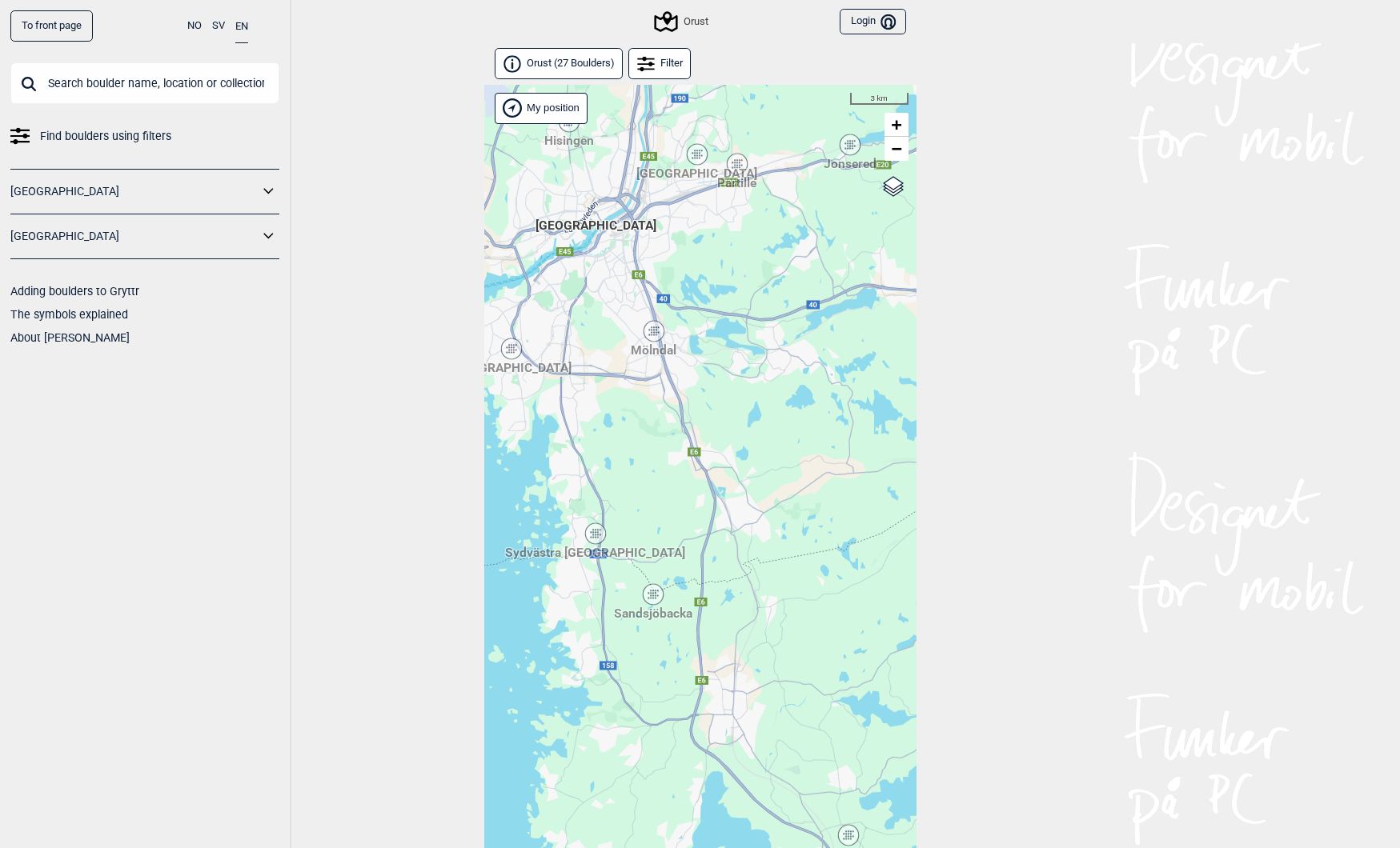
click at [646, 339] on icon at bounding box center [654, 331] width 22 height 22
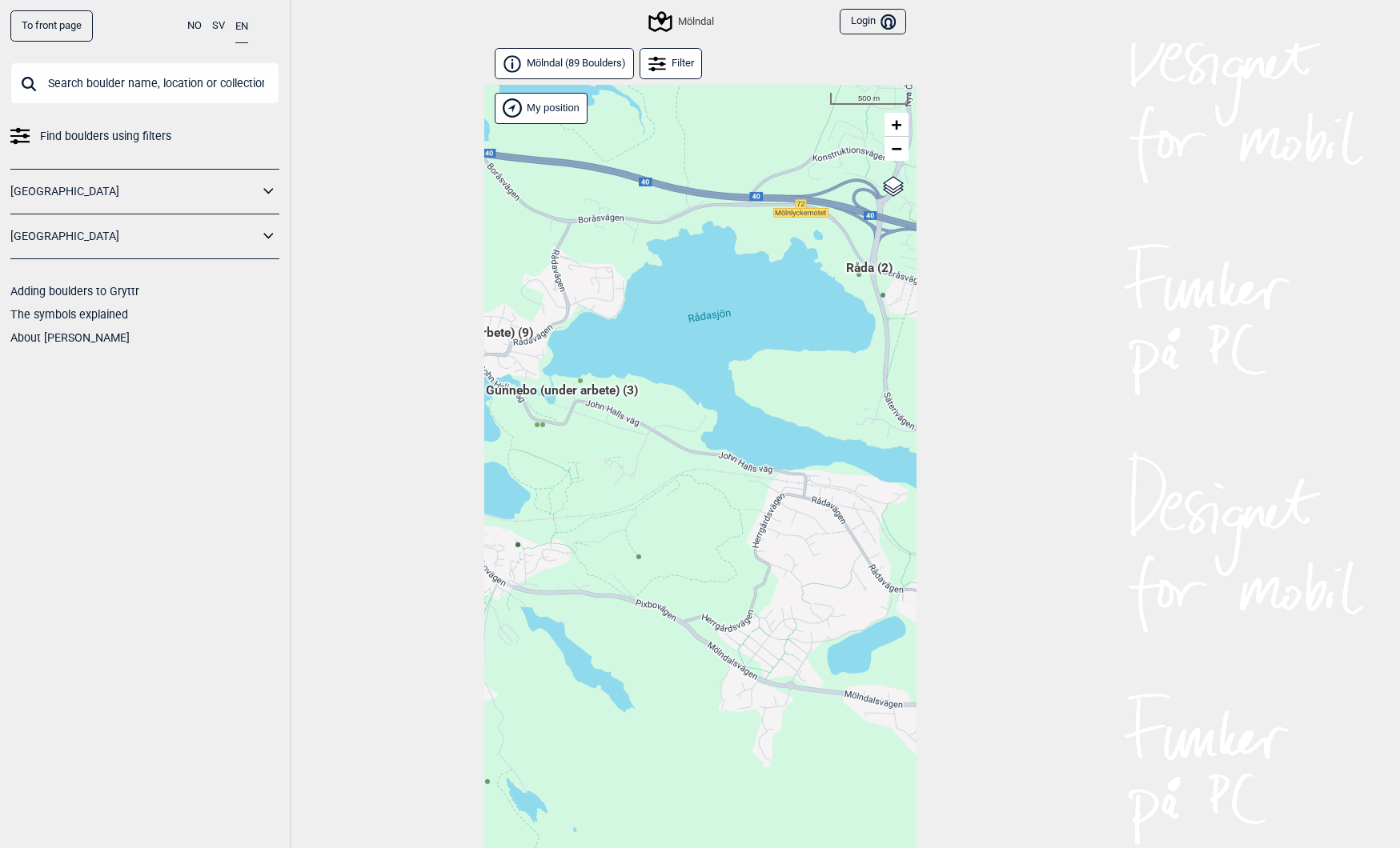
click at [858, 267] on span "Råda (2)" at bounding box center [869, 274] width 46 height 30
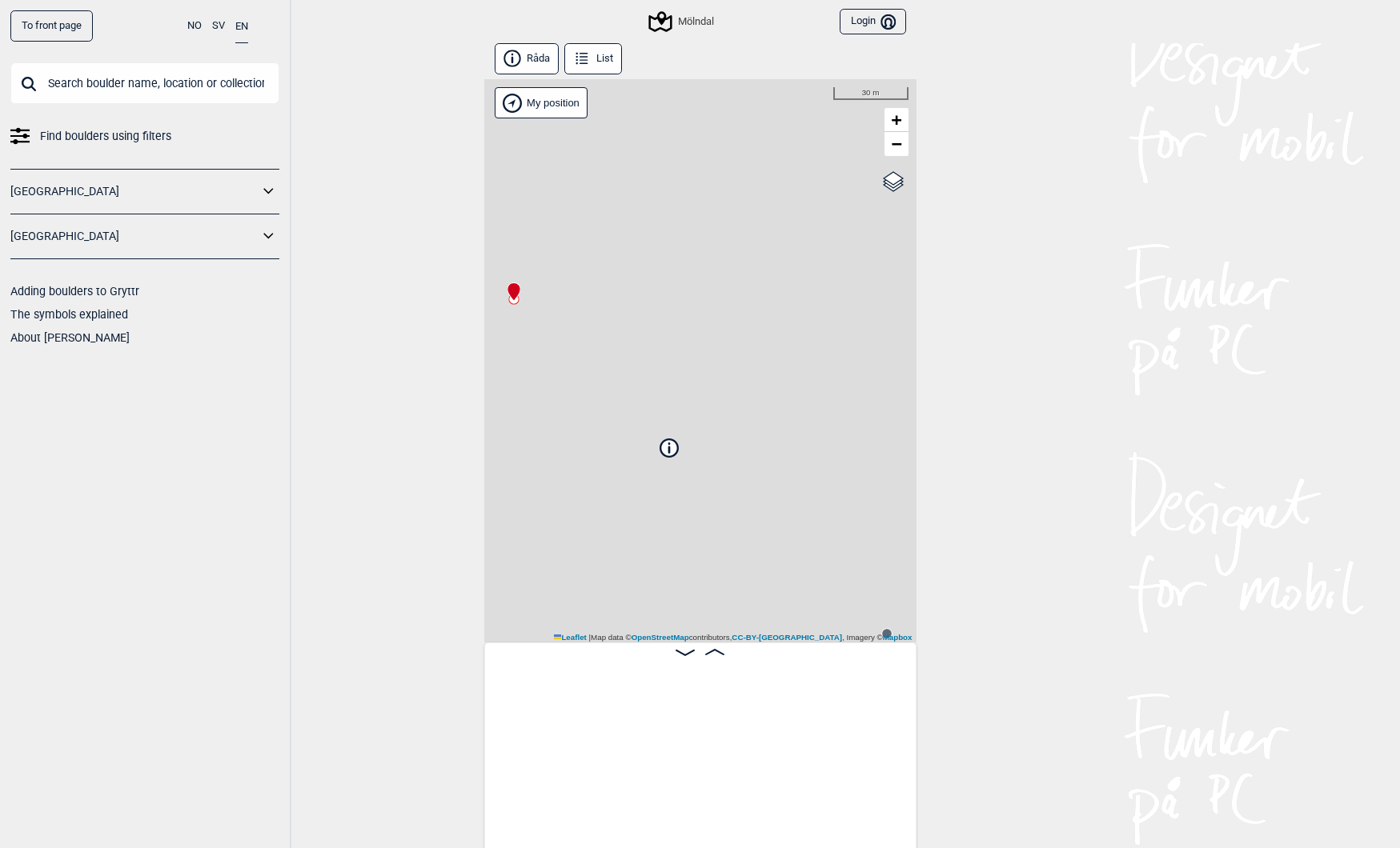
scroll to position [0, 126]
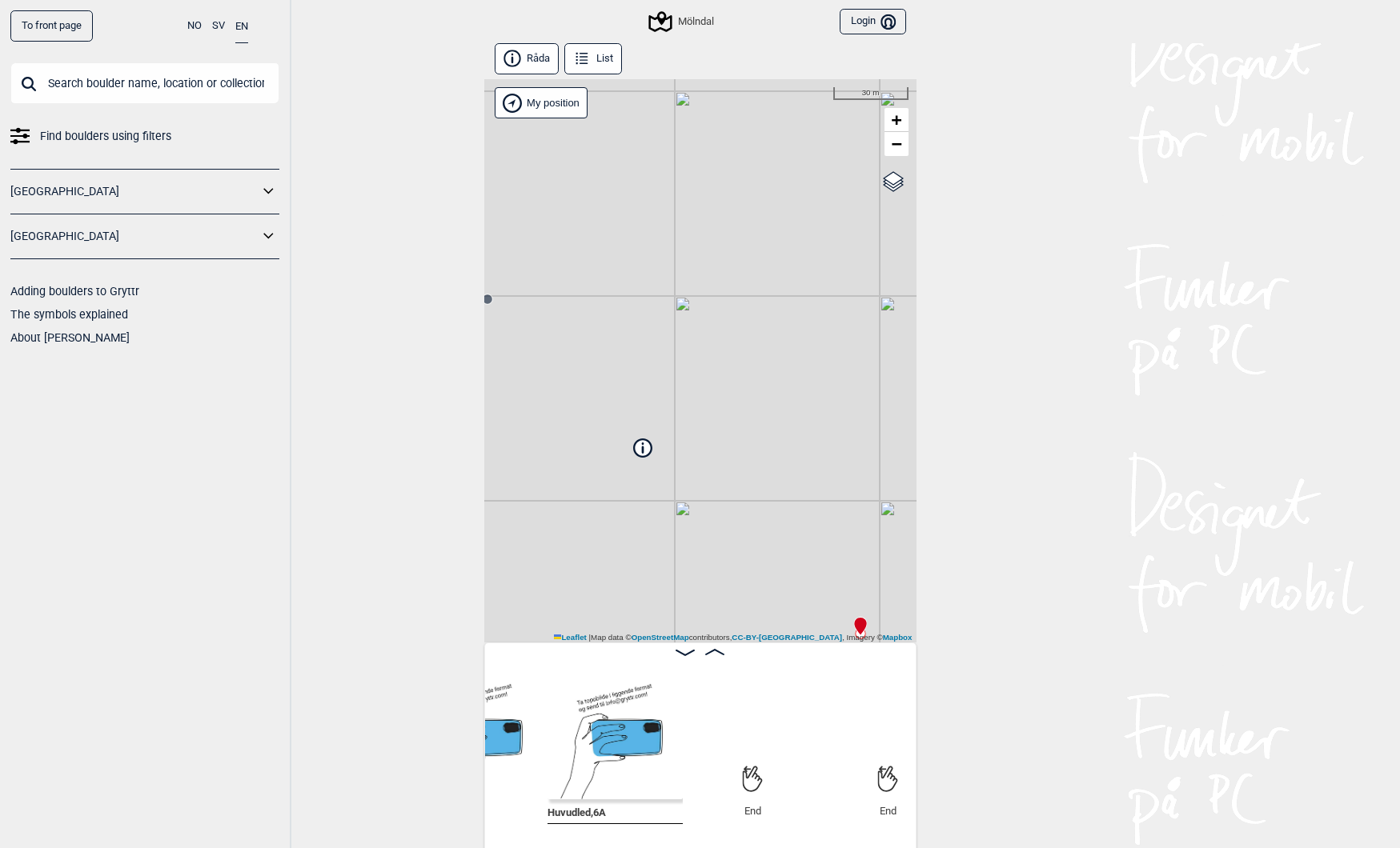
scroll to position [0, 391]
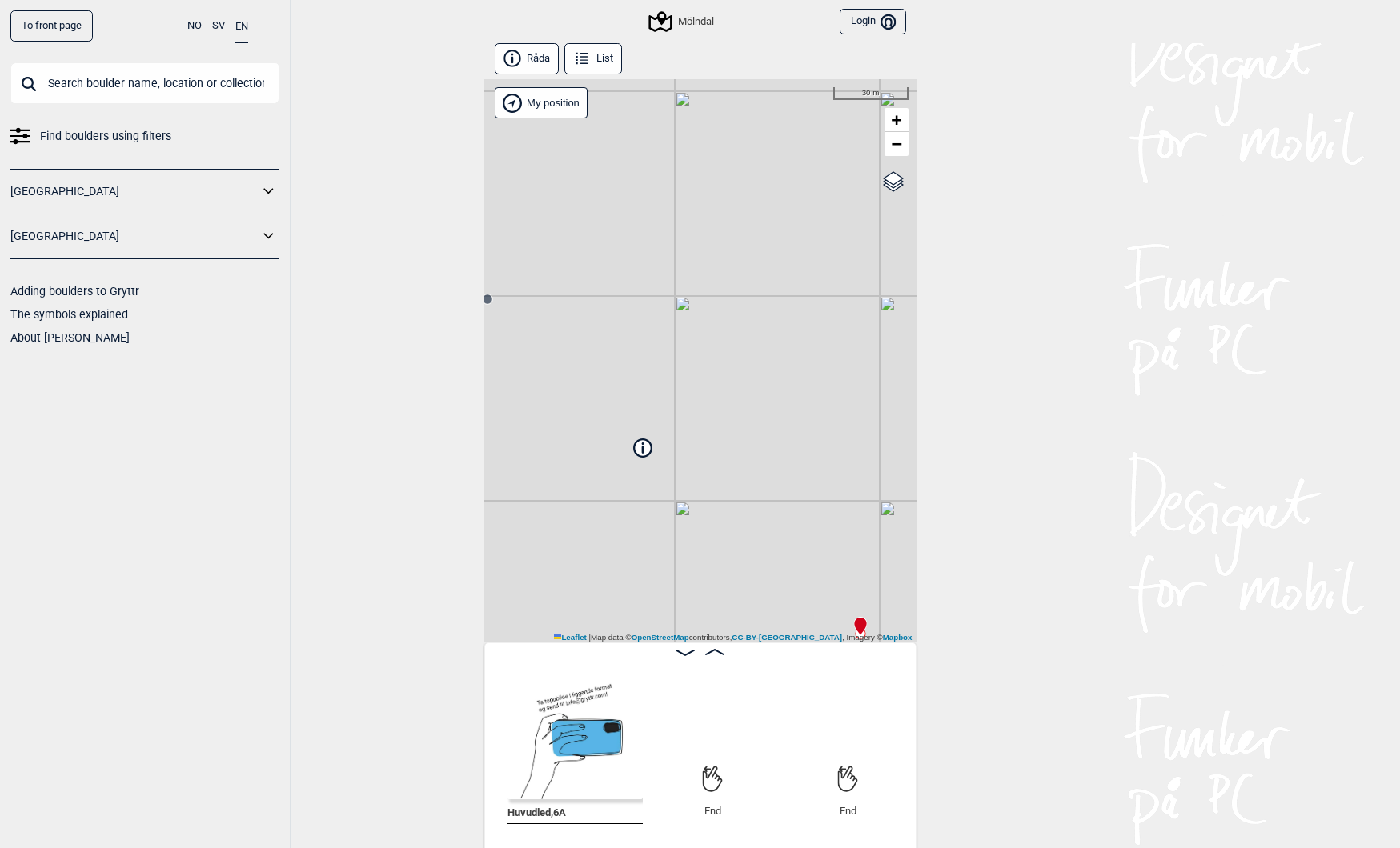
click at [45, 39] on link "To front page" at bounding box center [51, 26] width 82 height 31
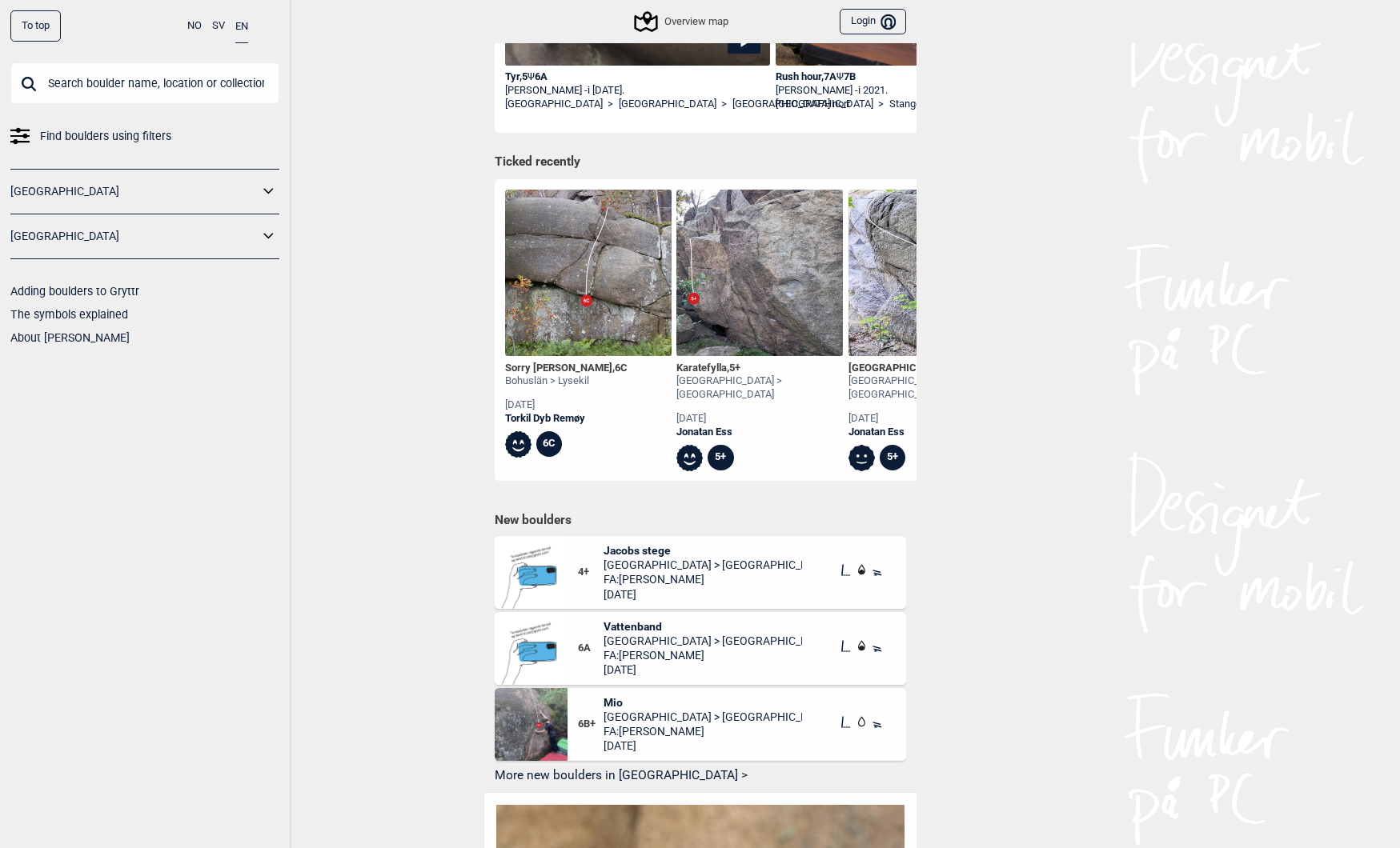
scroll to position [468, 0]
